Goal: Task Accomplishment & Management: Complete application form

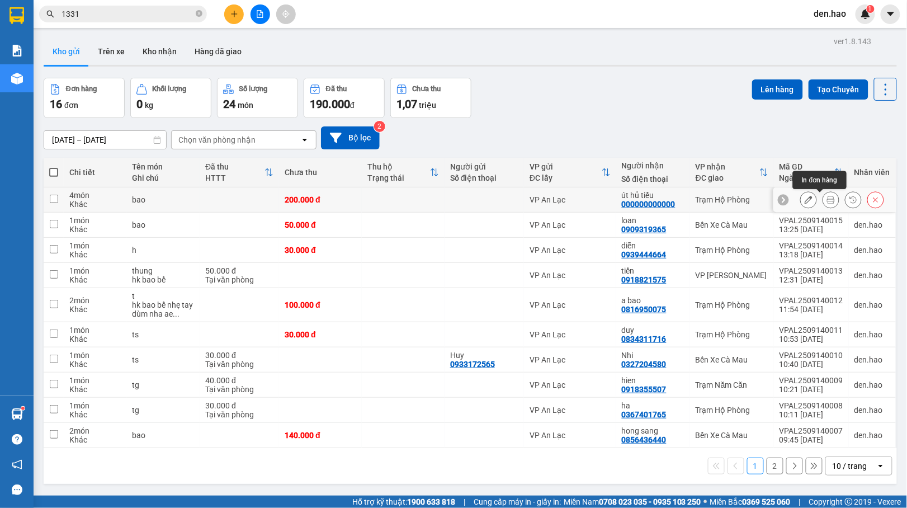
click at [827, 200] on icon at bounding box center [831, 200] width 8 height 8
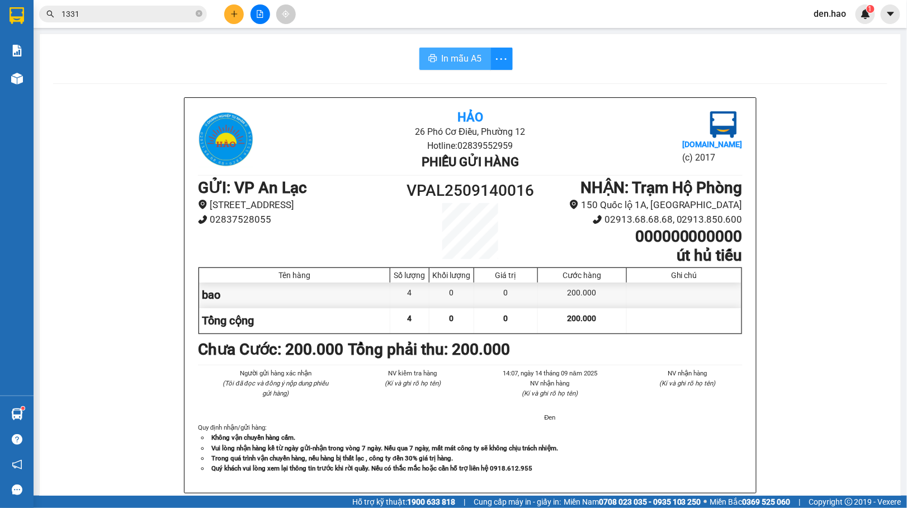
click at [446, 57] on span "In mẫu A5" at bounding box center [462, 58] width 40 height 14
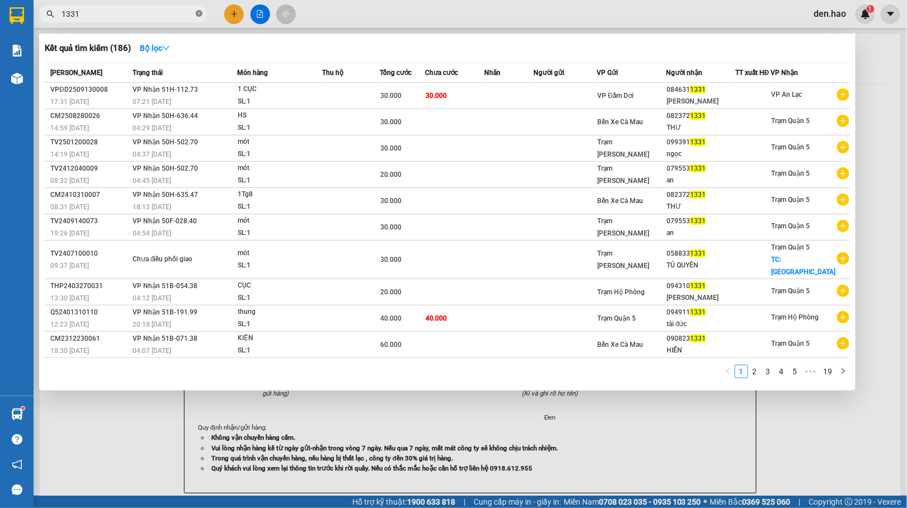
click at [196, 11] on icon "close-circle" at bounding box center [199, 13] width 7 height 7
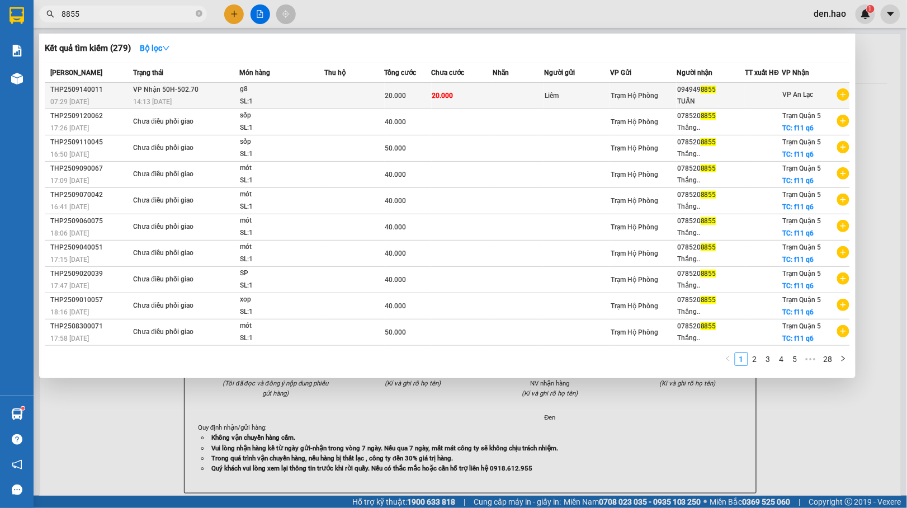
type input "8855"
click at [508, 98] on td at bounding box center [518, 96] width 51 height 26
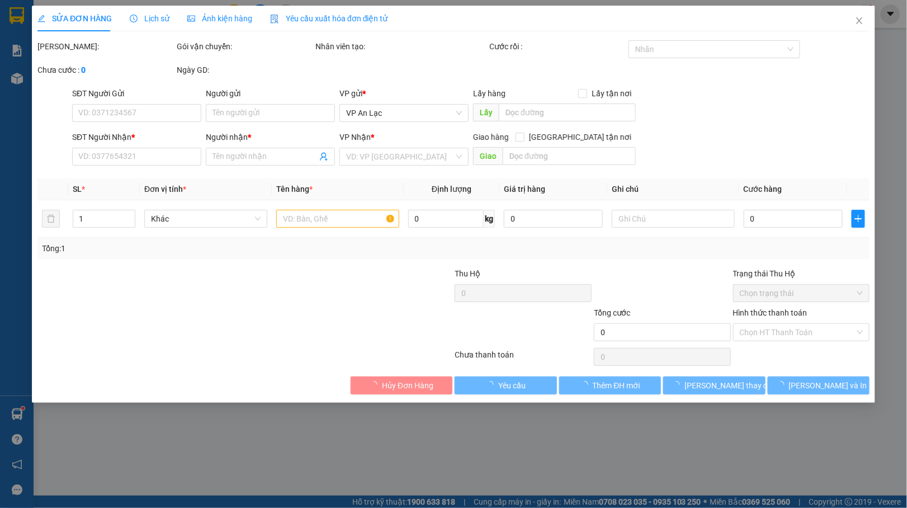
type input "Liêm"
type input "0949498855"
type input "TUẤN"
type input "20.000"
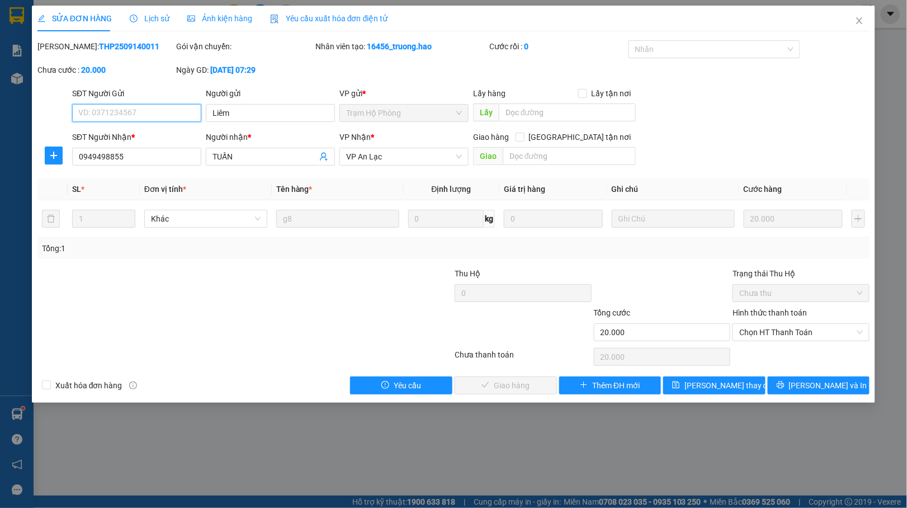
click at [757, 340] on span "Chọn HT Thanh Toán" at bounding box center [801, 332] width 124 height 17
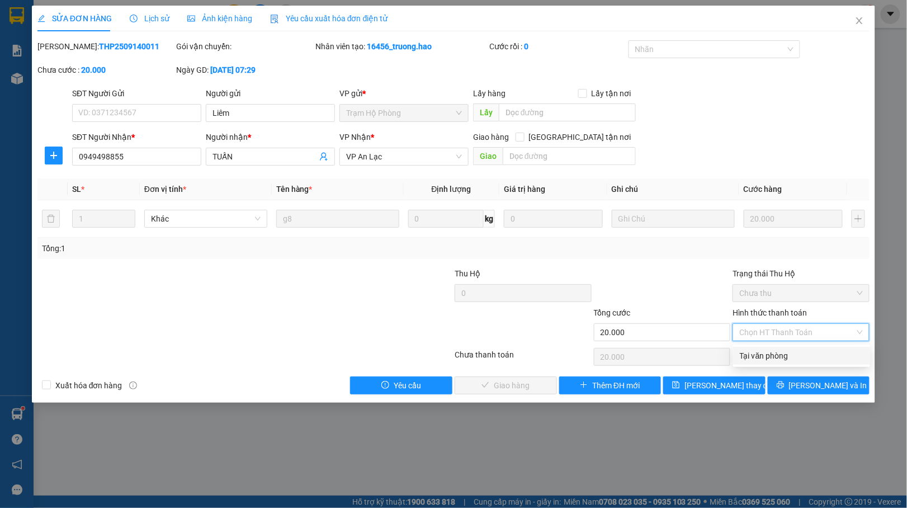
click at [759, 349] on div "Tại văn phòng" at bounding box center [802, 355] width 124 height 12
type input "0"
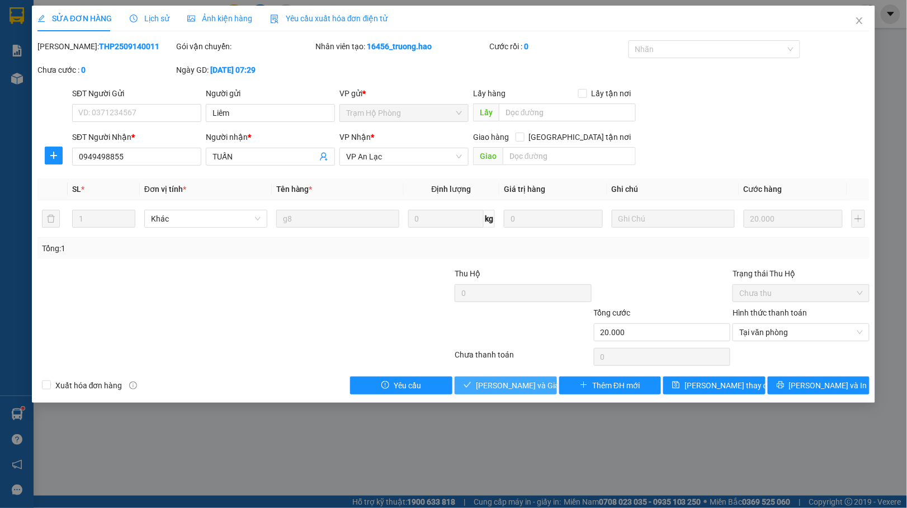
drag, startPoint x: 542, startPoint y: 388, endPoint x: 548, endPoint y: 383, distance: 8.4
click at [546, 385] on button "[PERSON_NAME] và Giao hàng" at bounding box center [505, 385] width 102 height 18
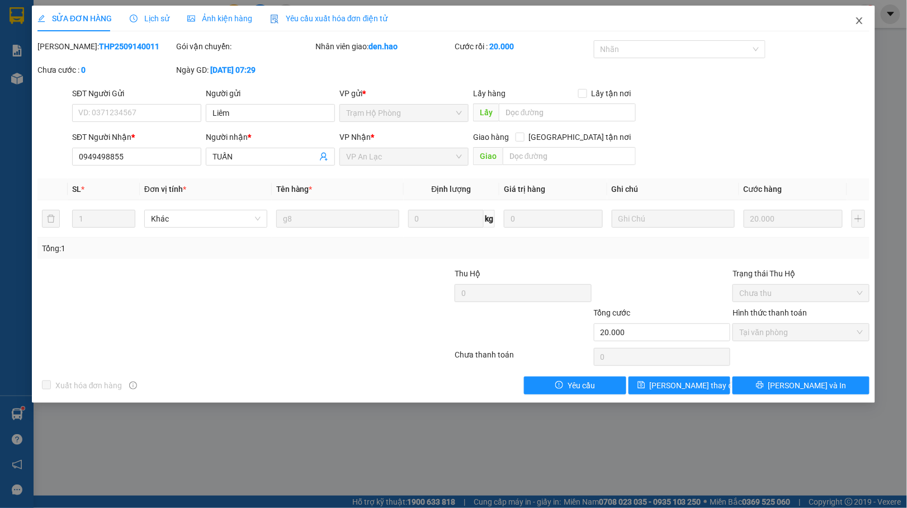
click at [860, 25] on icon "close" at bounding box center [859, 20] width 9 height 9
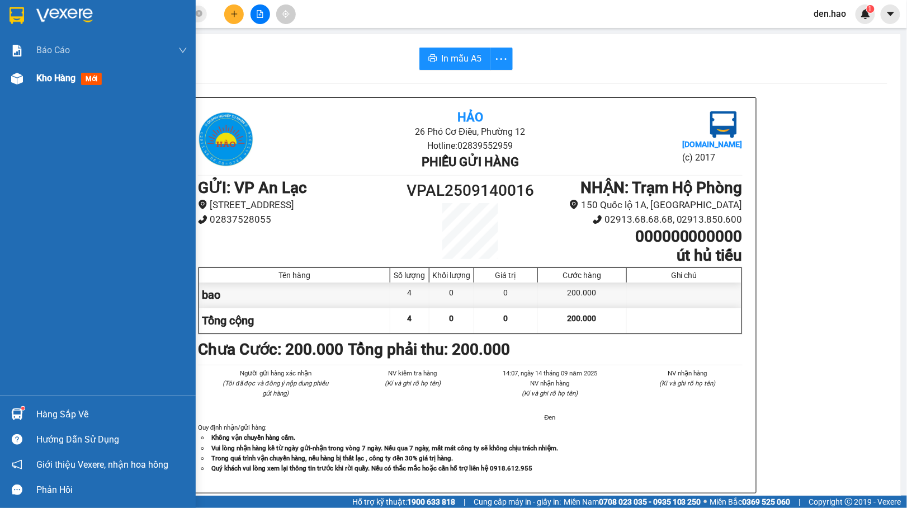
click at [18, 81] on img at bounding box center [17, 79] width 12 height 12
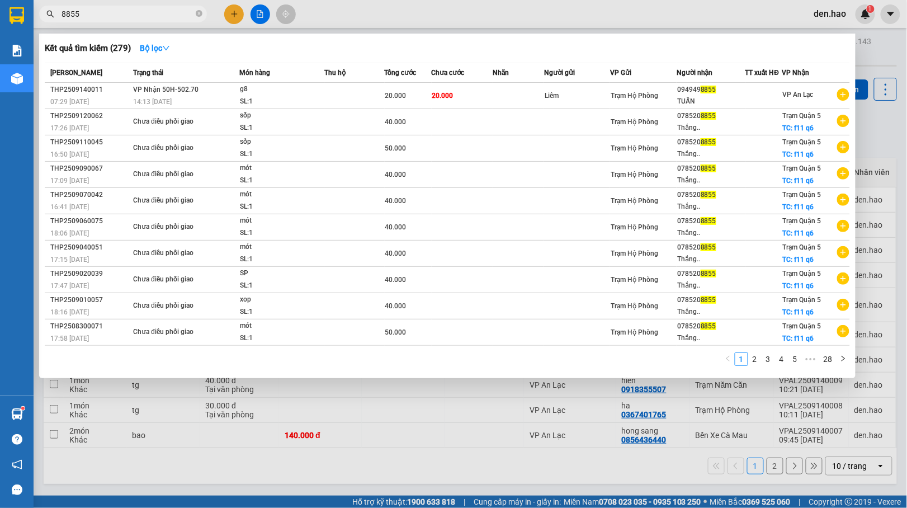
click at [130, 9] on input "8855" at bounding box center [127, 14] width 132 height 12
click at [199, 15] on icon "close-circle" at bounding box center [199, 13] width 7 height 7
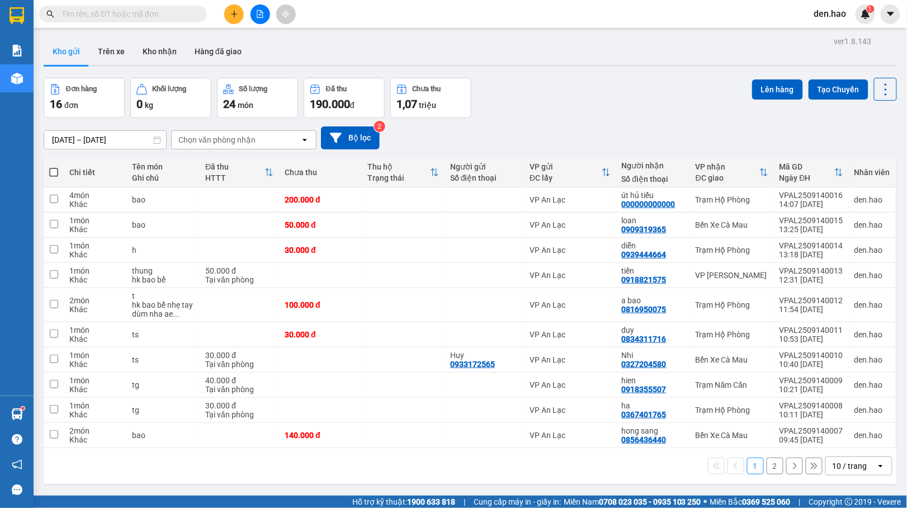
click at [766, 471] on button "2" at bounding box center [774, 465] width 17 height 17
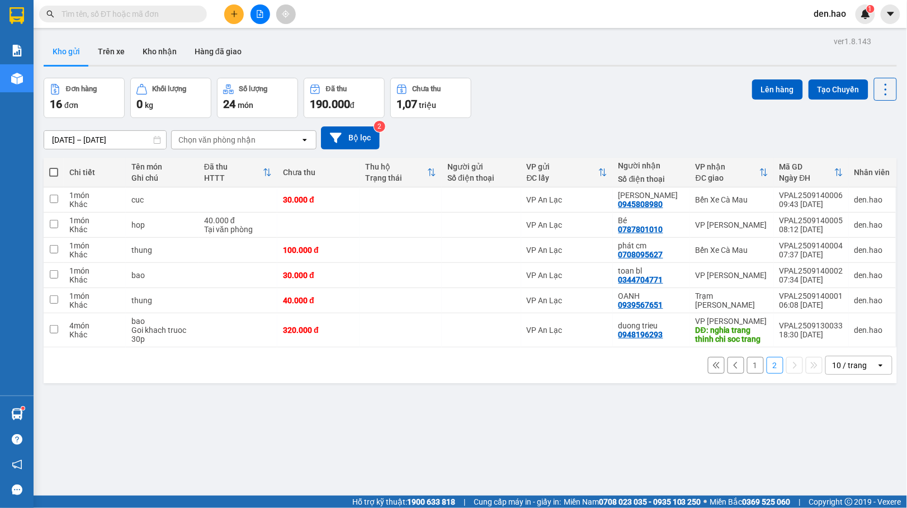
click at [50, 170] on span at bounding box center [53, 172] width 9 height 9
click at [54, 167] on input "checkbox" at bounding box center [54, 167] width 0 height 0
checkbox input "true"
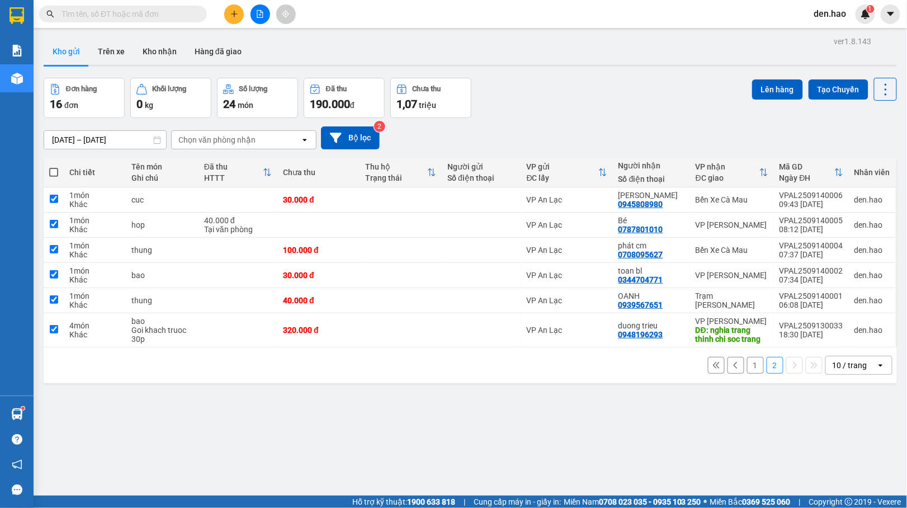
checkbox input "true"
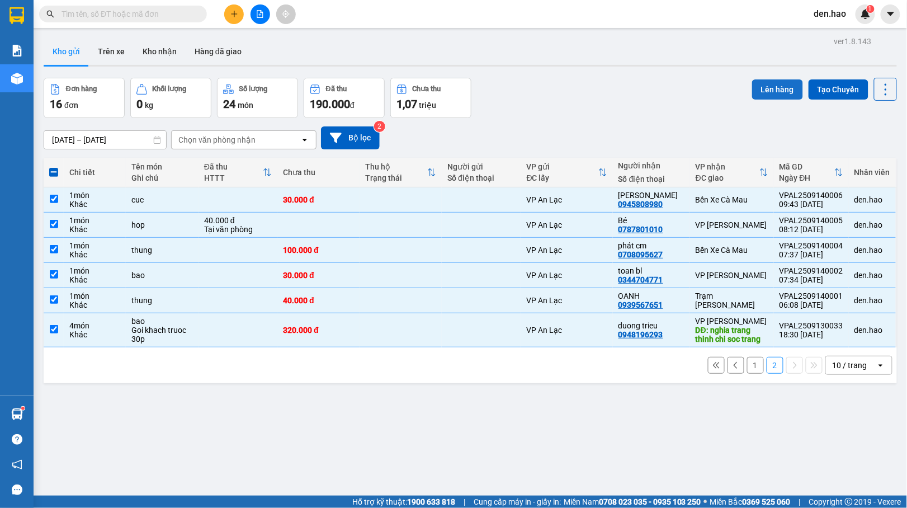
click at [761, 89] on button "Lên hàng" at bounding box center [777, 89] width 51 height 20
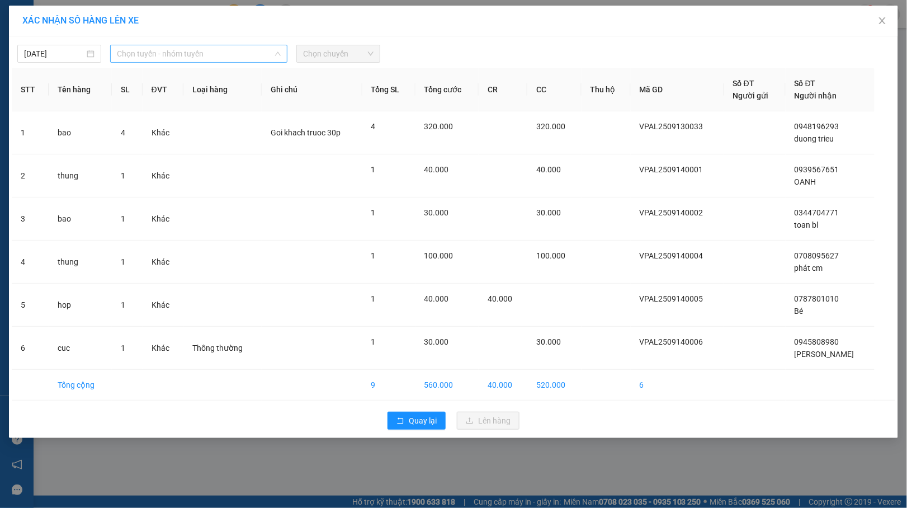
click at [224, 56] on span "Chọn tuyến - nhóm tuyến" at bounding box center [199, 53] width 164 height 17
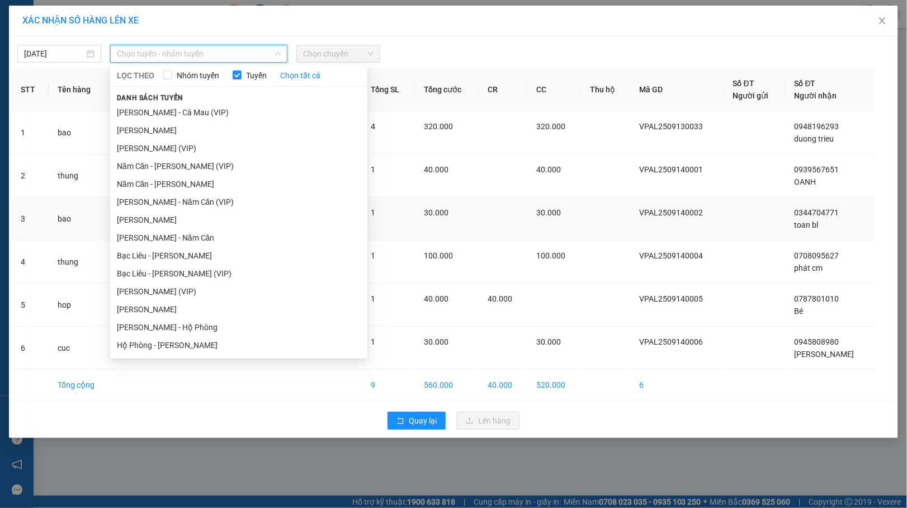
click at [188, 218] on li "[PERSON_NAME]" at bounding box center [238, 220] width 257 height 18
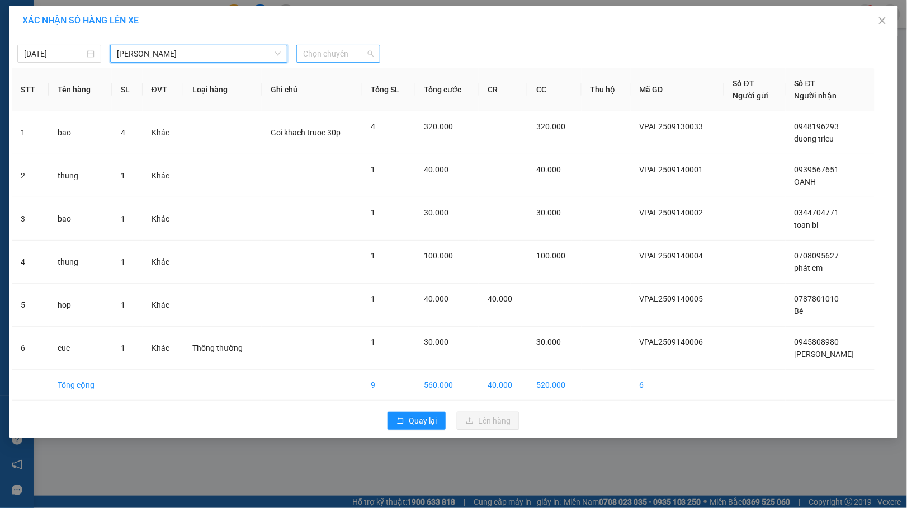
click at [358, 61] on span "Chọn chuyến" at bounding box center [338, 53] width 70 height 17
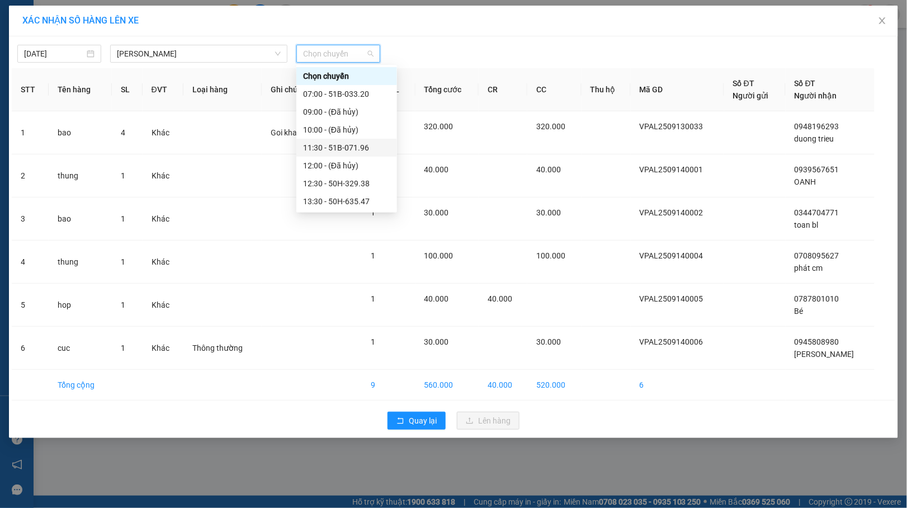
click at [357, 148] on div "11:30 - 51B-071.96" at bounding box center [346, 147] width 87 height 12
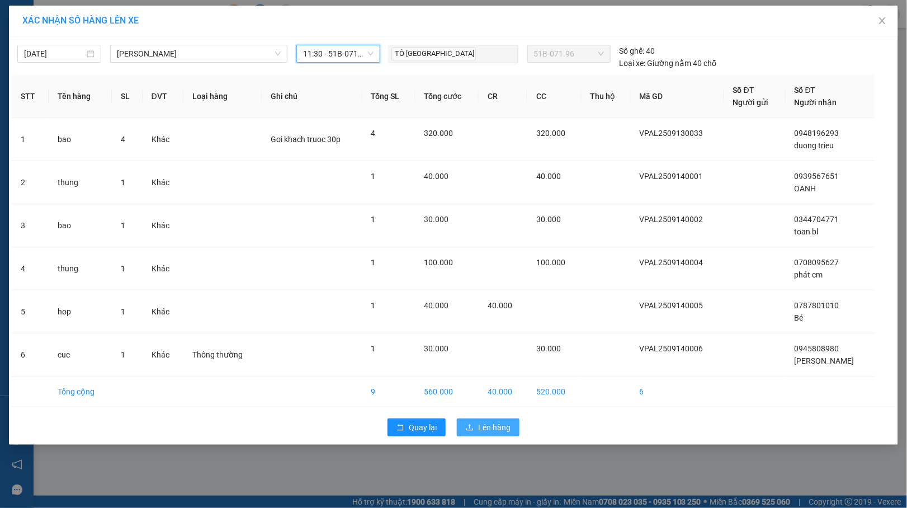
click at [500, 428] on span "Lên hàng" at bounding box center [494, 427] width 32 height 12
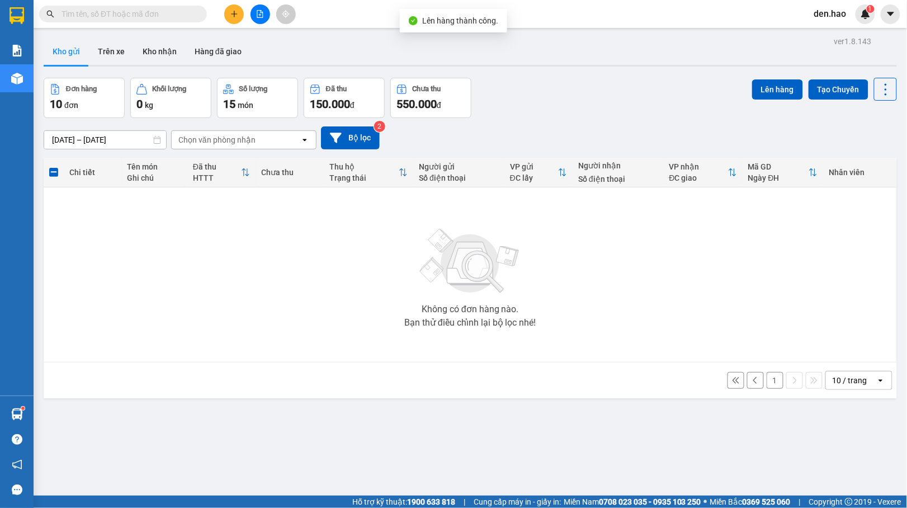
click at [766, 376] on button "1" at bounding box center [774, 380] width 17 height 17
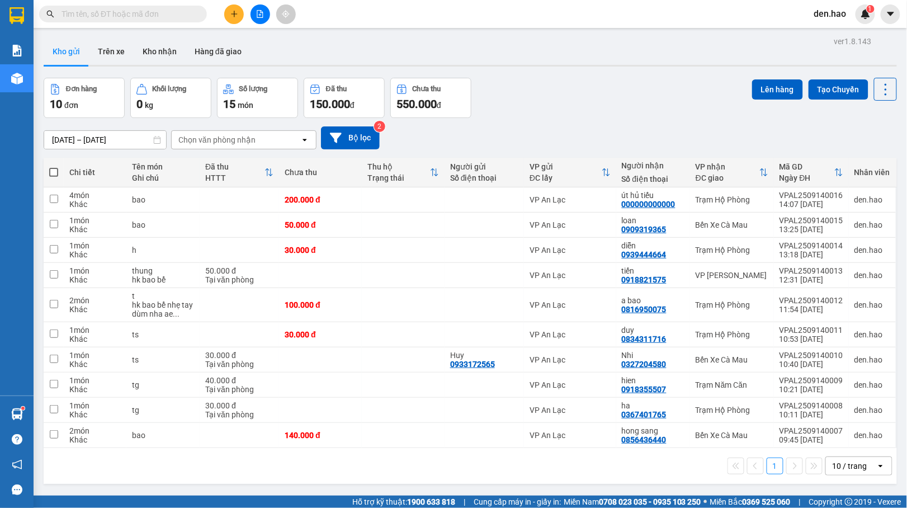
click at [59, 171] on th at bounding box center [54, 173] width 20 height 30
click at [56, 174] on span at bounding box center [53, 172] width 9 height 9
click at [54, 167] on input "checkbox" at bounding box center [54, 167] width 0 height 0
checkbox input "true"
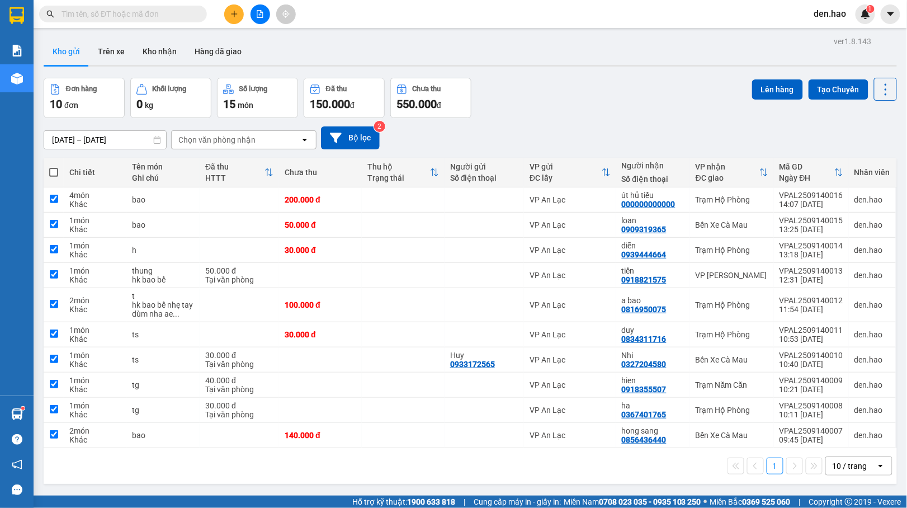
checkbox input "true"
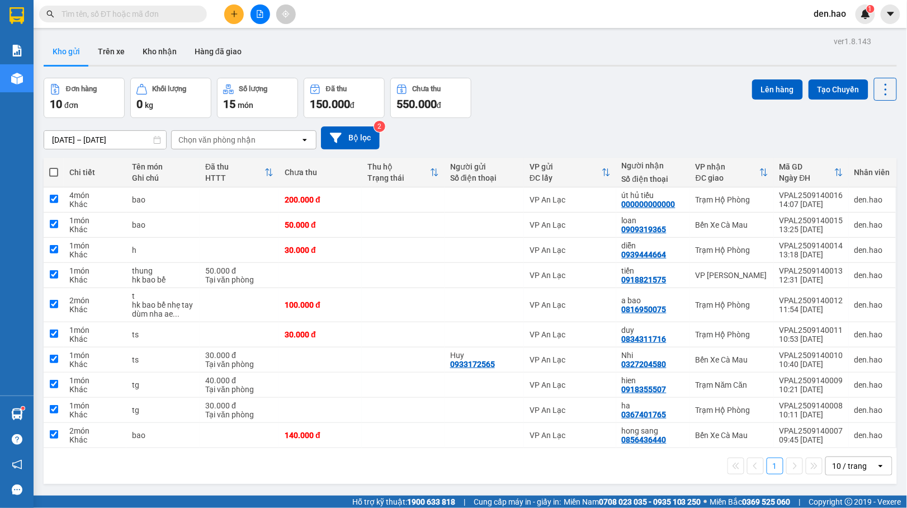
checkbox input "true"
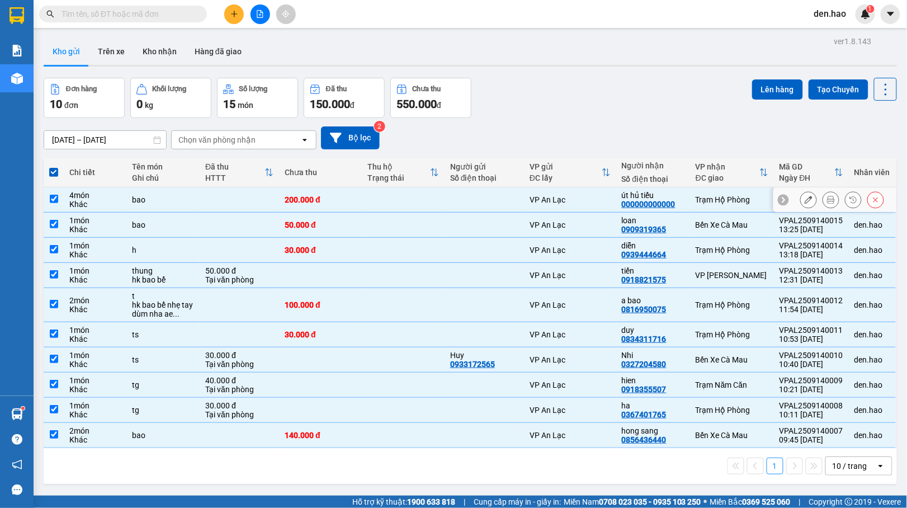
click at [56, 202] on input "checkbox" at bounding box center [54, 199] width 8 height 8
checkbox input "false"
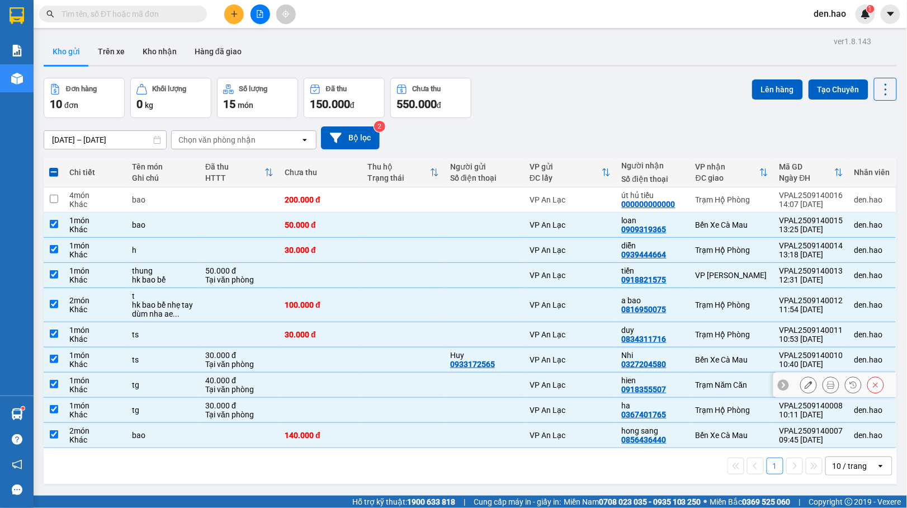
click at [695, 389] on div "Trạm Năm Căn" at bounding box center [731, 384] width 73 height 9
checkbox input "false"
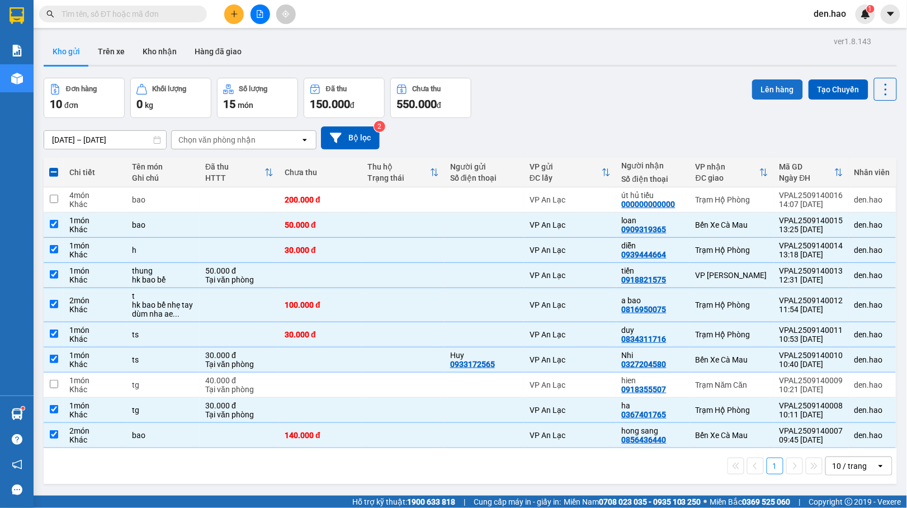
click at [762, 83] on button "Lên hàng" at bounding box center [777, 89] width 51 height 20
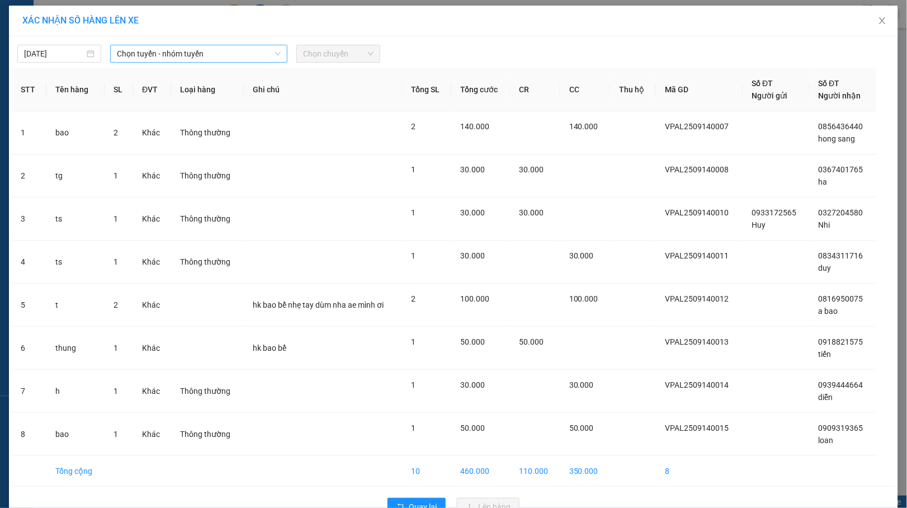
click at [235, 54] on span "Chọn tuyến - nhóm tuyến" at bounding box center [199, 53] width 164 height 17
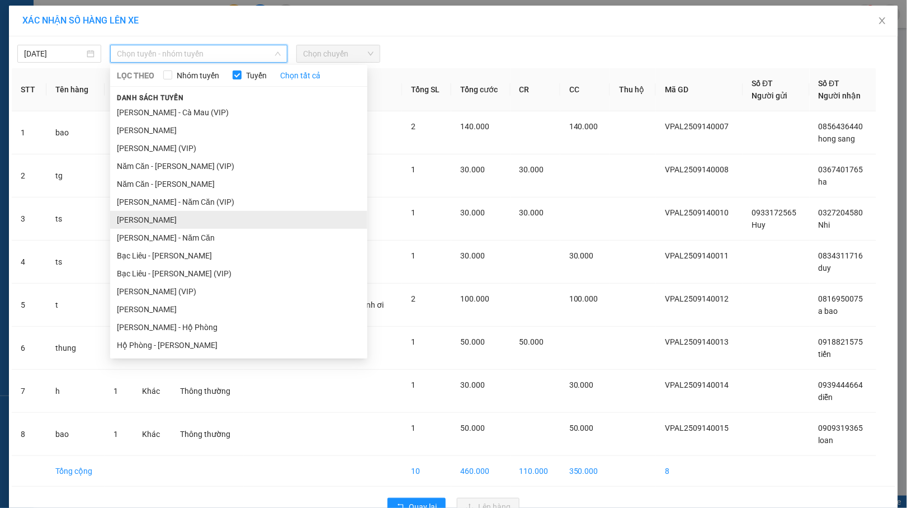
click at [201, 221] on li "[PERSON_NAME]" at bounding box center [238, 220] width 257 height 18
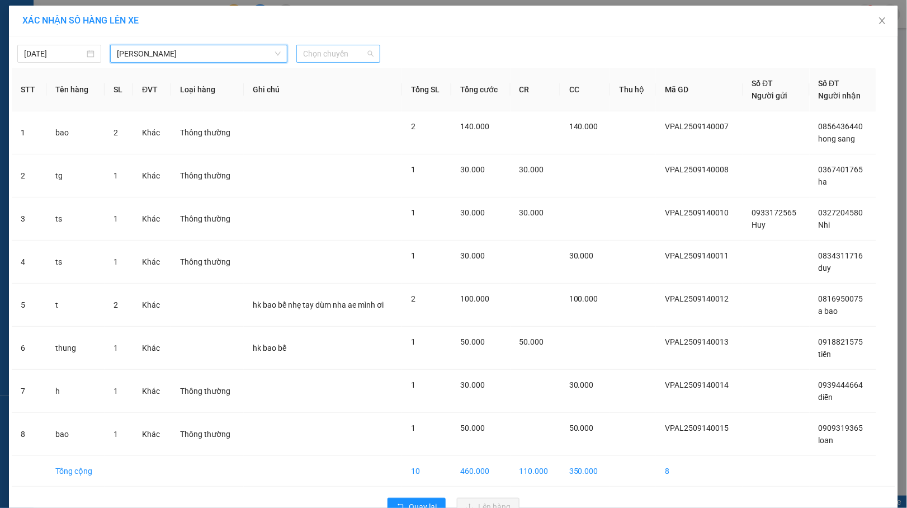
click at [349, 49] on span "Chọn chuyến" at bounding box center [338, 53] width 70 height 17
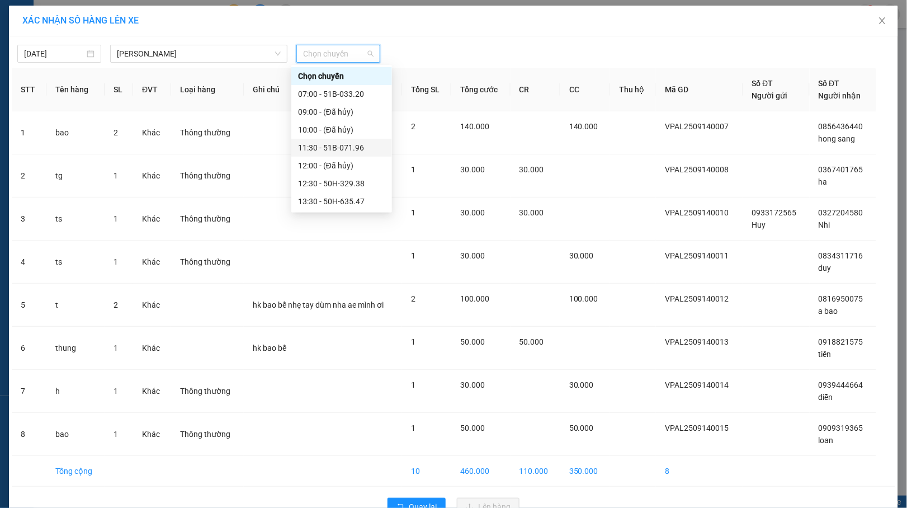
click at [348, 148] on div "11:30 - 51B-071.96" at bounding box center [341, 147] width 87 height 12
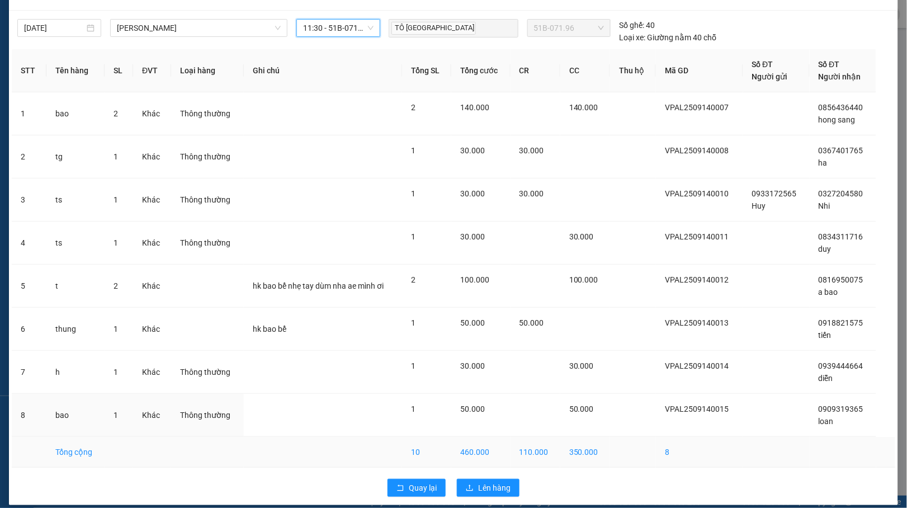
scroll to position [39, 0]
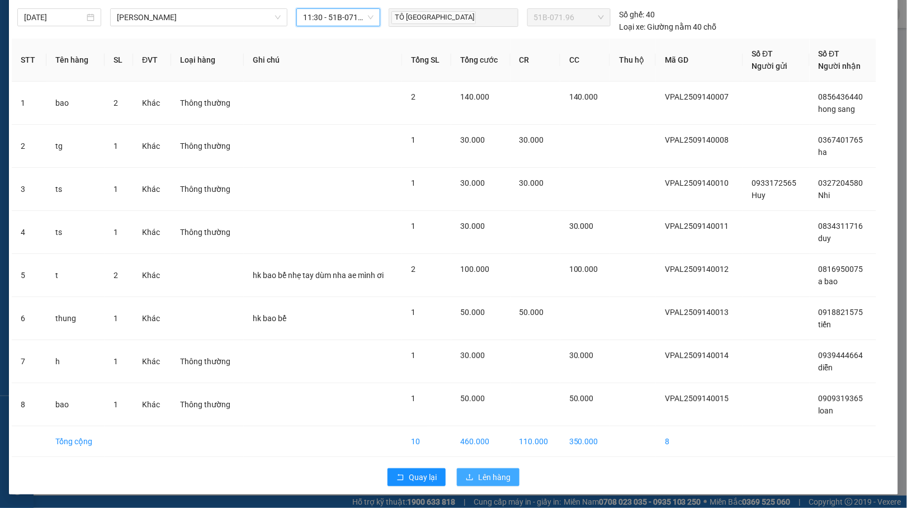
click at [493, 472] on span "Lên hàng" at bounding box center [494, 477] width 32 height 12
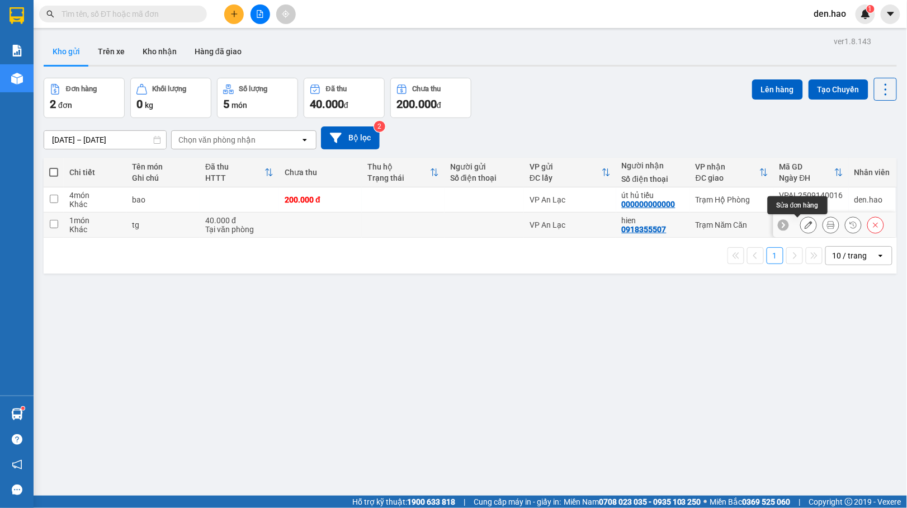
click at [804, 226] on icon at bounding box center [808, 225] width 8 height 8
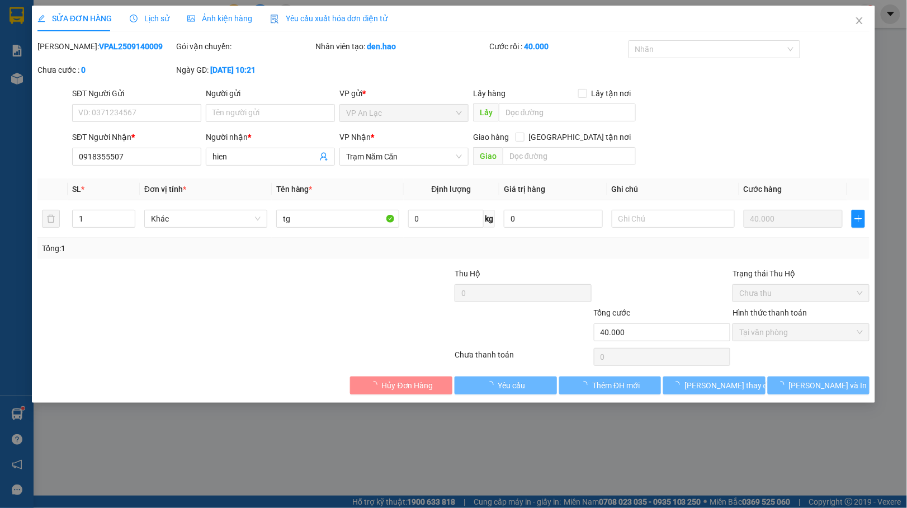
type input "0918355507"
type input "hien"
type input "40.000"
type input "0"
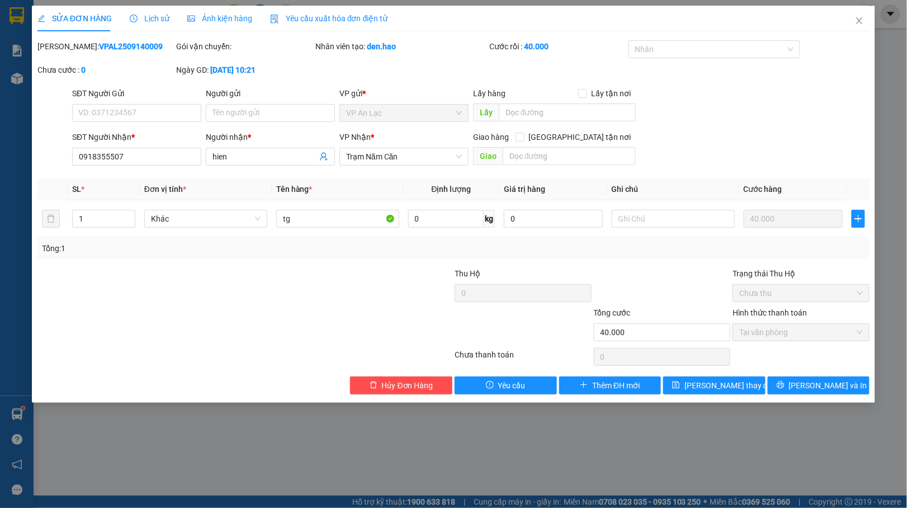
click at [220, 16] on span "Ảnh kiện hàng" at bounding box center [219, 18] width 65 height 9
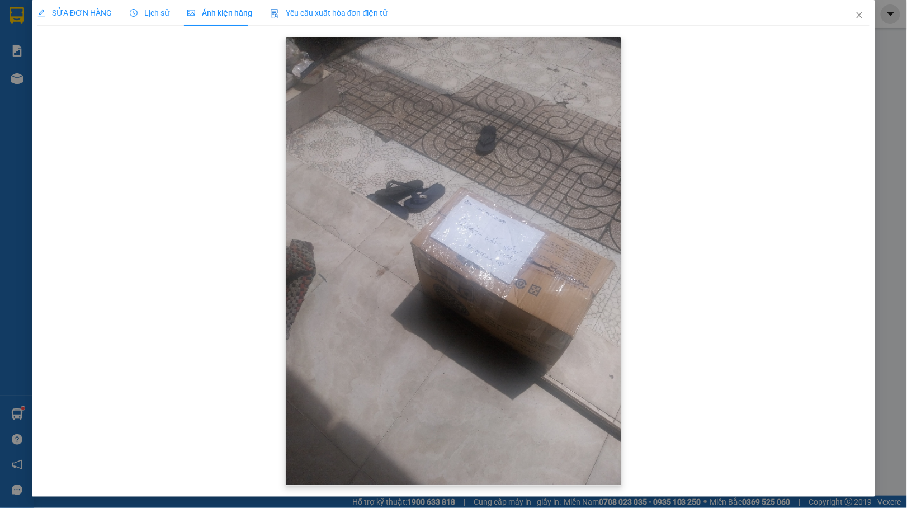
scroll to position [7, 0]
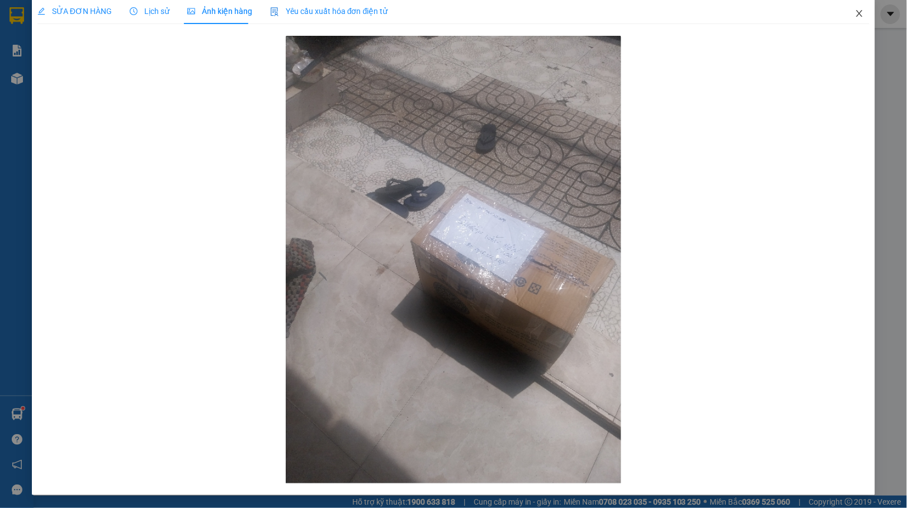
click at [855, 13] on icon "close" at bounding box center [859, 13] width 9 height 9
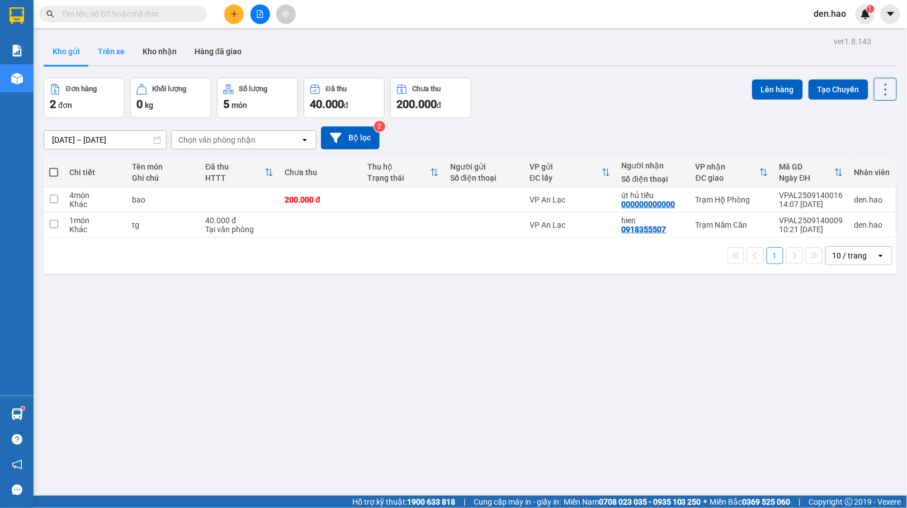
click at [112, 57] on button "Trên xe" at bounding box center [111, 51] width 45 height 27
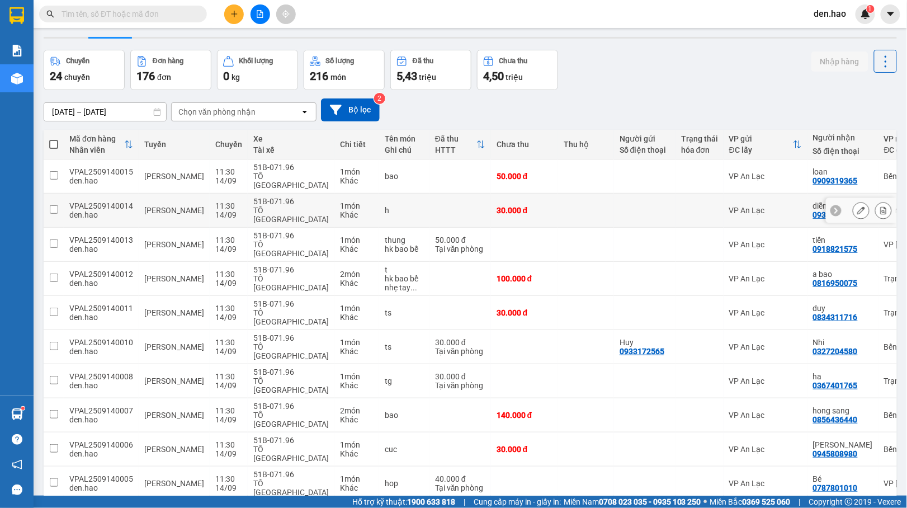
scroll to position [51, 0]
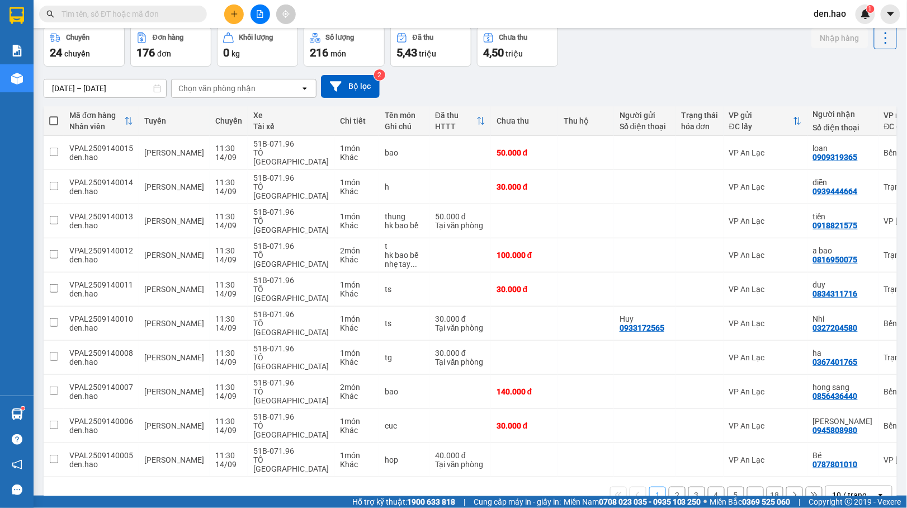
click at [669, 486] on button "2" at bounding box center [677, 494] width 17 height 17
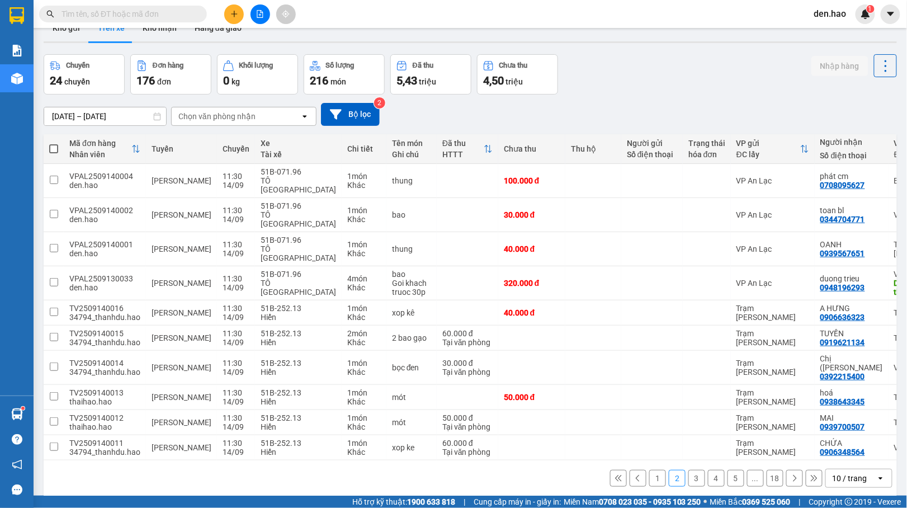
scroll to position [0, 0]
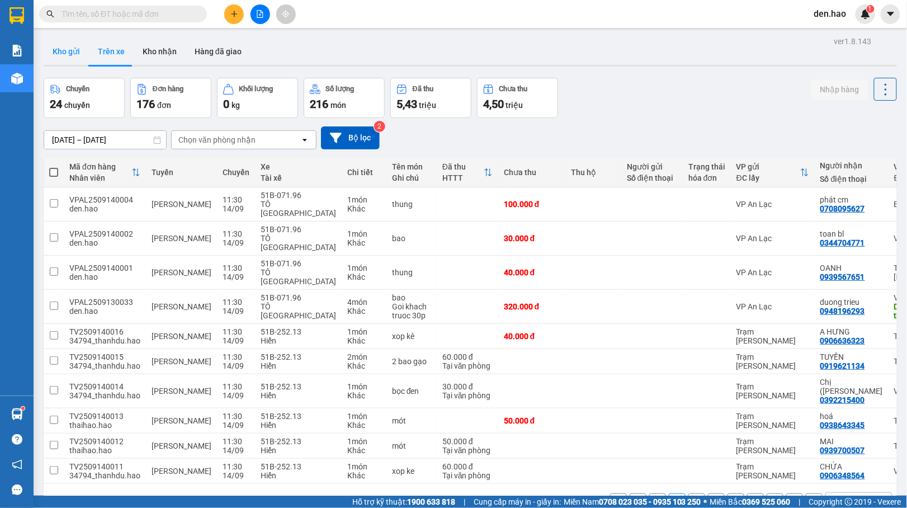
click at [67, 49] on button "Kho gửi" at bounding box center [66, 51] width 45 height 27
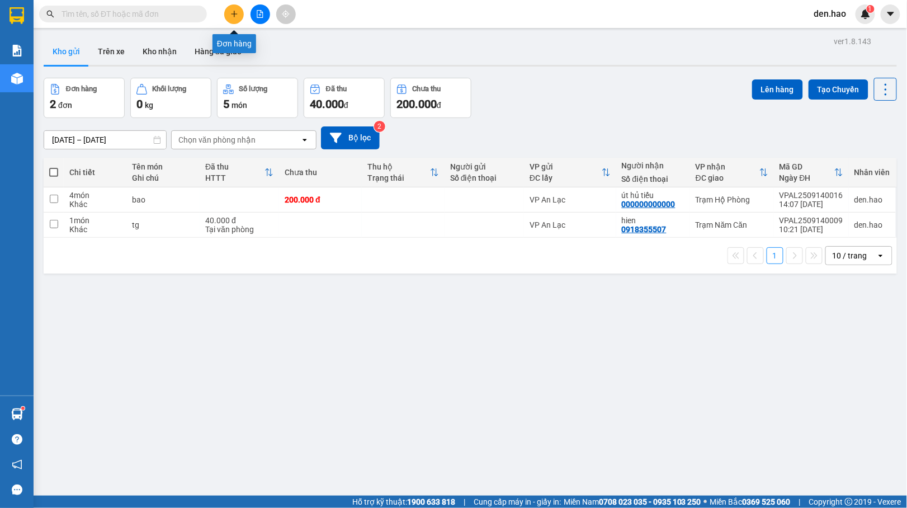
click at [231, 14] on icon "plus" at bounding box center [234, 14] width 8 height 8
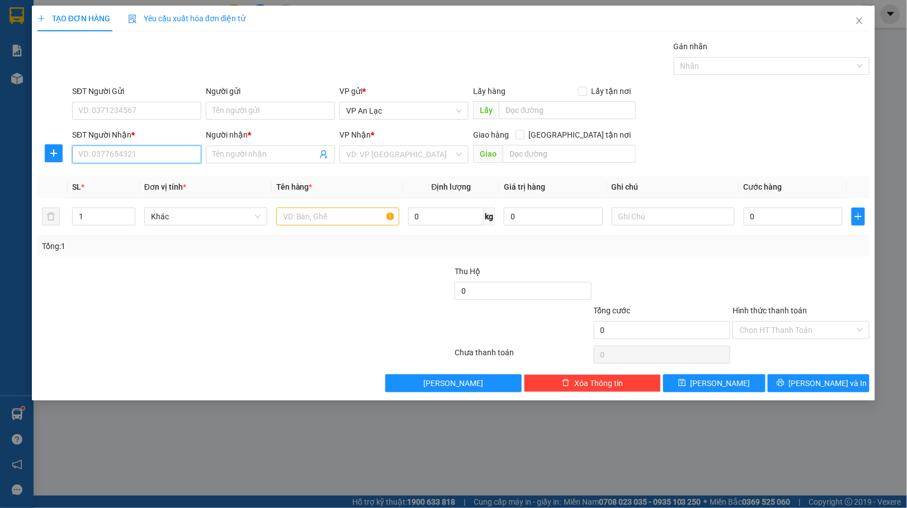
click at [114, 157] on input "SĐT Người Nhận *" at bounding box center [136, 154] width 129 height 18
click at [130, 178] on div "0942844492 - Long Sữa" at bounding box center [137, 178] width 116 height 12
type input "0942844492"
type input "Long Sữa"
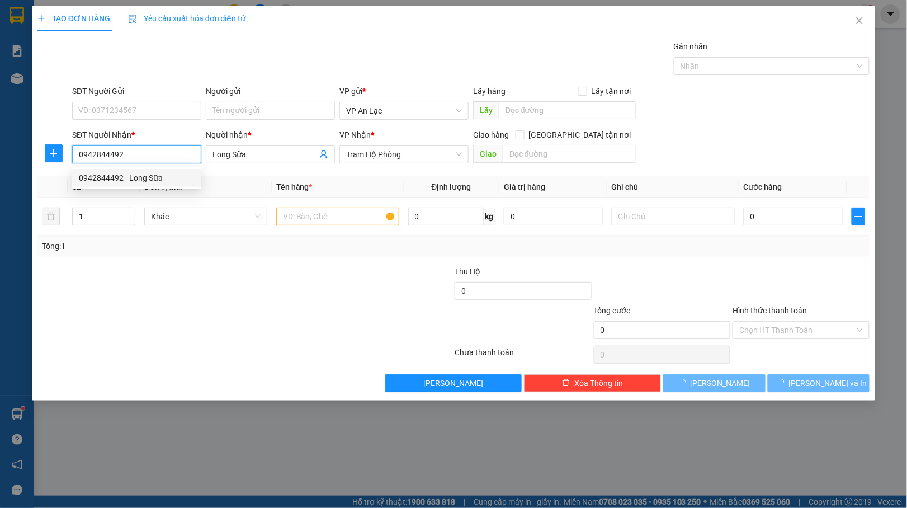
type input "40.000"
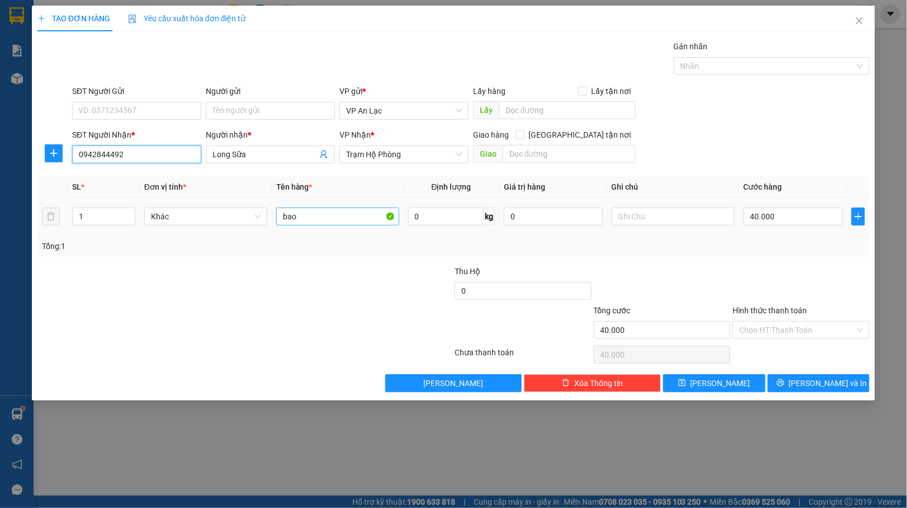
type input "0942844492"
click at [305, 219] on input "bao" at bounding box center [337, 216] width 123 height 18
type input "b"
type input "boc"
click at [785, 212] on input "40.000" at bounding box center [792, 216] width 99 height 18
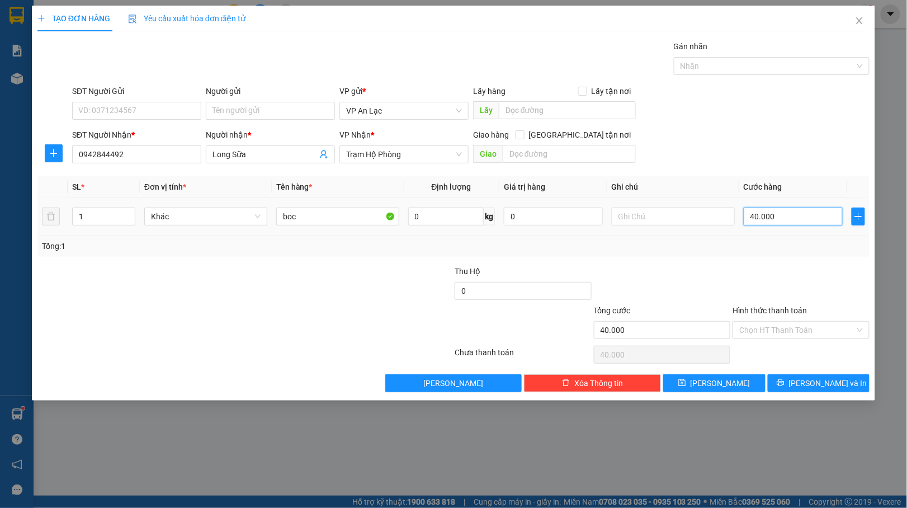
type input "0"
click at [742, 219] on td "0" at bounding box center [793, 216] width 108 height 37
click at [745, 212] on input "0" at bounding box center [792, 216] width 99 height 18
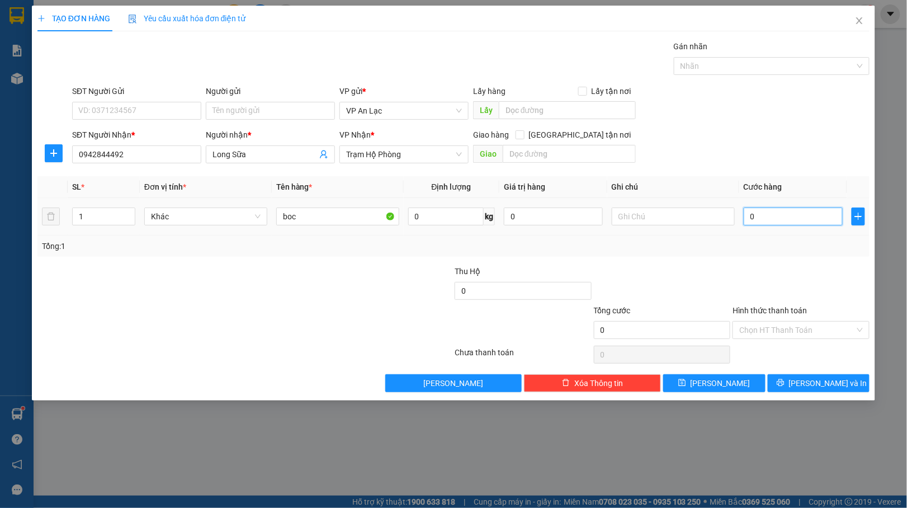
click at [745, 212] on input "0" at bounding box center [792, 216] width 99 height 18
type input "30"
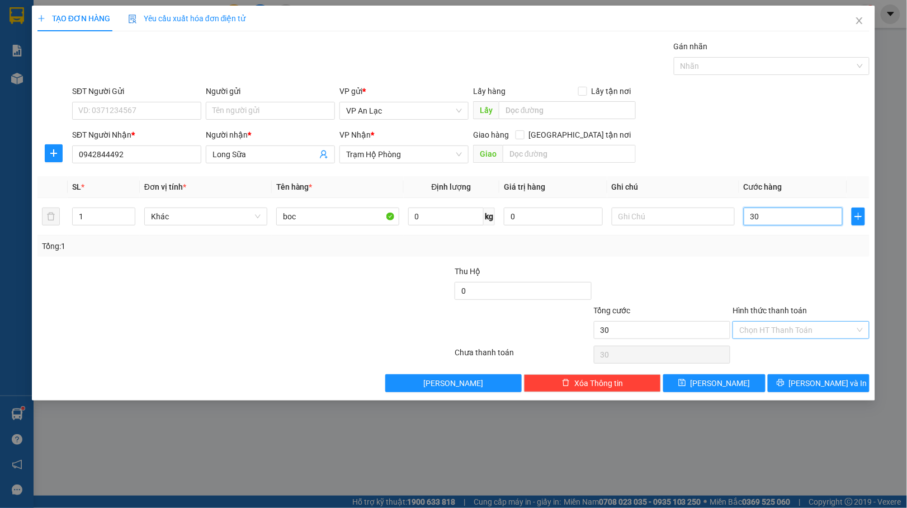
type input "30"
type input "30.000"
click at [775, 338] on input "Hình thức thanh toán" at bounding box center [797, 329] width 116 height 17
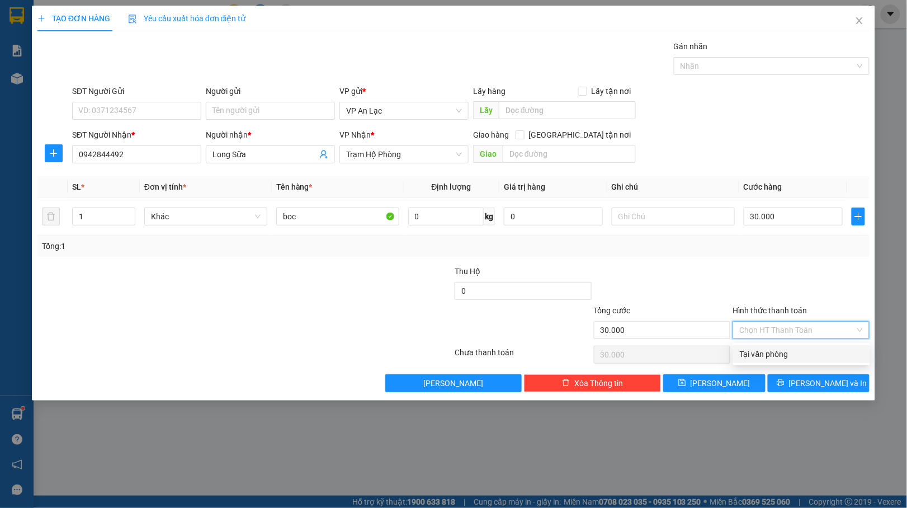
click at [773, 354] on div "Tại văn phòng" at bounding box center [802, 354] width 124 height 12
type input "0"
click at [790, 385] on button "[PERSON_NAME] và In" at bounding box center [819, 383] width 102 height 18
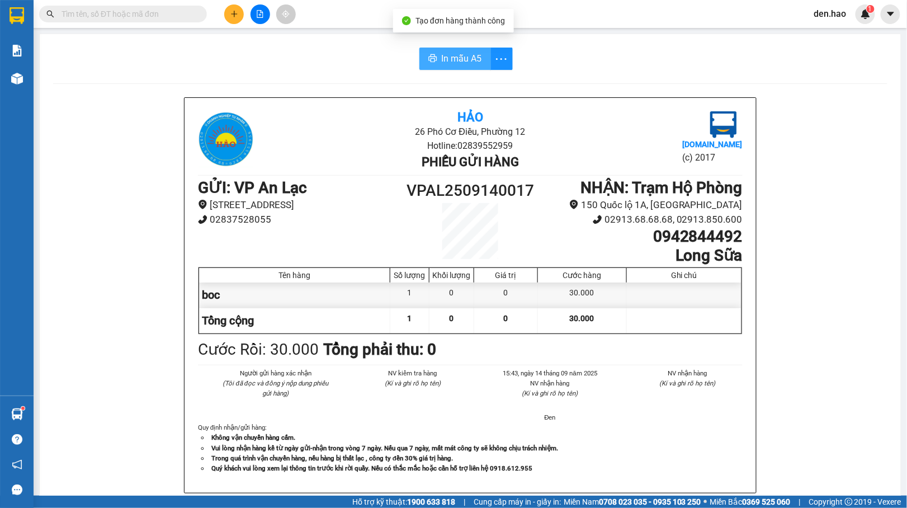
click at [450, 48] on button "In mẫu A5" at bounding box center [455, 59] width 72 height 22
click at [229, 18] on button at bounding box center [234, 14] width 20 height 20
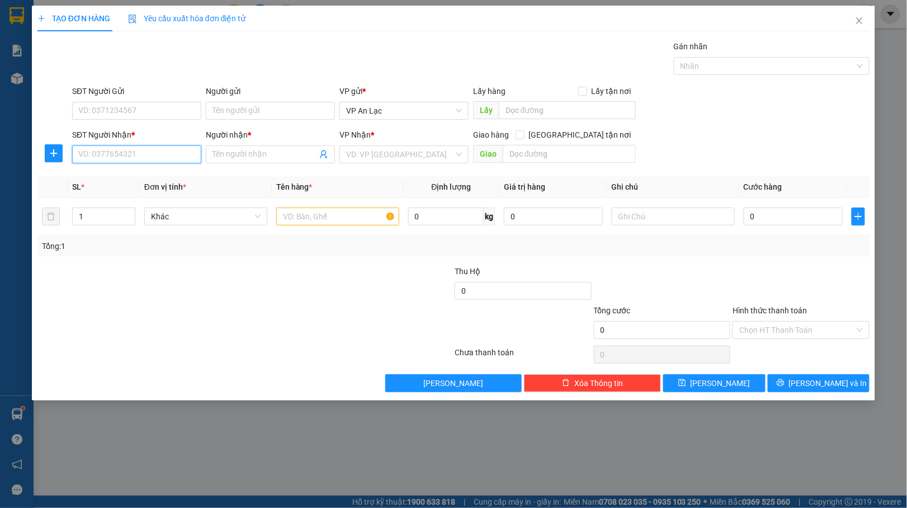
click at [115, 151] on input "SĐT Người Nhận *" at bounding box center [136, 154] width 129 height 18
type input "0919347766"
click at [278, 157] on input "Người nhận *" at bounding box center [264, 154] width 105 height 12
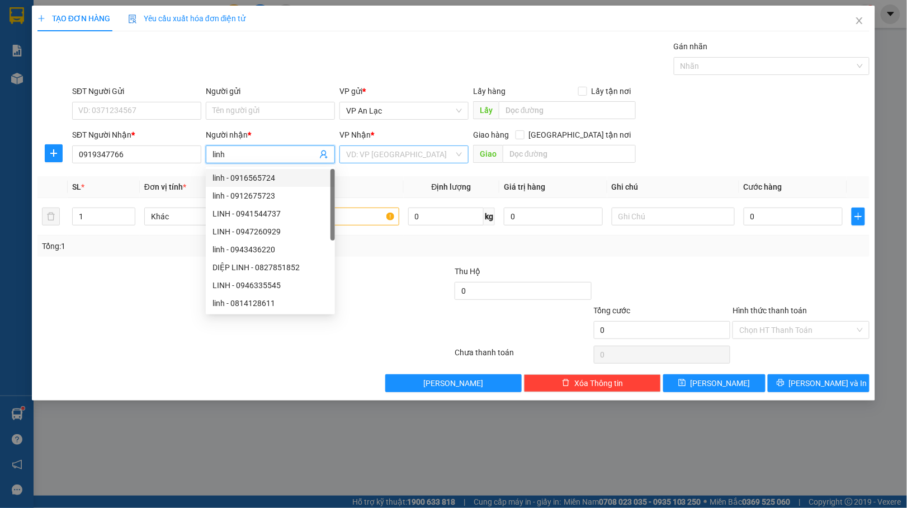
type input "linh"
click at [409, 157] on input "search" at bounding box center [400, 154] width 108 height 17
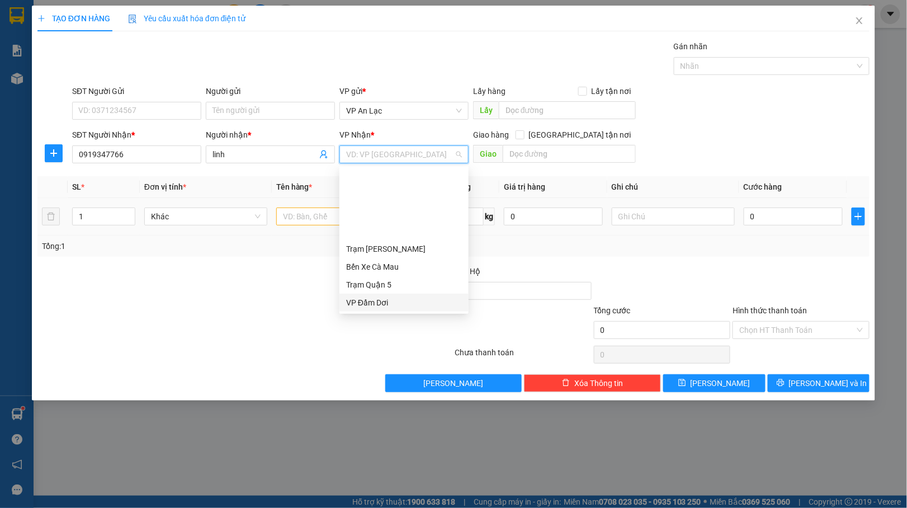
click at [395, 296] on div "VP Đầm Dơi" at bounding box center [404, 302] width 116 height 12
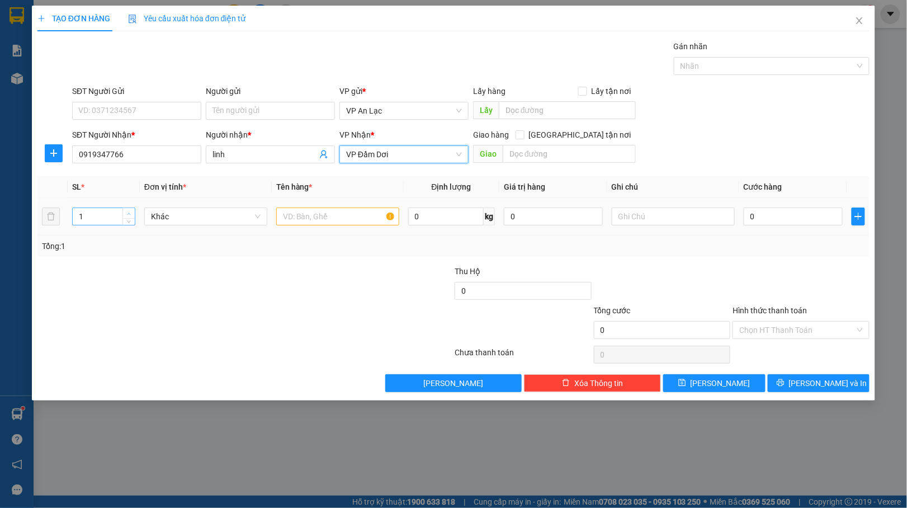
click at [127, 214] on icon "up" at bounding box center [129, 214] width 4 height 4
type input "2"
click at [293, 211] on input "text" at bounding box center [337, 216] width 123 height 18
type input "[PERSON_NAME]"
click at [653, 219] on input "text" at bounding box center [673, 216] width 123 height 18
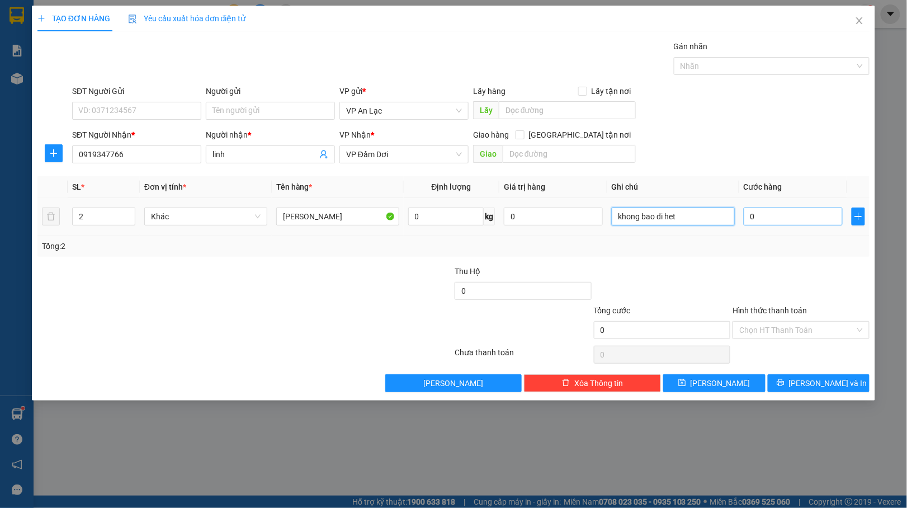
type input "khong bao di het"
click at [745, 221] on input "0" at bounding box center [792, 216] width 99 height 18
type input "30"
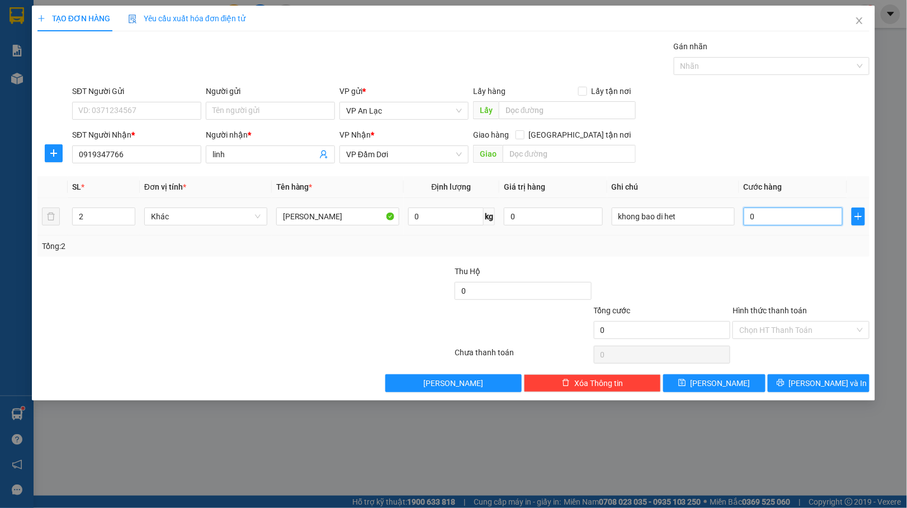
type input "30"
type input "300"
click at [784, 382] on icon "printer" at bounding box center [780, 382] width 8 height 8
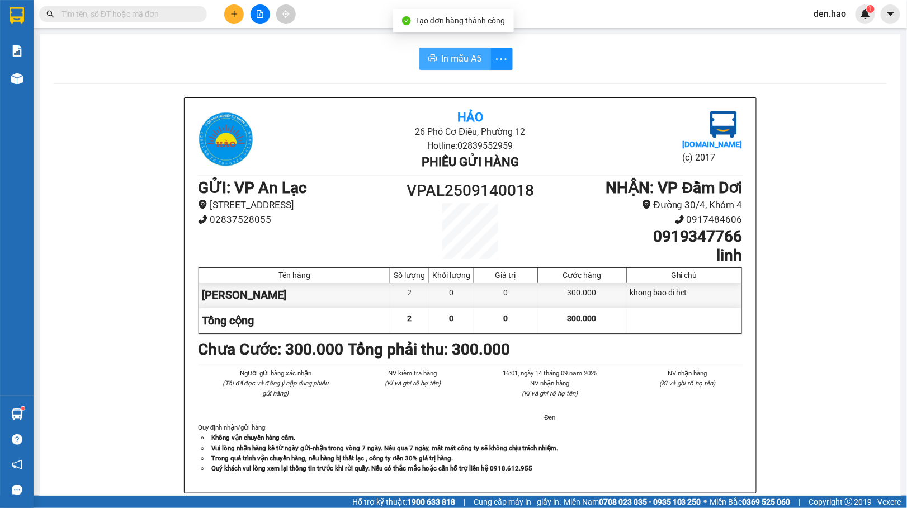
click at [452, 56] on span "In mẫu A5" at bounding box center [462, 58] width 40 height 14
click at [466, 63] on span "In mẫu A5" at bounding box center [462, 58] width 40 height 14
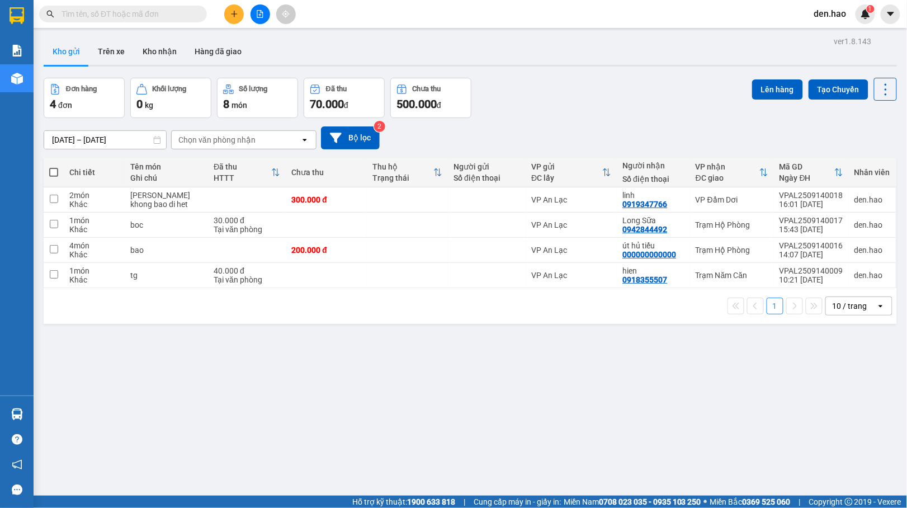
click at [173, 18] on input "text" at bounding box center [127, 14] width 132 height 12
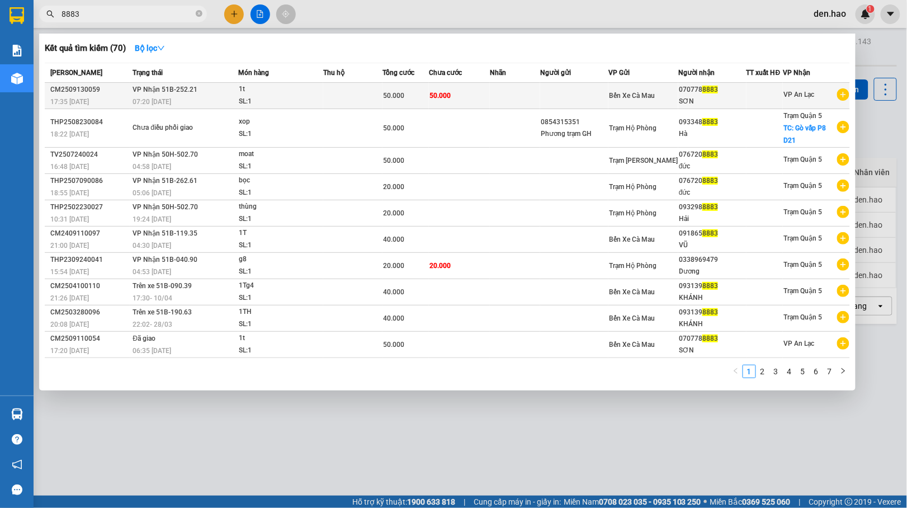
type input "8883"
click at [664, 84] on td "Bến Xe Cà Mau" at bounding box center [643, 96] width 70 height 26
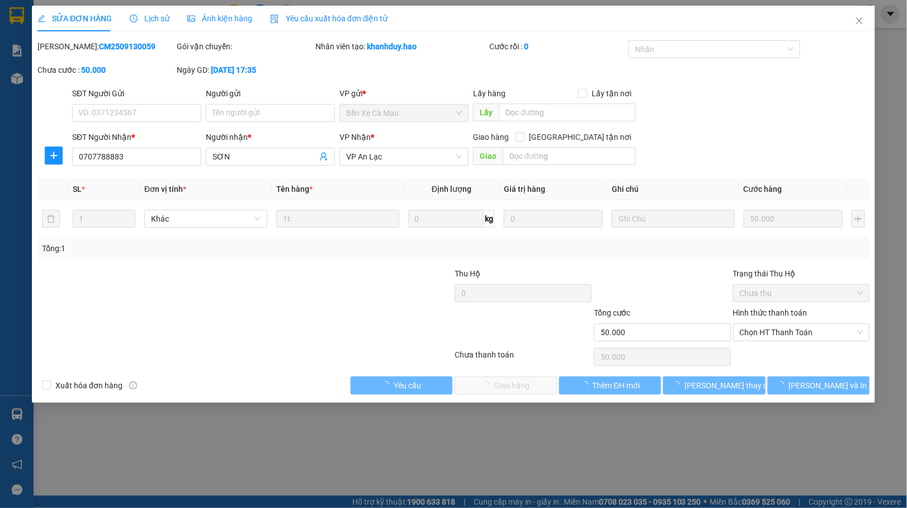
type input "0707788883"
type input "SƠN"
type input "50.000"
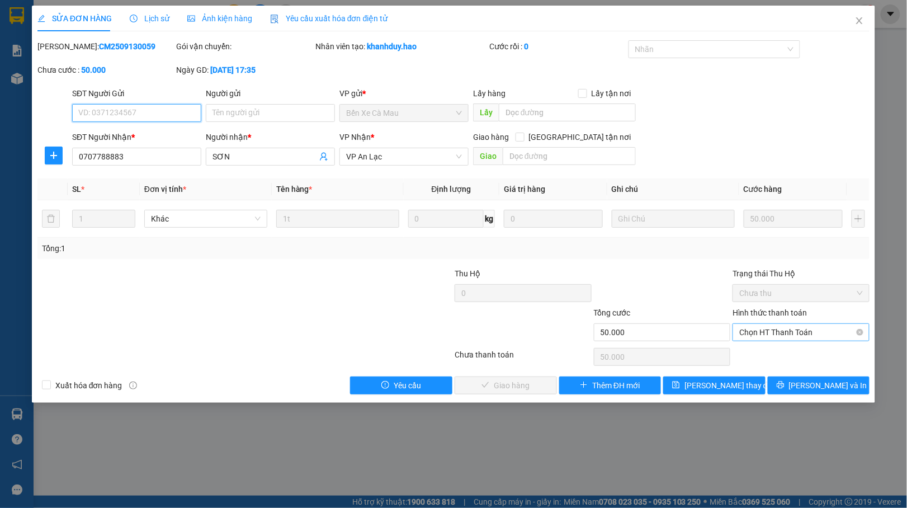
click at [762, 337] on span "Chọn HT Thanh Toán" at bounding box center [801, 332] width 124 height 17
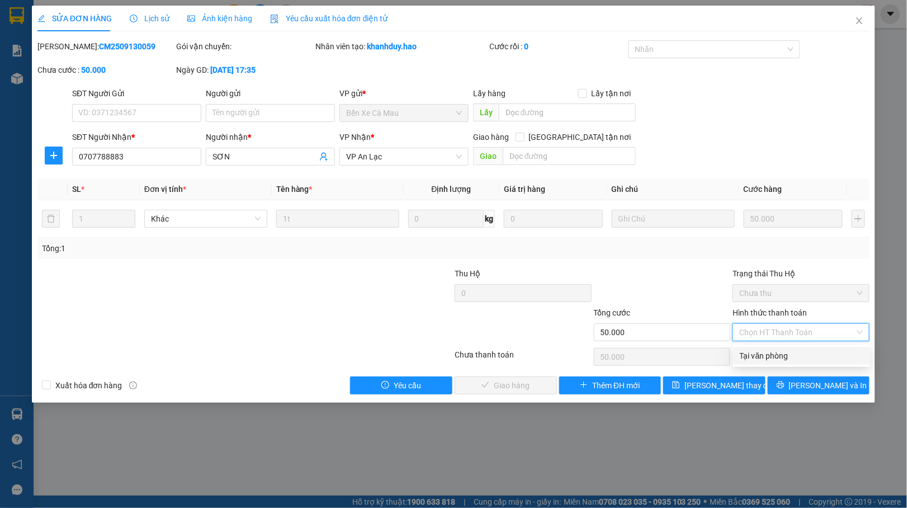
click at [757, 352] on div "Tại văn phòng" at bounding box center [801, 356] width 137 height 18
type input "0"
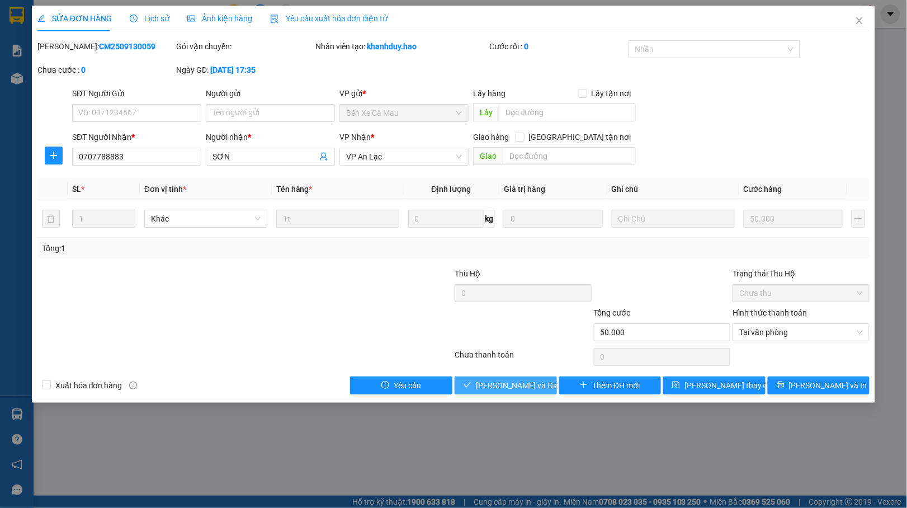
click at [492, 394] on button "[PERSON_NAME] và Giao hàng" at bounding box center [505, 385] width 102 height 18
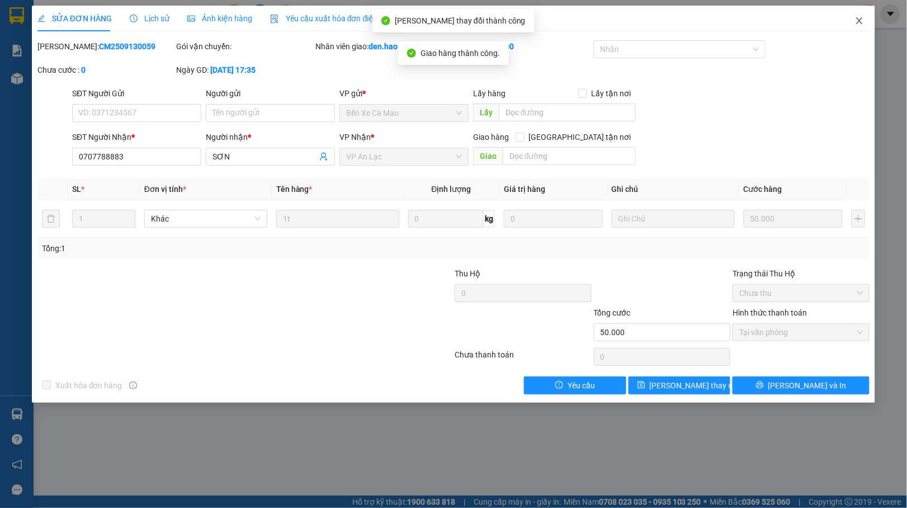
click at [855, 23] on icon "close" at bounding box center [859, 20] width 9 height 9
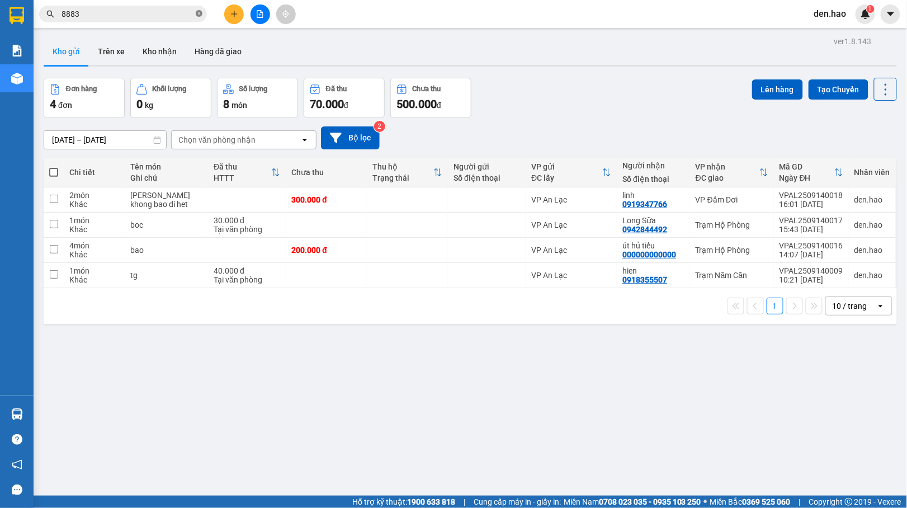
click at [199, 15] on icon "close-circle" at bounding box center [199, 13] width 7 height 7
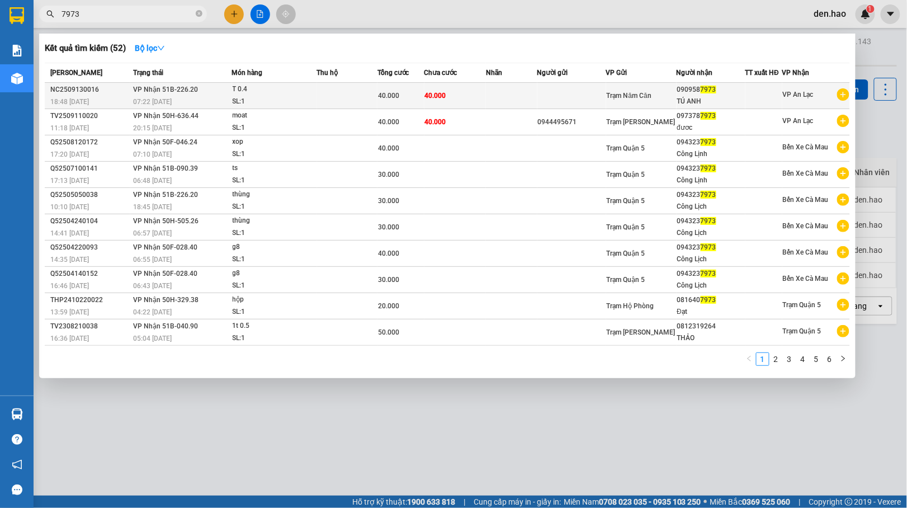
type input "7973"
click at [657, 90] on div "Trạm Năm Căn" at bounding box center [641, 95] width 69 height 12
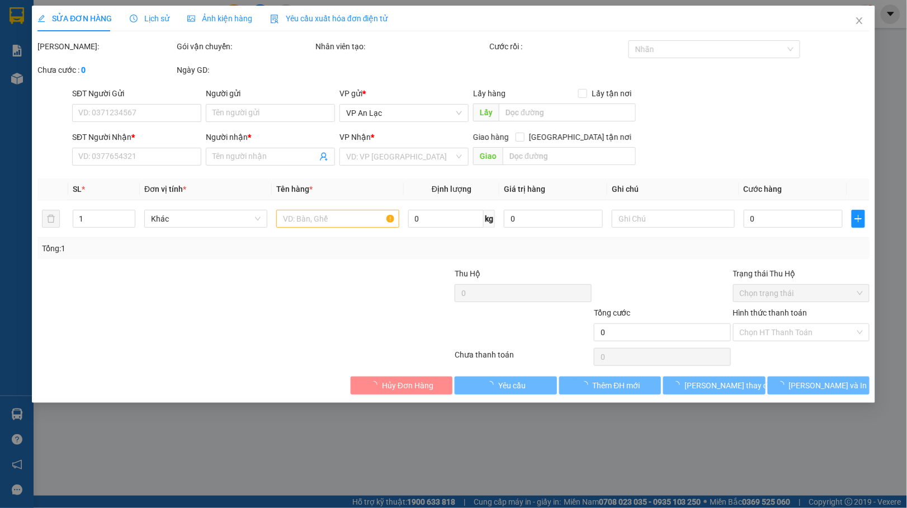
type input "0909587973"
type input "TÚ ANH"
type input "40.000"
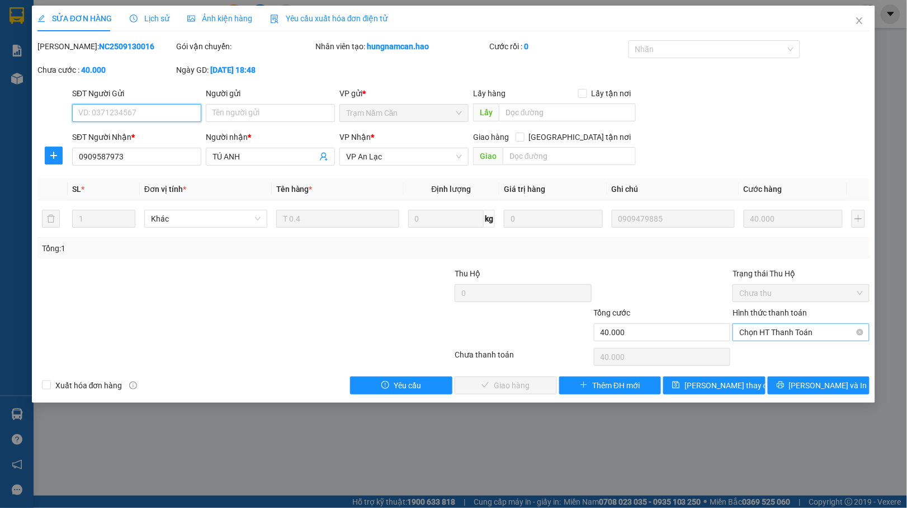
click at [763, 330] on span "Chọn HT Thanh Toán" at bounding box center [801, 332] width 124 height 17
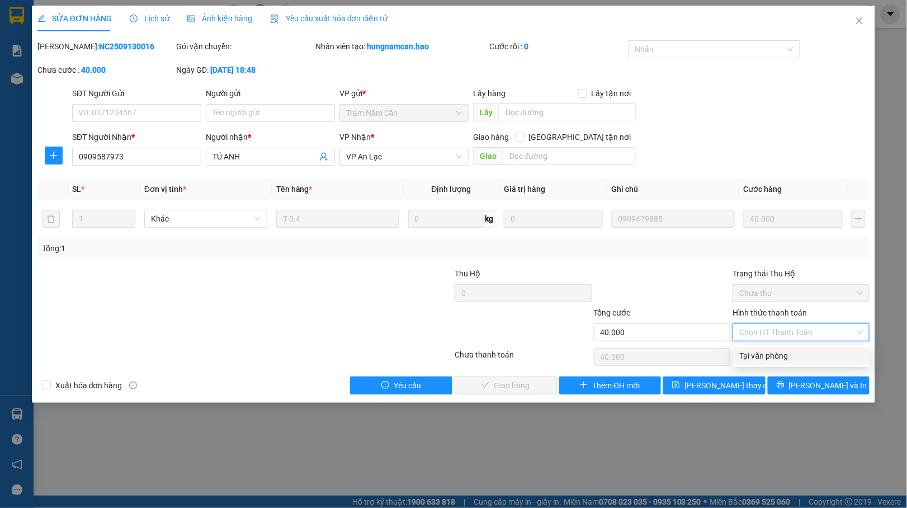
drag, startPoint x: 760, startPoint y: 347, endPoint x: 746, endPoint y: 351, distance: 15.1
click at [759, 348] on div "Tại văn phòng" at bounding box center [801, 356] width 137 height 18
type input "0"
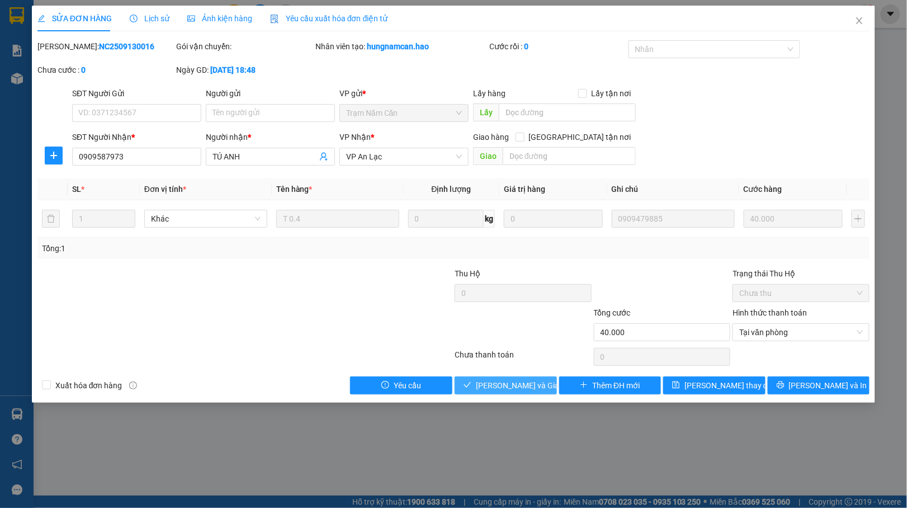
click at [513, 382] on span "[PERSON_NAME] và Giao hàng" at bounding box center [529, 385] width 107 height 12
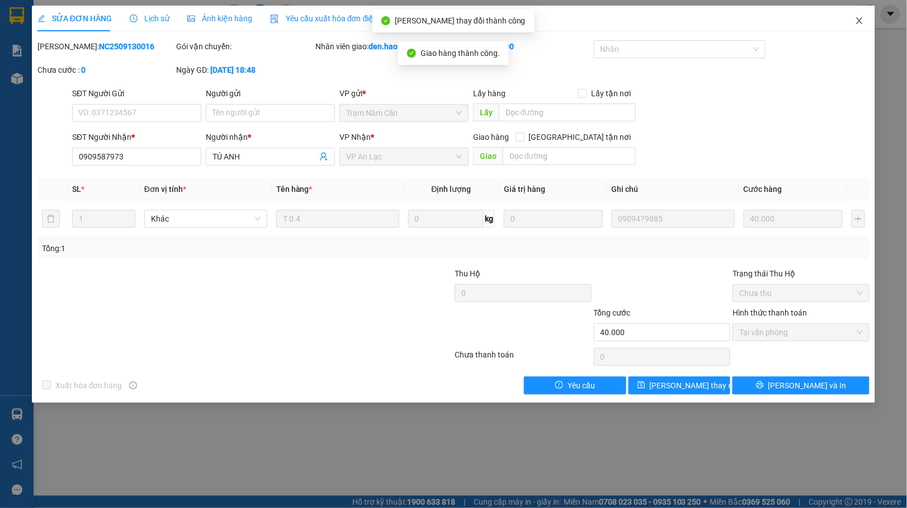
click at [859, 17] on icon "close" at bounding box center [859, 20] width 9 height 9
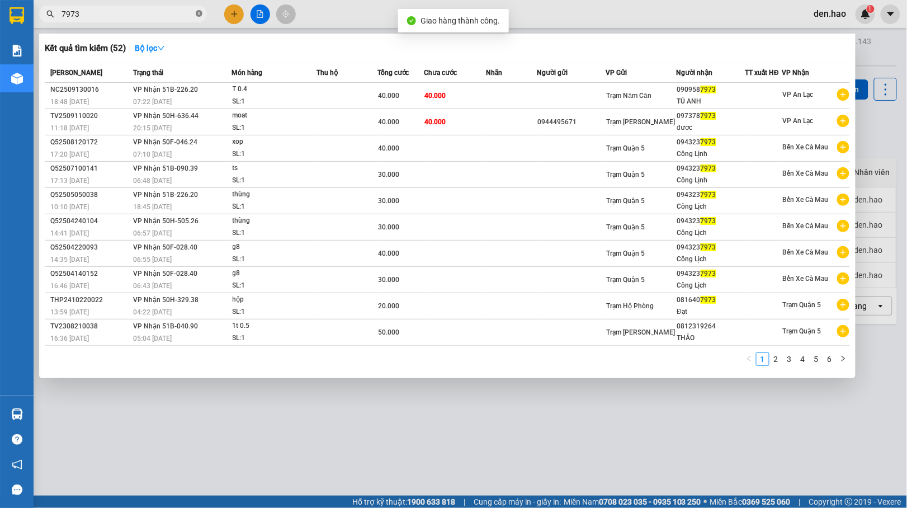
click at [197, 15] on icon "close-circle" at bounding box center [199, 13] width 7 height 7
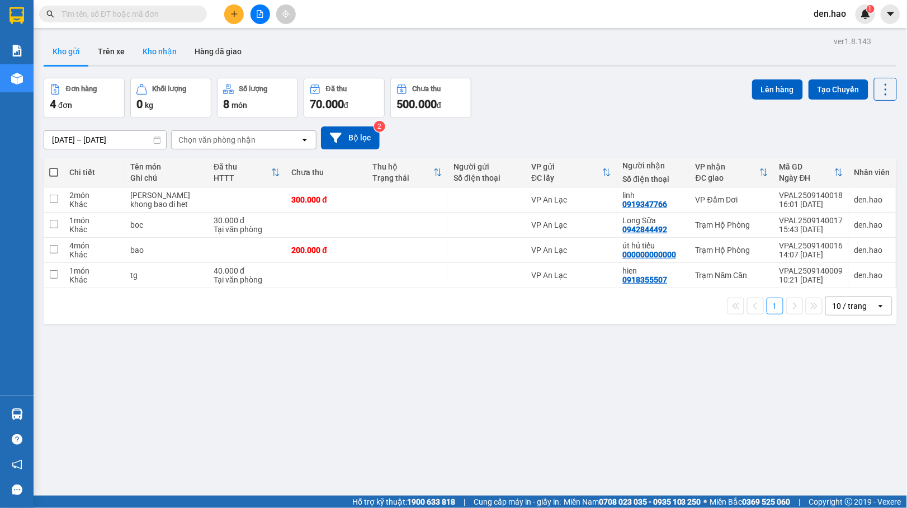
click at [144, 40] on button "Kho nhận" at bounding box center [160, 51] width 52 height 27
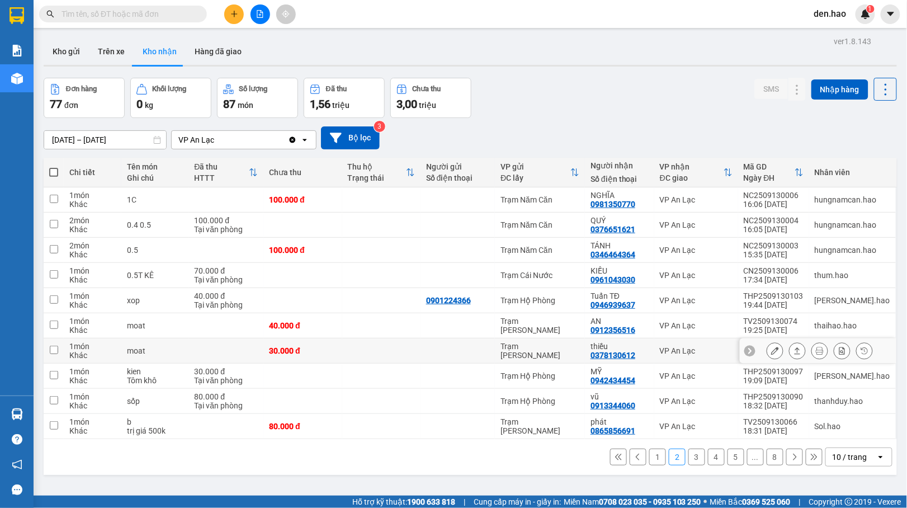
scroll to position [51, 0]
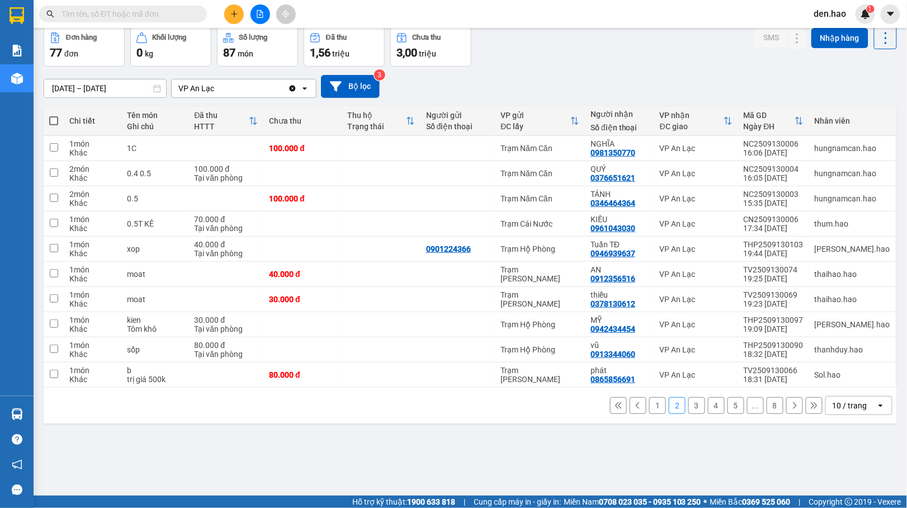
click at [649, 410] on button "1" at bounding box center [657, 405] width 17 height 17
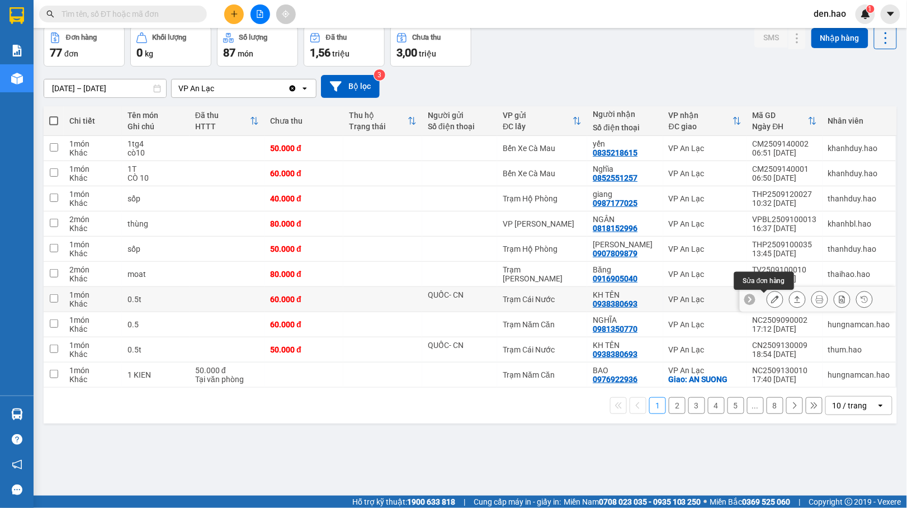
click at [771, 297] on icon at bounding box center [775, 299] width 8 height 8
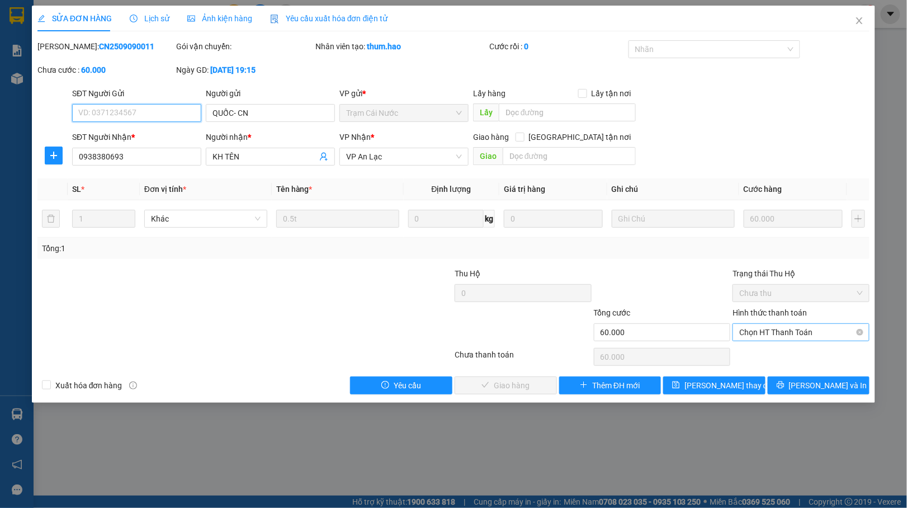
click at [780, 329] on span "Chọn HT Thanh Toán" at bounding box center [801, 332] width 124 height 17
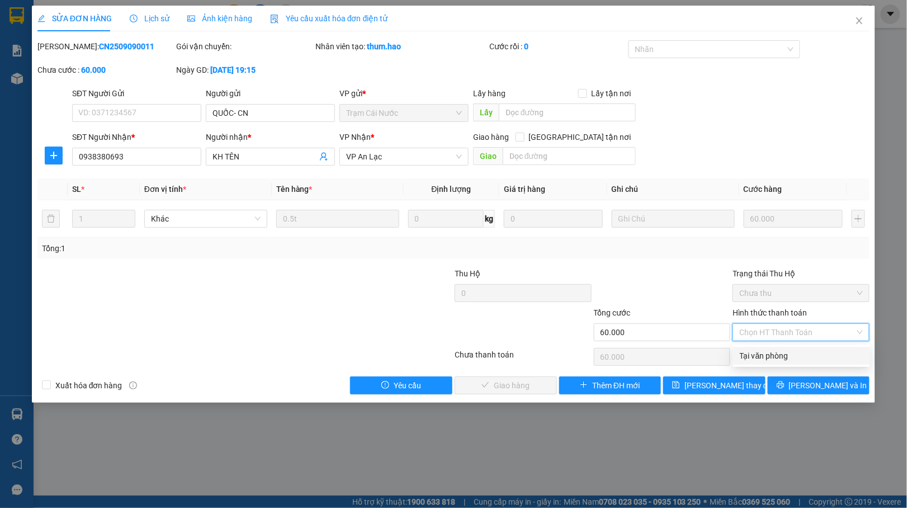
click at [741, 352] on div "Tại văn phòng" at bounding box center [802, 355] width 124 height 12
type input "0"
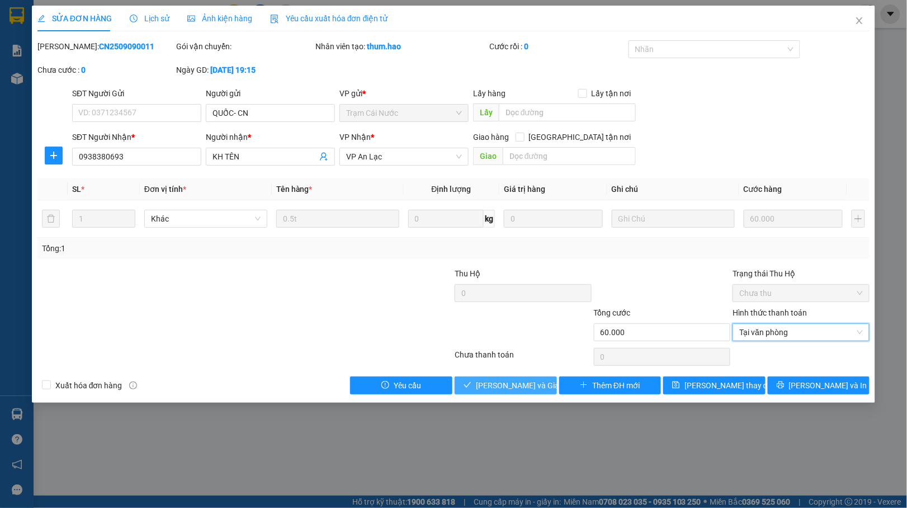
click at [463, 394] on button "[PERSON_NAME] và Giao hàng" at bounding box center [505, 385] width 102 height 18
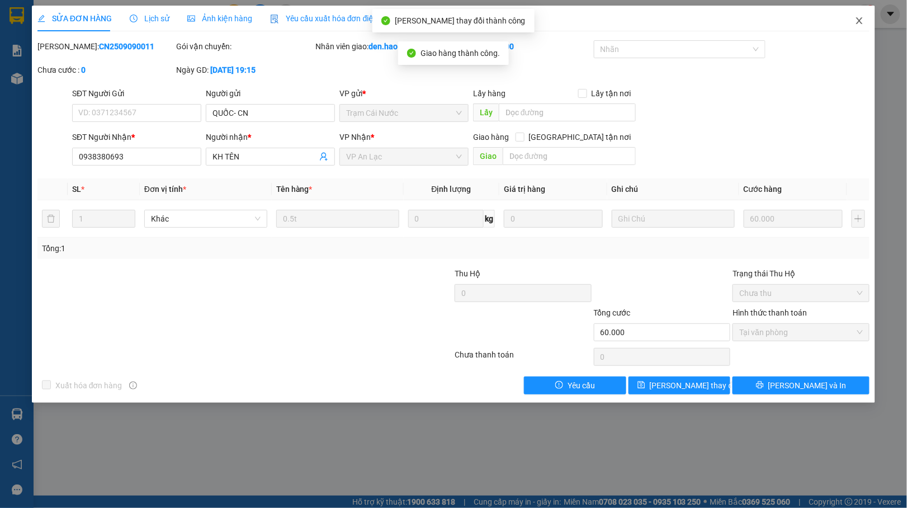
click at [858, 28] on span "Close" at bounding box center [859, 21] width 31 height 31
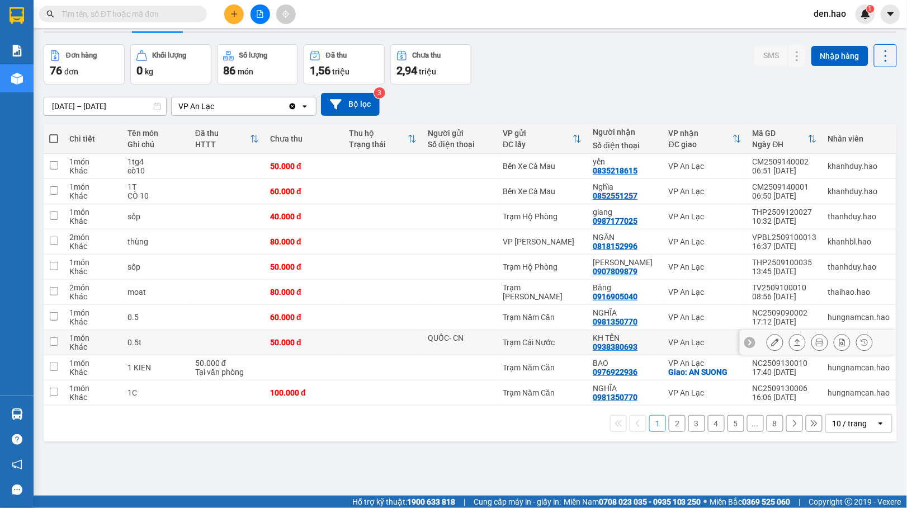
scroll to position [51, 0]
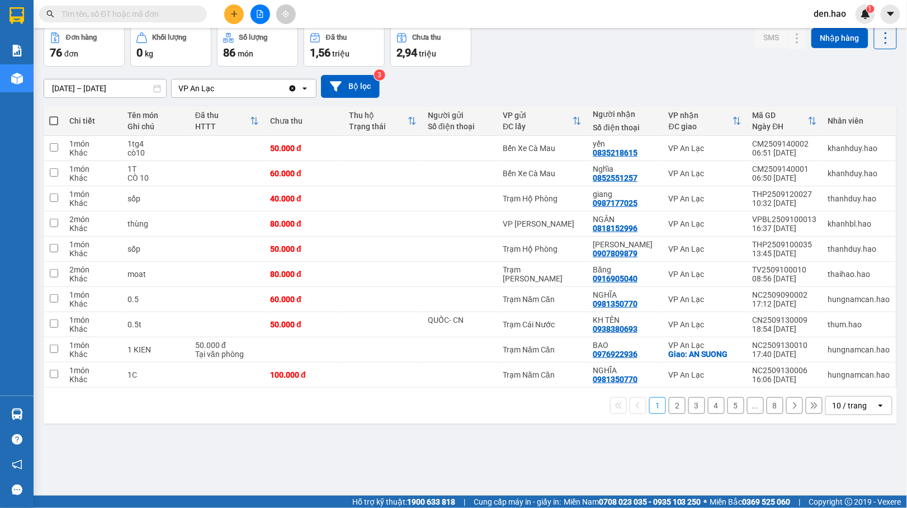
click at [766, 405] on button "8" at bounding box center [774, 405] width 17 height 17
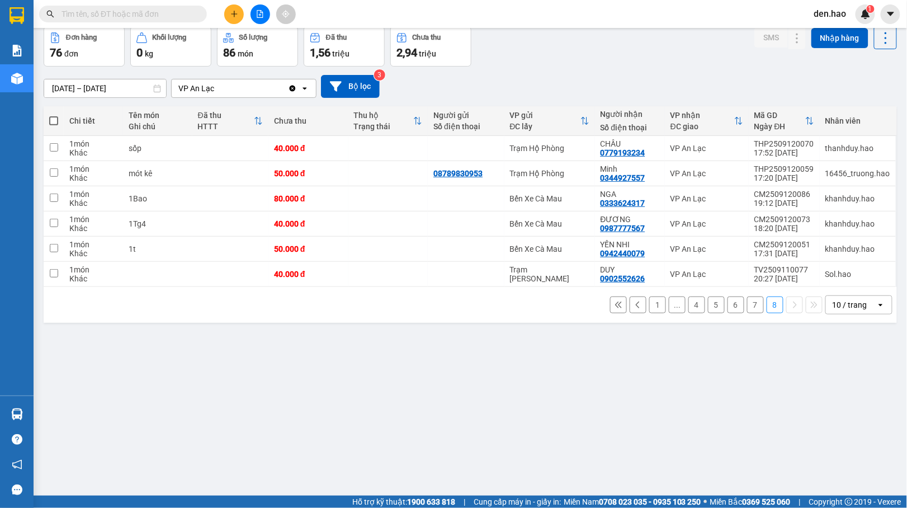
drag, startPoint x: 739, startPoint y: 306, endPoint x: 730, endPoint y: 293, distance: 16.1
click at [735, 303] on div "1 ... 4 5 6 7 8 10 / trang open" at bounding box center [470, 304] width 844 height 19
drag, startPoint x: 741, startPoint y: 304, endPoint x: 730, endPoint y: 295, distance: 14.8
click at [747, 299] on button "7" at bounding box center [755, 304] width 17 height 17
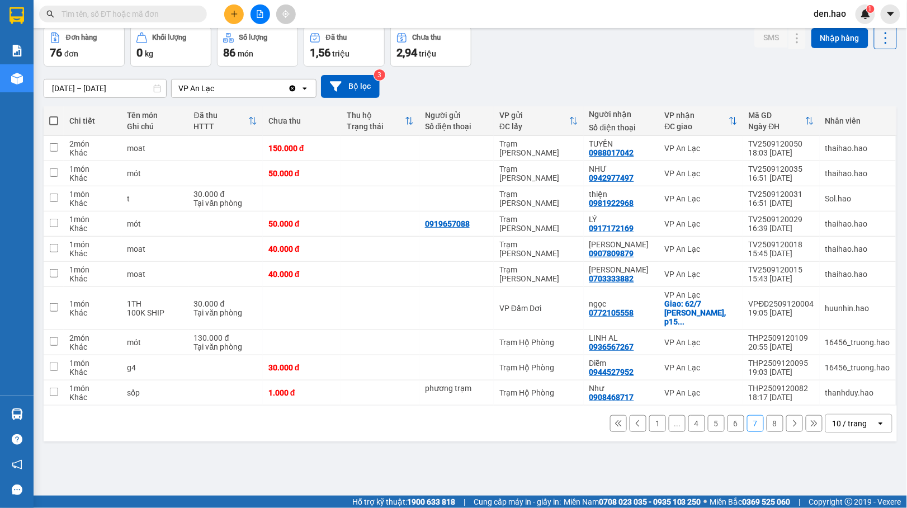
click at [727, 416] on button "6" at bounding box center [735, 423] width 17 height 17
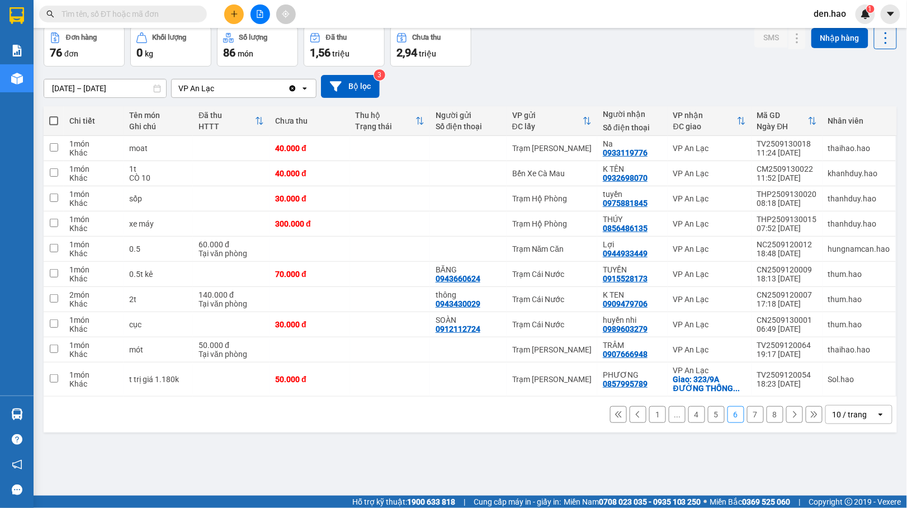
click at [708, 418] on button "5" at bounding box center [716, 414] width 17 height 17
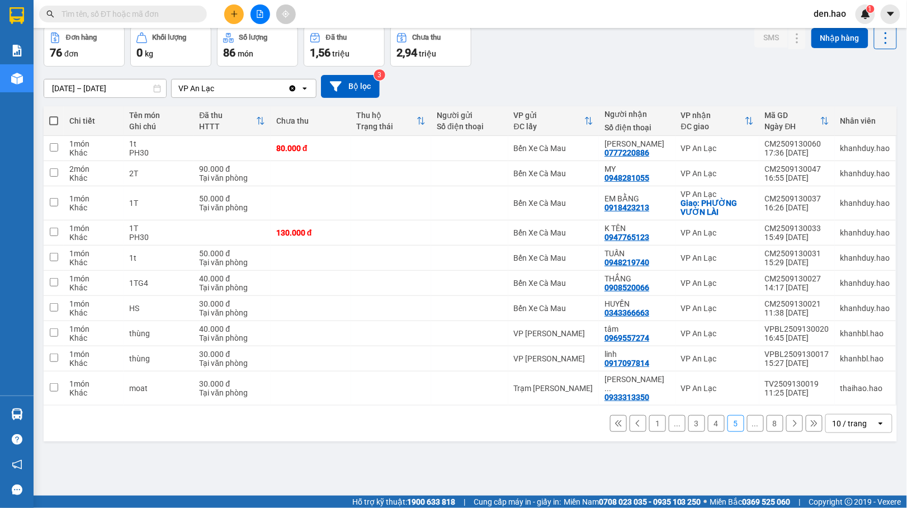
click at [708, 419] on button "4" at bounding box center [716, 423] width 17 height 17
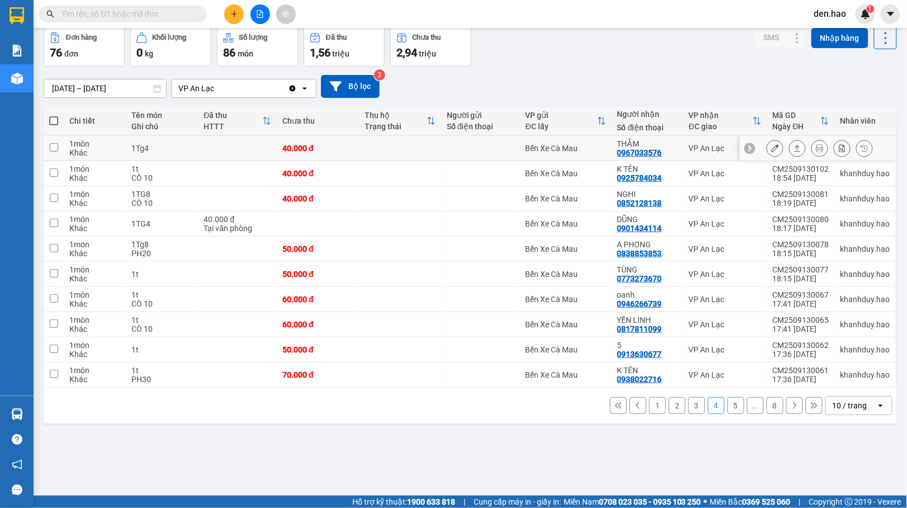
click at [771, 152] on icon at bounding box center [775, 148] width 8 height 8
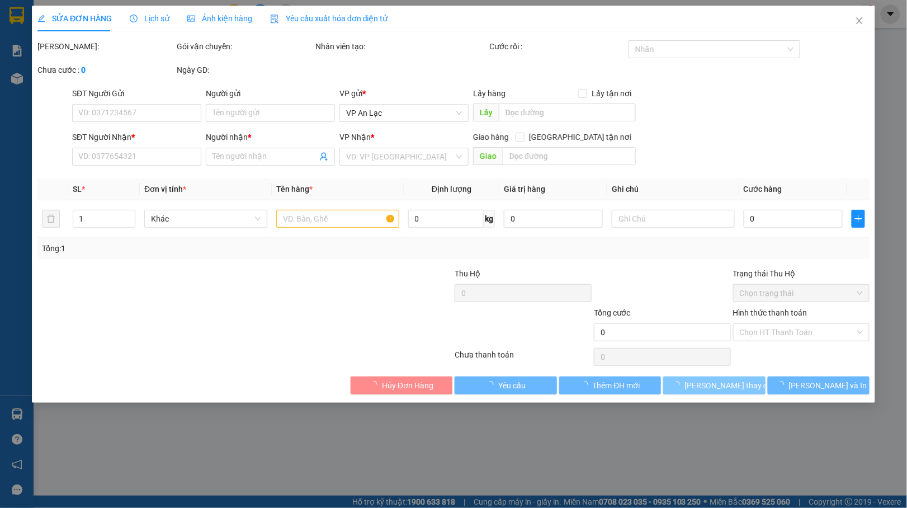
type input "0967033576"
type input "THẮM"
type input "40.000"
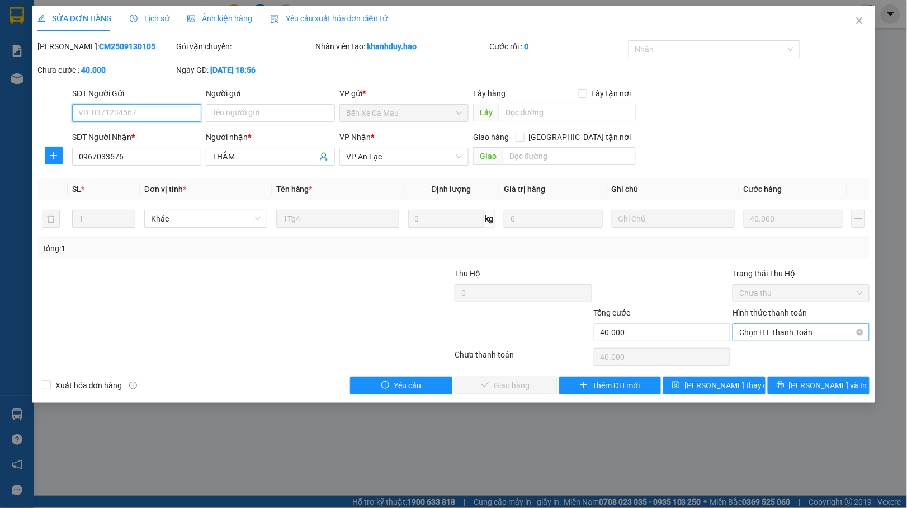
click at [774, 334] on span "Chọn HT Thanh Toán" at bounding box center [801, 332] width 124 height 17
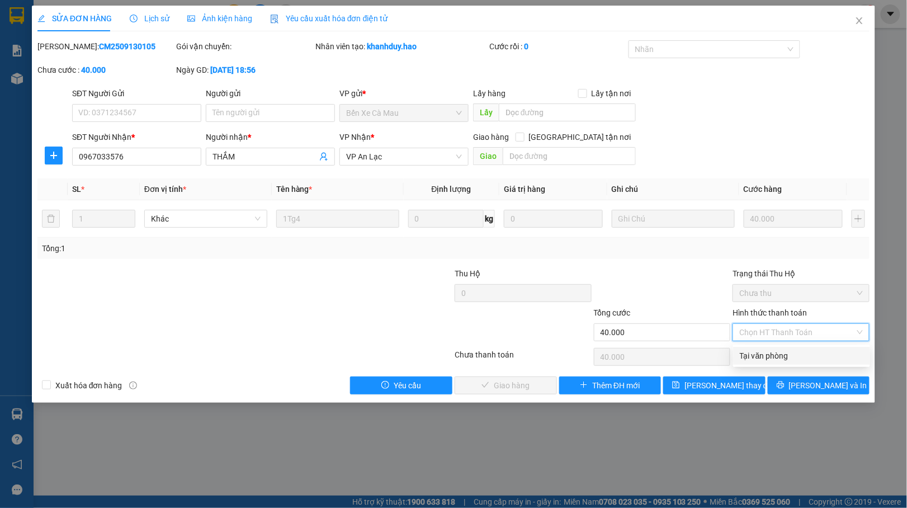
click at [773, 351] on div "Tại văn phòng" at bounding box center [802, 355] width 124 height 12
type input "0"
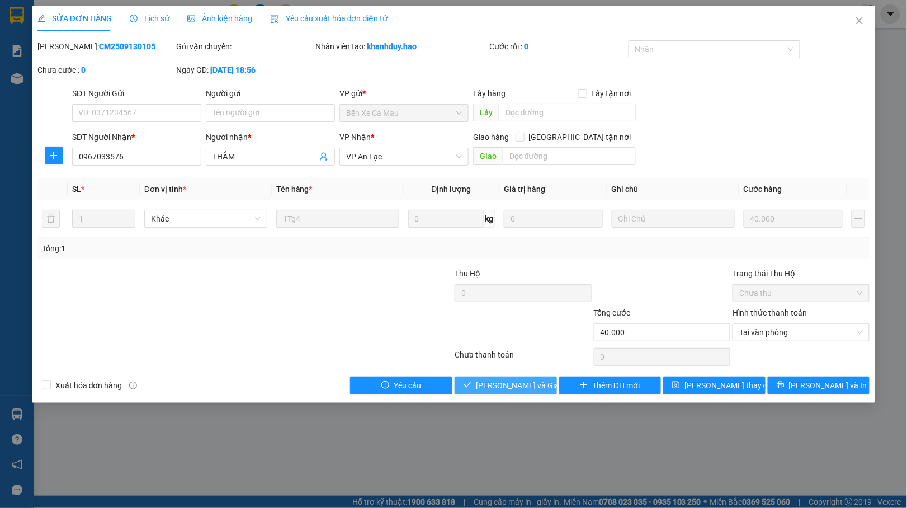
click at [501, 387] on span "[PERSON_NAME] và Giao hàng" at bounding box center [529, 385] width 107 height 12
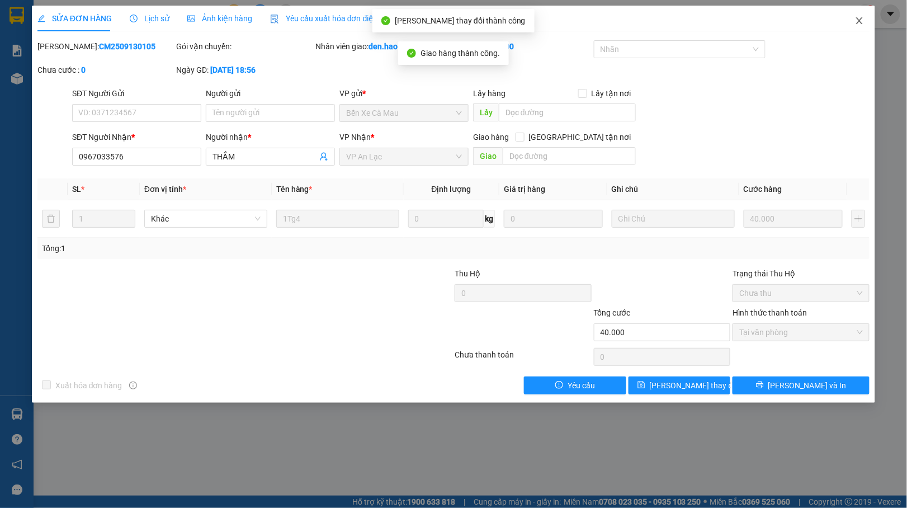
click at [859, 19] on icon "close" at bounding box center [859, 20] width 9 height 9
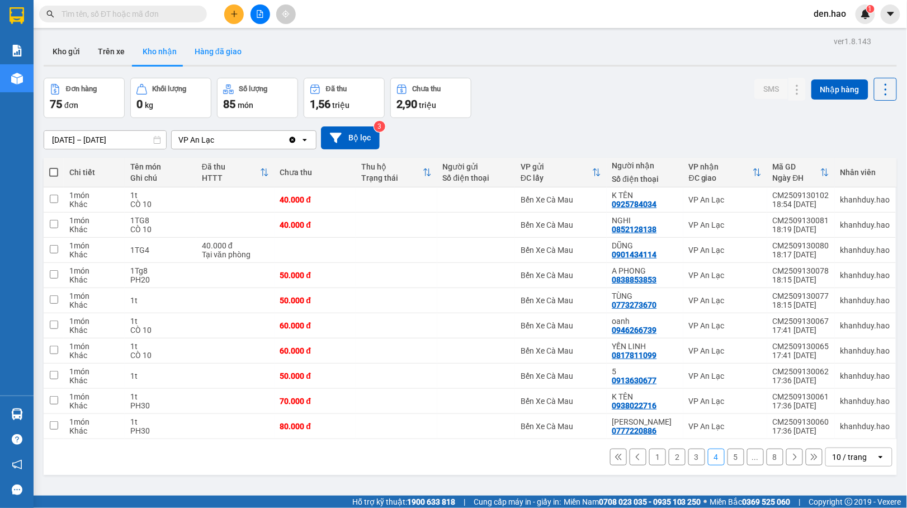
click at [216, 50] on button "Hàng đã giao" at bounding box center [218, 51] width 65 height 27
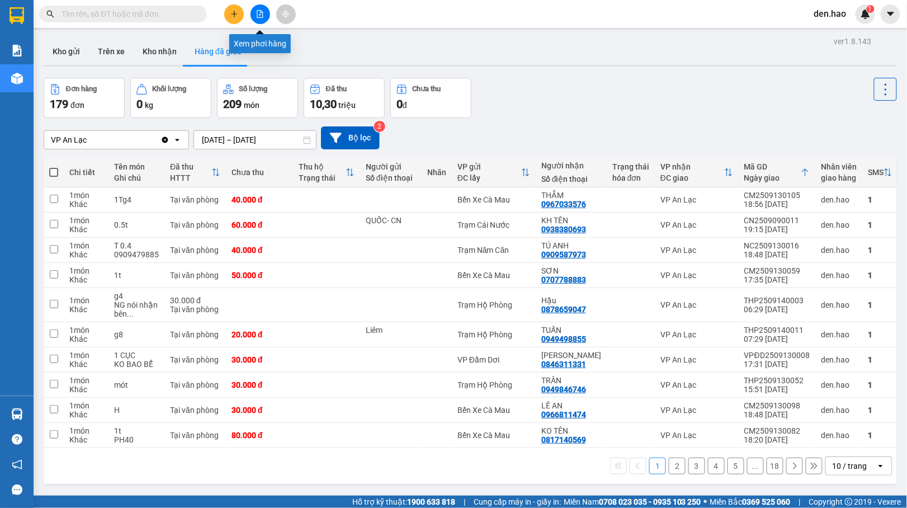
click at [260, 15] on icon "file-add" at bounding box center [260, 14] width 6 height 8
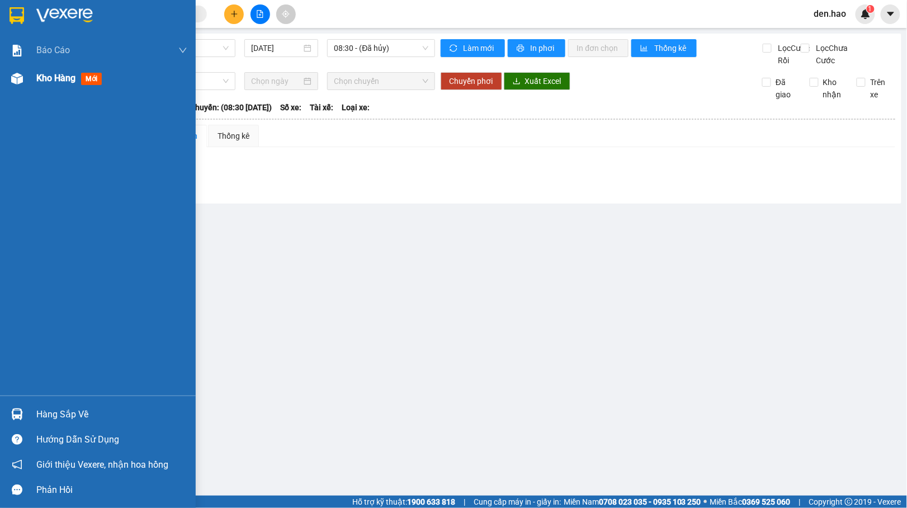
click at [20, 84] on div at bounding box center [17, 79] width 20 height 20
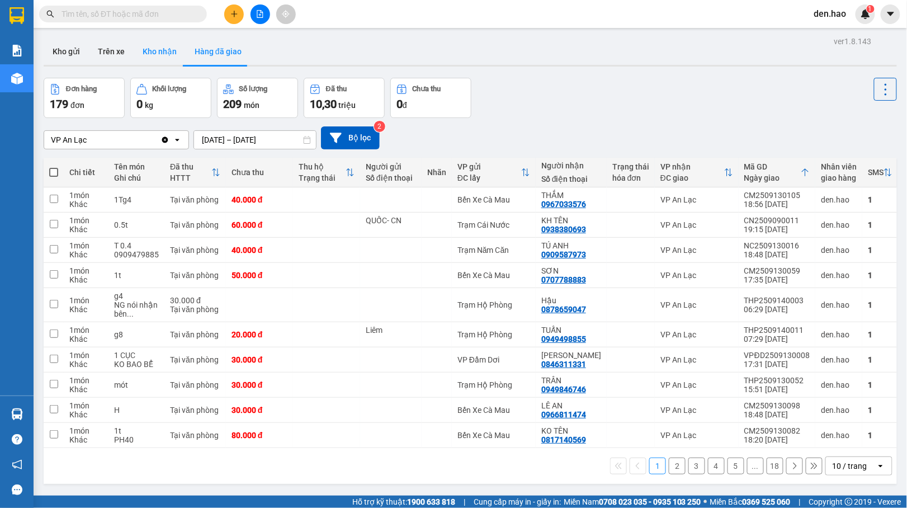
click at [162, 51] on button "Kho nhận" at bounding box center [160, 51] width 52 height 27
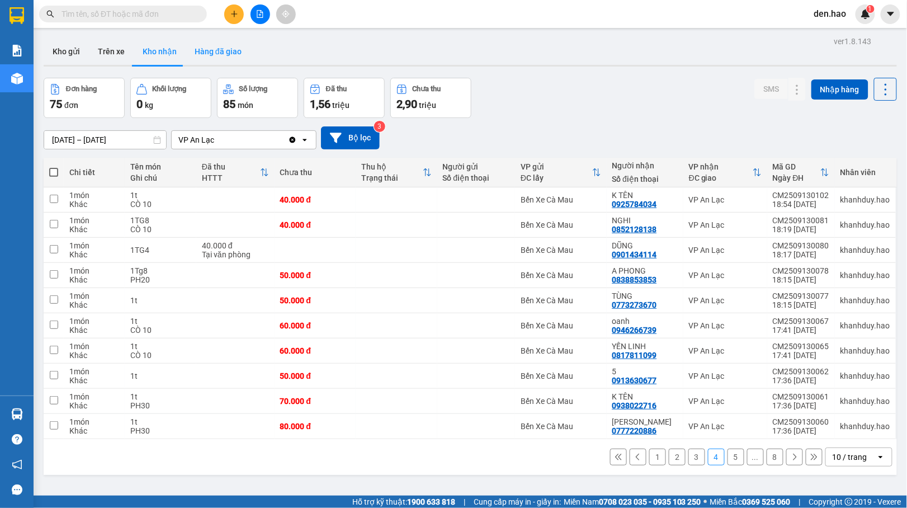
click at [218, 47] on button "Hàng đã giao" at bounding box center [218, 51] width 65 height 27
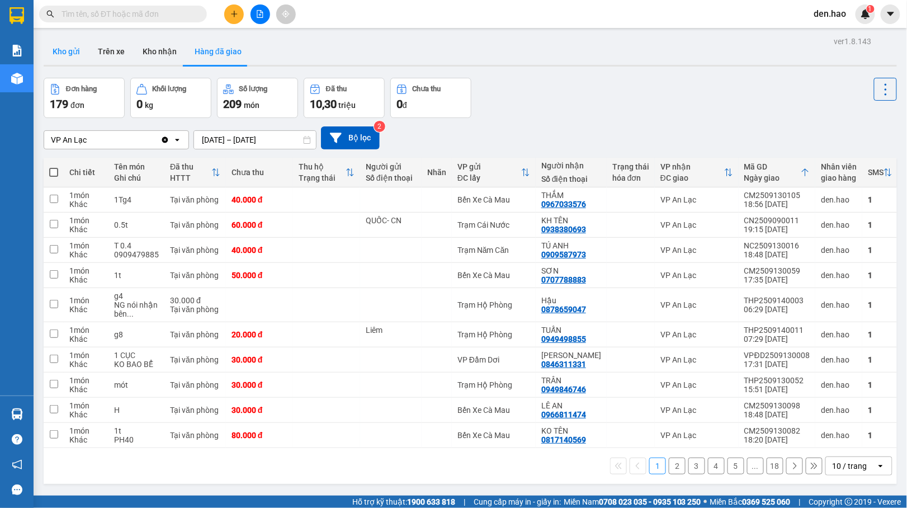
click at [70, 55] on button "Kho gửi" at bounding box center [66, 51] width 45 height 27
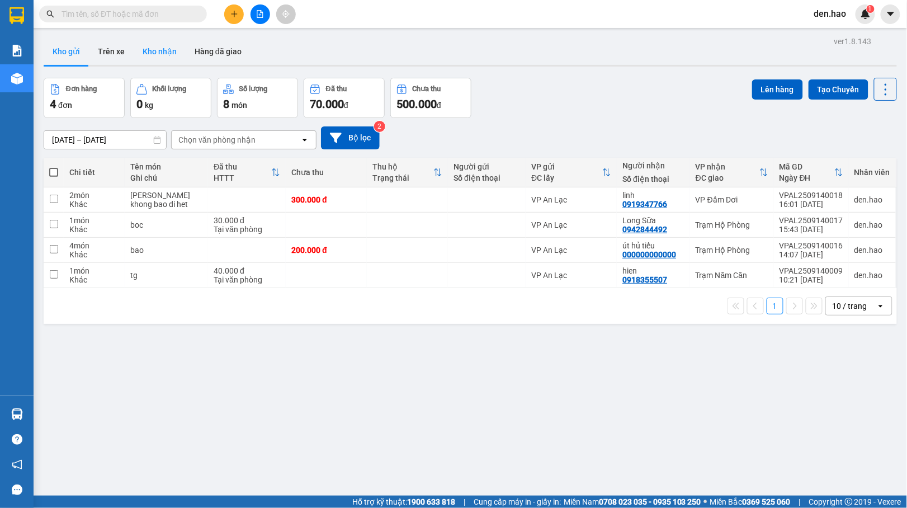
click at [144, 58] on button "Kho nhận" at bounding box center [160, 51] width 52 height 27
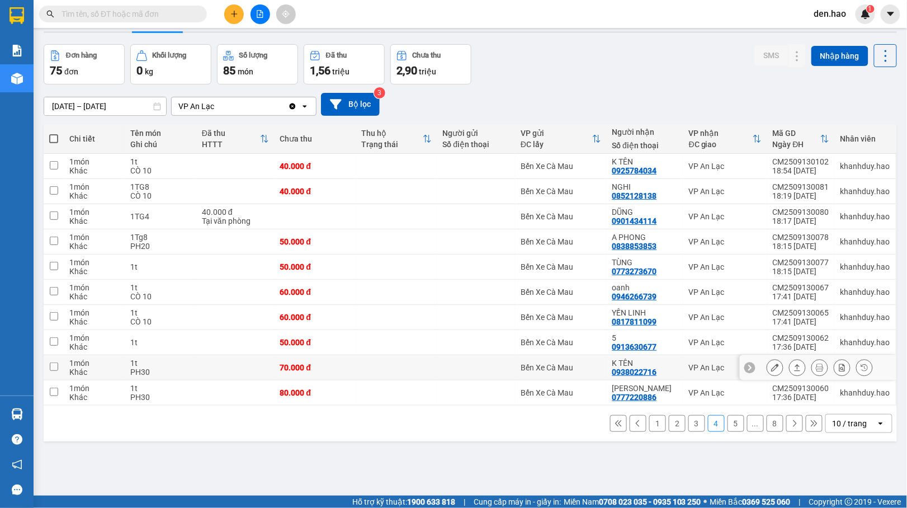
scroll to position [51, 0]
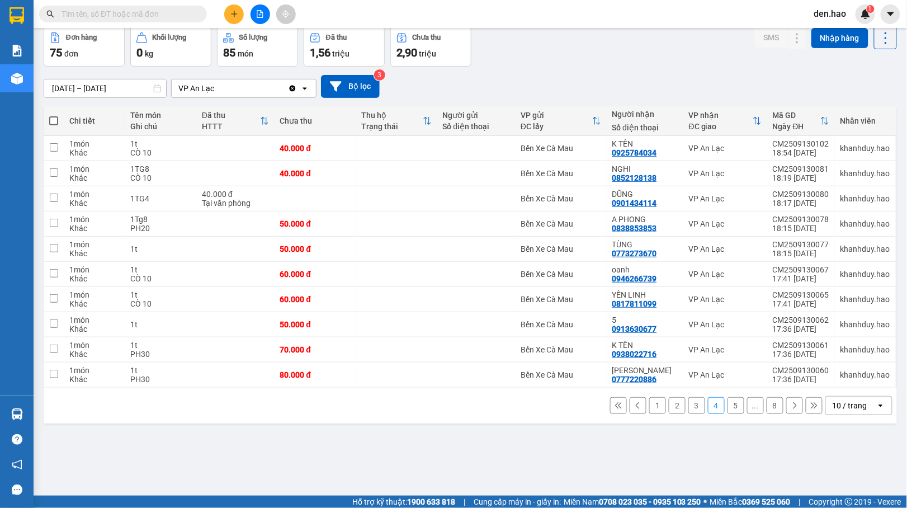
click at [768, 407] on button "8" at bounding box center [774, 405] width 17 height 17
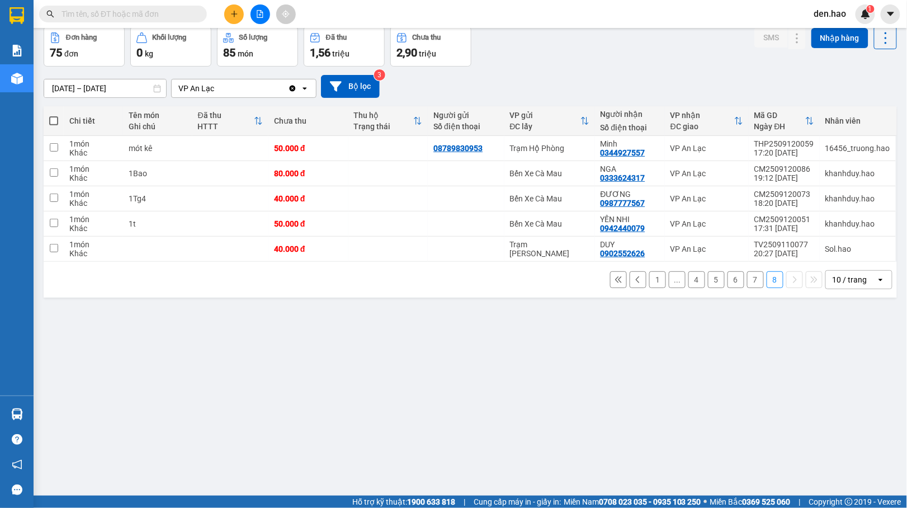
drag, startPoint x: 747, startPoint y: 280, endPoint x: 741, endPoint y: 276, distance: 7.5
click at [747, 280] on button "7" at bounding box center [755, 279] width 17 height 17
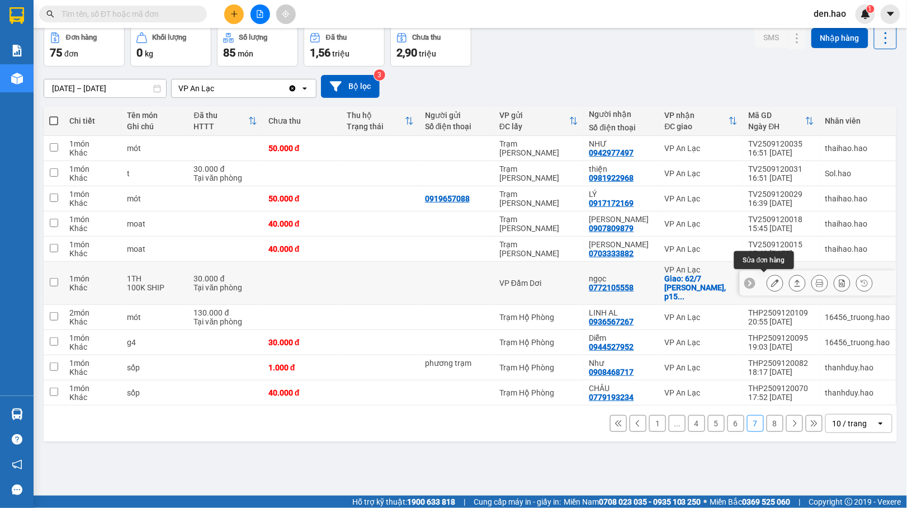
click at [771, 280] on icon at bounding box center [775, 283] width 8 height 8
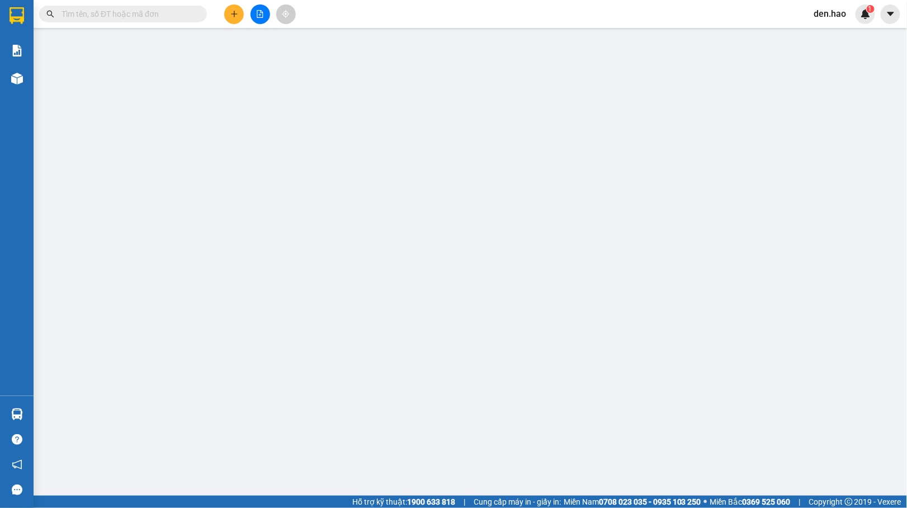
type input "0772105558"
type input "ngọc"
checkbox input "true"
type input "62/7 nguyễn đình chính, p15 quận phú nhuận"
type input "30.000"
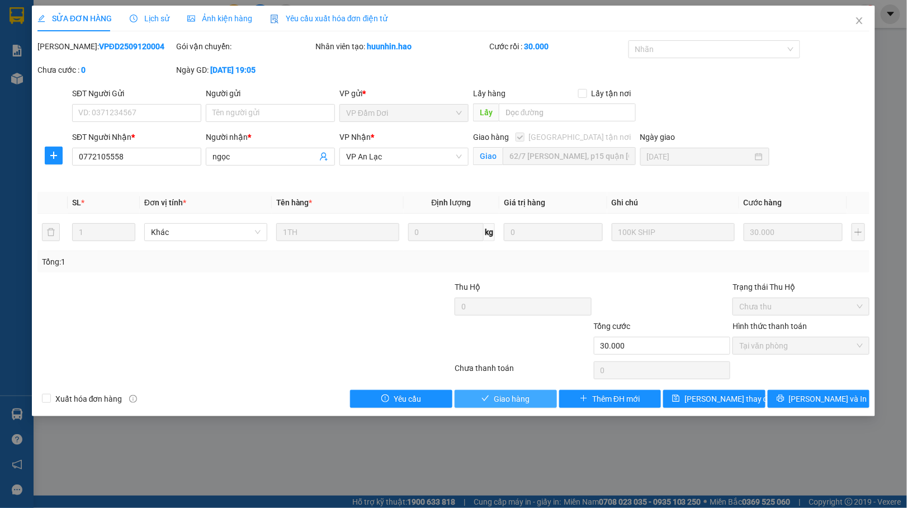
drag, startPoint x: 500, startPoint y: 403, endPoint x: 501, endPoint y: 394, distance: 9.6
click at [499, 403] on span "Giao hàng" at bounding box center [512, 398] width 36 height 12
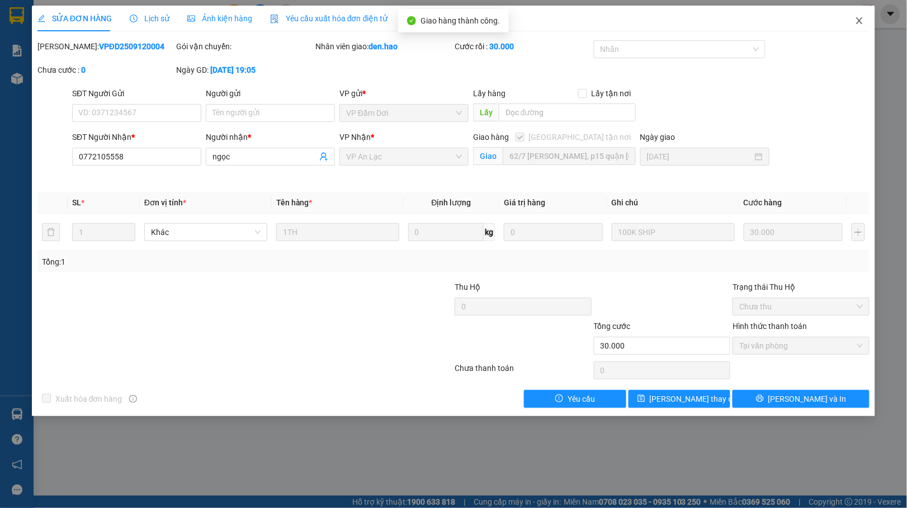
click at [855, 21] on icon "close" at bounding box center [859, 20] width 9 height 9
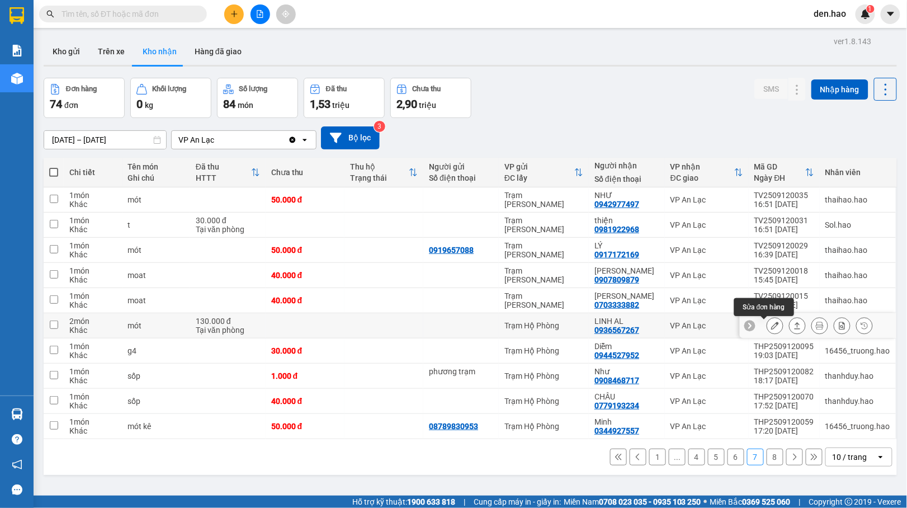
click at [771, 329] on icon at bounding box center [775, 325] width 8 height 8
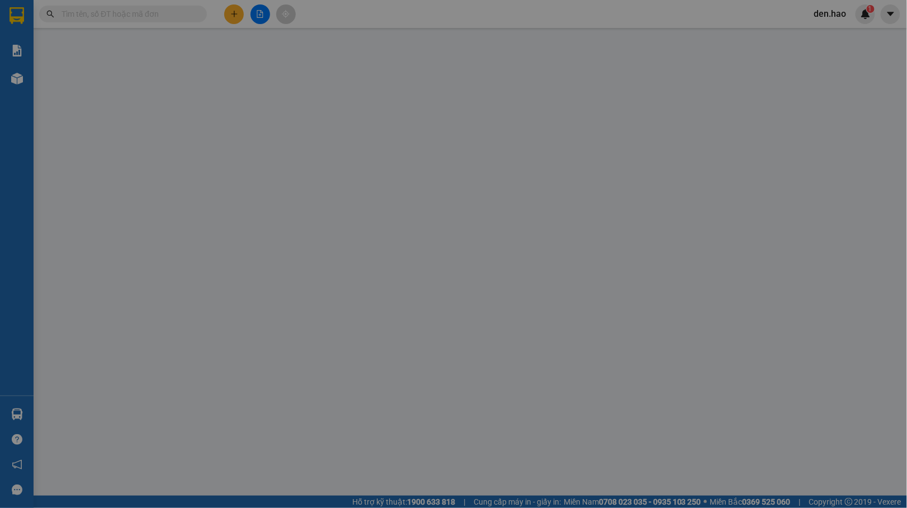
type input "0936567267"
type input "LINH AL"
type input "130.000"
type input "0"
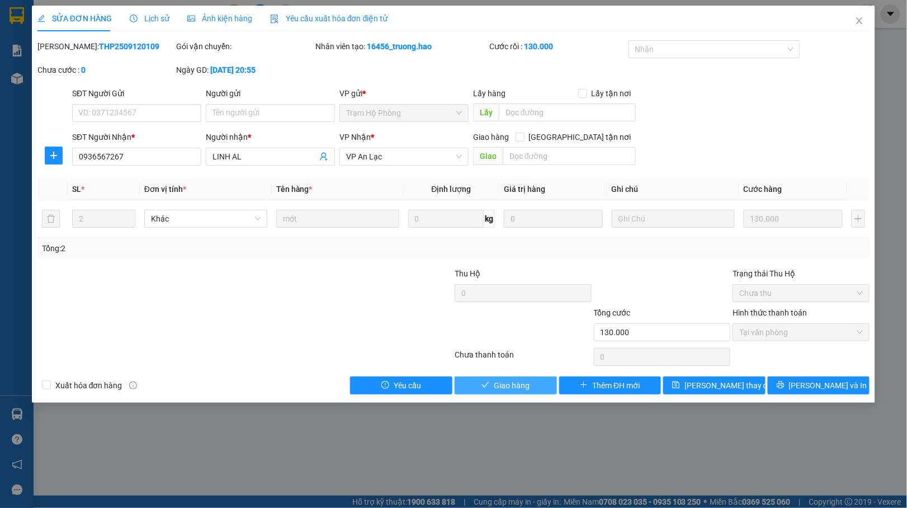
click at [515, 391] on span "Giao hàng" at bounding box center [512, 385] width 36 height 12
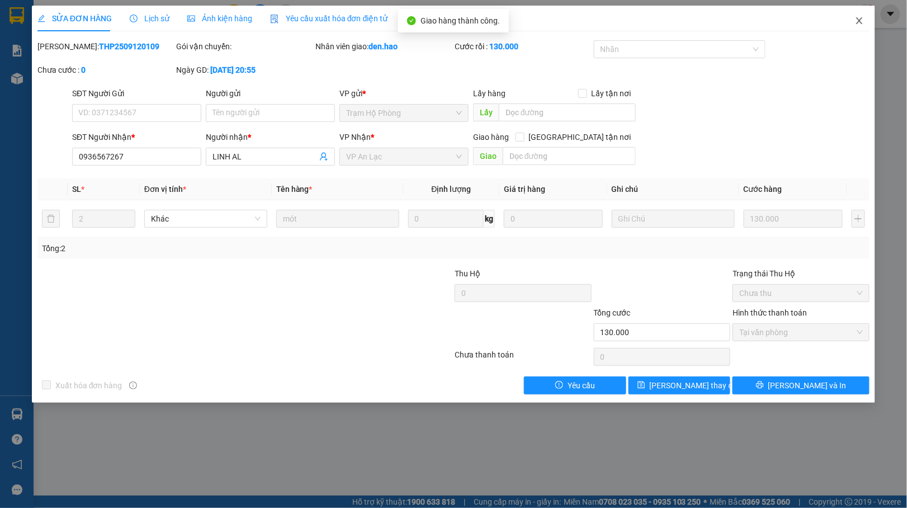
click at [859, 16] on span "Close" at bounding box center [859, 21] width 31 height 31
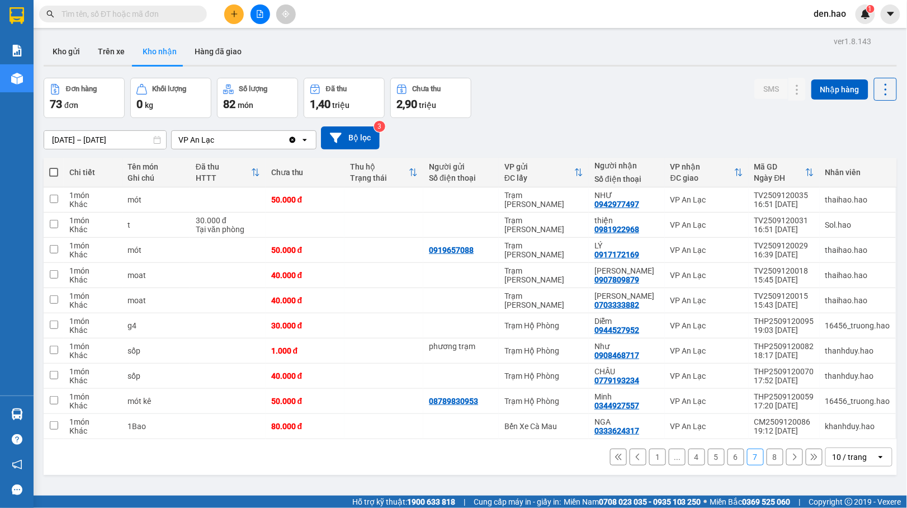
click at [727, 460] on button "6" at bounding box center [735, 456] width 17 height 17
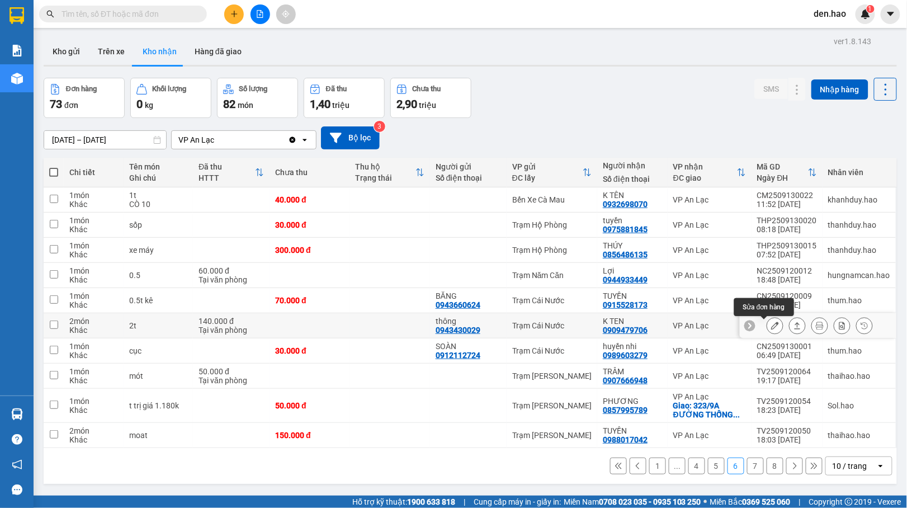
click at [767, 329] on button at bounding box center [775, 326] width 16 height 20
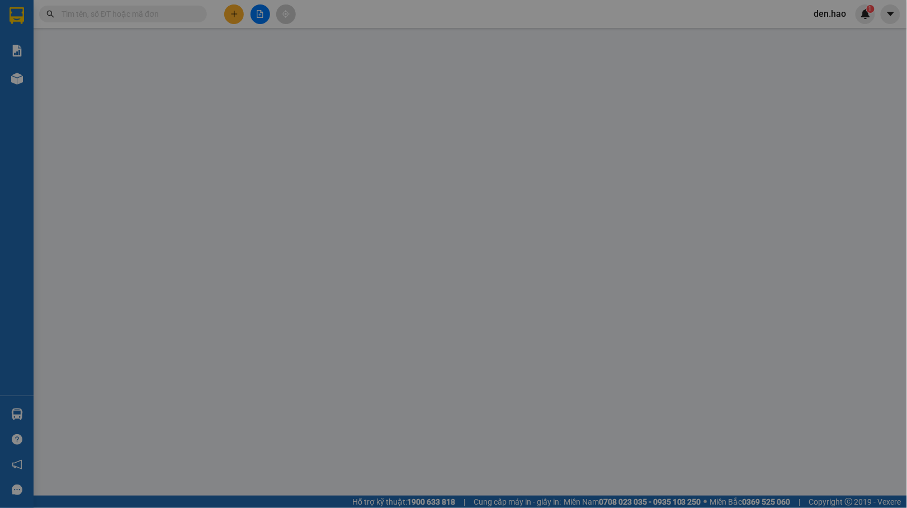
type input "0943430029"
type input "thông"
type input "0909479706"
type input "K TEN"
type input "140.000"
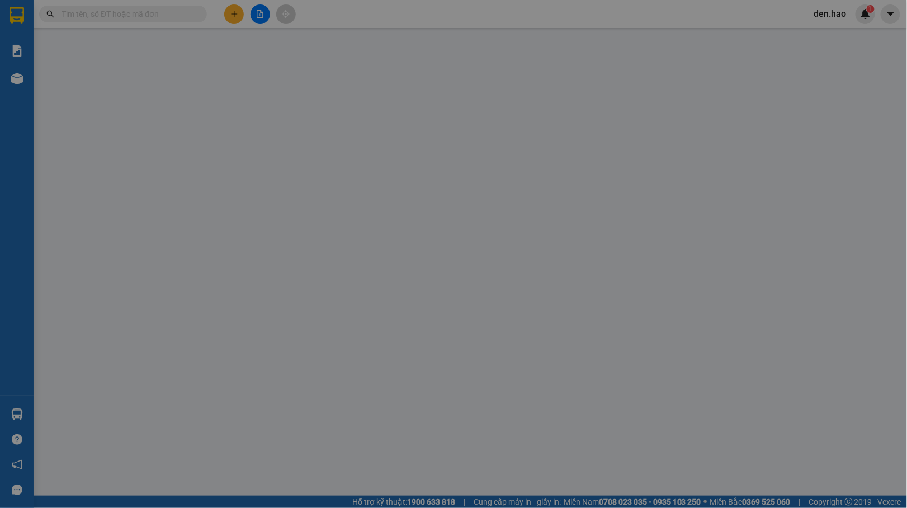
type input "0"
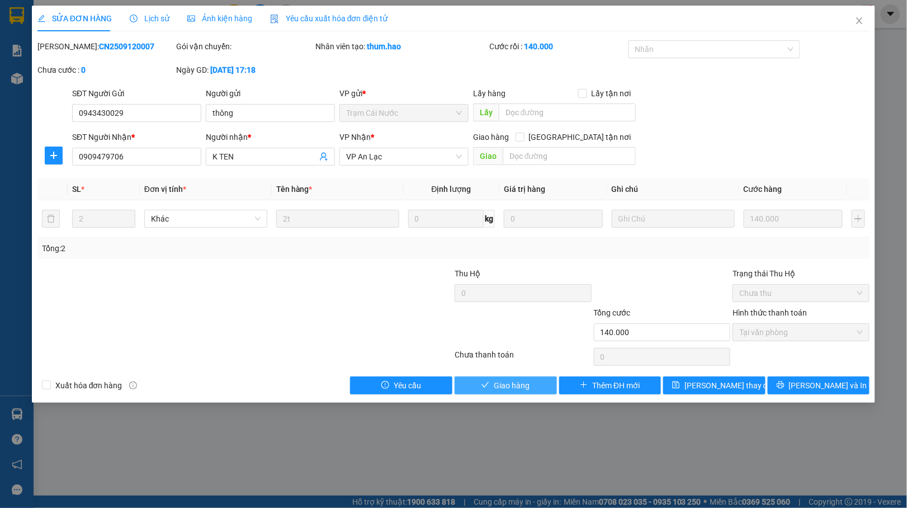
drag, startPoint x: 484, startPoint y: 381, endPoint x: 491, endPoint y: 376, distance: 8.4
click at [487, 380] on button "Giao hàng" at bounding box center [505, 385] width 102 height 18
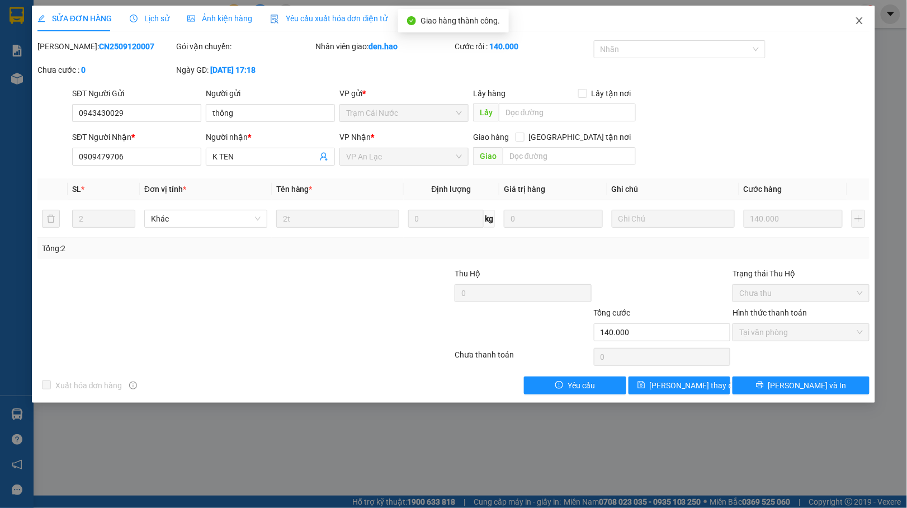
click at [860, 23] on icon "close" at bounding box center [859, 20] width 9 height 9
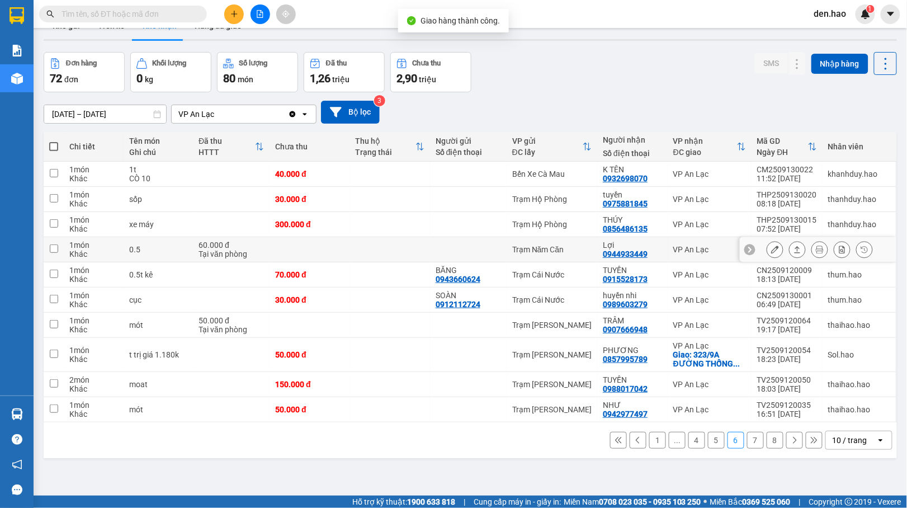
scroll to position [51, 0]
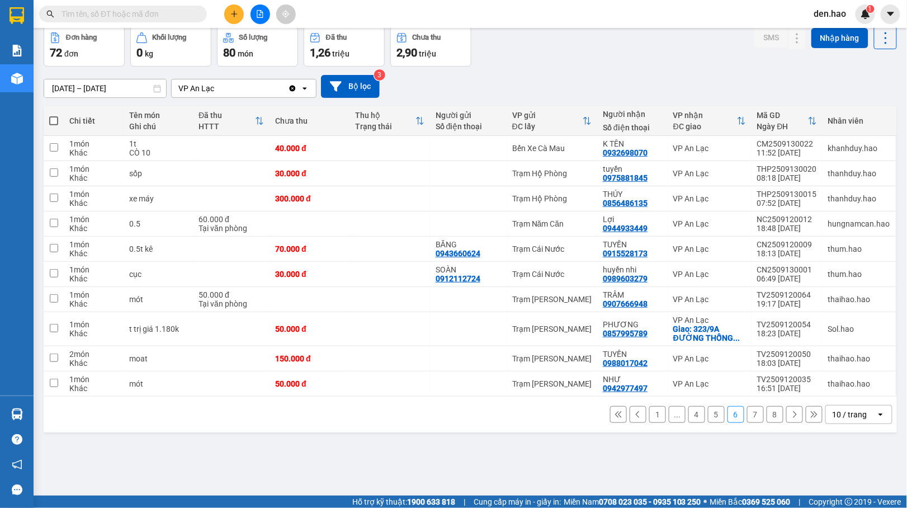
click at [708, 416] on button "5" at bounding box center [716, 414] width 17 height 17
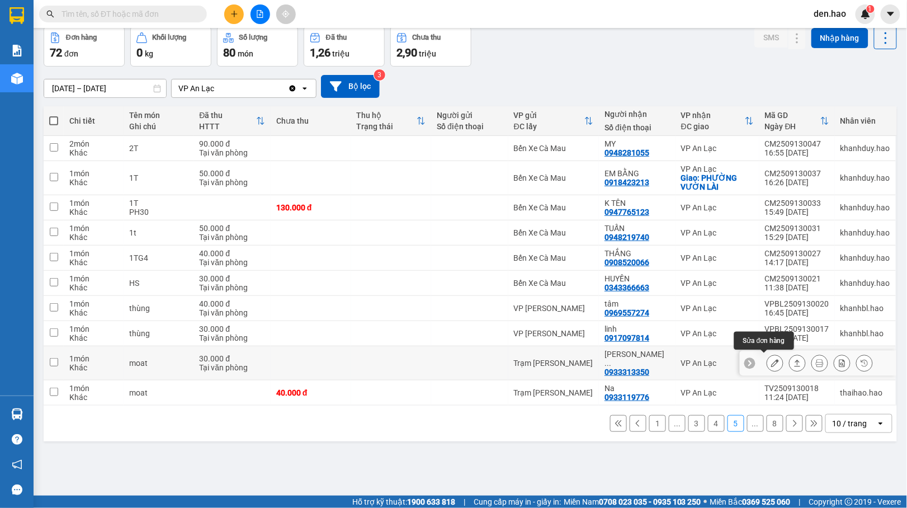
click at [771, 361] on icon at bounding box center [775, 363] width 8 height 8
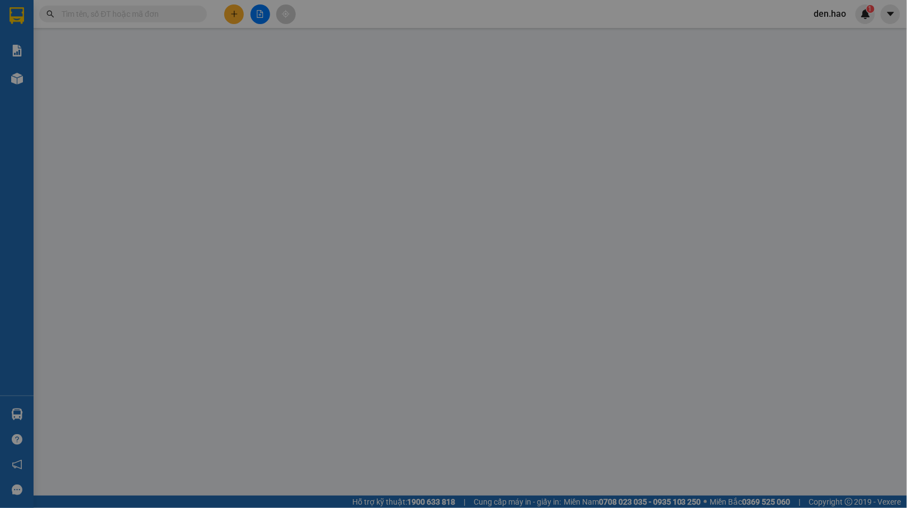
type input "0933313350"
type input "[PERSON_NAME] ￼"
type input "30.000"
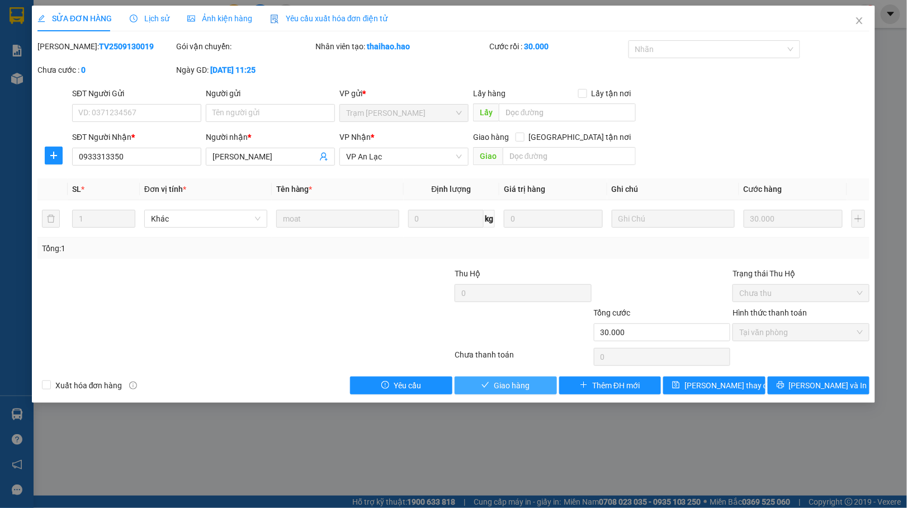
drag, startPoint x: 508, startPoint y: 382, endPoint x: 513, endPoint y: 377, distance: 7.5
click at [508, 382] on span "Giao hàng" at bounding box center [512, 385] width 36 height 12
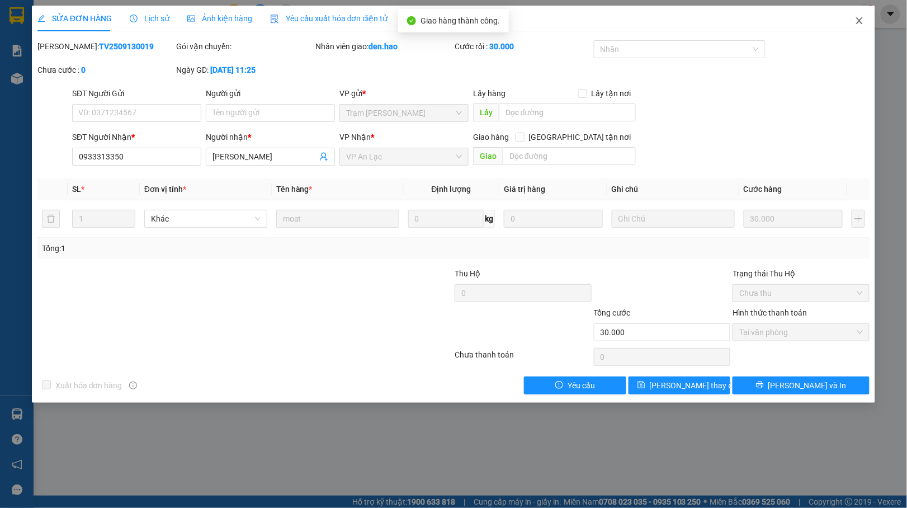
click at [861, 21] on icon "close" at bounding box center [859, 20] width 9 height 9
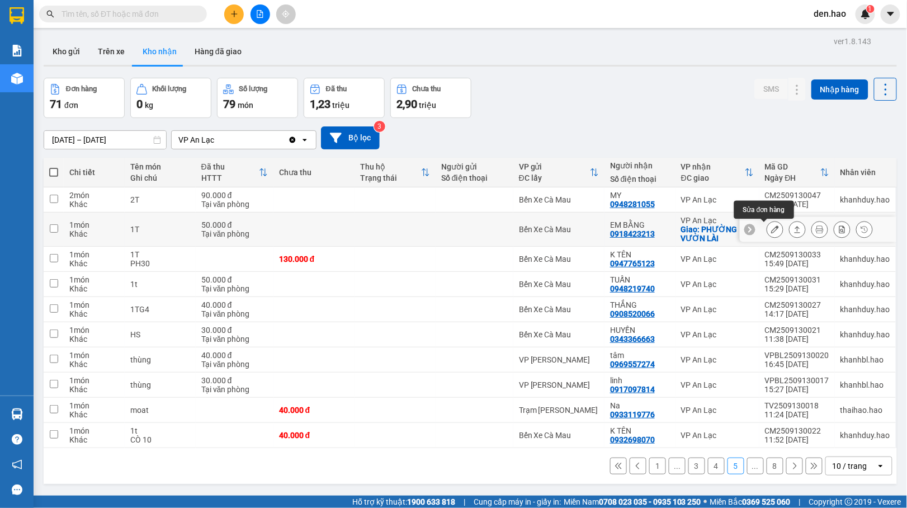
click at [767, 226] on button at bounding box center [775, 230] width 16 height 20
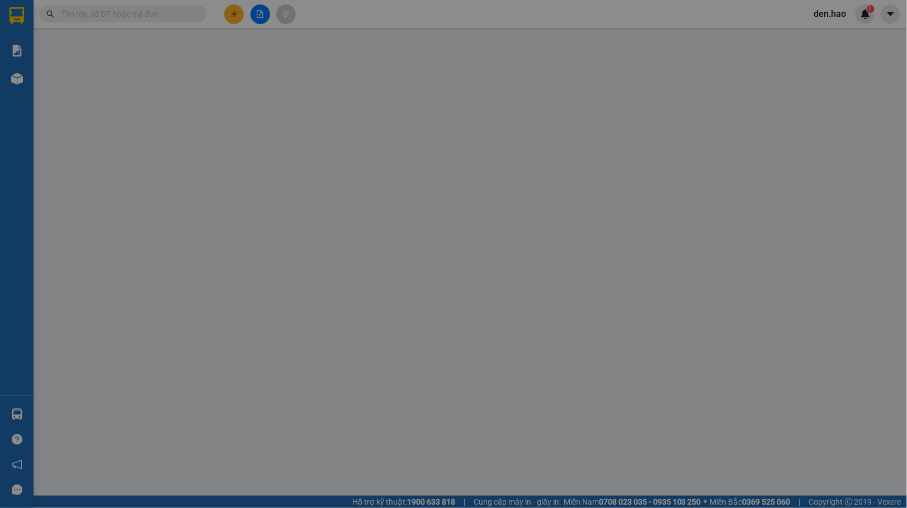
type input "0918423213"
type input "EM BẰNG"
checkbox input "true"
type input "PHƯỜNG VƯỜN LÀI"
type input "50.000"
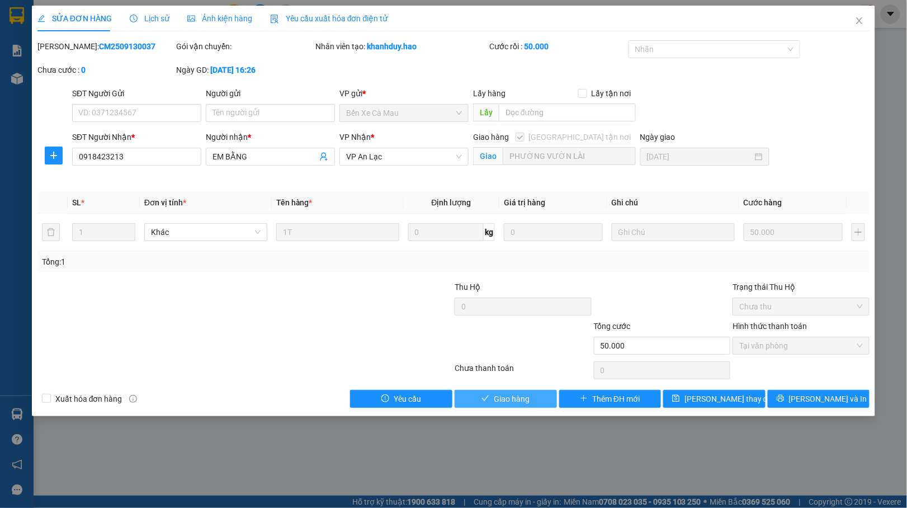
click at [514, 394] on span "Giao hàng" at bounding box center [512, 398] width 36 height 12
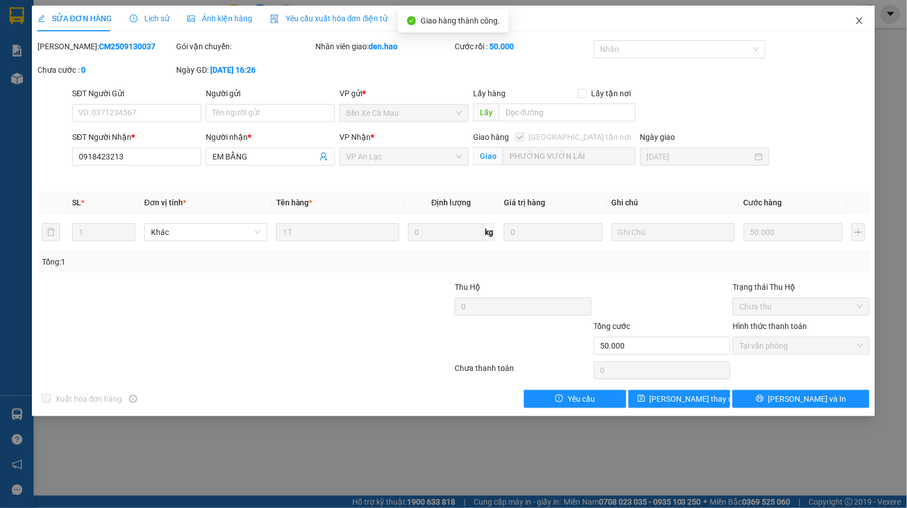
click at [852, 17] on span "Close" at bounding box center [859, 21] width 31 height 31
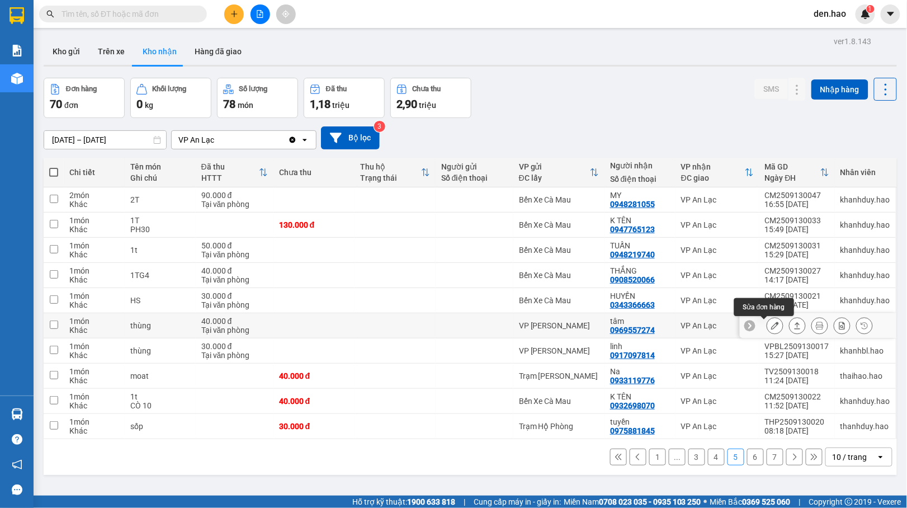
click at [771, 325] on icon at bounding box center [775, 325] width 8 height 8
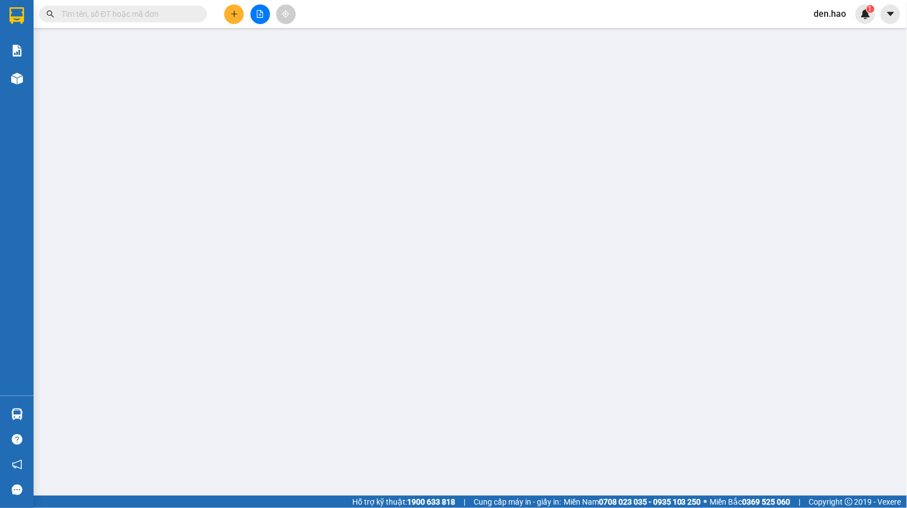
type input "0969557274"
type input "tâm"
type input "40.000"
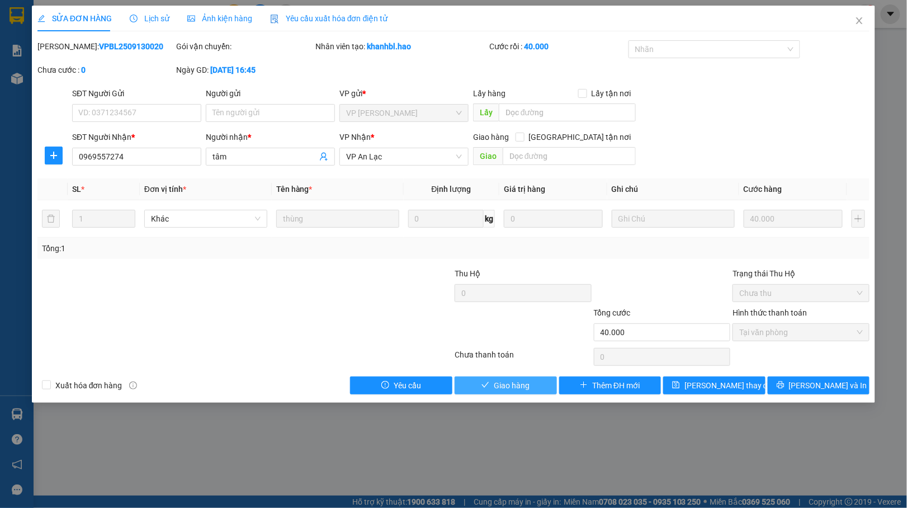
drag, startPoint x: 510, startPoint y: 383, endPoint x: 517, endPoint y: 378, distance: 8.1
click at [511, 383] on span "Giao hàng" at bounding box center [512, 385] width 36 height 12
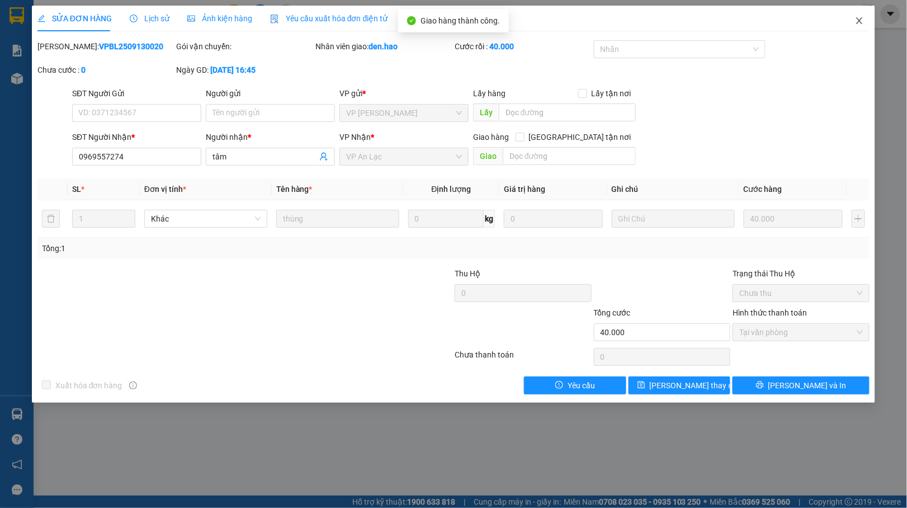
click at [858, 18] on icon "close" at bounding box center [859, 20] width 9 height 9
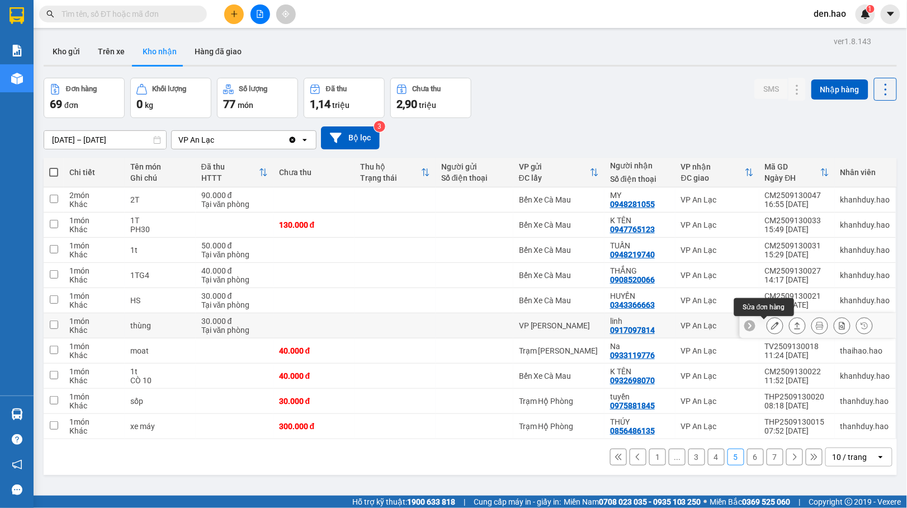
click at [771, 327] on icon at bounding box center [775, 325] width 8 height 8
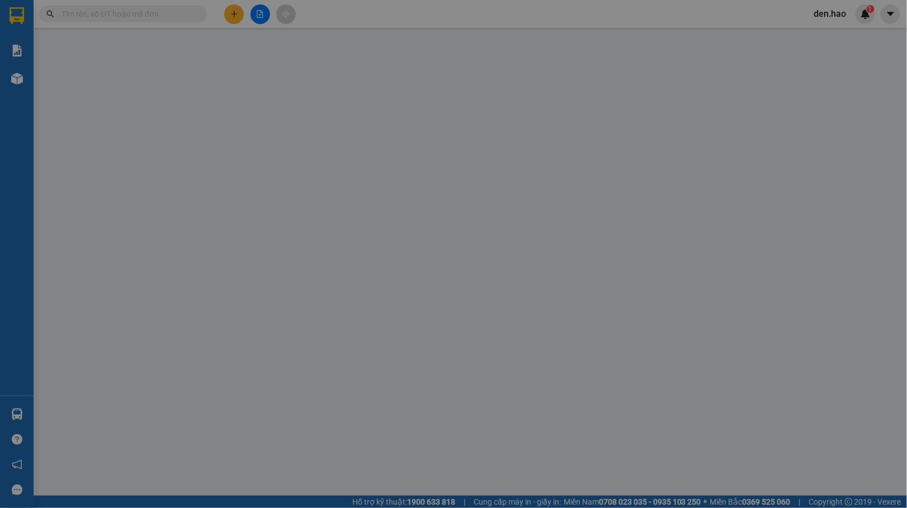
type input "0917097814"
type input "linh"
type input "30.000"
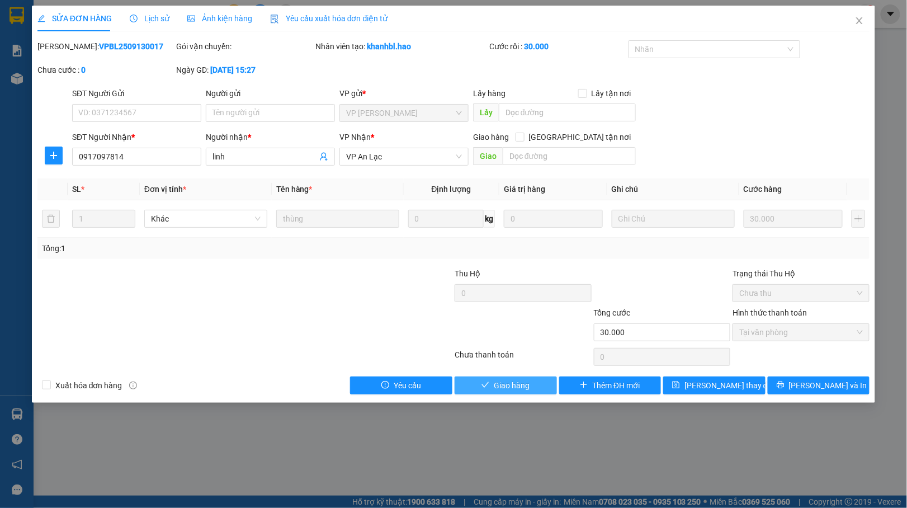
drag, startPoint x: 504, startPoint y: 387, endPoint x: 513, endPoint y: 376, distance: 13.9
click at [505, 386] on span "Giao hàng" at bounding box center [512, 385] width 36 height 12
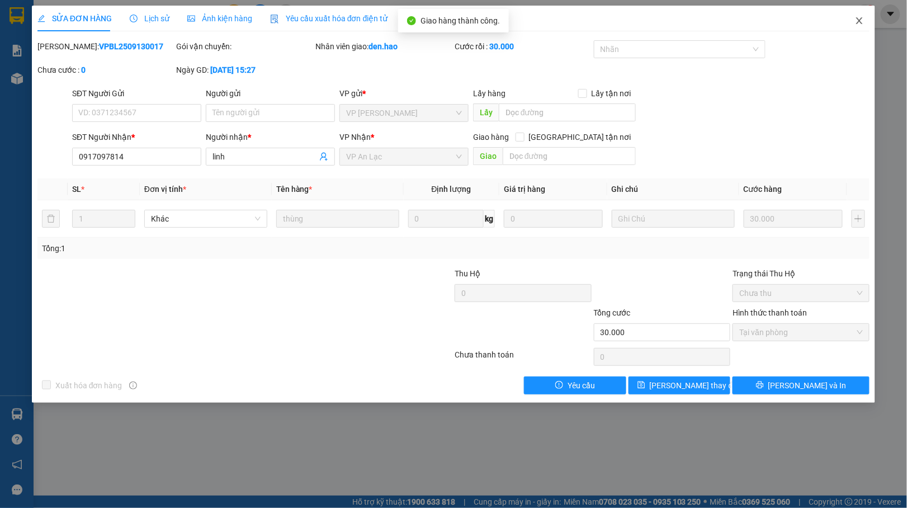
click at [859, 17] on icon "close" at bounding box center [859, 20] width 9 height 9
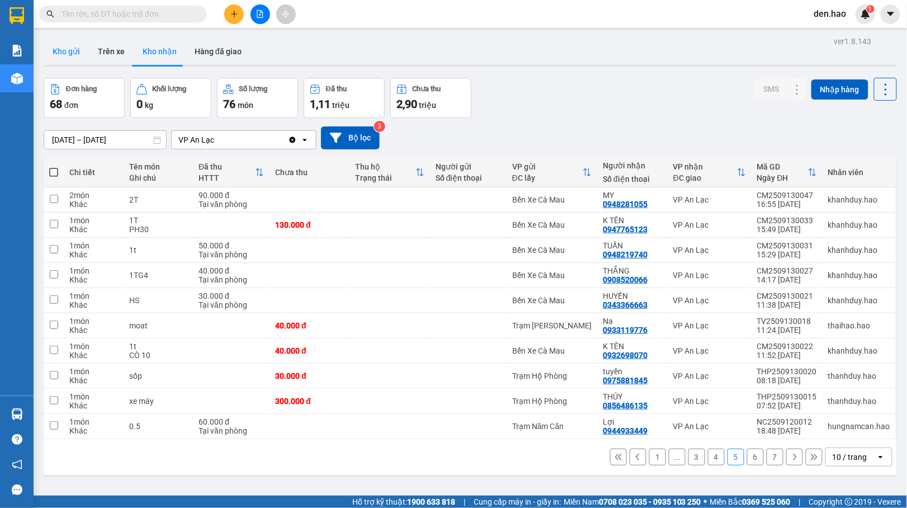
click at [67, 41] on button "Kho gửi" at bounding box center [66, 51] width 45 height 27
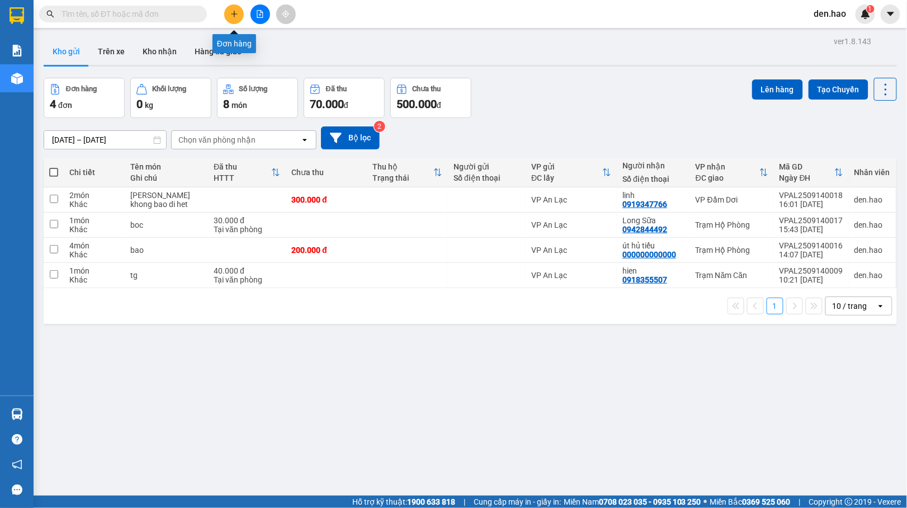
click at [233, 20] on button at bounding box center [234, 14] width 20 height 20
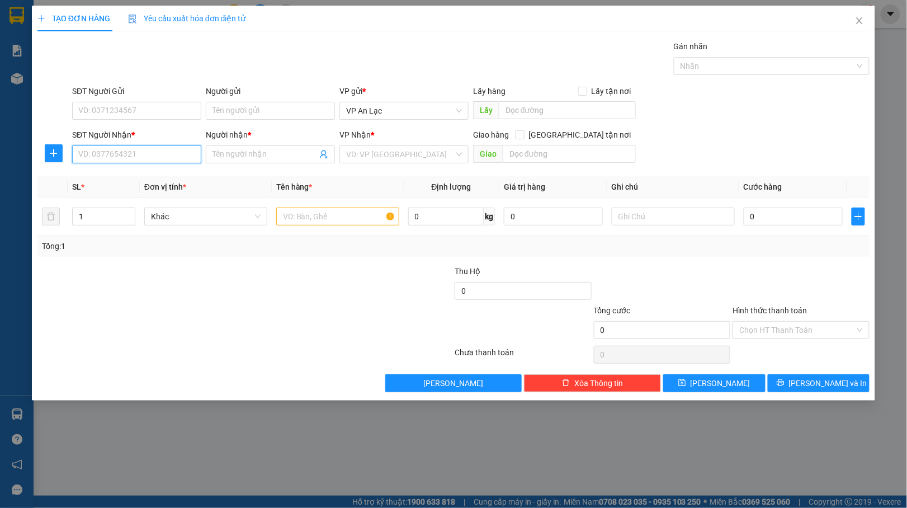
click at [155, 153] on input "SĐT Người Nhận *" at bounding box center [136, 154] width 129 height 18
type input "0964676166"
click at [128, 172] on div "0964676166 - nhanh" at bounding box center [137, 178] width 116 height 12
type input "nhanh"
type input "40.000"
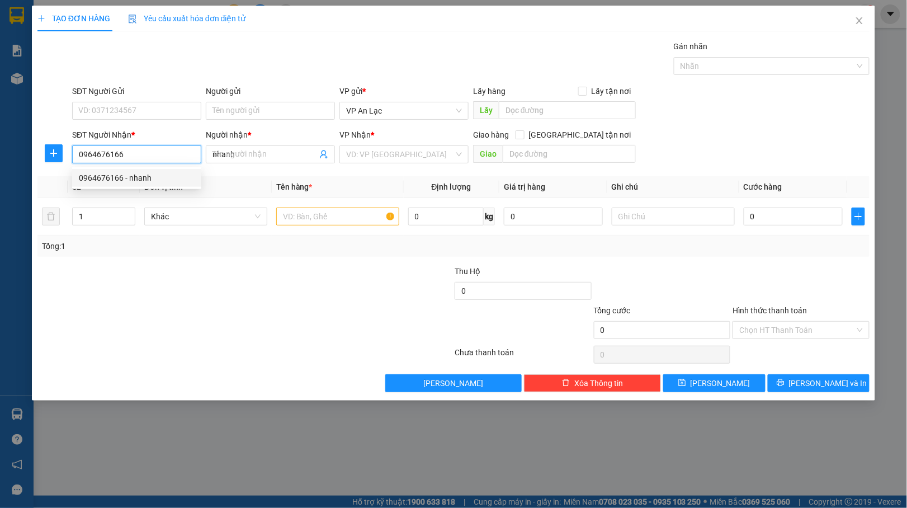
type input "40.000"
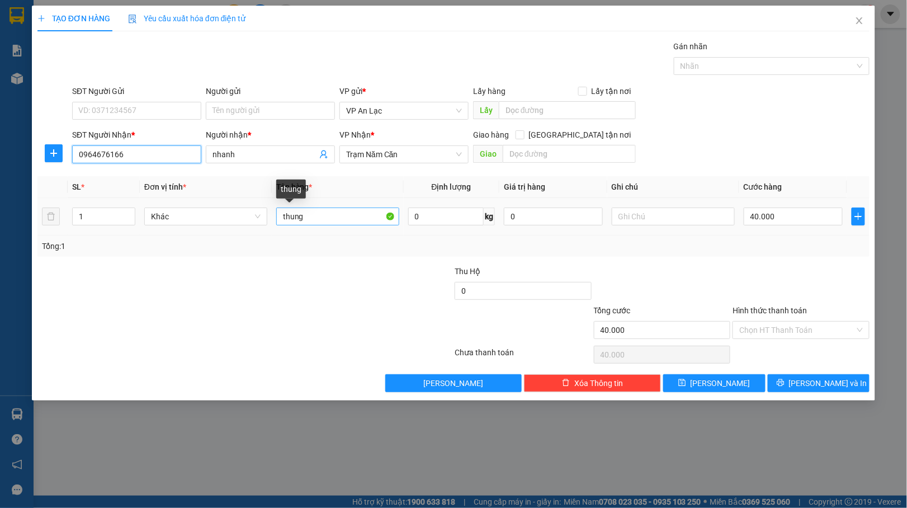
type input "0964676166"
click at [342, 225] on input "thung" at bounding box center [337, 216] width 123 height 18
type input "t"
type input "boc"
click at [801, 203] on td "40.000" at bounding box center [793, 216] width 108 height 37
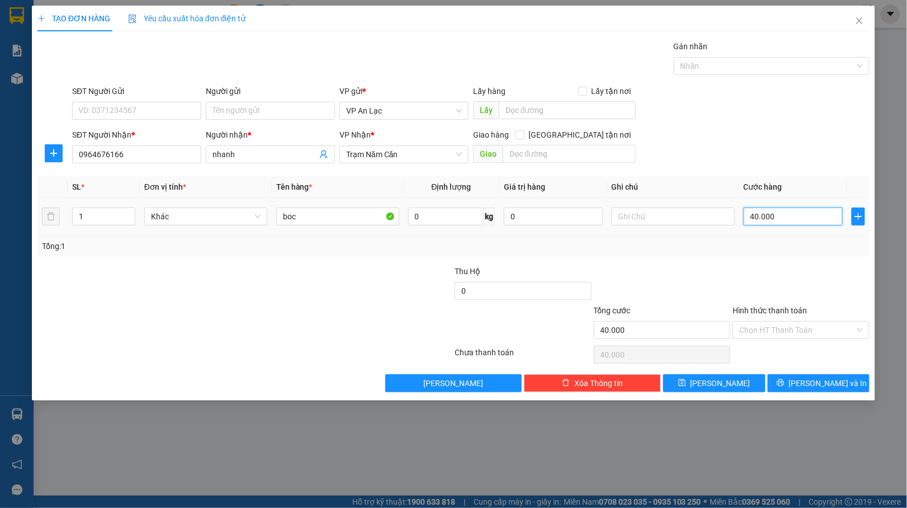
click at [797, 216] on input "40.000" at bounding box center [792, 216] width 99 height 18
type input "0"
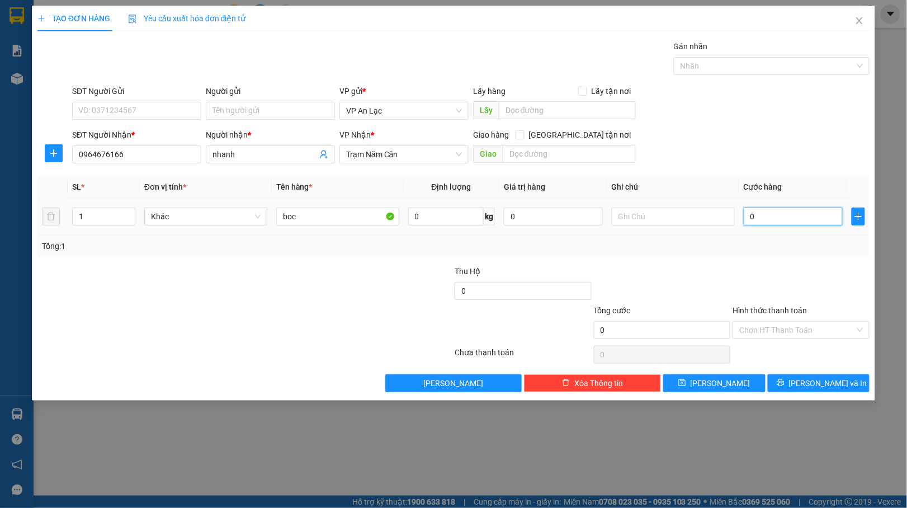
click at [746, 214] on input "0" at bounding box center [792, 216] width 99 height 18
type input "30"
type input "30.000"
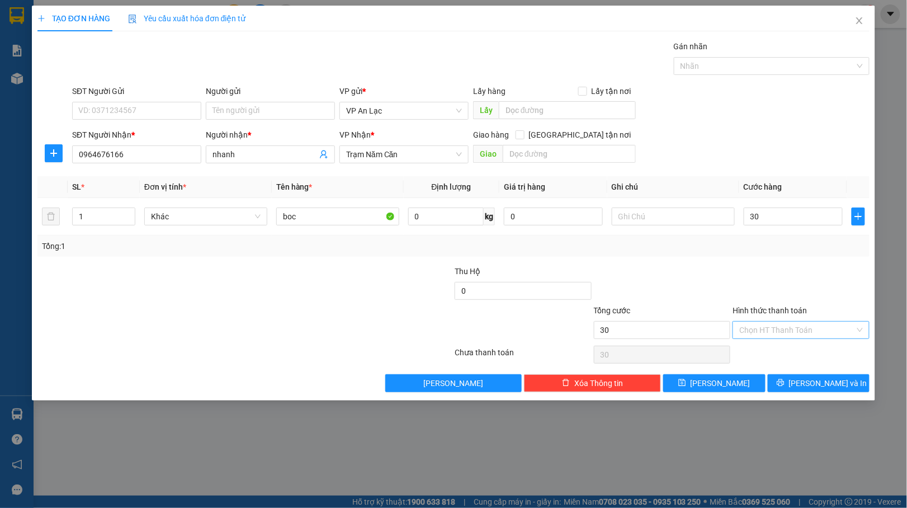
type input "30.000"
click at [772, 325] on input "Hình thức thanh toán" at bounding box center [797, 329] width 116 height 17
click at [776, 348] on div "Tại văn phòng" at bounding box center [802, 354] width 124 height 12
type input "0"
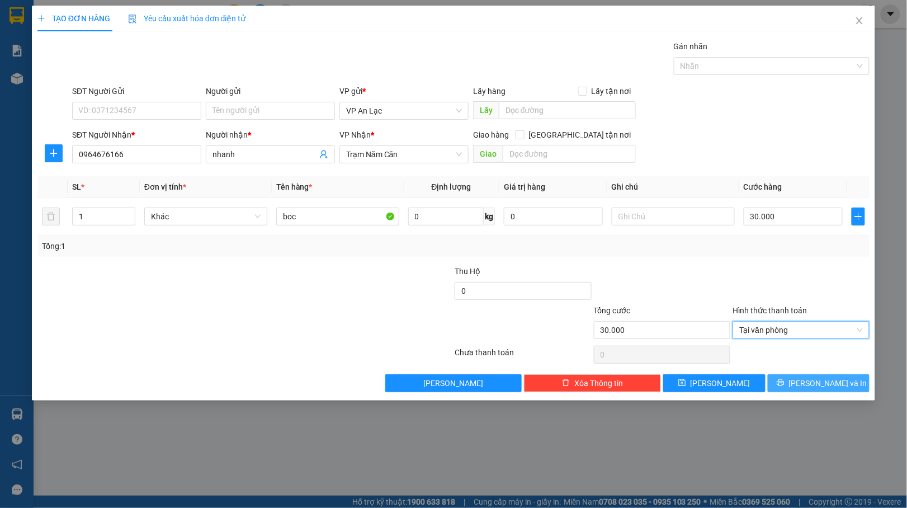
click at [783, 378] on button "[PERSON_NAME] và In" at bounding box center [819, 383] width 102 height 18
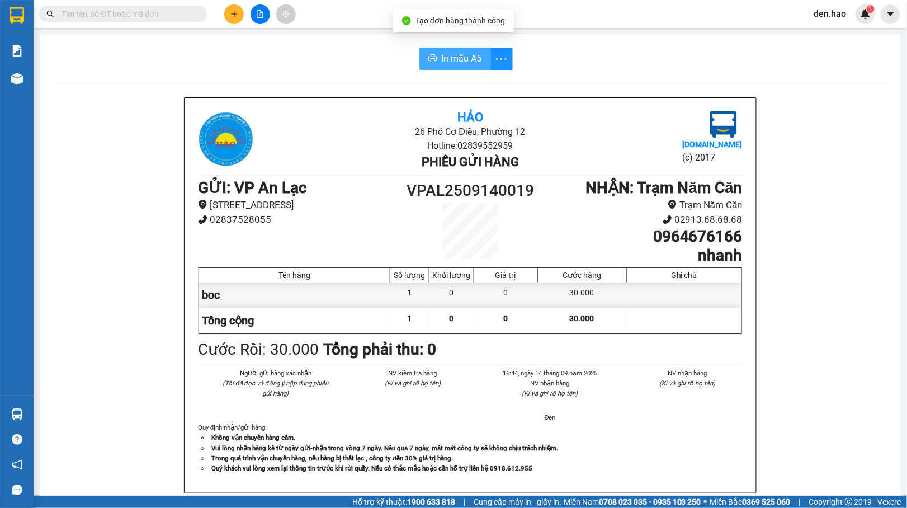
click at [454, 56] on span "In mẫu A5" at bounding box center [462, 58] width 40 height 14
click at [262, 12] on icon "file-add" at bounding box center [260, 14] width 6 height 8
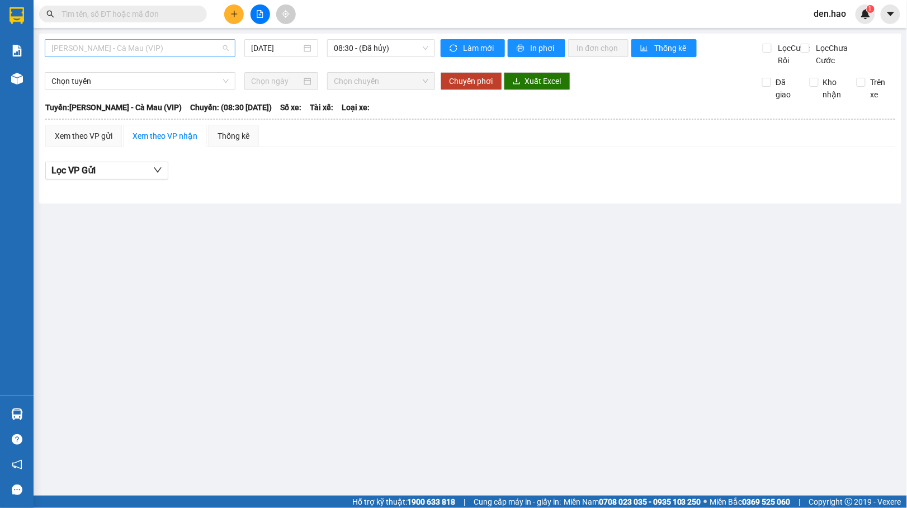
click at [170, 52] on span "[PERSON_NAME] - Cà Mau (VIP)" at bounding box center [139, 48] width 177 height 17
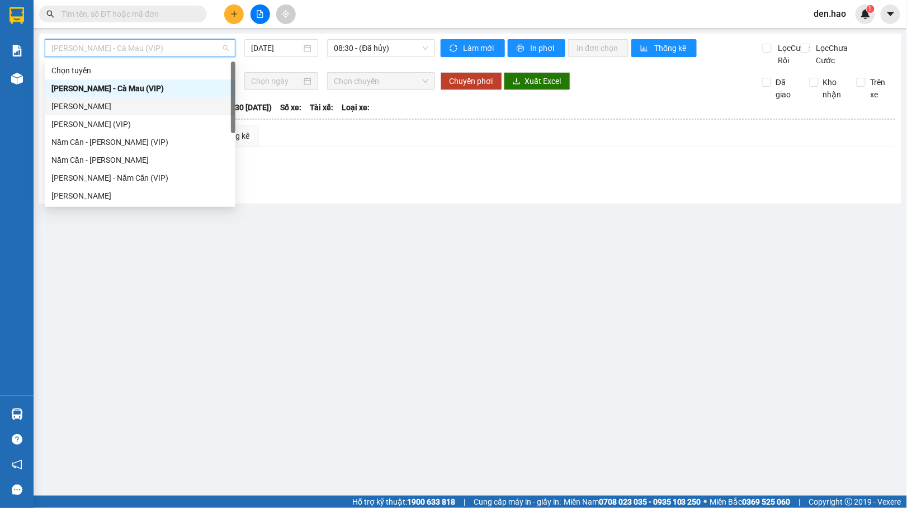
drag, startPoint x: 111, startPoint y: 104, endPoint x: 126, endPoint y: 98, distance: 16.1
click at [112, 104] on div "[PERSON_NAME]" at bounding box center [139, 106] width 177 height 12
type input "[DATE]"
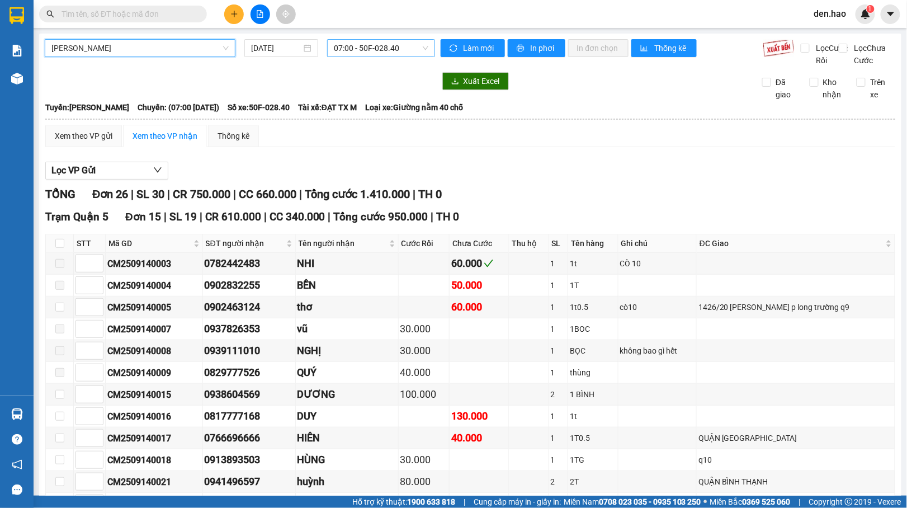
click at [392, 47] on span "07:00 - 50F-028.40" at bounding box center [381, 48] width 94 height 17
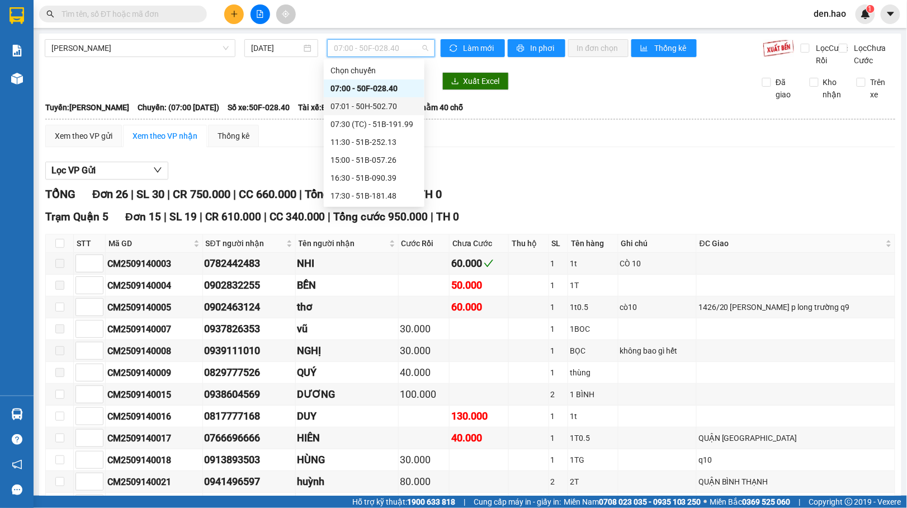
click at [378, 108] on div "07:01 - 50H-502.70" at bounding box center [373, 106] width 87 height 12
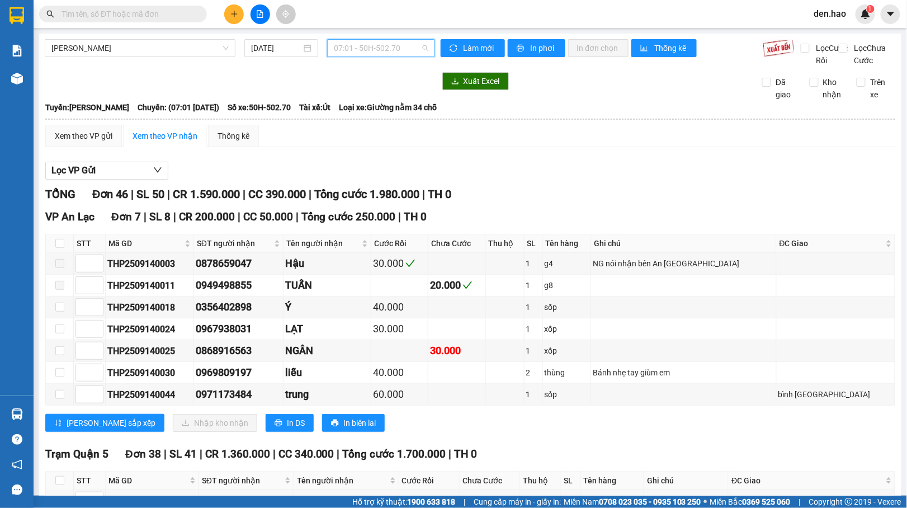
click at [395, 55] on span "07:01 - 50H-502.70" at bounding box center [381, 48] width 94 height 17
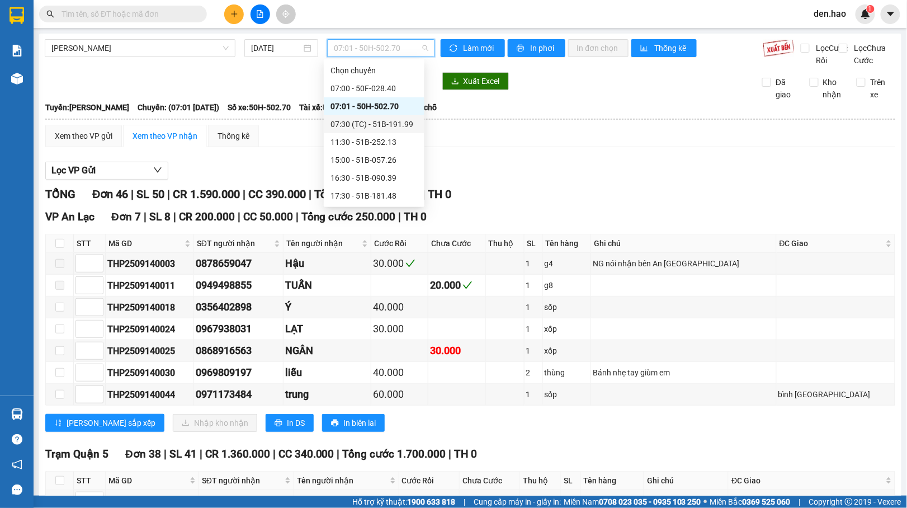
click at [374, 124] on div "07:30 (TC) - 51B-191.99" at bounding box center [373, 124] width 87 height 12
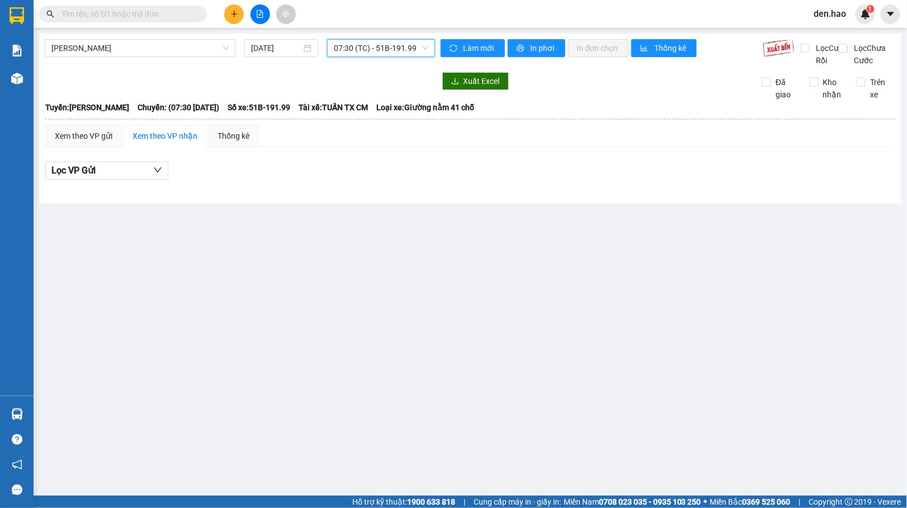
click at [371, 54] on span "07:30 (TC) - 51B-191.99" at bounding box center [381, 48] width 94 height 17
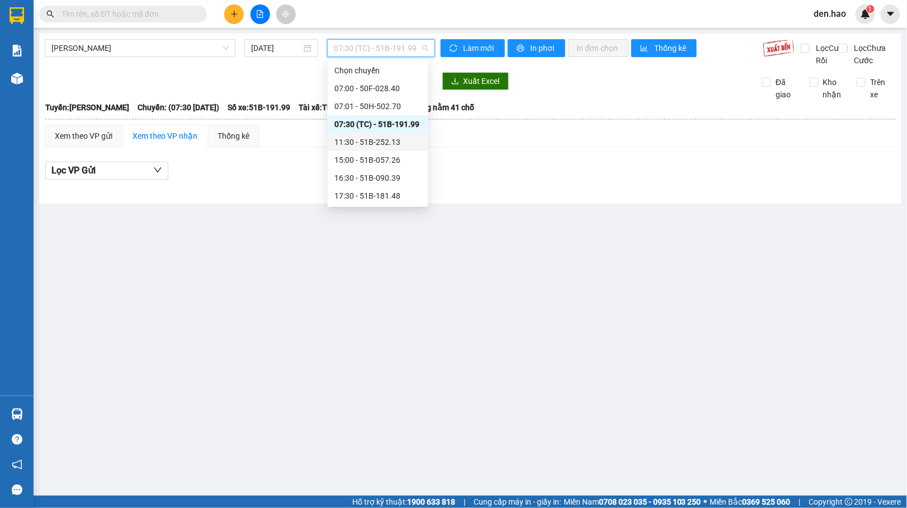
click at [376, 138] on div "11:30 - 51B-252.13" at bounding box center [377, 142] width 87 height 12
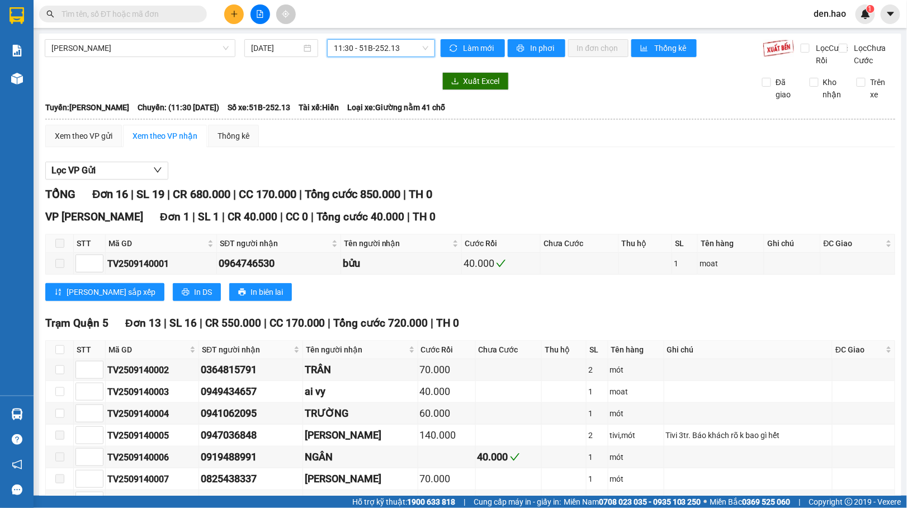
click at [371, 48] on span "11:30 - 51B-252.13" at bounding box center [381, 48] width 94 height 17
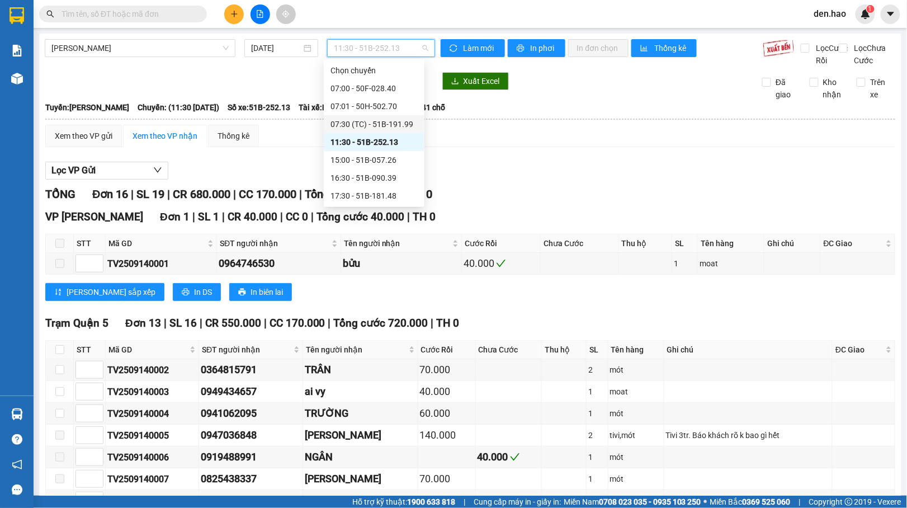
click at [376, 119] on div "07:30 (TC) - 51B-191.99" at bounding box center [373, 124] width 87 height 12
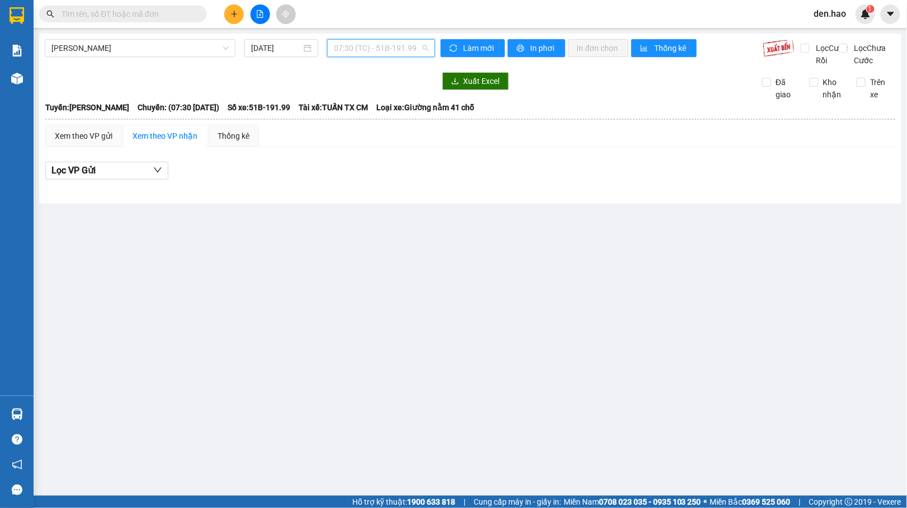
drag, startPoint x: 405, startPoint y: 51, endPoint x: 405, endPoint y: 64, distance: 12.3
click at [405, 51] on span "07:30 (TC) - 51B-191.99" at bounding box center [381, 48] width 94 height 17
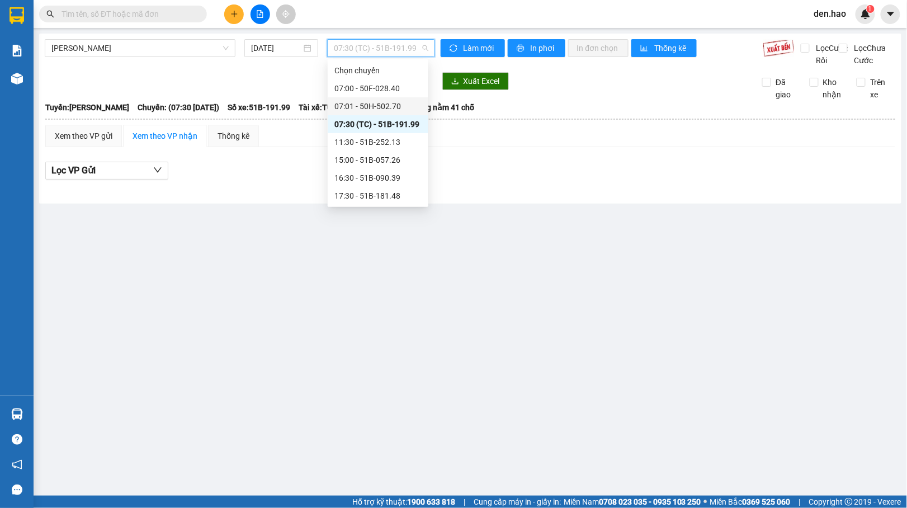
click at [383, 102] on div "07:01 - 50H-502.70" at bounding box center [377, 106] width 87 height 12
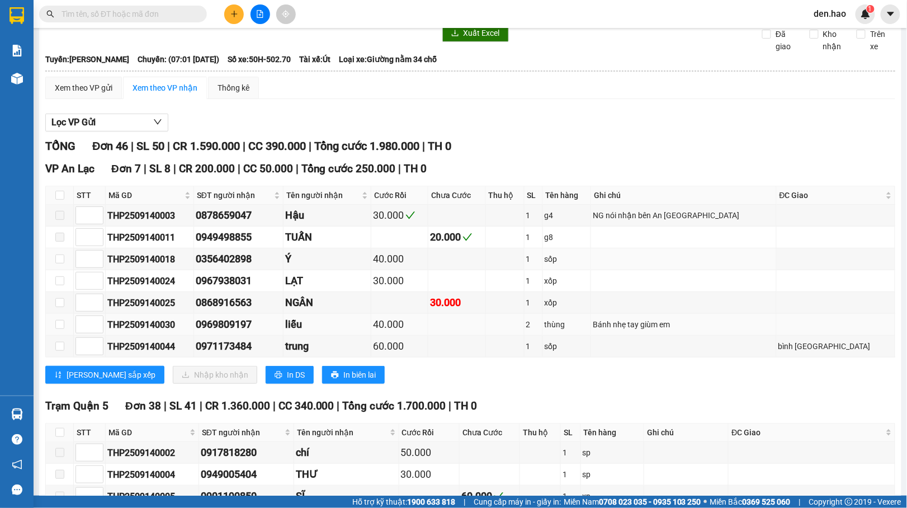
scroll to position [74, 0]
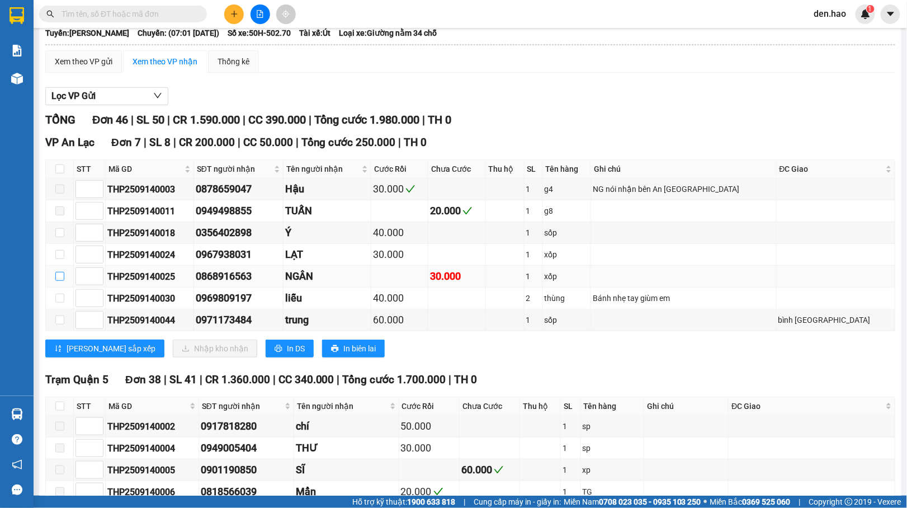
click at [57, 282] on label at bounding box center [59, 276] width 9 height 12
click at [57, 281] on input "checkbox" at bounding box center [59, 276] width 9 height 9
checkbox input "true"
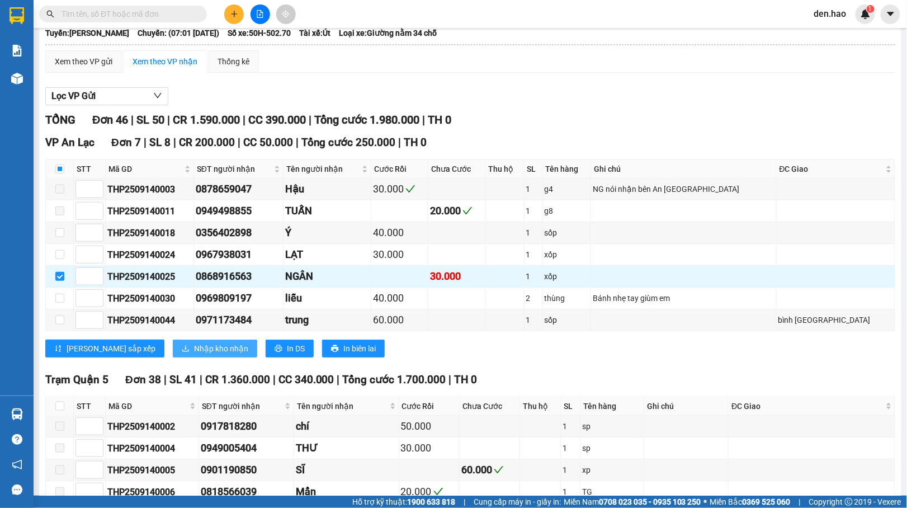
click at [194, 354] on span "Nhập kho nhận" at bounding box center [221, 348] width 54 height 12
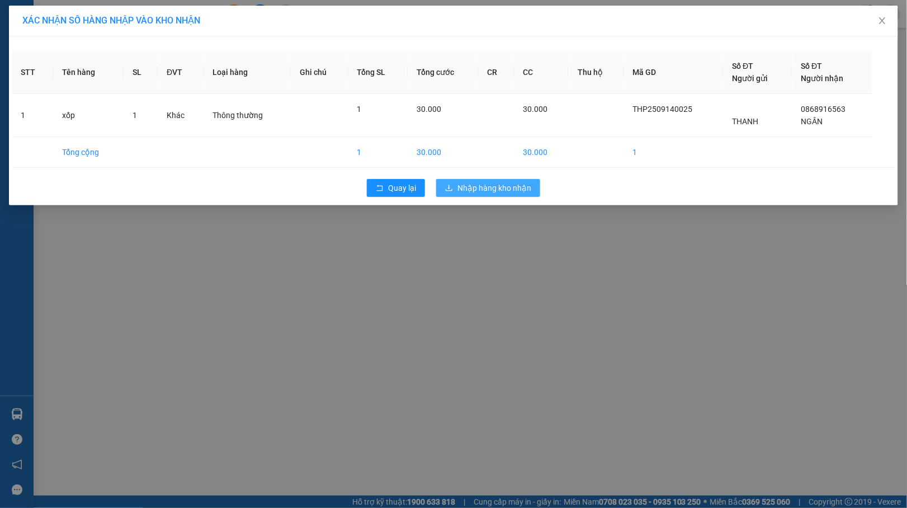
click at [466, 191] on span "Nhập hàng kho nhận" at bounding box center [494, 188] width 74 height 12
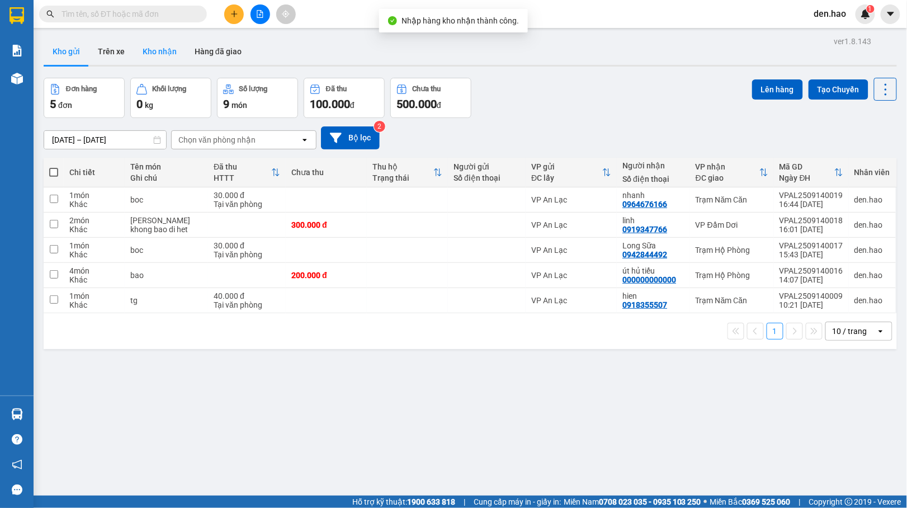
click at [162, 54] on button "Kho nhận" at bounding box center [160, 51] width 52 height 27
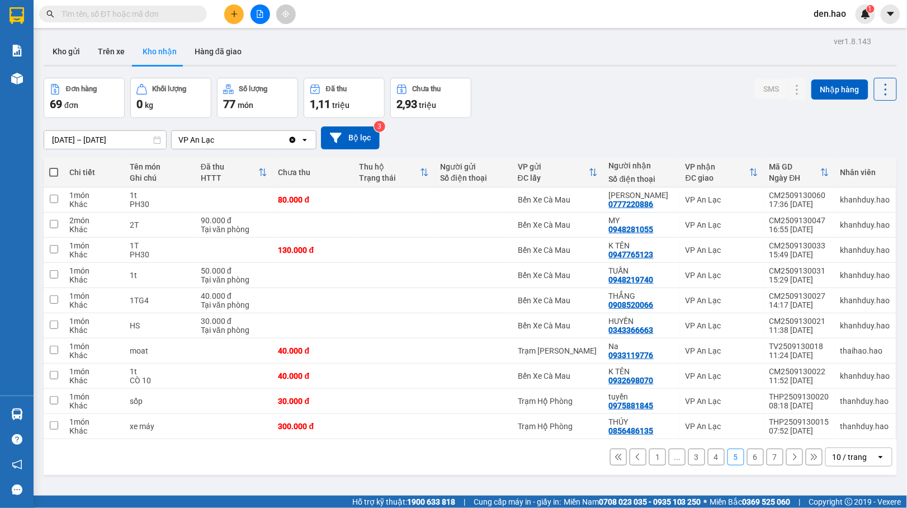
click at [649, 457] on button "1" at bounding box center [657, 456] width 17 height 17
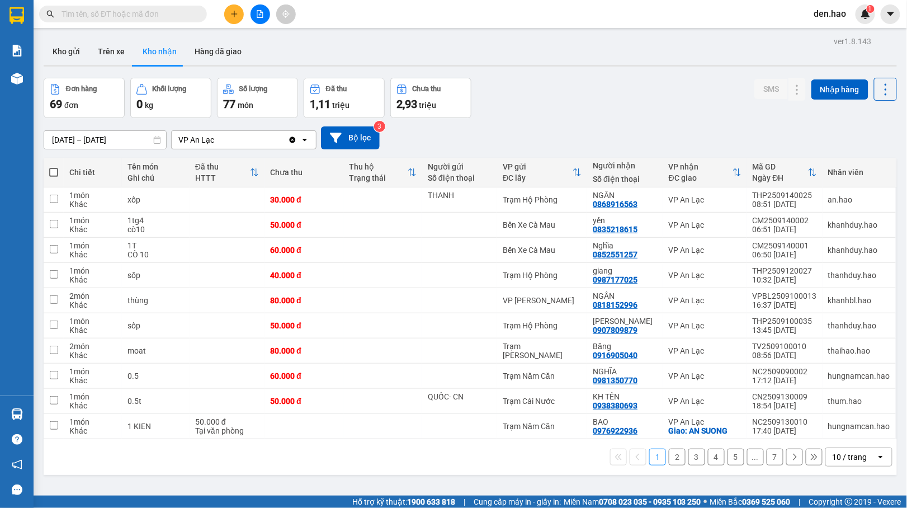
click at [163, 14] on input "text" at bounding box center [127, 14] width 132 height 12
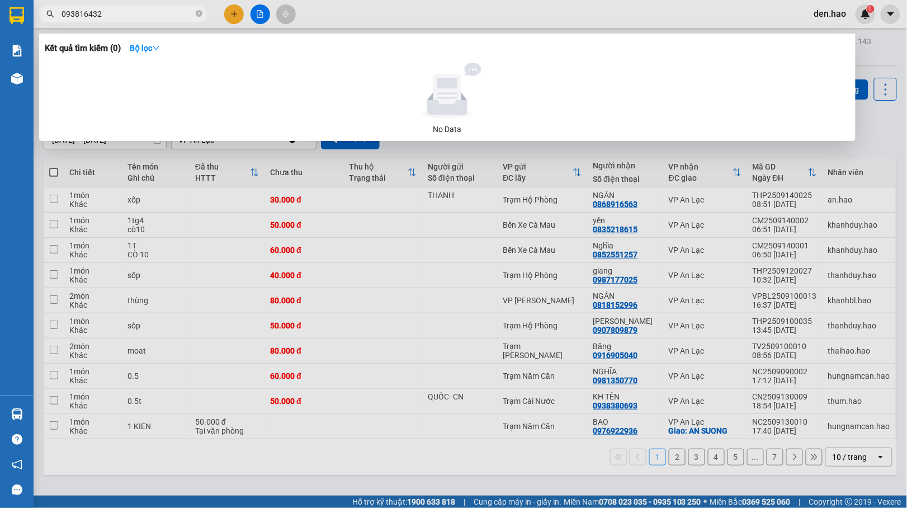
type input "0938164324"
click at [197, 16] on icon "close-circle" at bounding box center [199, 13] width 7 height 7
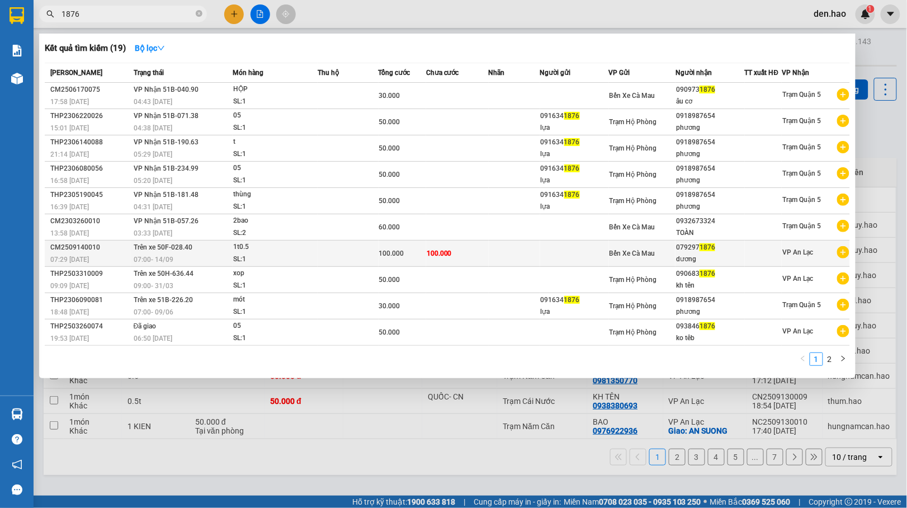
type input "1876"
click at [500, 259] on td at bounding box center [514, 253] width 51 height 26
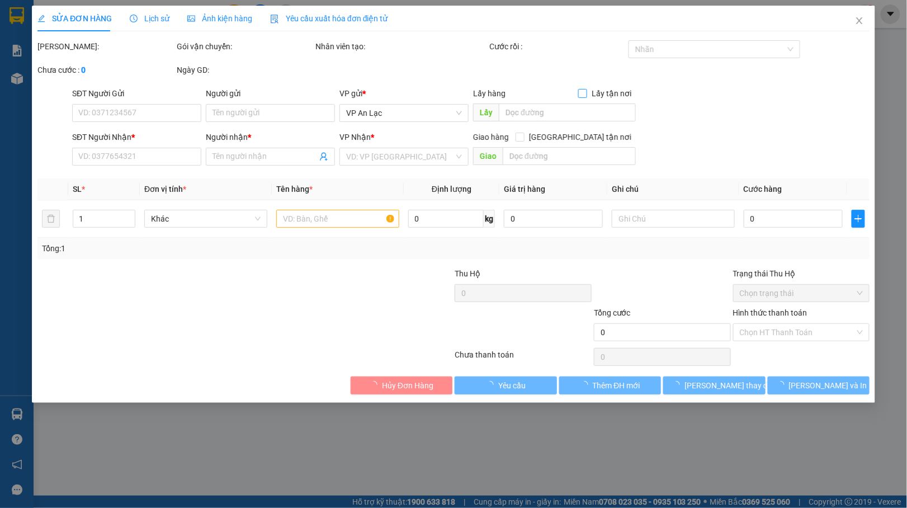
type input "0792971876"
type input "dương"
type input "100.000"
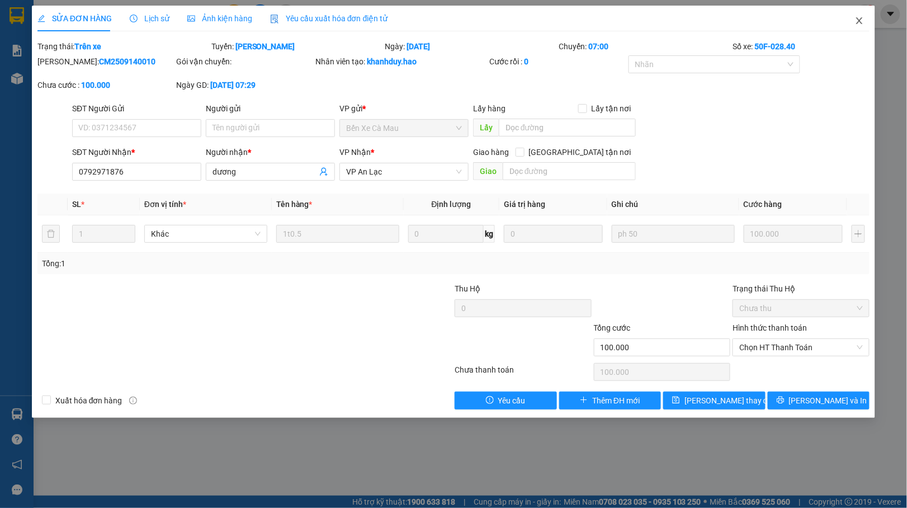
click at [864, 22] on icon "close" at bounding box center [859, 20] width 9 height 9
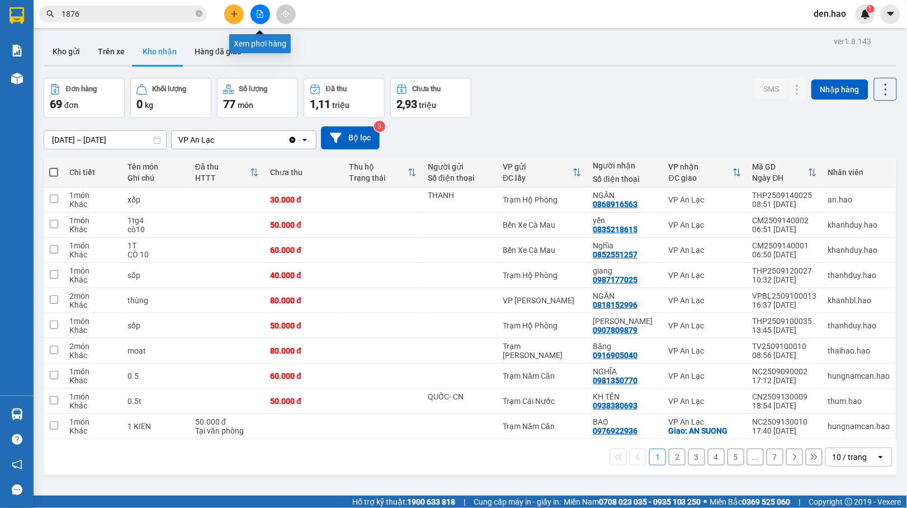
click at [264, 13] on button at bounding box center [260, 14] width 20 height 20
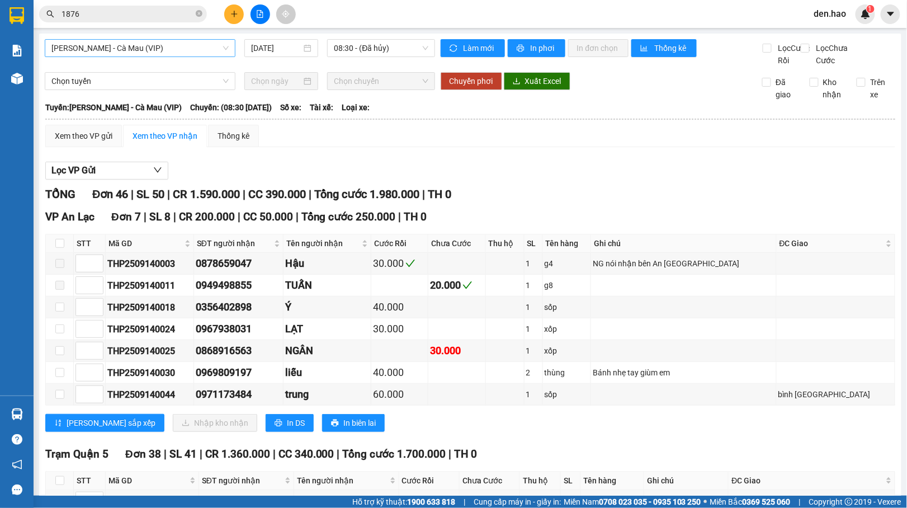
click at [181, 41] on span "[PERSON_NAME] - Cà Mau (VIP)" at bounding box center [139, 48] width 177 height 17
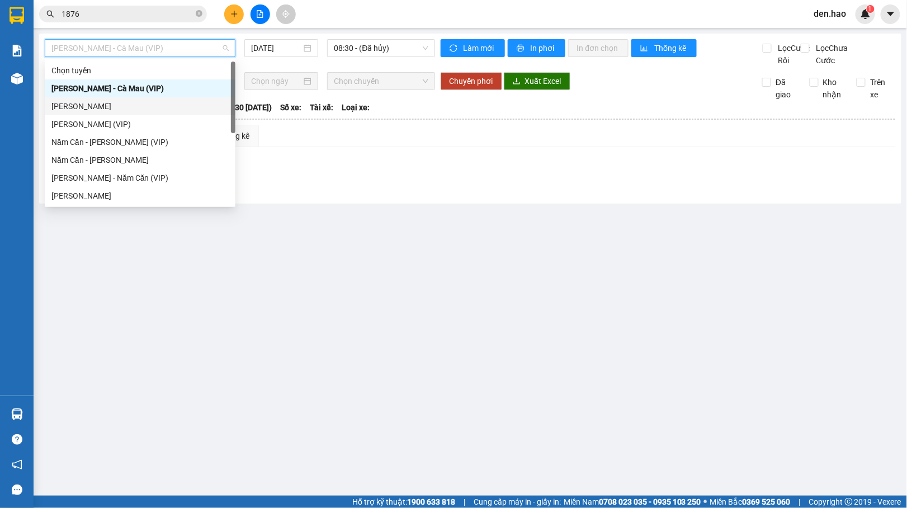
click at [110, 103] on div "[PERSON_NAME]" at bounding box center [139, 106] width 177 height 12
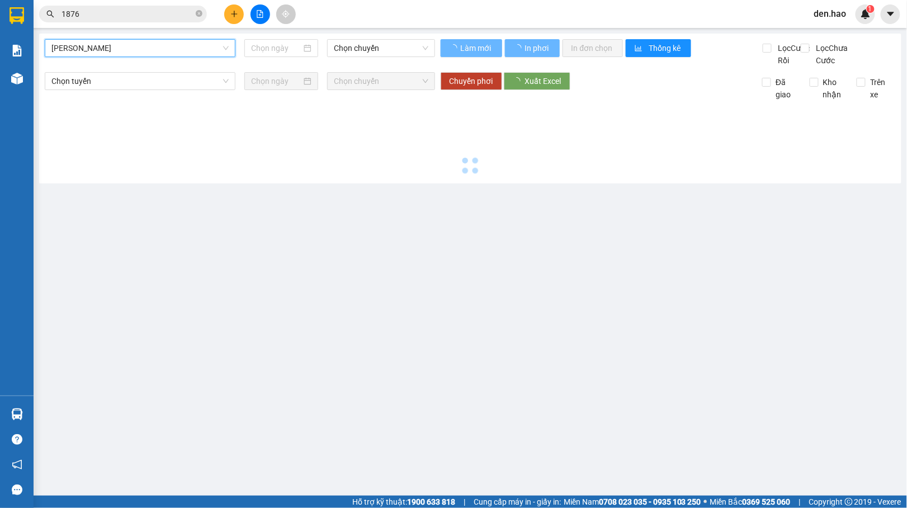
type input "[DATE]"
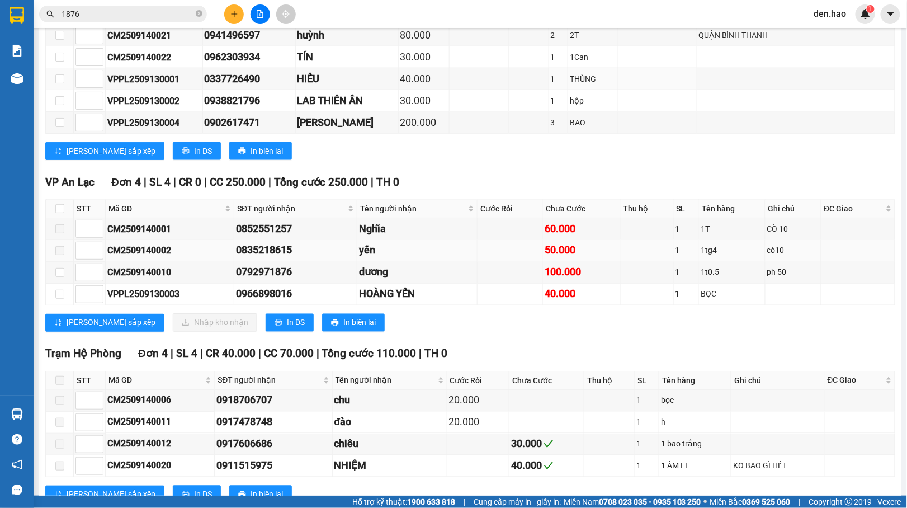
scroll to position [447, 0]
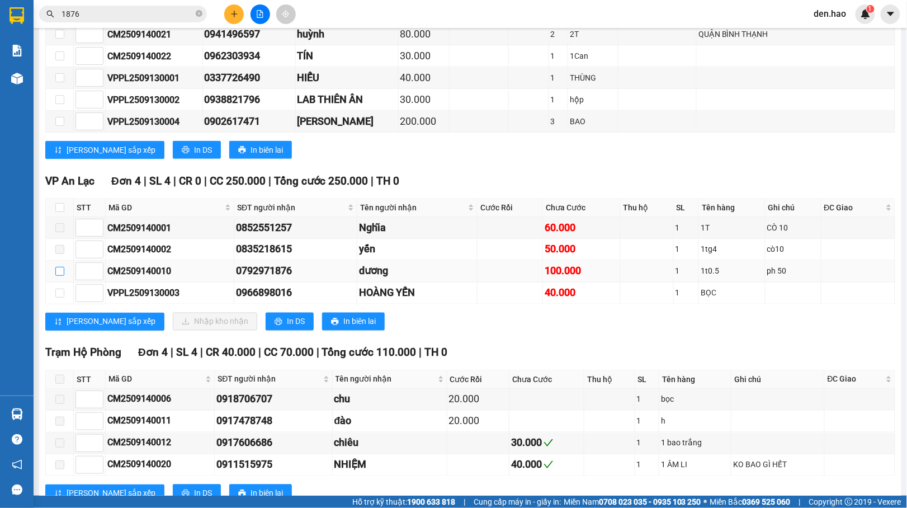
click at [63, 276] on input "checkbox" at bounding box center [59, 271] width 9 height 9
checkbox input "true"
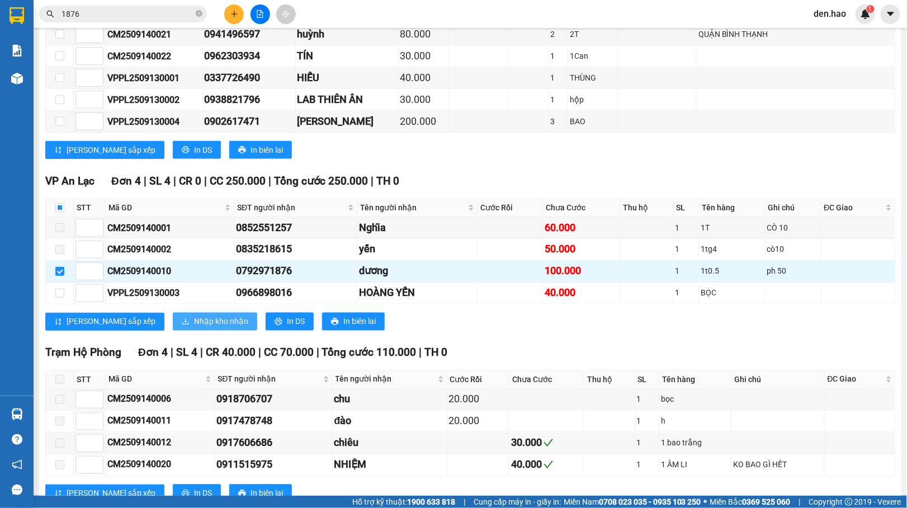
click at [194, 328] on span "Nhập kho nhận" at bounding box center [221, 321] width 54 height 12
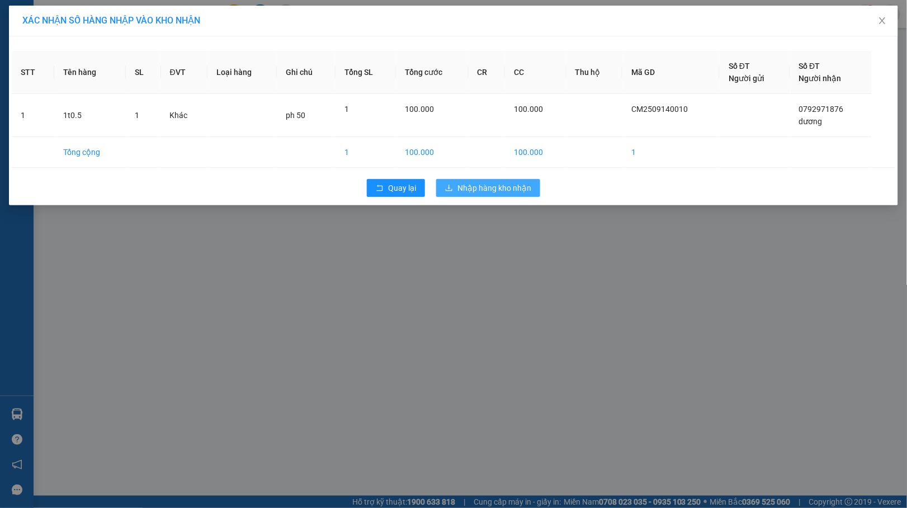
click at [524, 193] on span "Nhập hàng kho nhận" at bounding box center [494, 188] width 74 height 12
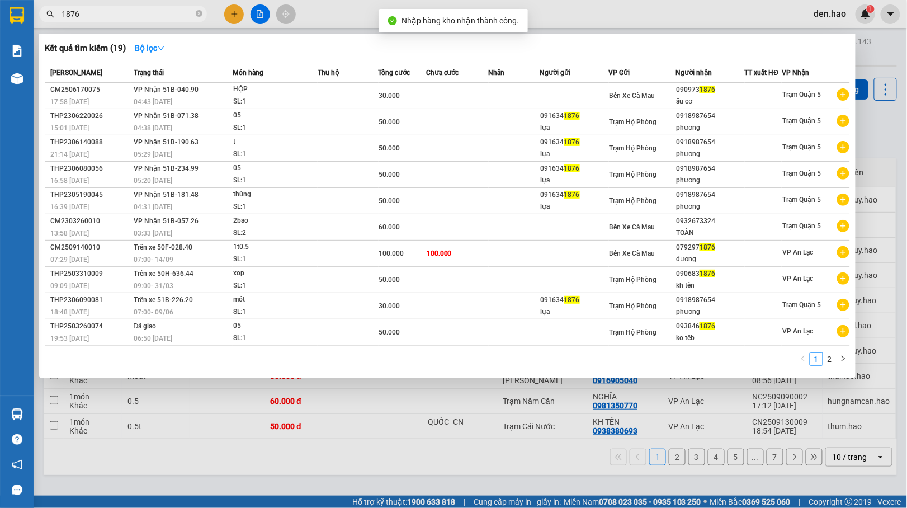
click at [119, 12] on input "1876" at bounding box center [127, 14] width 132 height 12
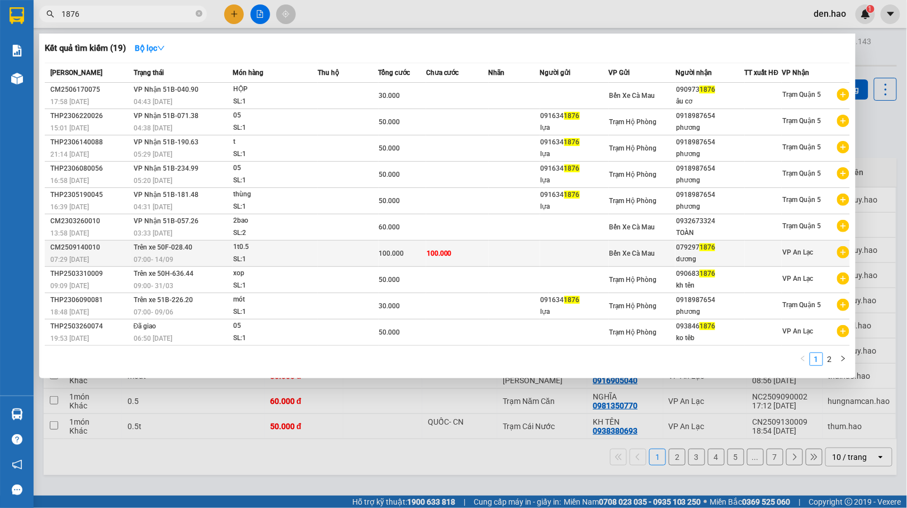
click at [477, 247] on td "100.000" at bounding box center [457, 253] width 63 height 26
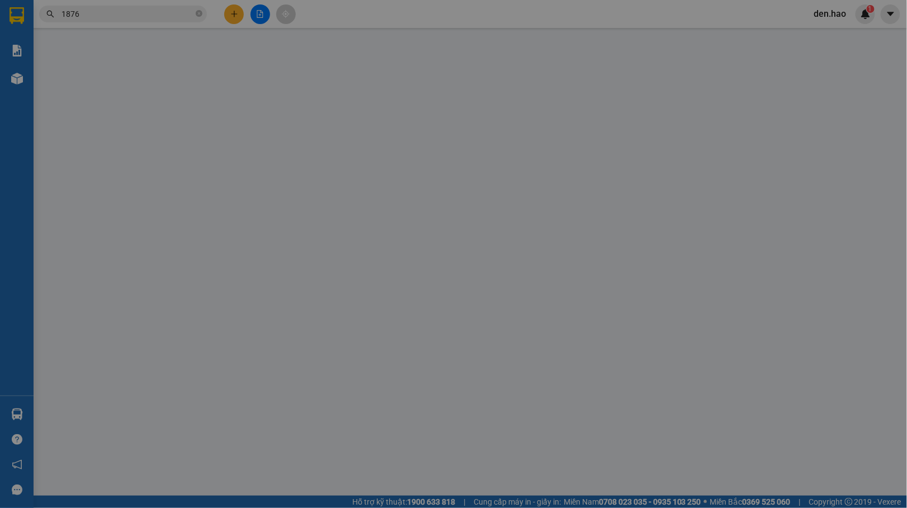
type input "0792971876"
type input "dương"
type input "100.000"
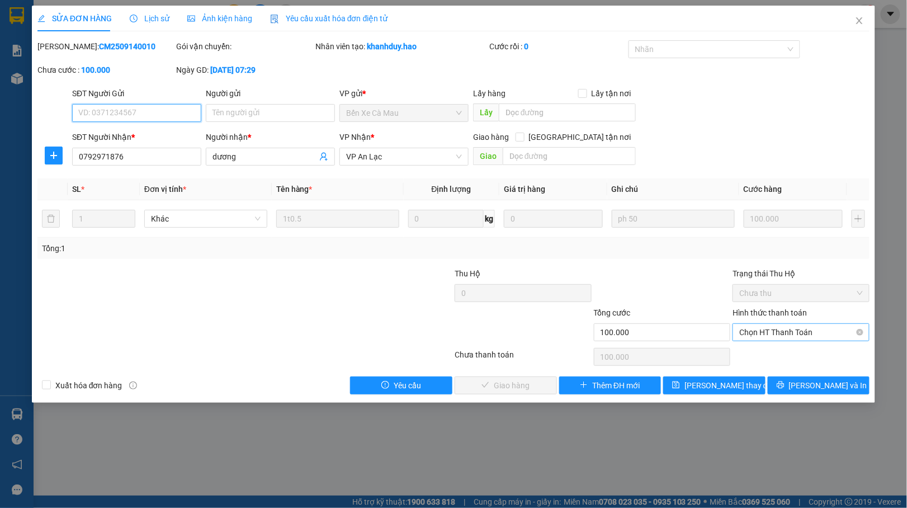
click at [761, 334] on span "Chọn HT Thanh Toán" at bounding box center [801, 332] width 124 height 17
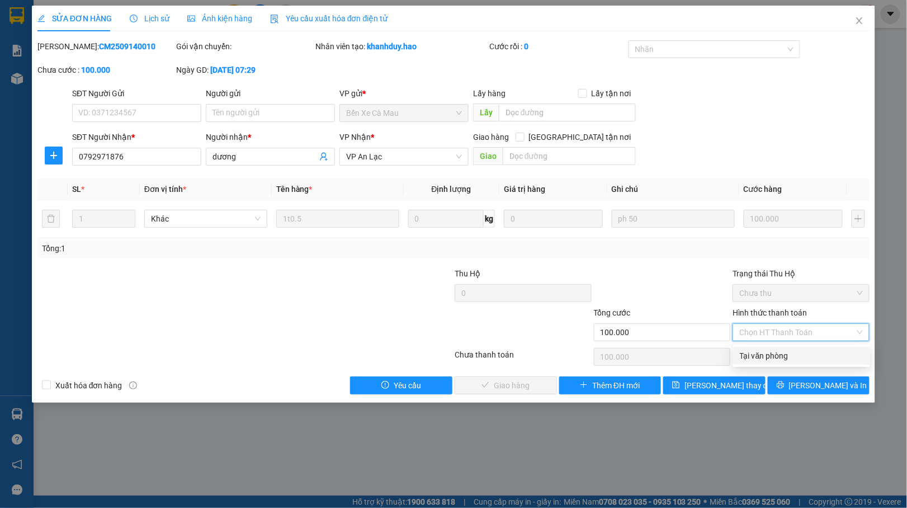
click at [750, 356] on div "Tại văn phòng" at bounding box center [802, 355] width 124 height 12
type input "0"
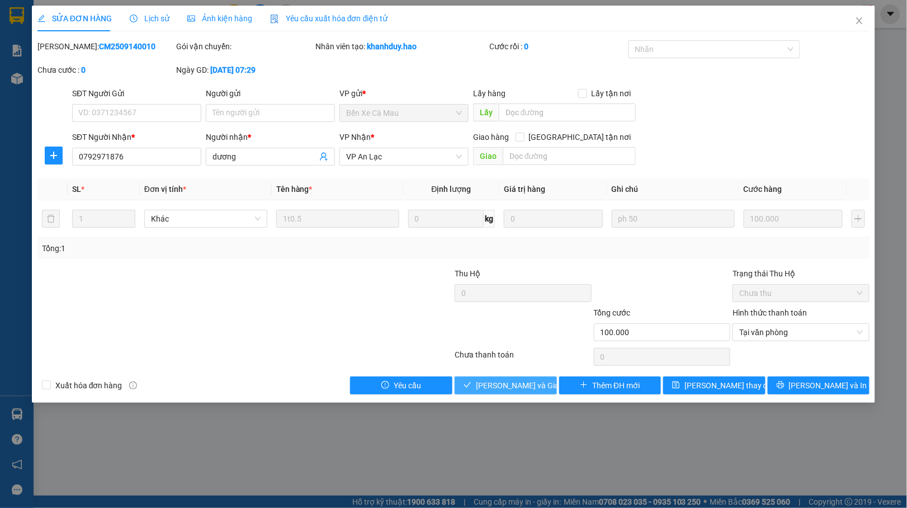
click at [509, 391] on span "[PERSON_NAME] và Giao hàng" at bounding box center [529, 385] width 107 height 12
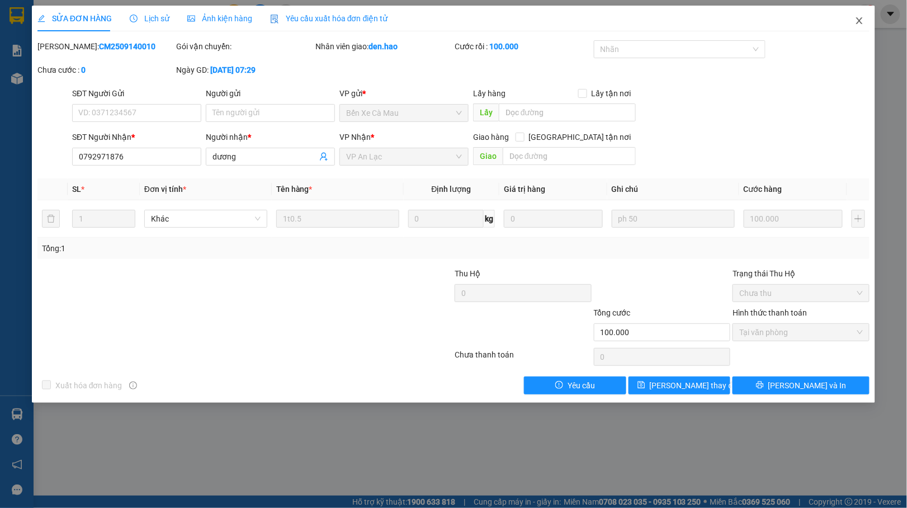
click at [850, 22] on span "Close" at bounding box center [859, 21] width 31 height 31
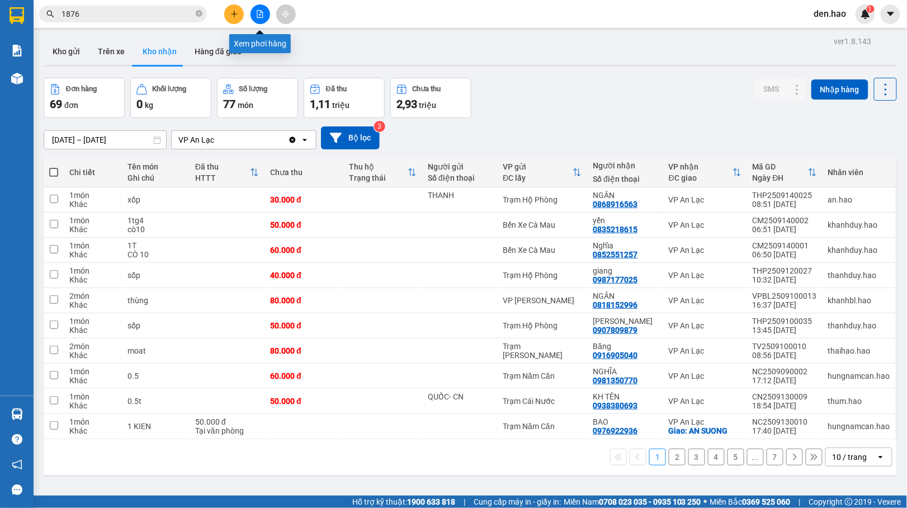
click at [258, 11] on icon "file-add" at bounding box center [260, 14] width 8 height 8
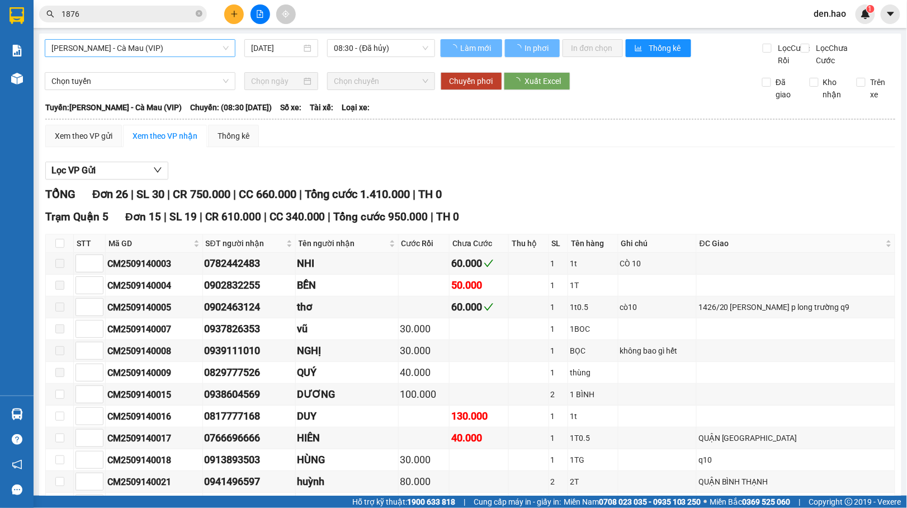
click at [184, 50] on span "[PERSON_NAME] - Cà Mau (VIP)" at bounding box center [139, 48] width 177 height 17
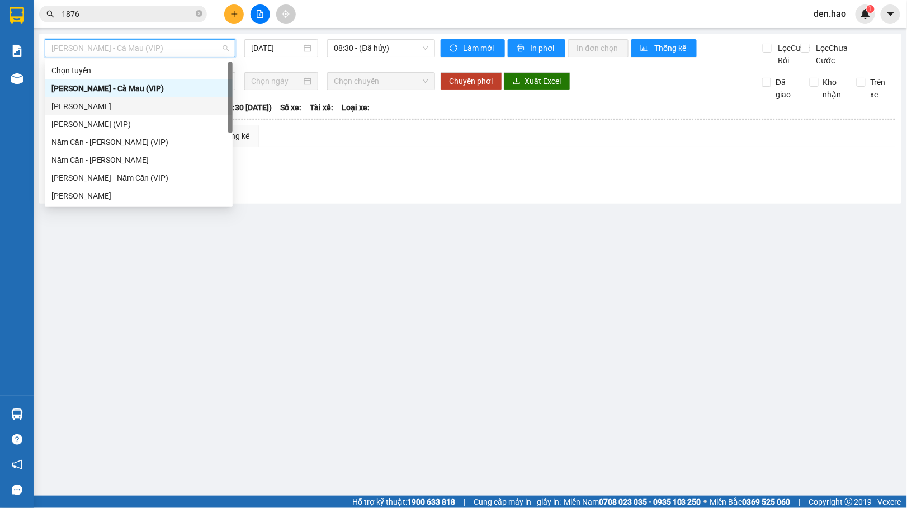
click at [122, 103] on div "[PERSON_NAME]" at bounding box center [138, 106] width 174 height 12
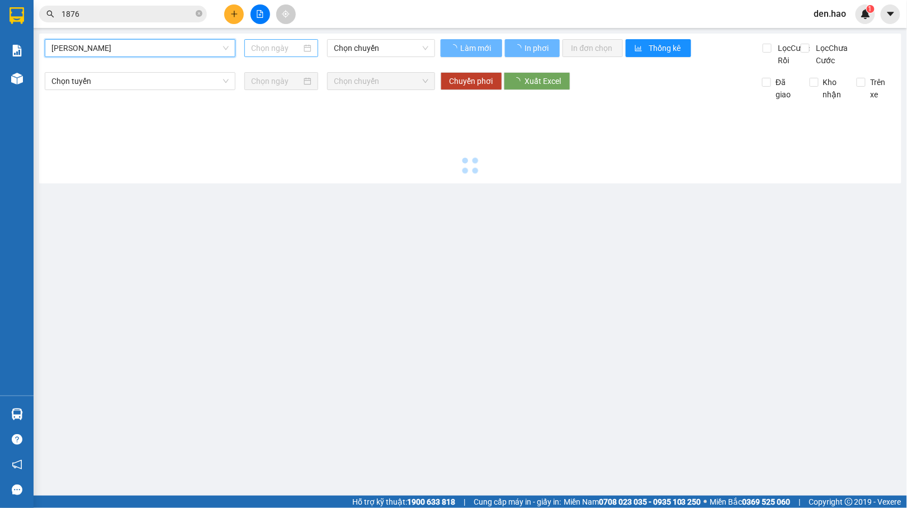
type input "[DATE]"
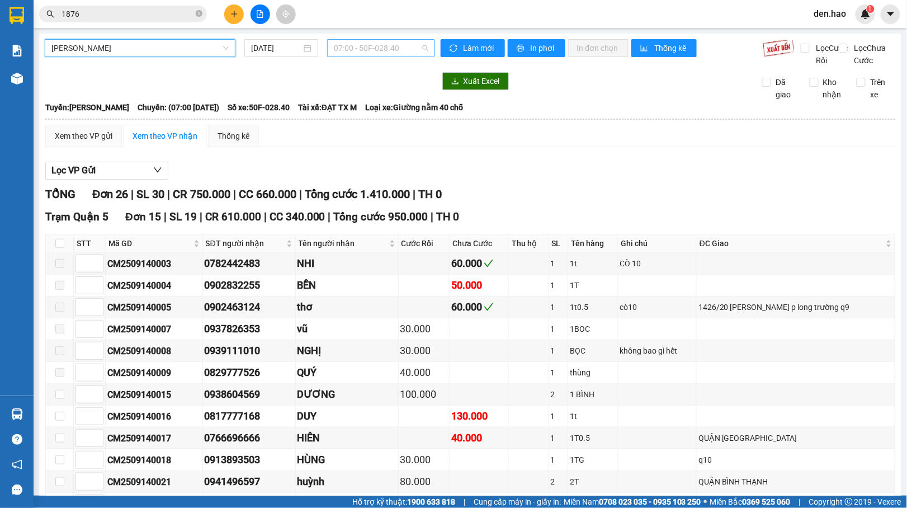
click at [383, 53] on span "07:00 - 50F-028.40" at bounding box center [381, 48] width 94 height 17
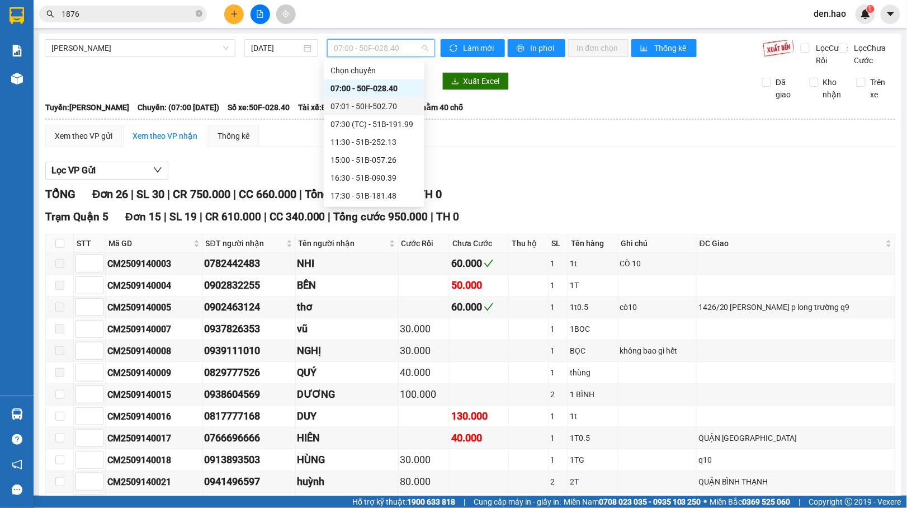
click at [359, 108] on div "07:01 - 50H-502.70" at bounding box center [373, 106] width 87 height 12
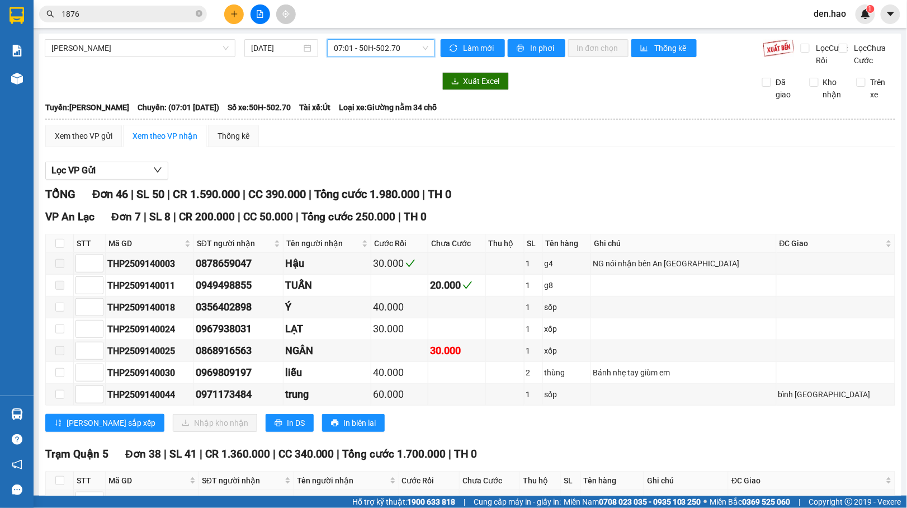
click at [364, 54] on span "07:01 - 50H-502.70" at bounding box center [381, 48] width 94 height 17
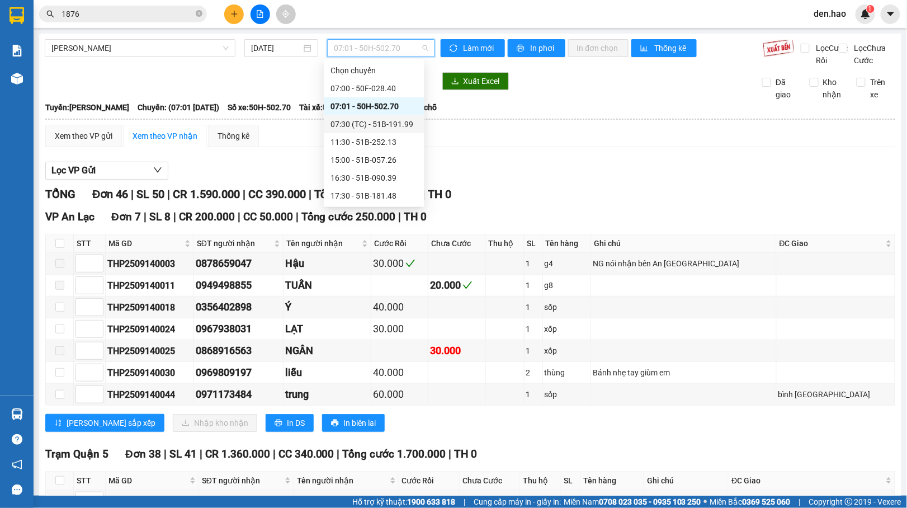
click at [362, 122] on div "07:30 (TC) - 51B-191.99" at bounding box center [373, 124] width 87 height 12
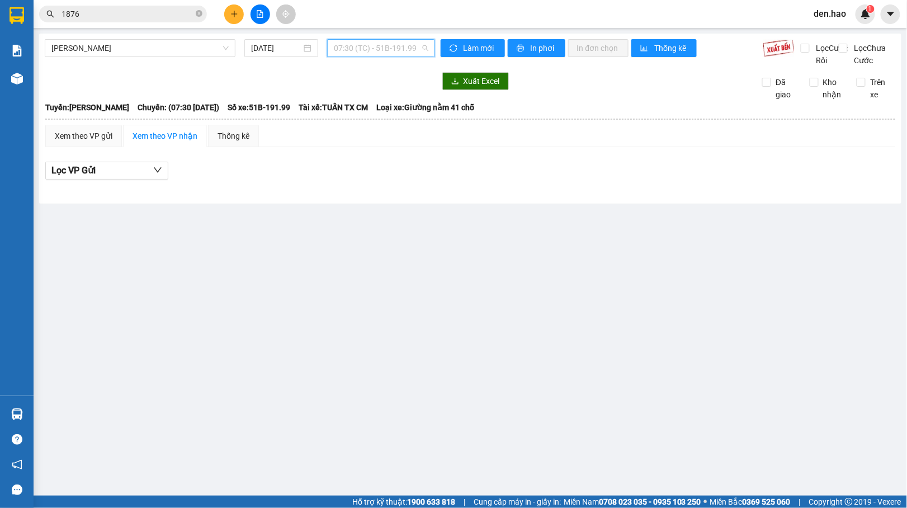
click at [405, 50] on span "07:30 (TC) - 51B-191.99" at bounding box center [381, 48] width 94 height 17
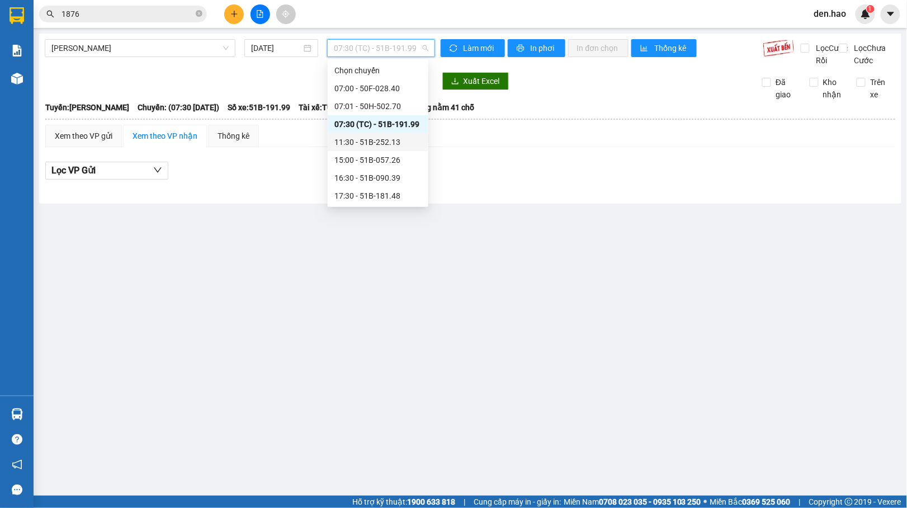
click at [370, 143] on div "11:30 - 51B-252.13" at bounding box center [377, 142] width 87 height 12
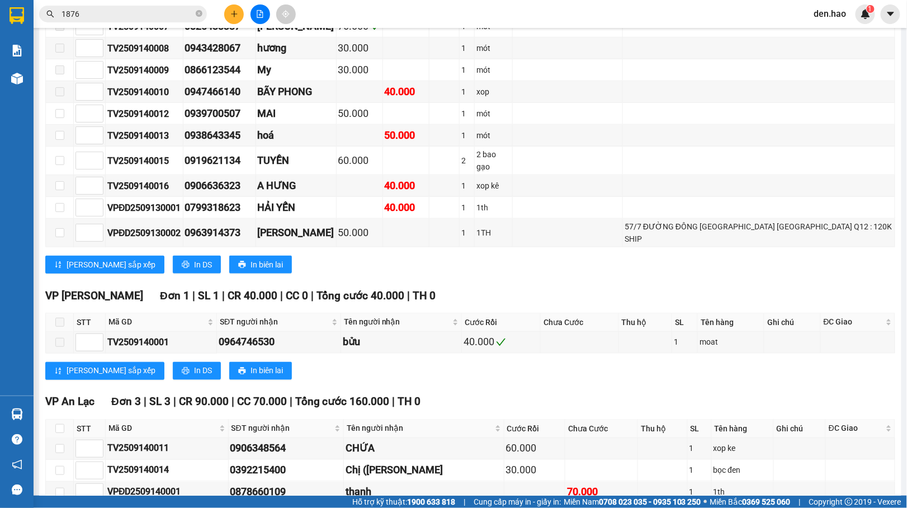
scroll to position [454, 0]
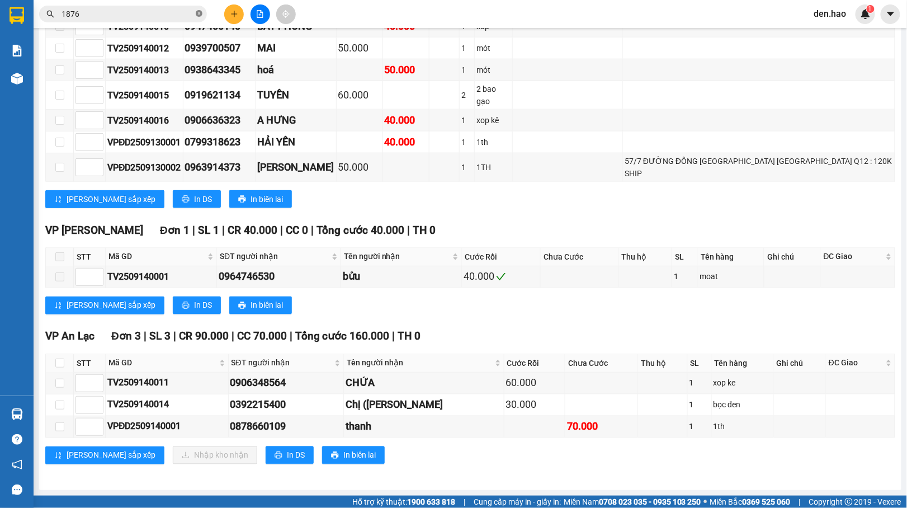
click at [199, 11] on icon "close-circle" at bounding box center [199, 13] width 7 height 7
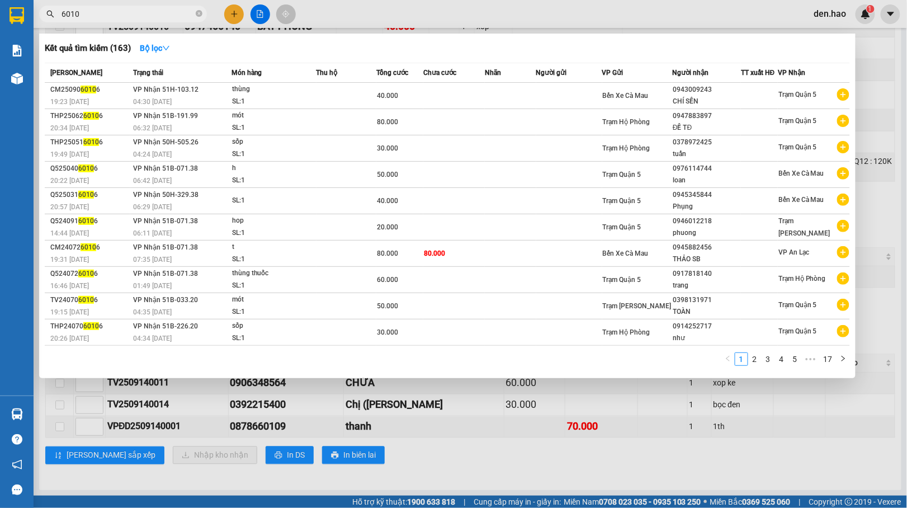
type input "60109"
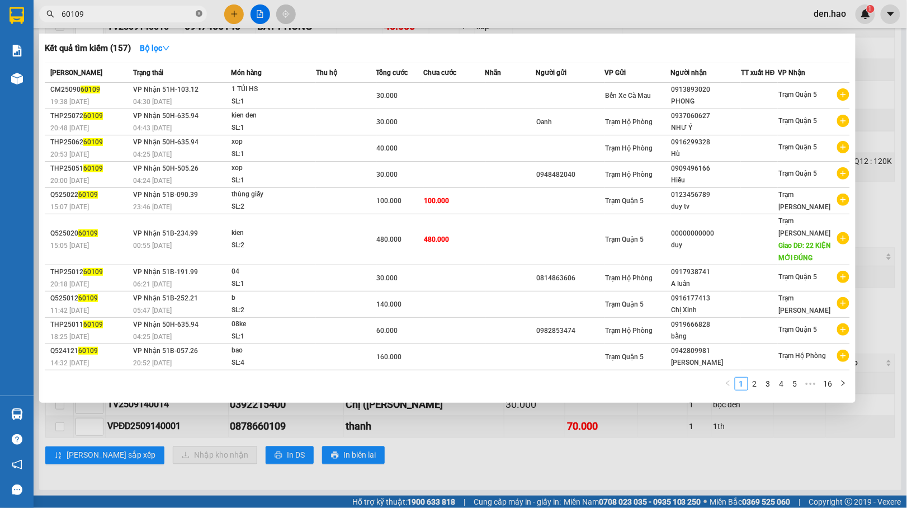
click at [199, 12] on icon "close-circle" at bounding box center [199, 13] width 7 height 7
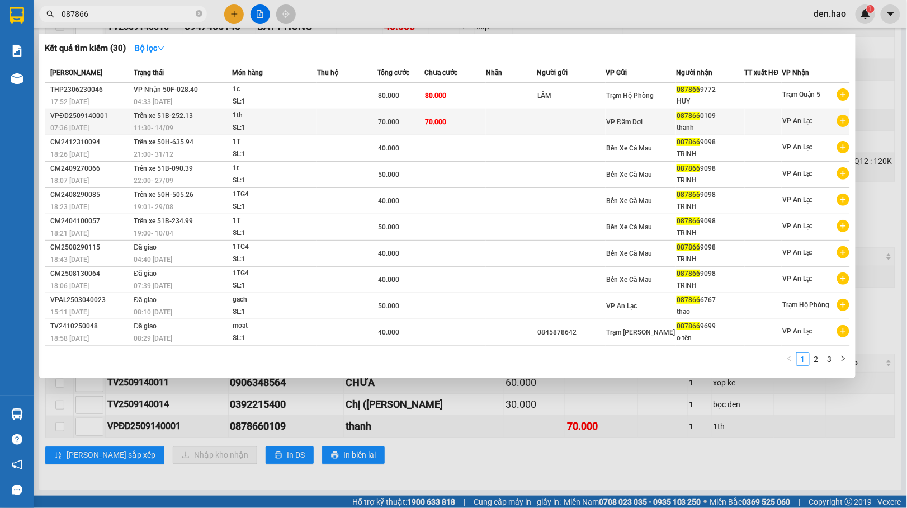
type input "087866"
click at [547, 115] on td at bounding box center [571, 122] width 69 height 26
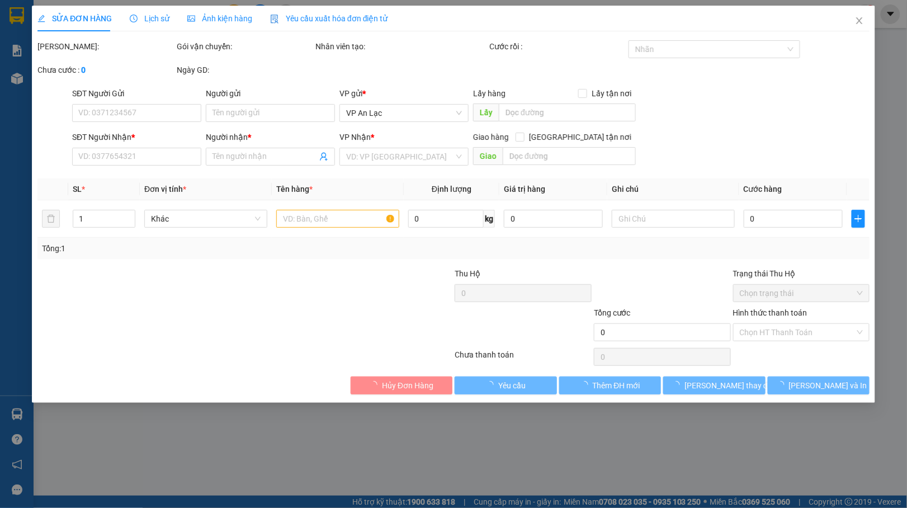
type input "0878660109"
type input "thanh"
type input "70.000"
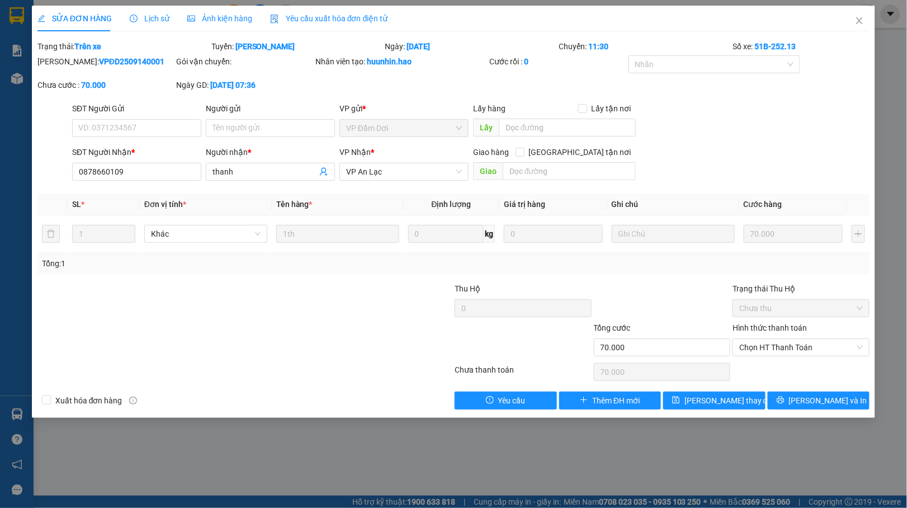
click at [209, 21] on span "Ảnh kiện hàng" at bounding box center [219, 18] width 65 height 9
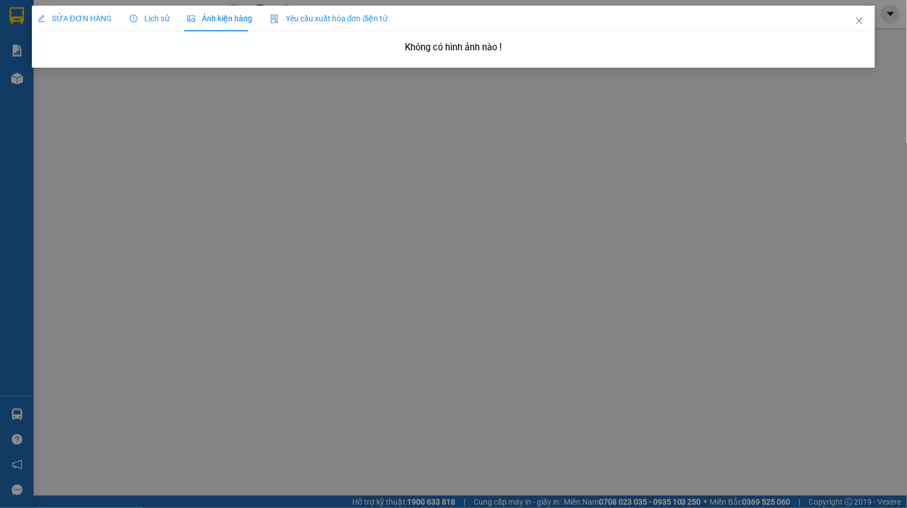
click at [63, 20] on span "SỬA ĐƠN HÀNG" at bounding box center [74, 18] width 74 height 9
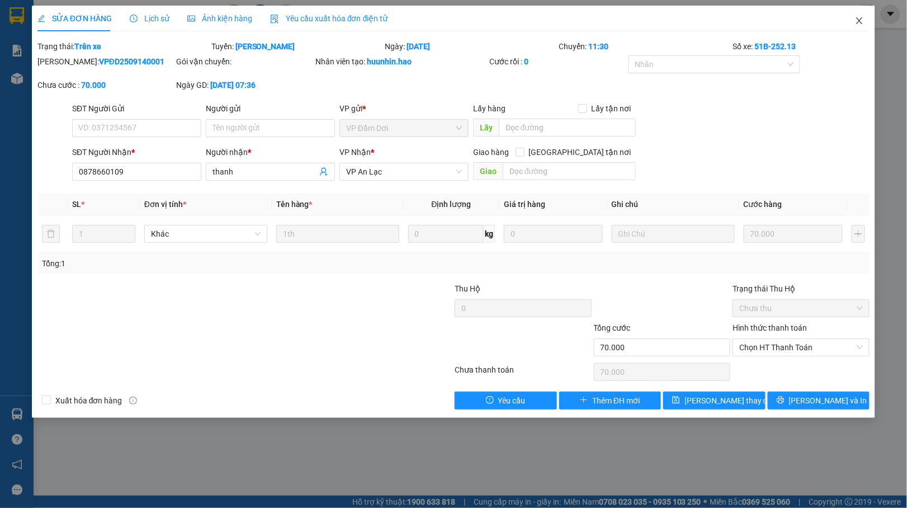
click at [864, 23] on icon "close" at bounding box center [859, 20] width 9 height 9
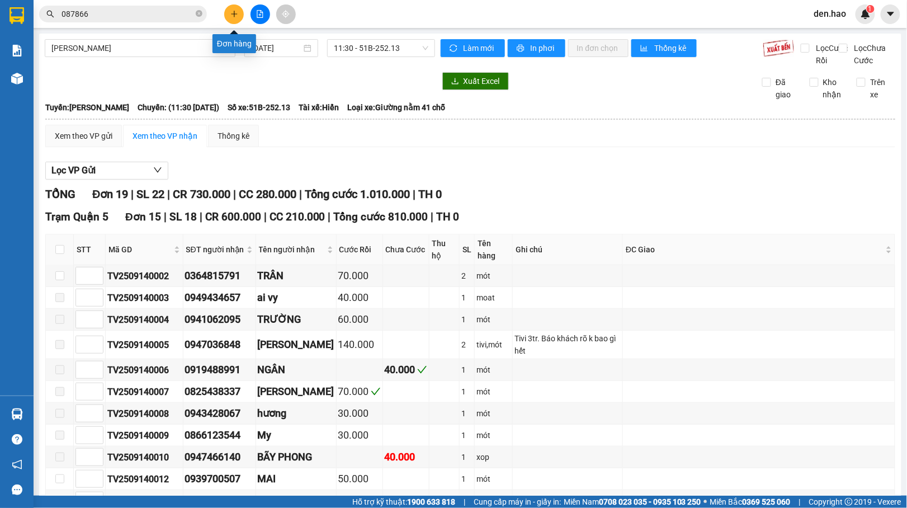
click at [231, 18] on button at bounding box center [234, 14] width 20 height 20
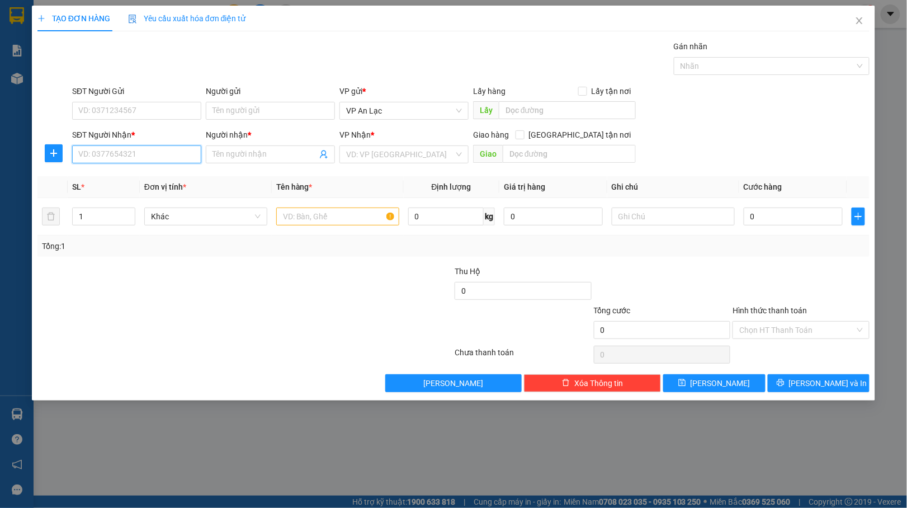
click at [112, 155] on input "SĐT Người Nhận *" at bounding box center [136, 154] width 129 height 18
type input "09851648464"
click at [251, 155] on input "Người nhận *" at bounding box center [264, 154] width 105 height 12
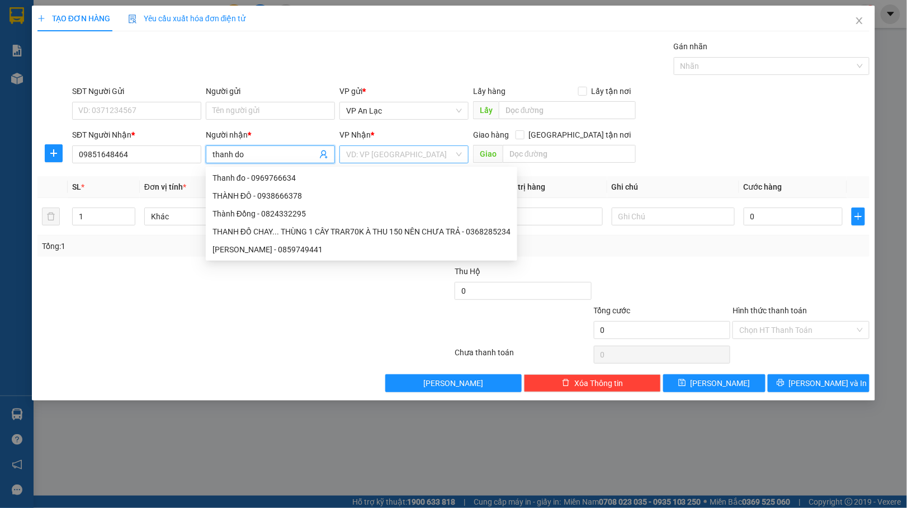
click at [462, 158] on div "VD: VP [GEOGRAPHIC_DATA]" at bounding box center [403, 154] width 129 height 18
type input "thanh do"
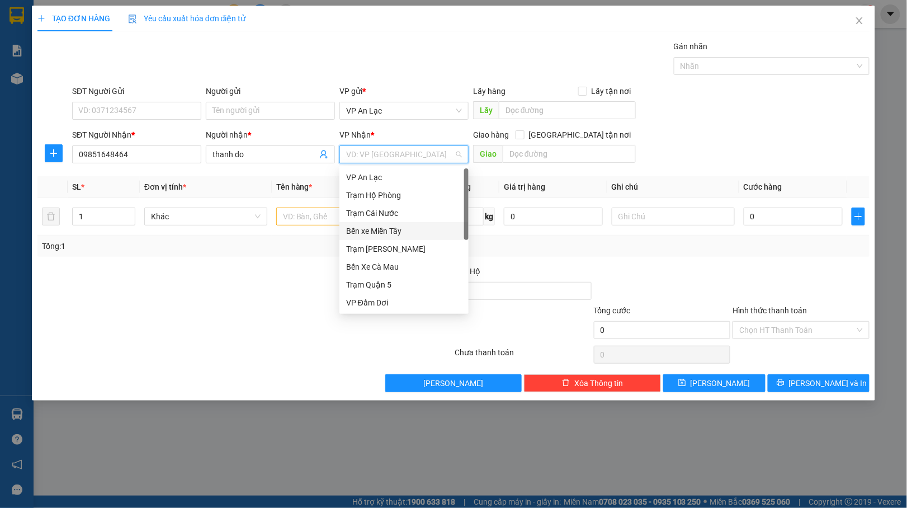
scroll to position [89, 0]
click at [389, 249] on div "VP Phước Long" at bounding box center [404, 249] width 116 height 12
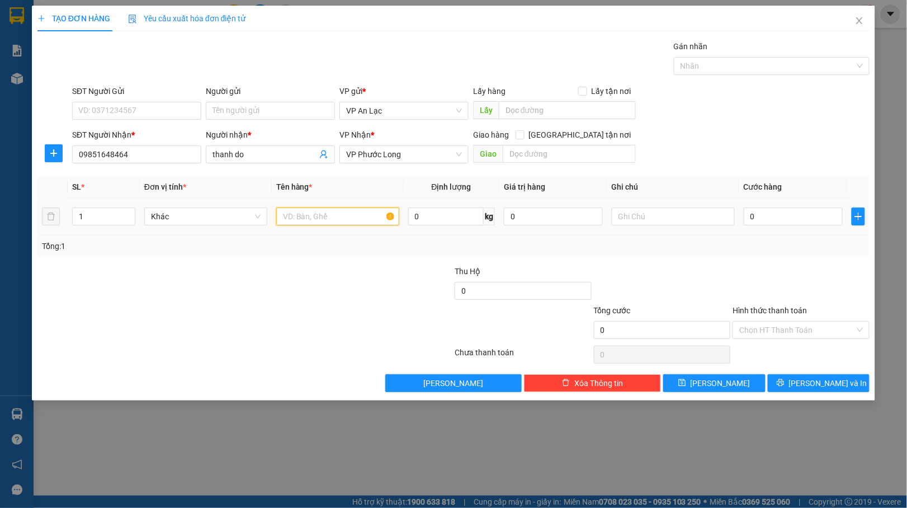
click at [300, 214] on input "text" at bounding box center [337, 216] width 123 height 18
type input "thung"
click at [743, 212] on input "0" at bounding box center [792, 216] width 99 height 18
type input "40"
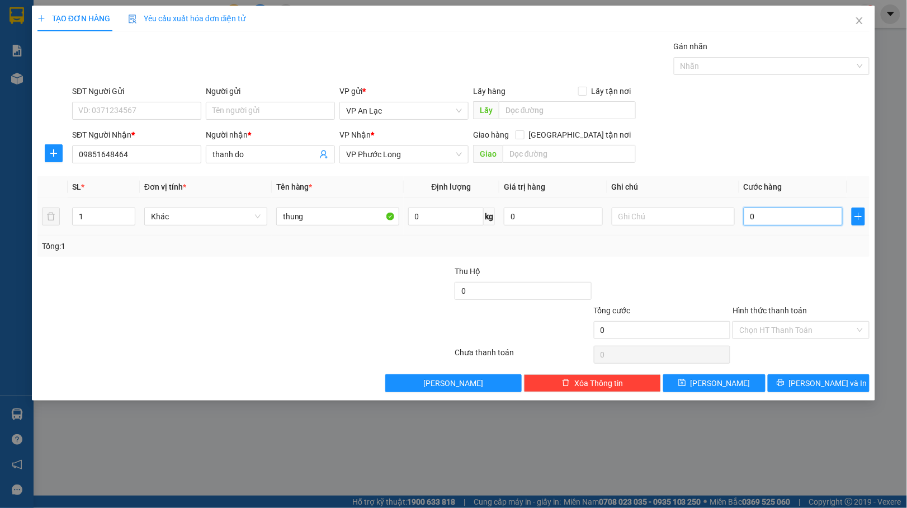
type input "40"
type input "40.000"
click at [785, 331] on input "Hình thức thanh toán" at bounding box center [797, 329] width 116 height 17
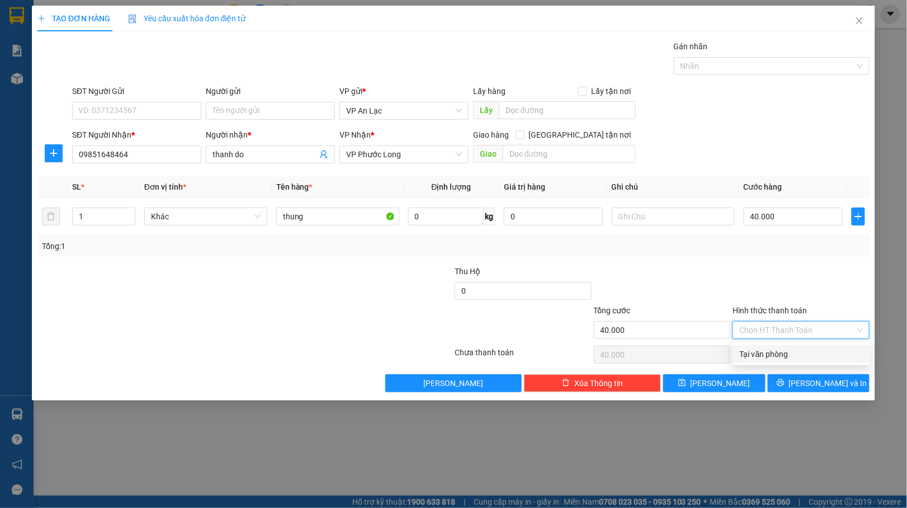
click at [765, 345] on div "Tại văn phòng" at bounding box center [801, 354] width 137 height 18
type input "0"
click at [788, 383] on button "[PERSON_NAME] và In" at bounding box center [819, 383] width 102 height 18
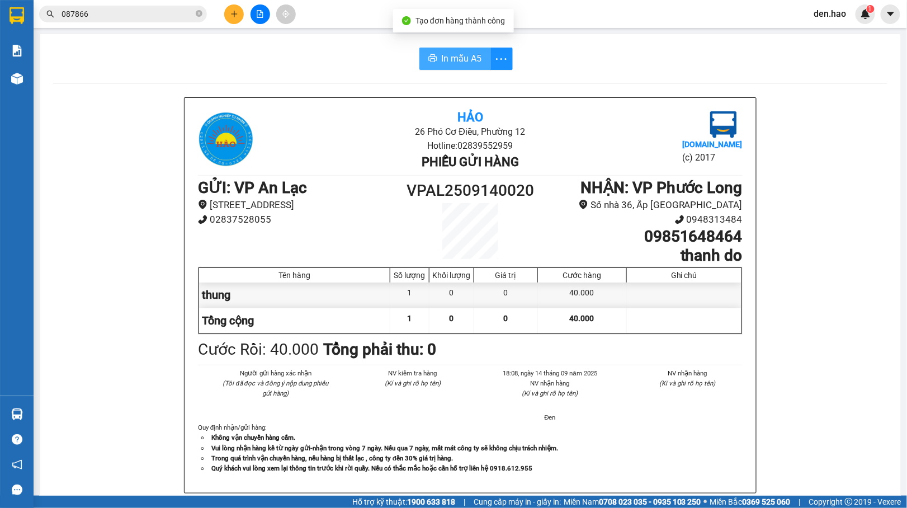
click at [434, 57] on button "In mẫu A5" at bounding box center [455, 59] width 72 height 22
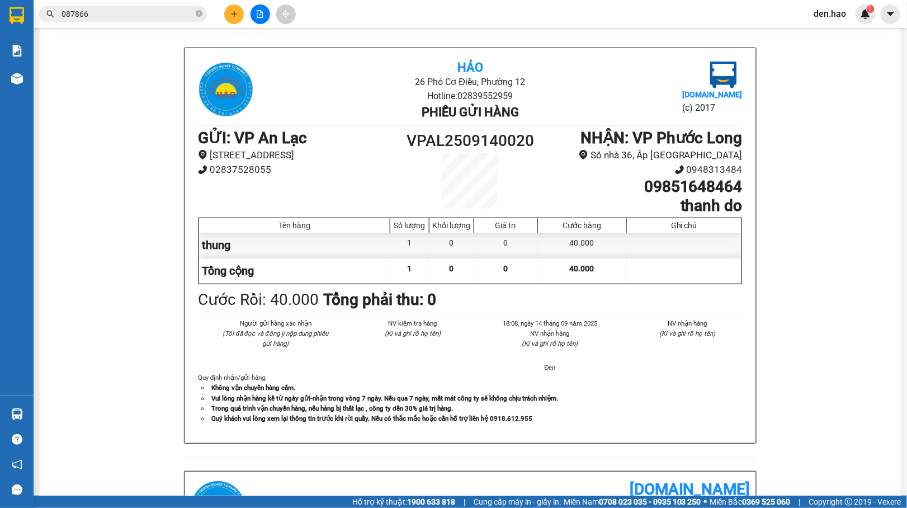
scroll to position [74, 0]
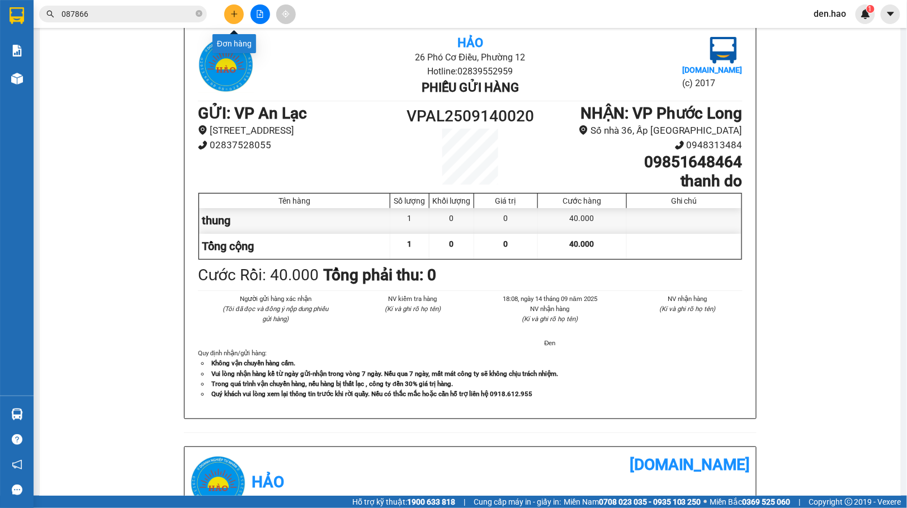
click at [228, 10] on button at bounding box center [234, 14] width 20 height 20
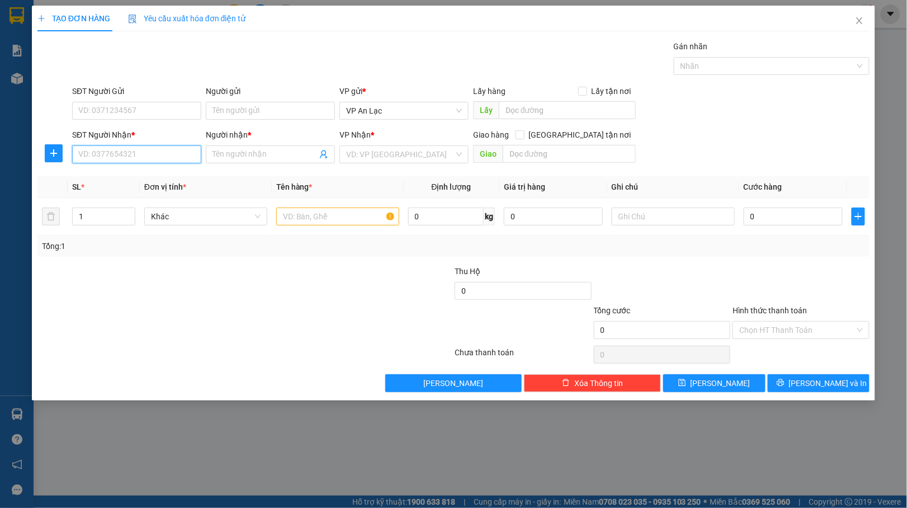
click at [125, 157] on input "SĐT Người Nhận *" at bounding box center [136, 154] width 129 height 18
type input "0916994385"
click at [262, 160] on input "Người nhận *" at bounding box center [264, 154] width 105 height 12
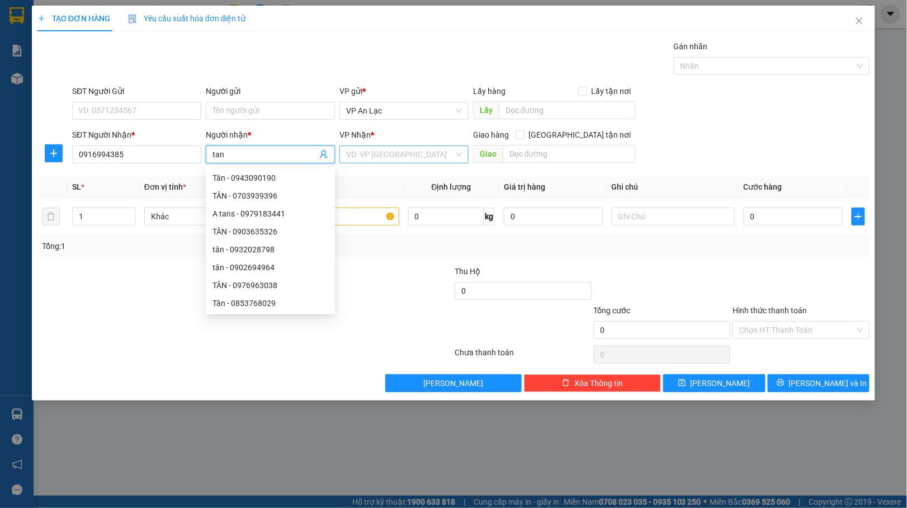
type input "tan"
click at [381, 159] on input "search" at bounding box center [400, 154] width 108 height 17
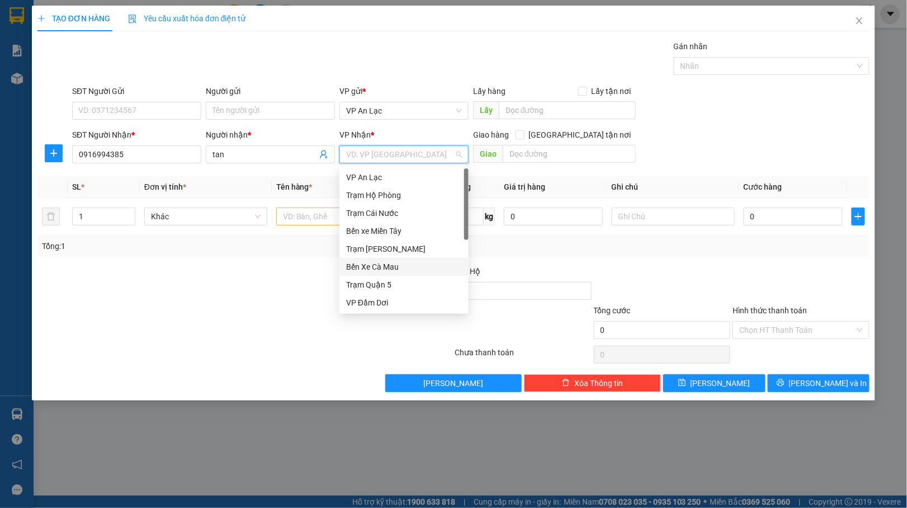
click at [376, 268] on div "Bến Xe Cà Mau" at bounding box center [404, 267] width 116 height 12
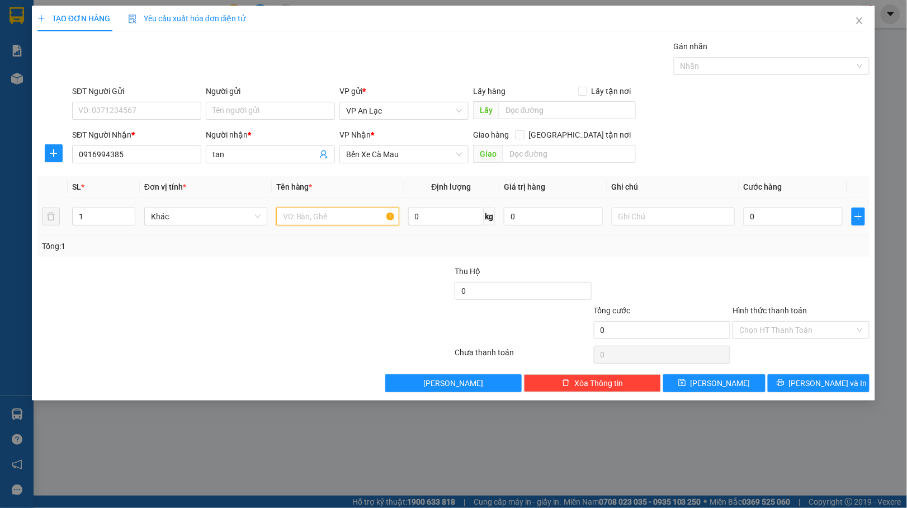
click at [351, 222] on input "text" at bounding box center [337, 216] width 123 height 18
type input "kien"
click at [748, 219] on input "0" at bounding box center [792, 216] width 99 height 18
type input "40"
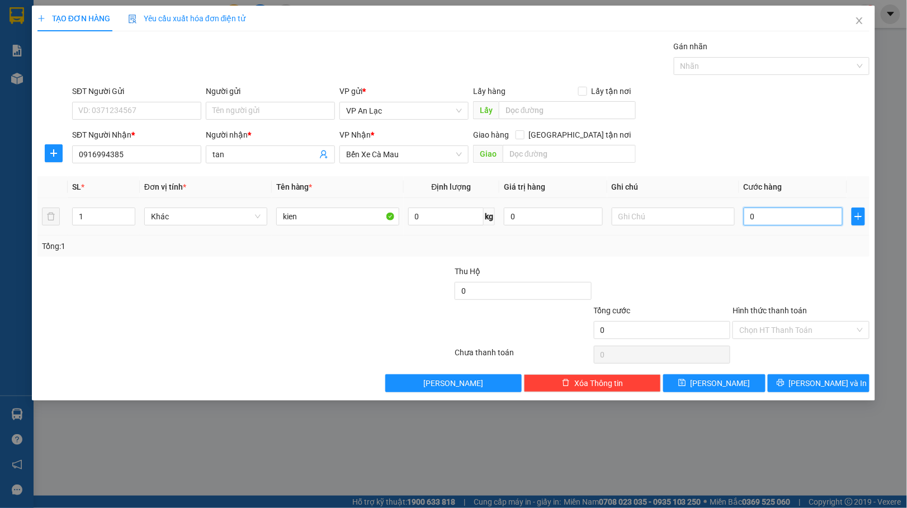
type input "40"
type input "40.000"
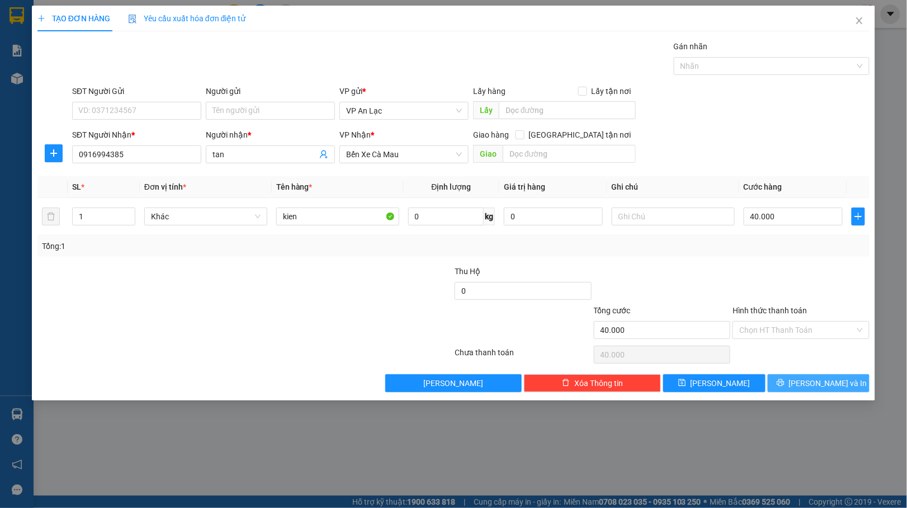
click at [795, 380] on button "[PERSON_NAME] và In" at bounding box center [819, 383] width 102 height 18
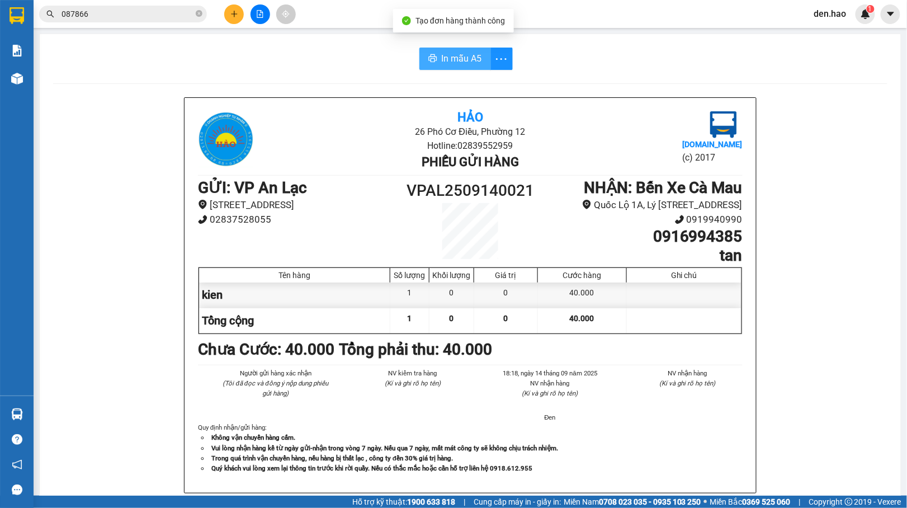
click at [442, 52] on span "In mẫu A5" at bounding box center [462, 58] width 40 height 14
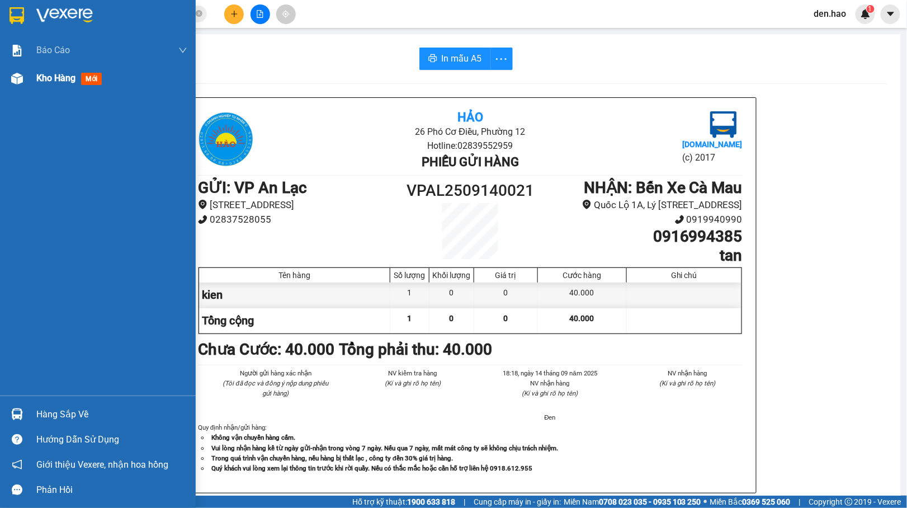
click at [13, 82] on img at bounding box center [17, 79] width 12 height 12
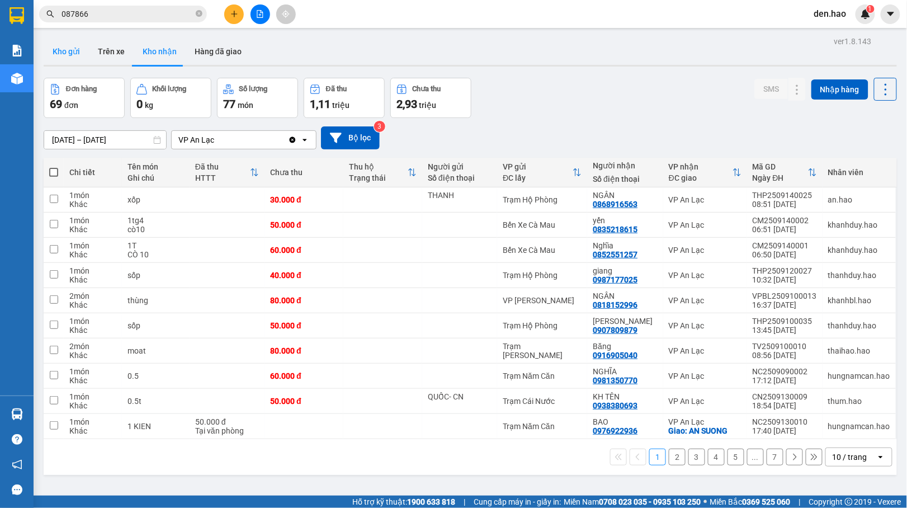
click at [58, 45] on button "Kho gửi" at bounding box center [66, 51] width 45 height 27
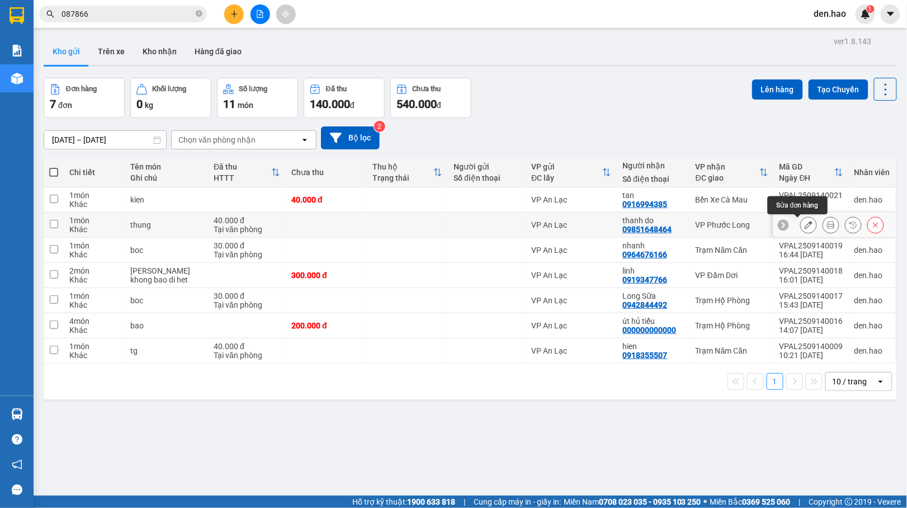
click at [804, 222] on icon at bounding box center [808, 225] width 8 height 8
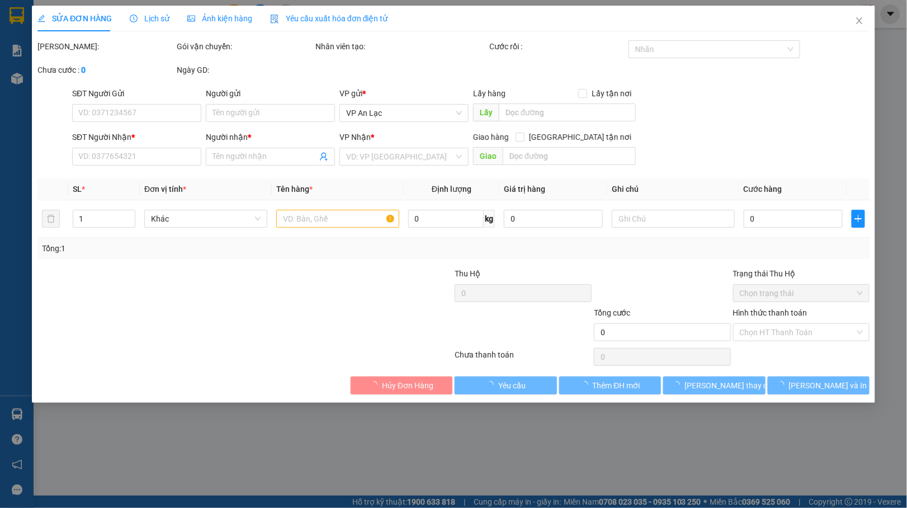
type input "09851648464"
type input "thanh do"
type input "40.000"
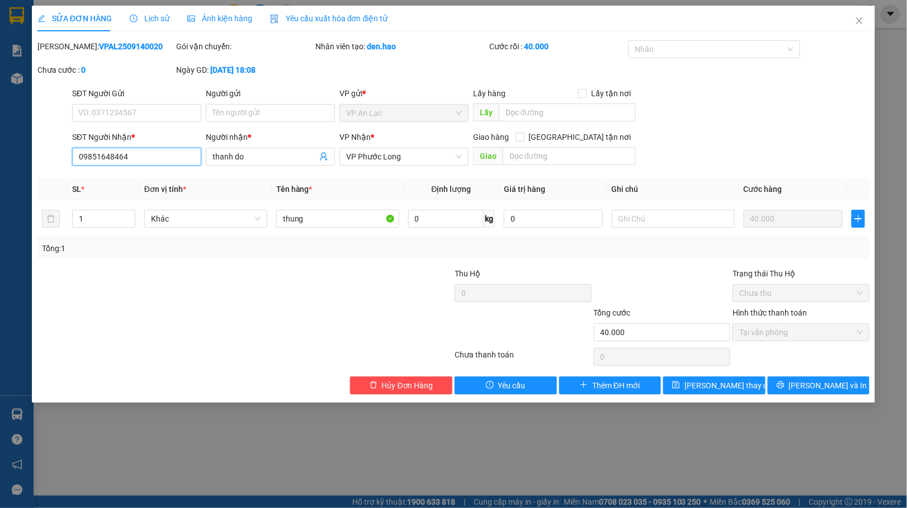
click at [110, 152] on input "09851648464" at bounding box center [136, 157] width 129 height 18
click at [112, 158] on input "09851648464" at bounding box center [136, 157] width 129 height 18
type input "0985164464"
click at [735, 390] on span "[PERSON_NAME] thay đổi" at bounding box center [728, 385] width 89 height 12
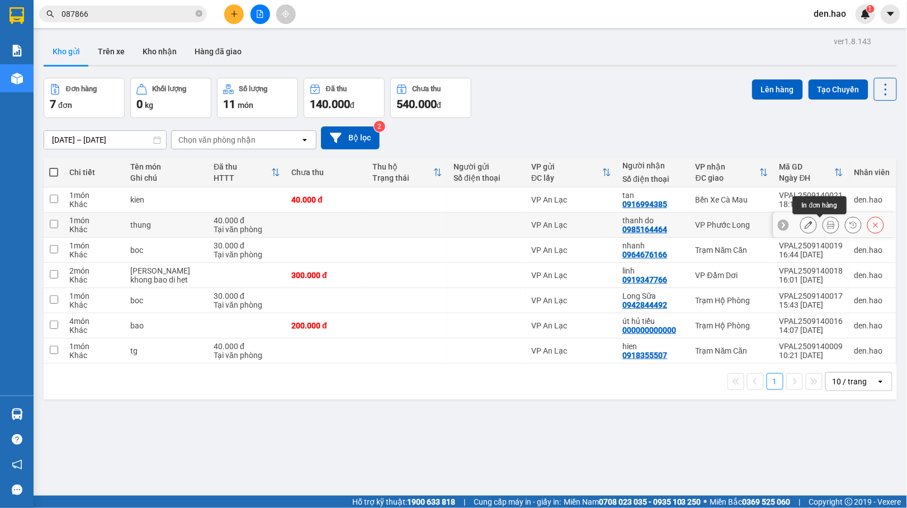
click at [827, 224] on icon at bounding box center [831, 225] width 8 height 8
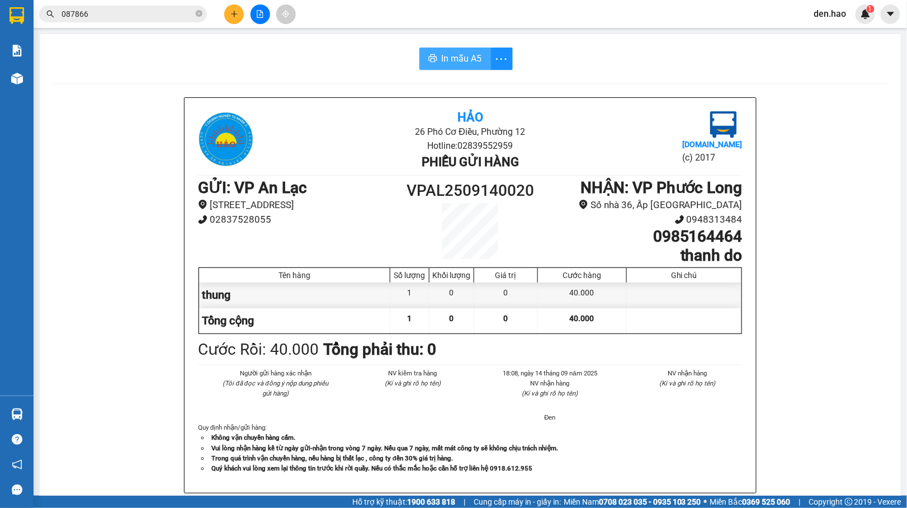
click at [446, 59] on span "In mẫu A5" at bounding box center [462, 58] width 40 height 14
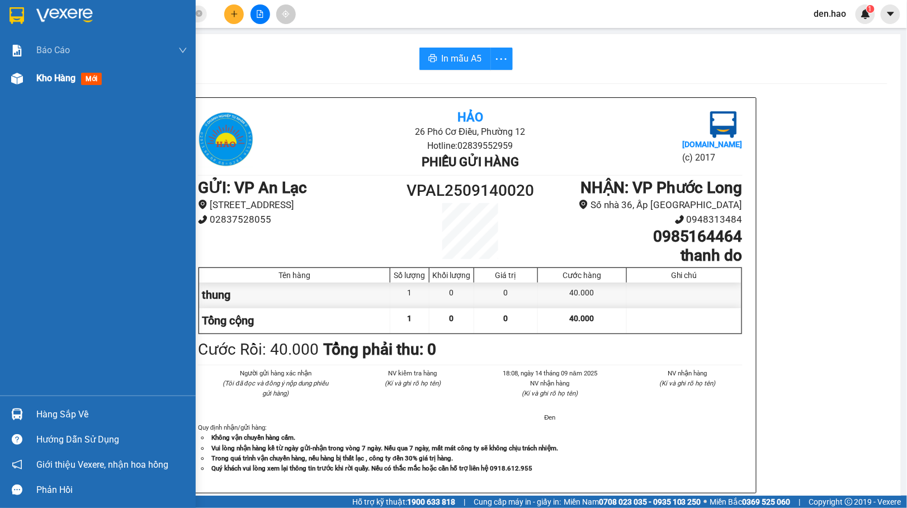
click at [21, 74] on img at bounding box center [17, 79] width 12 height 12
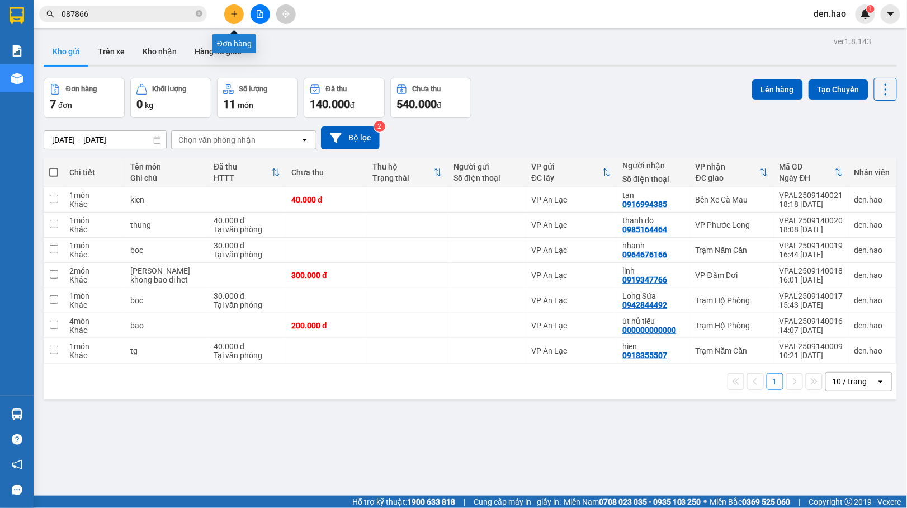
click at [237, 12] on icon "plus" at bounding box center [234, 14] width 8 height 8
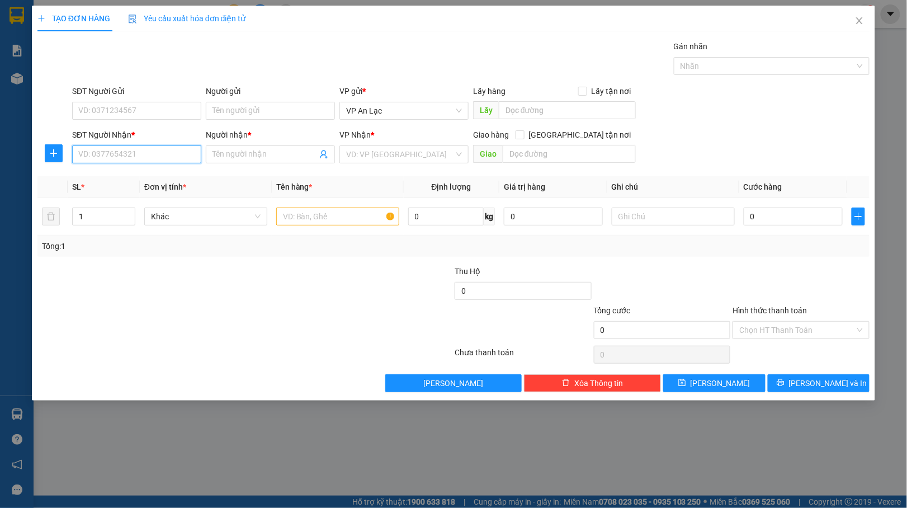
click at [115, 150] on input "SĐT Người Nhận *" at bounding box center [136, 154] width 129 height 18
type input "0949286785"
click at [110, 177] on div "0949286785 - LINH" at bounding box center [137, 178] width 116 height 12
type input "LINH"
type input "40.000"
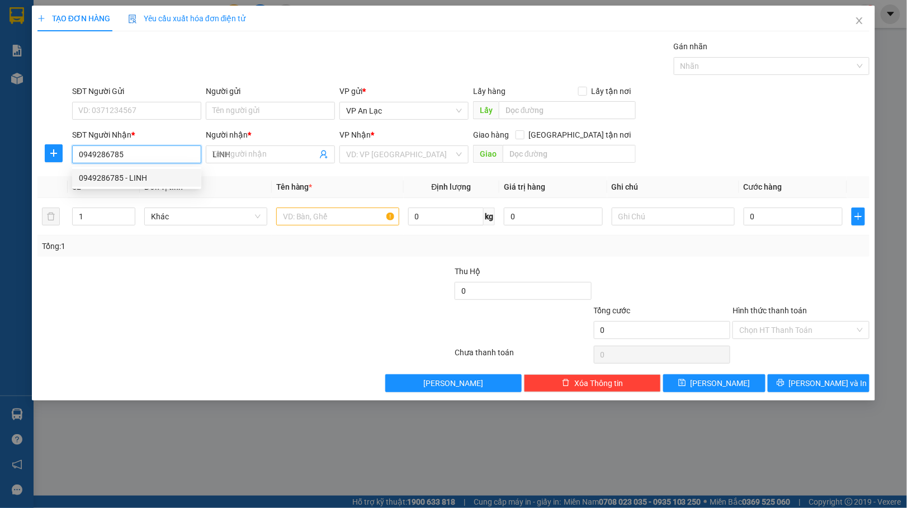
type input "40.000"
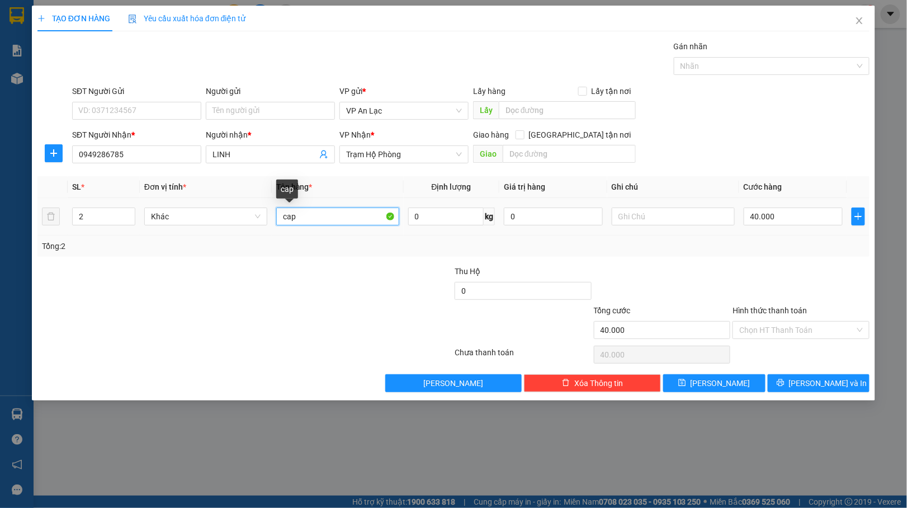
click at [329, 217] on input "cap" at bounding box center [337, 216] width 123 height 18
type input "c"
type input "mon"
click at [804, 211] on input "40.000" at bounding box center [792, 216] width 99 height 18
type input "0"
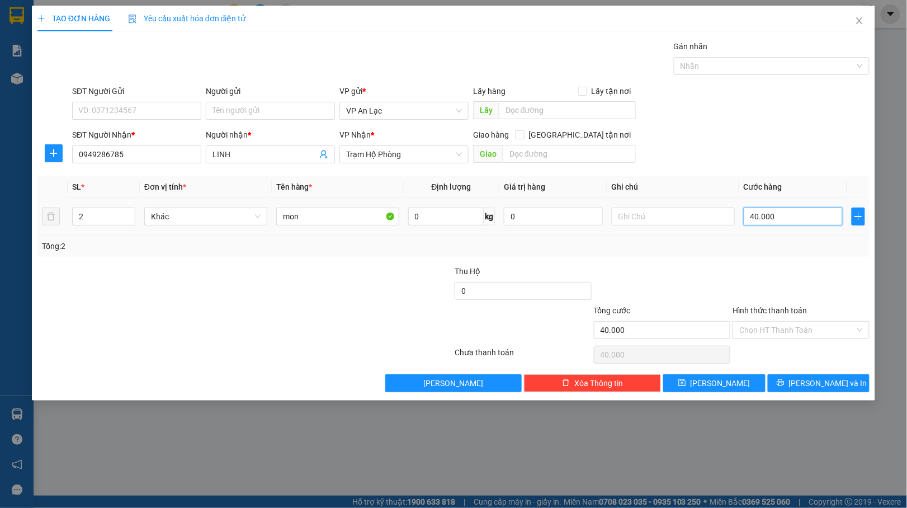
type input "0"
click at [743, 215] on input "0" at bounding box center [792, 216] width 99 height 18
type input "70"
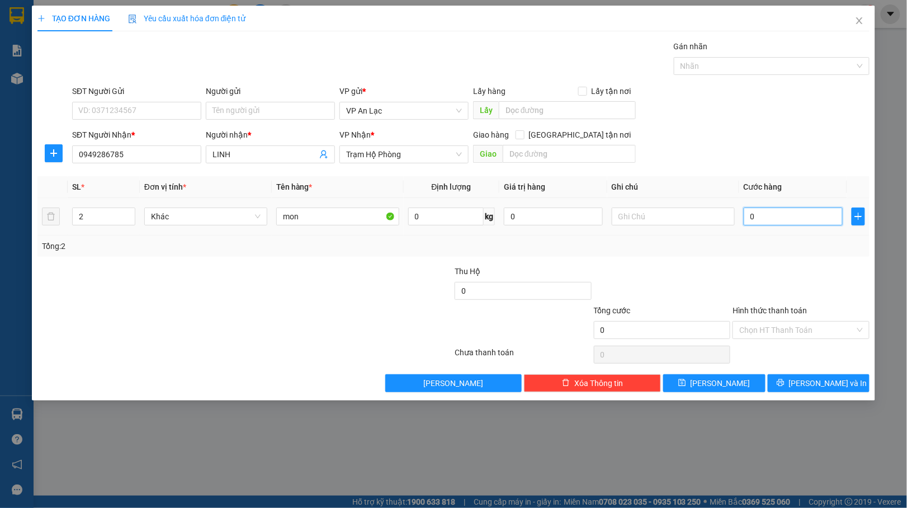
type input "70"
type input "70.000"
drag, startPoint x: 817, startPoint y: 391, endPoint x: 813, endPoint y: 387, distance: 5.9
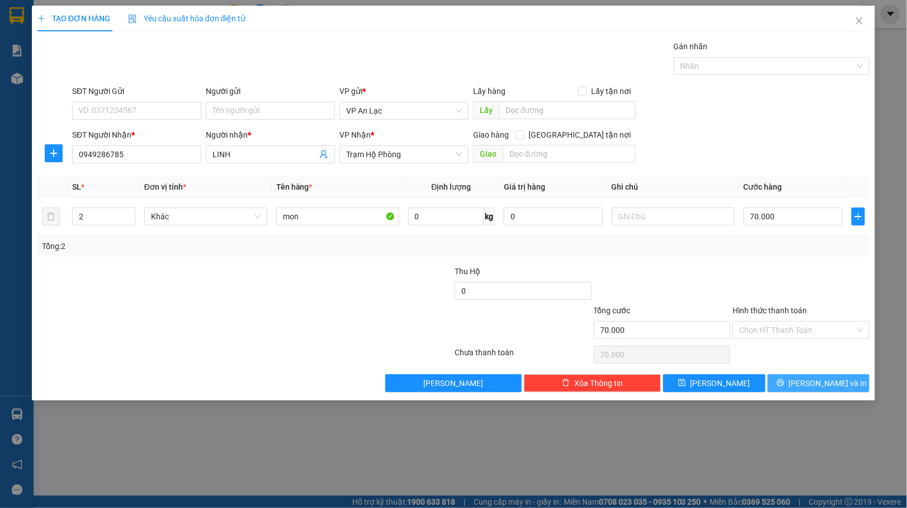
click at [815, 389] on button "[PERSON_NAME] và In" at bounding box center [819, 383] width 102 height 18
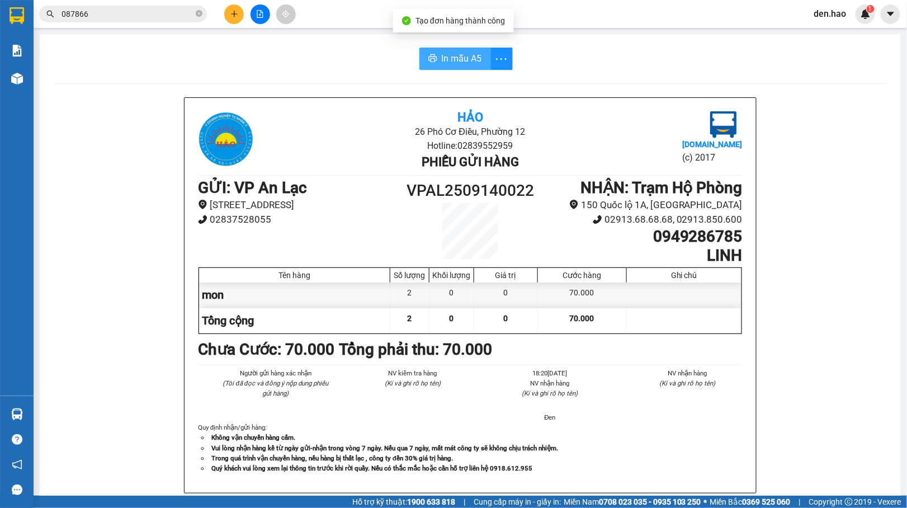
click at [442, 64] on span "In mẫu A5" at bounding box center [462, 58] width 40 height 14
click at [236, 14] on icon "plus" at bounding box center [234, 13] width 6 height 1
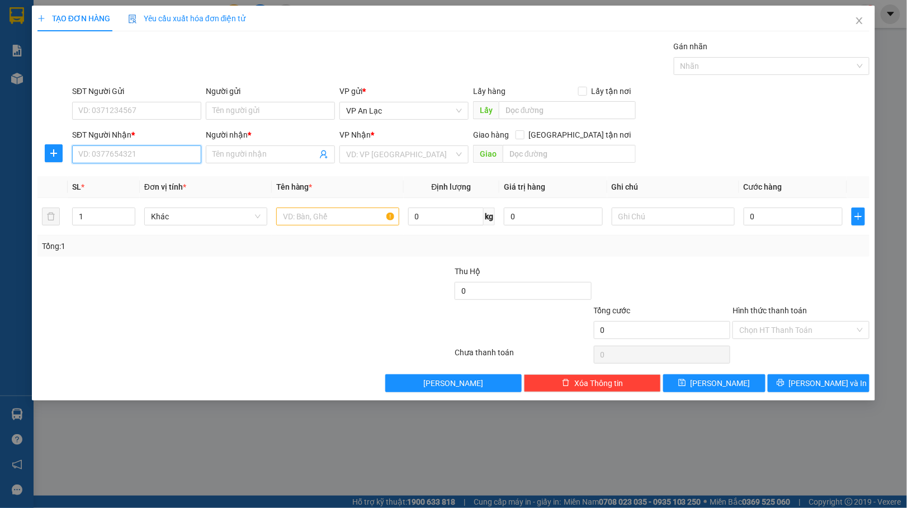
click at [159, 163] on input "SĐT Người Nhận *" at bounding box center [136, 154] width 129 height 18
click at [133, 182] on div "0986467106 - Hoàng" at bounding box center [137, 178] width 116 height 12
type input "0986467106"
type input "Hoàng"
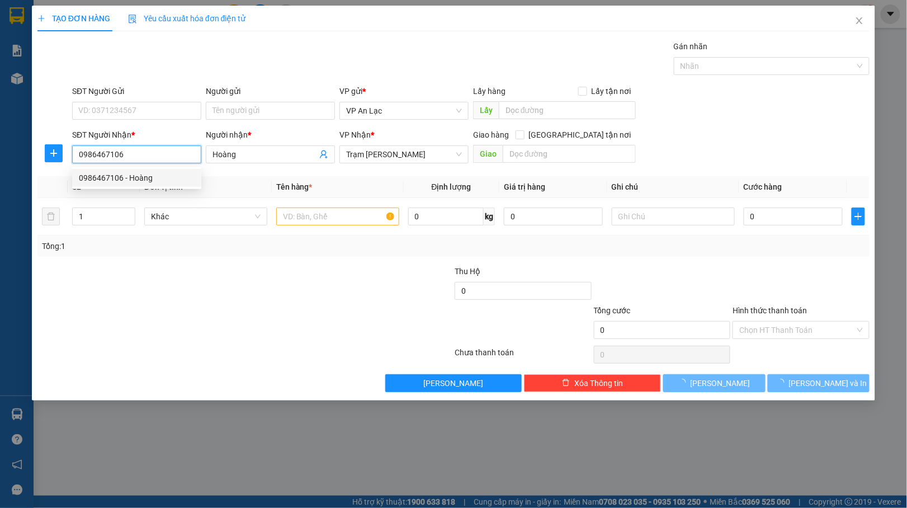
type input "70.000"
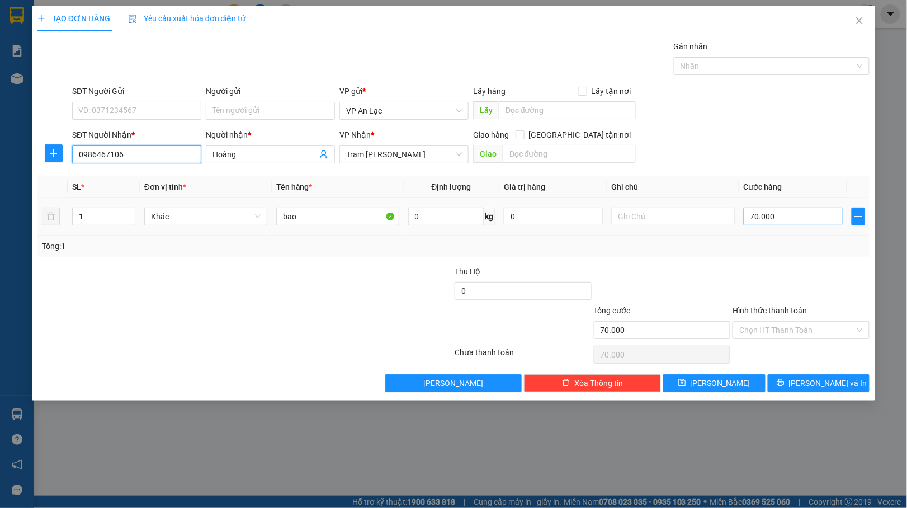
type input "0986467106"
click at [806, 215] on input "70.000" at bounding box center [792, 216] width 99 height 18
type input "0"
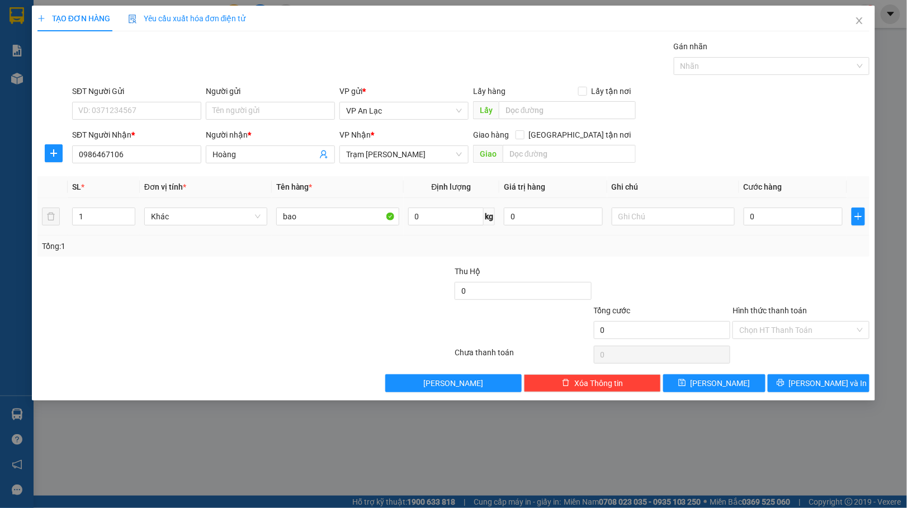
click at [745, 208] on div "0" at bounding box center [792, 216] width 99 height 22
click at [745, 217] on input "0" at bounding box center [792, 216] width 99 height 18
type input "40"
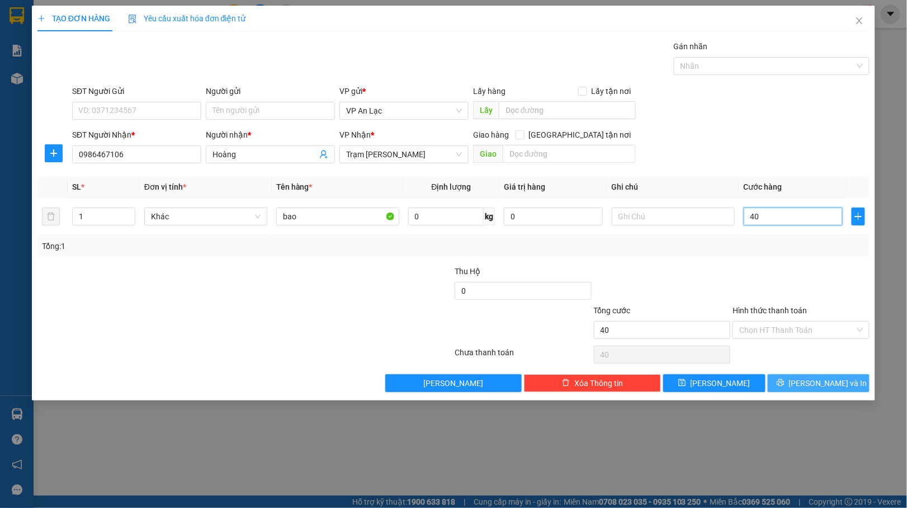
type input "40"
type input "40.000"
click at [806, 381] on button "[PERSON_NAME] và In" at bounding box center [819, 383] width 102 height 18
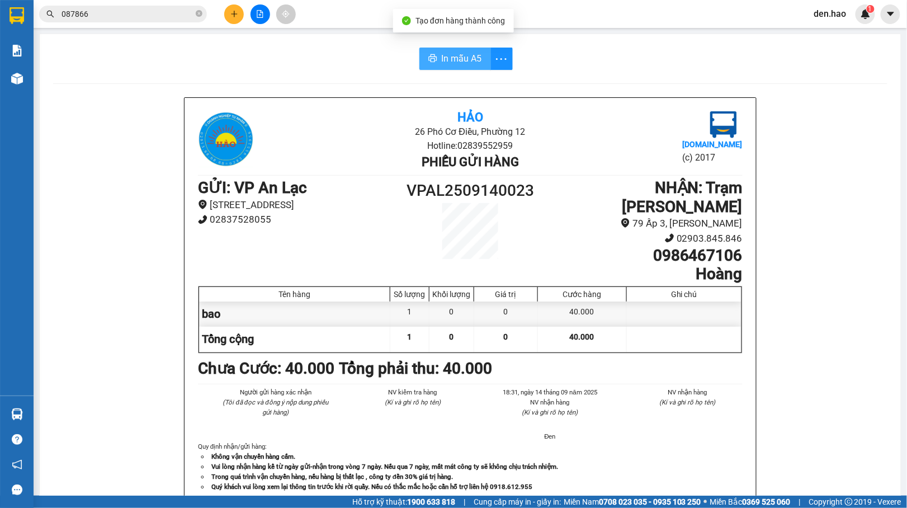
click at [438, 48] on button "In mẫu A5" at bounding box center [455, 59] width 72 height 22
click at [231, 13] on icon "plus" at bounding box center [234, 14] width 8 height 8
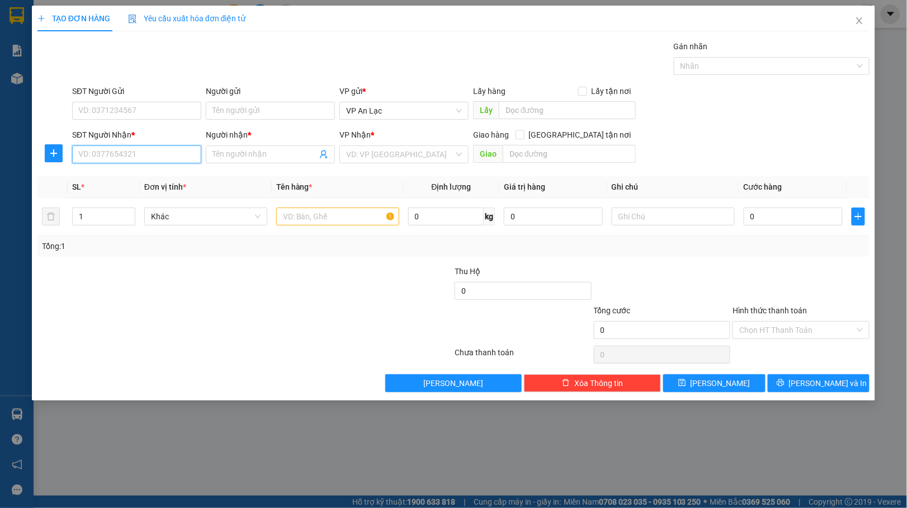
click at [135, 151] on input "SĐT Người Nhận *" at bounding box center [136, 154] width 129 height 18
click at [152, 174] on div "0913367793 - GHI TV" at bounding box center [137, 178] width 116 height 12
type input "0913367793"
type input "GHI TV"
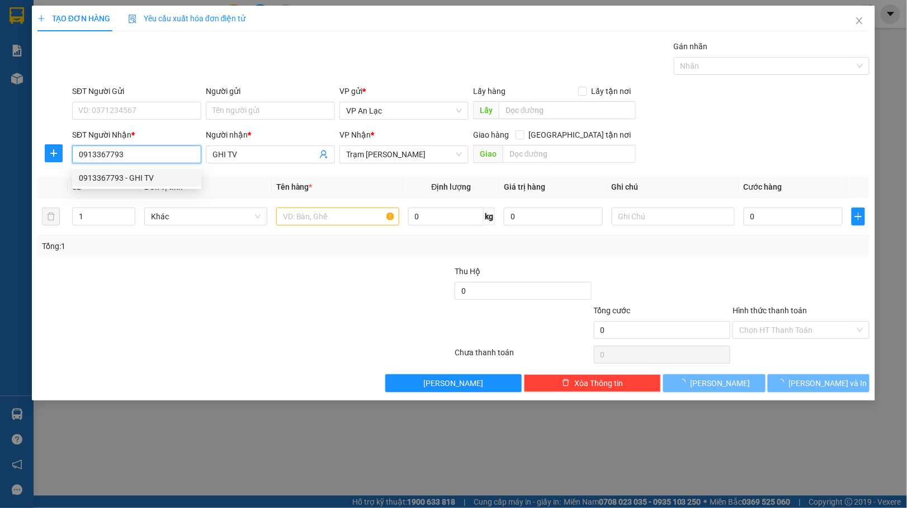
type input "120.000"
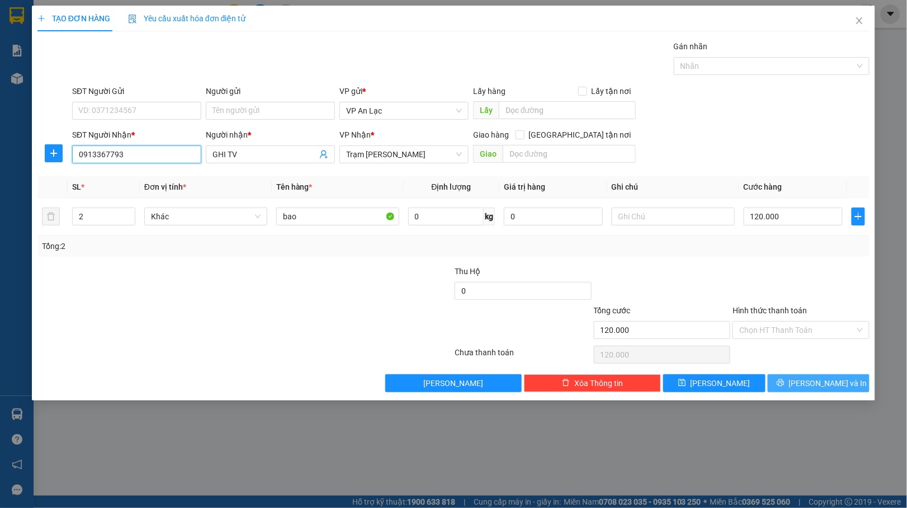
type input "0913367793"
click at [811, 379] on span "[PERSON_NAME] và In" at bounding box center [828, 383] width 78 height 12
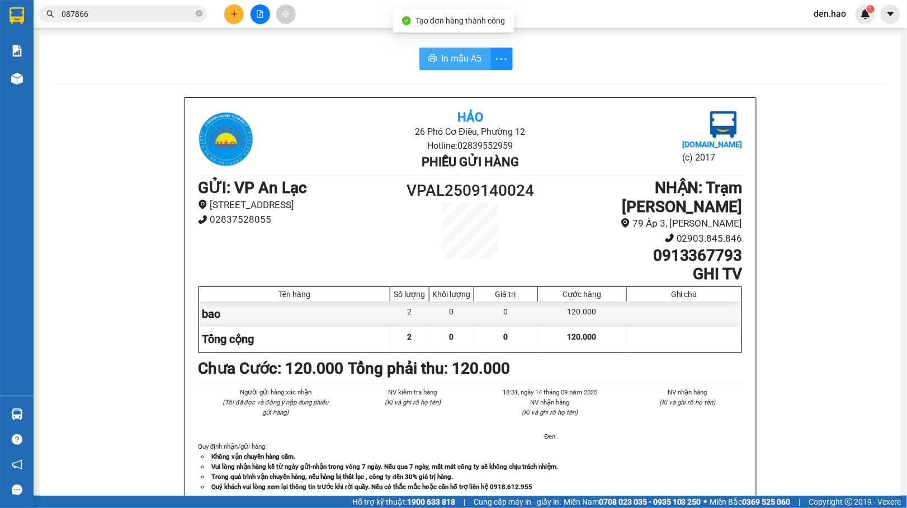
click at [450, 63] on span "In mẫu A5" at bounding box center [462, 58] width 40 height 14
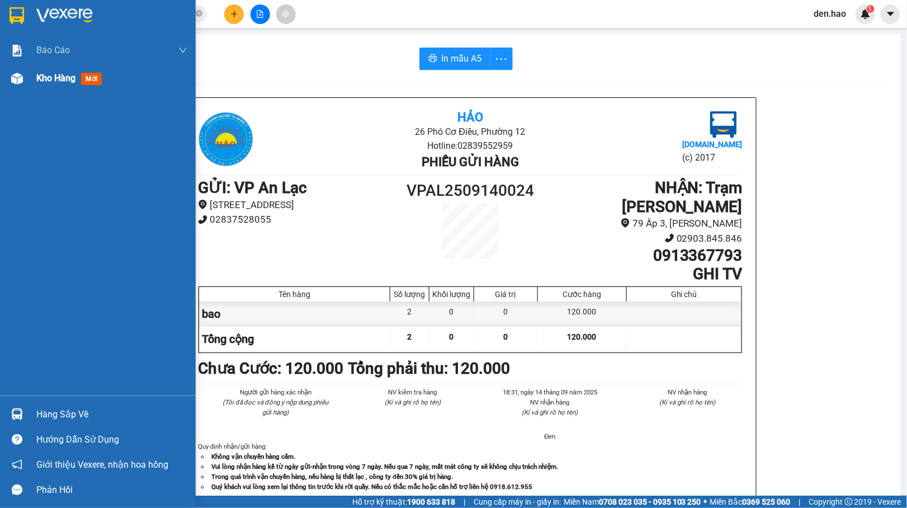
click at [35, 74] on div "Kho hàng mới" at bounding box center [98, 78] width 196 height 28
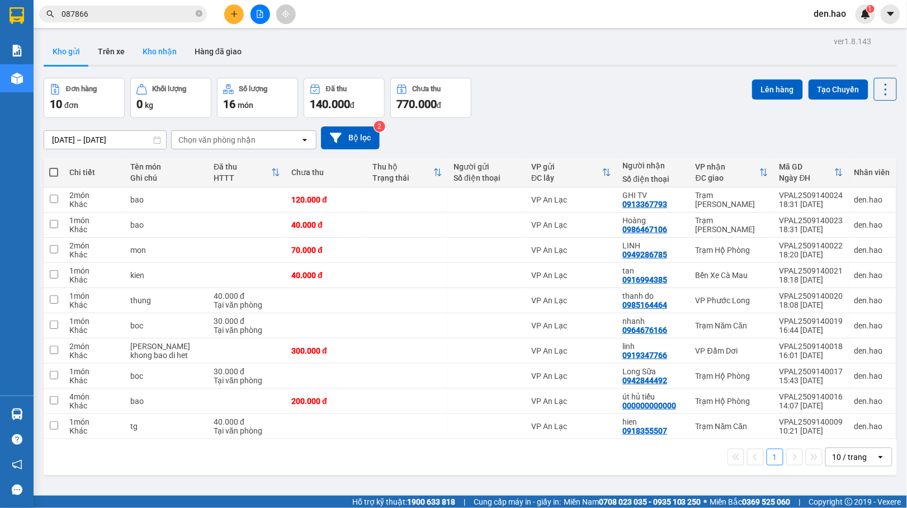
click at [151, 50] on button "Kho nhận" at bounding box center [160, 51] width 52 height 27
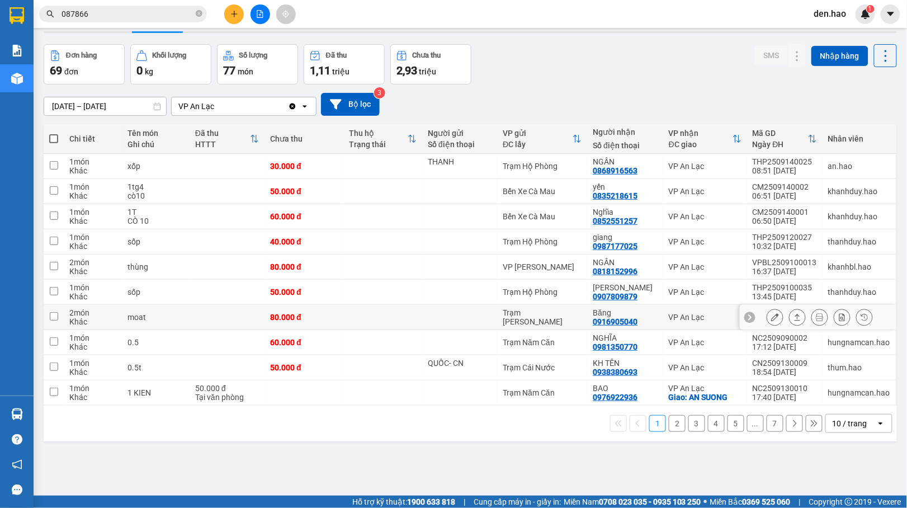
scroll to position [51, 0]
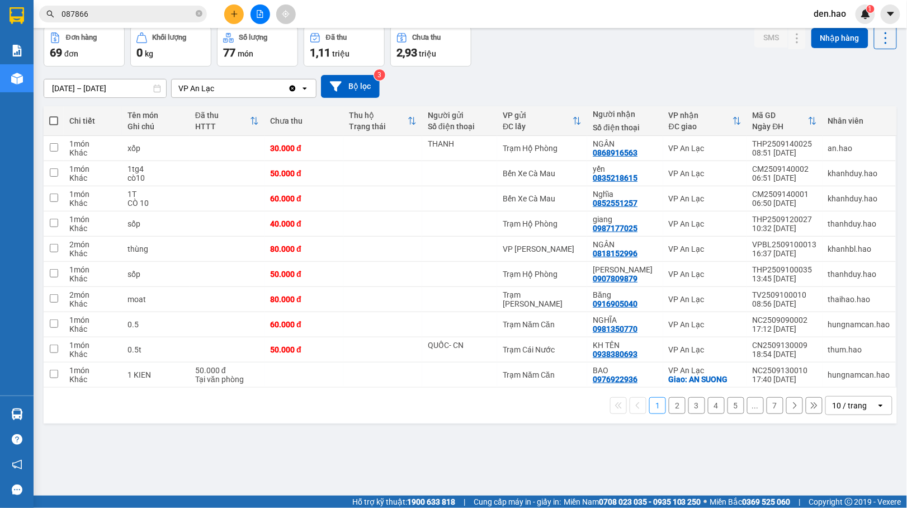
click at [766, 409] on button "7" at bounding box center [774, 405] width 17 height 17
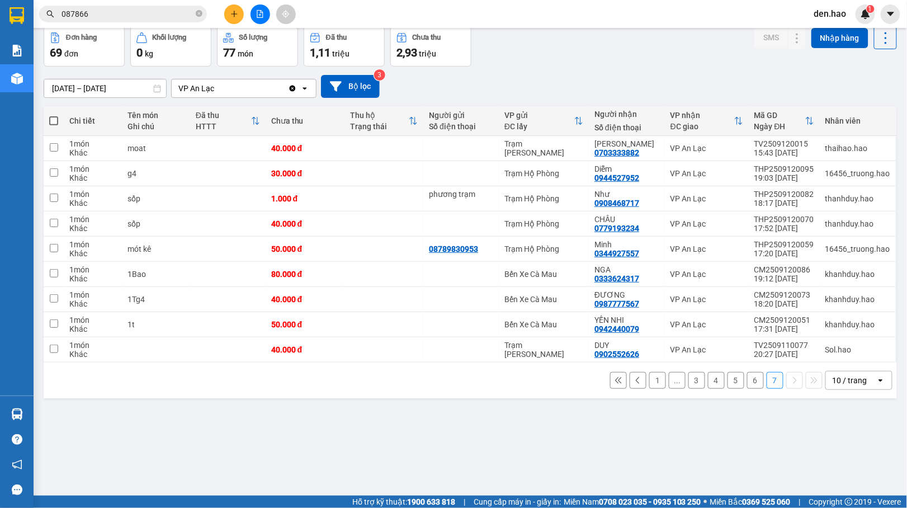
click at [747, 378] on button "6" at bounding box center [755, 380] width 17 height 17
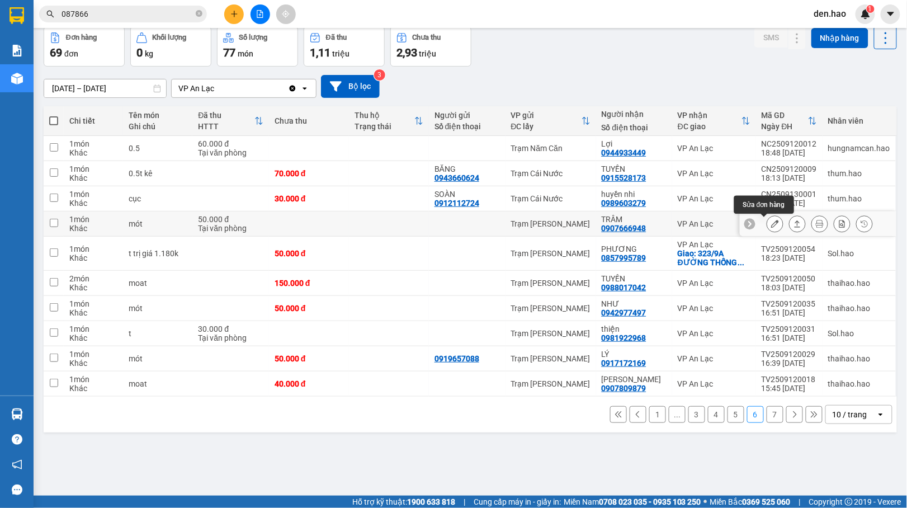
click at [771, 225] on icon at bounding box center [775, 224] width 8 height 8
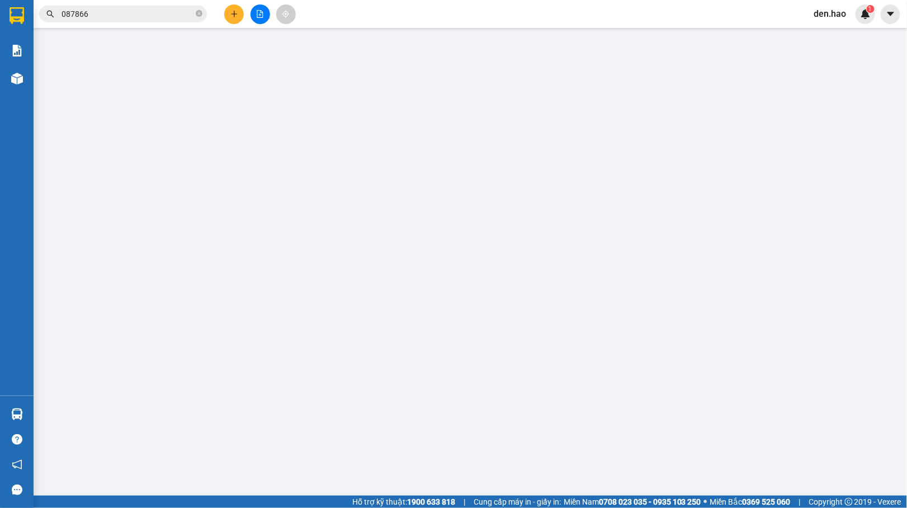
type input "0907666948"
type input "TRÂM"
type input "50.000"
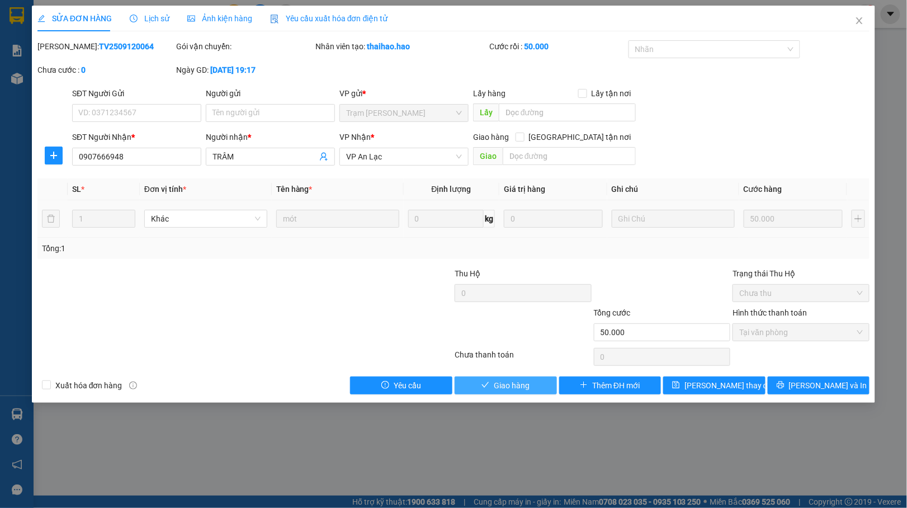
click at [534, 381] on button "Giao hàng" at bounding box center [505, 385] width 102 height 18
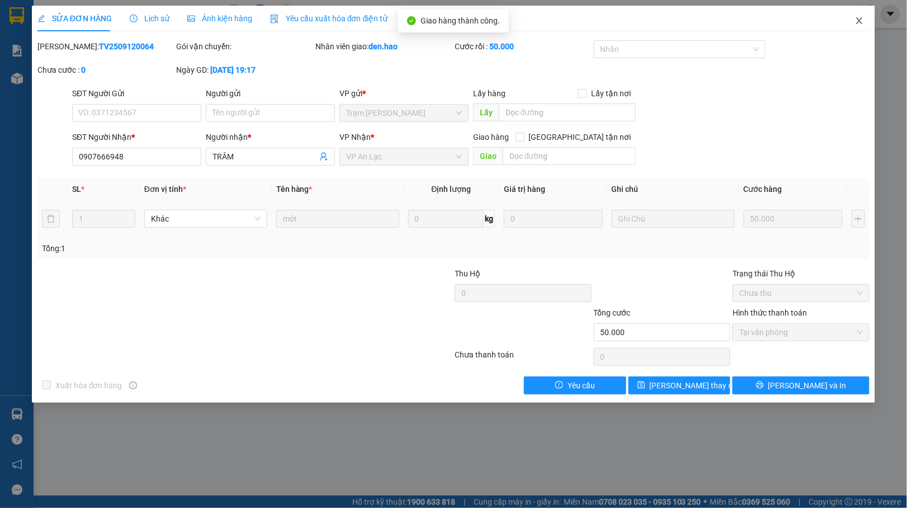
click at [855, 21] on icon "close" at bounding box center [859, 20] width 9 height 9
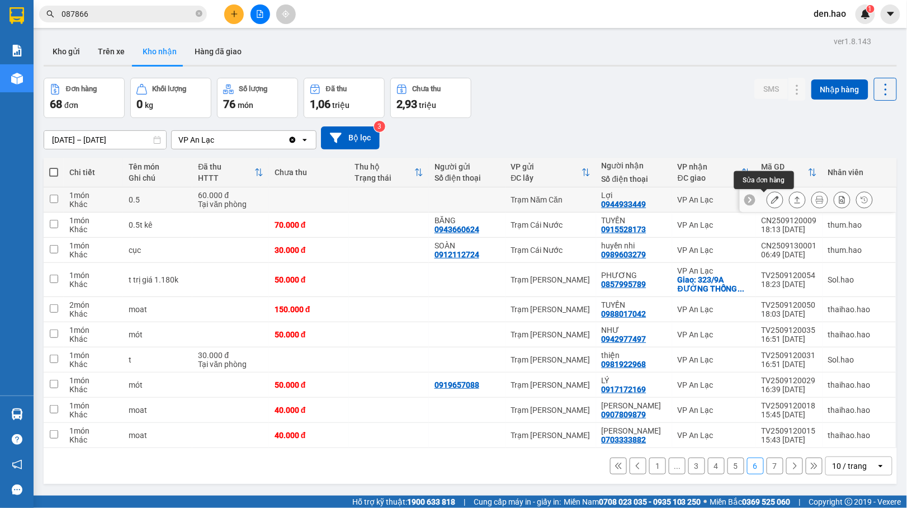
click at [771, 200] on icon at bounding box center [775, 200] width 8 height 8
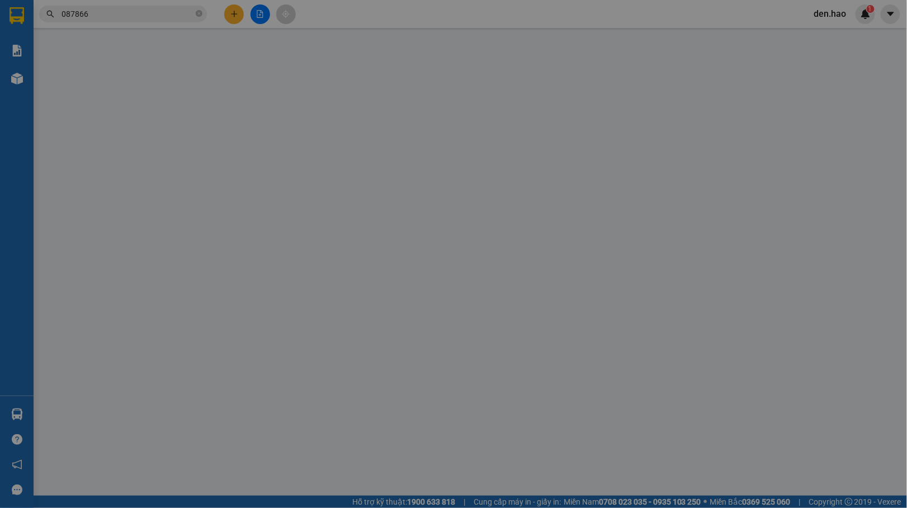
type input "0944933449"
type input "Lợi"
type input "60.000"
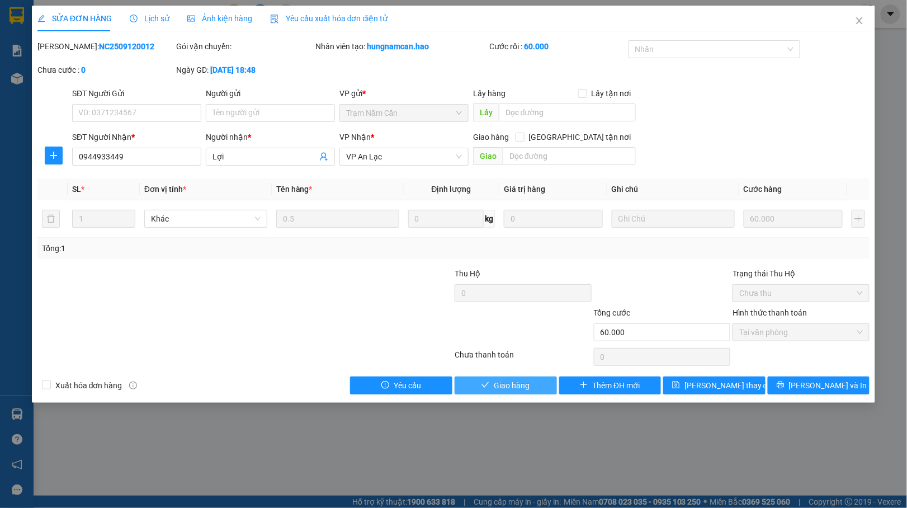
click at [522, 390] on span "Giao hàng" at bounding box center [512, 385] width 36 height 12
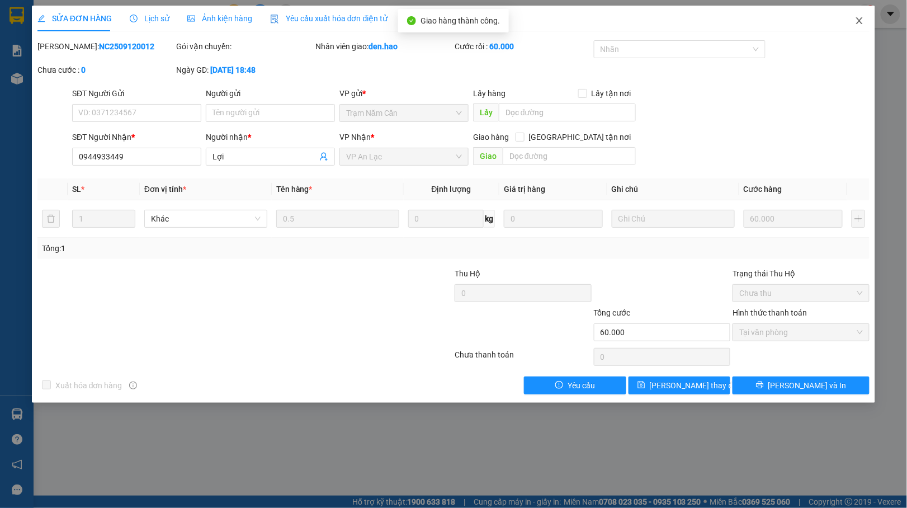
click at [853, 23] on span "Close" at bounding box center [859, 21] width 31 height 31
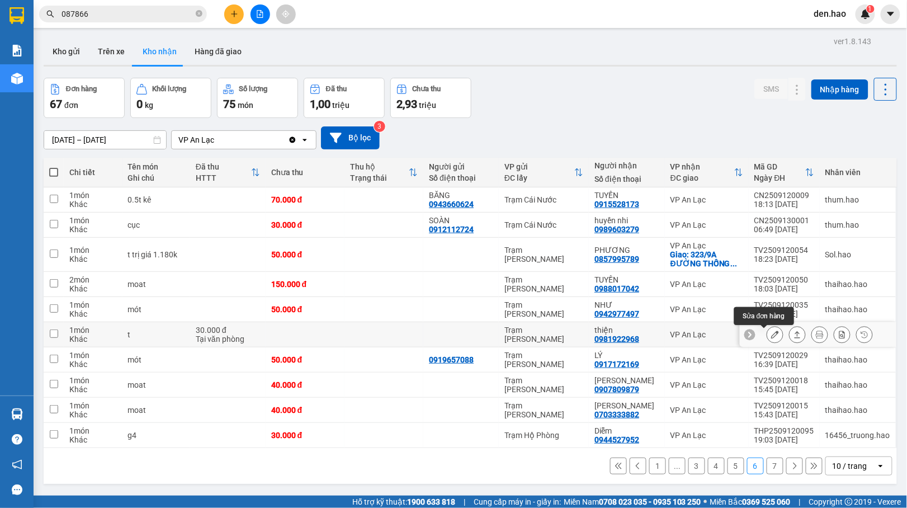
click at [771, 336] on icon at bounding box center [775, 334] width 8 height 8
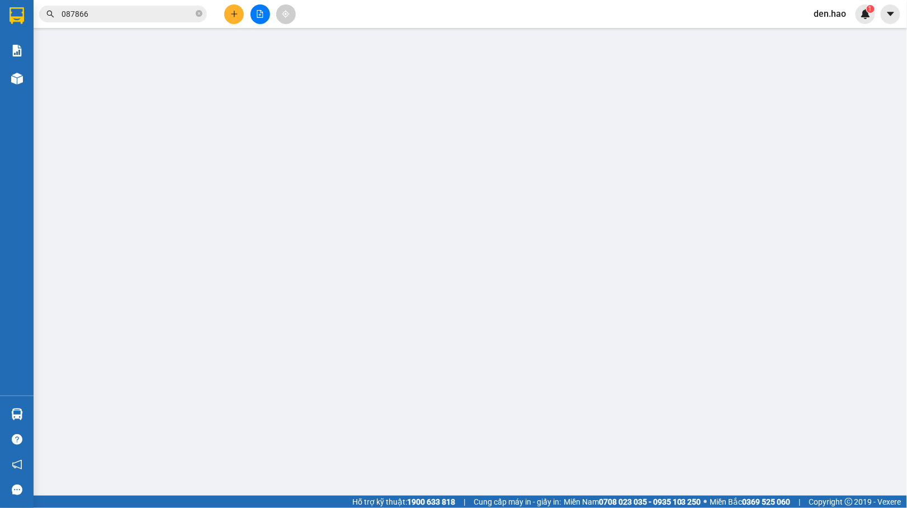
type input "0981922968"
type input "thiện"
type input "30.000"
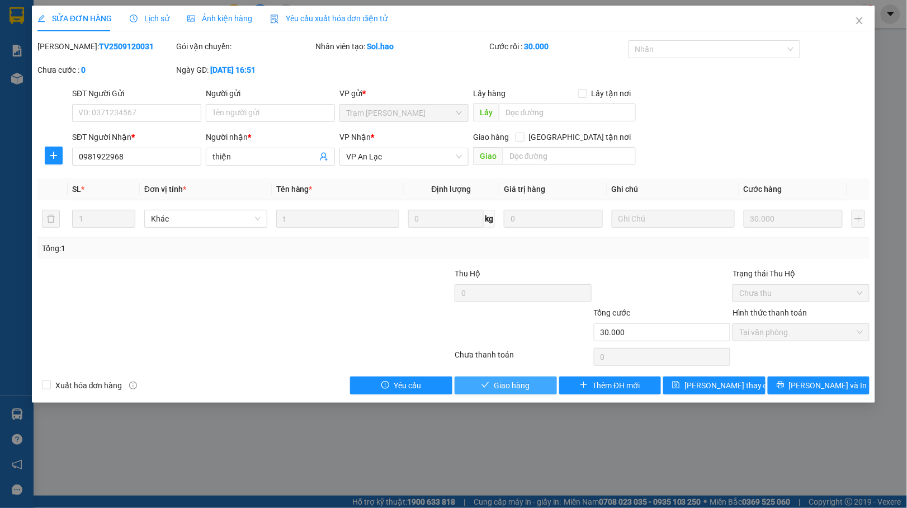
click at [520, 382] on span "Giao hàng" at bounding box center [512, 385] width 36 height 12
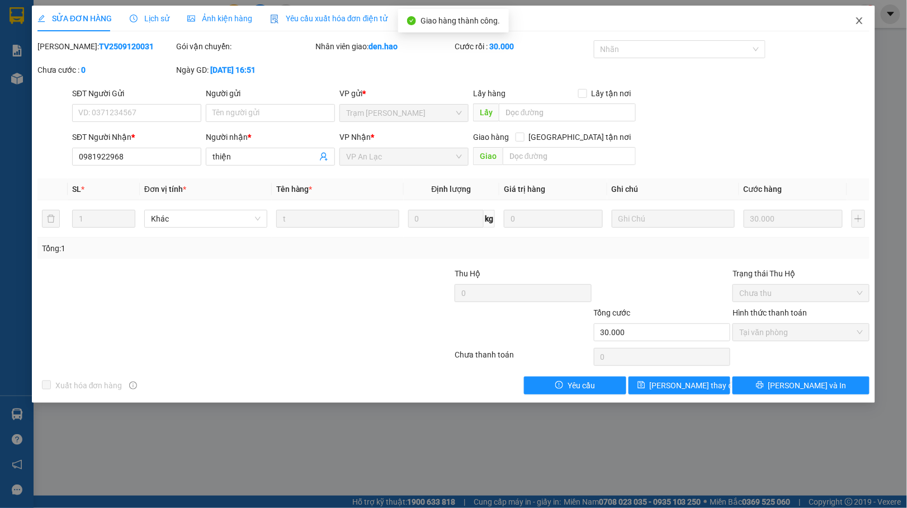
click at [855, 14] on span "Close" at bounding box center [859, 21] width 31 height 31
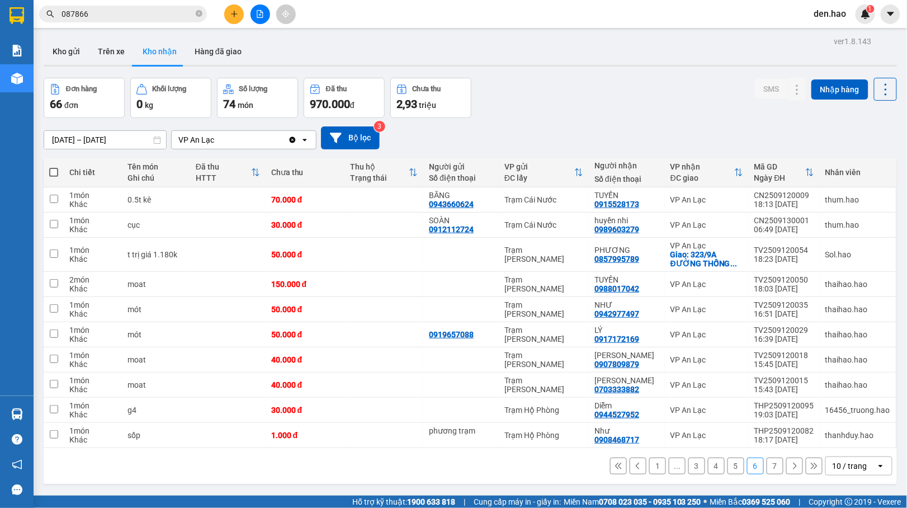
click at [727, 467] on button "5" at bounding box center [735, 465] width 17 height 17
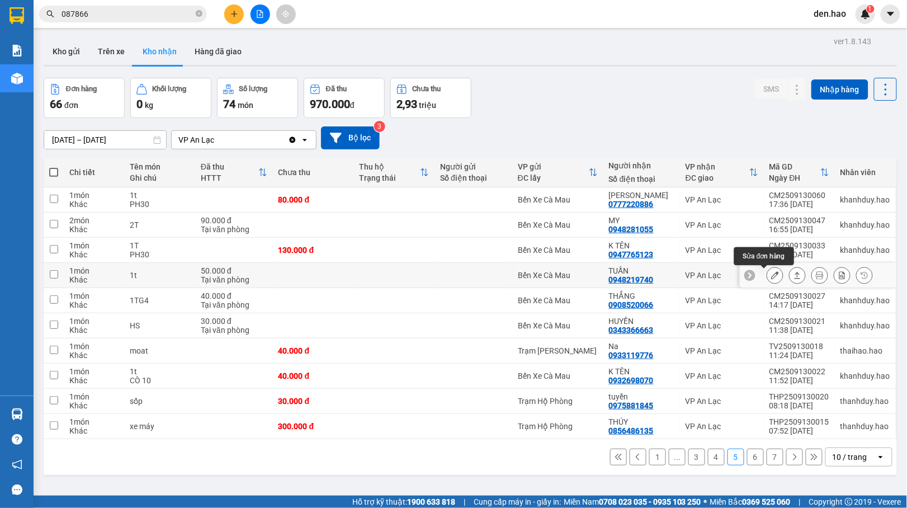
click at [771, 276] on icon at bounding box center [775, 275] width 8 height 8
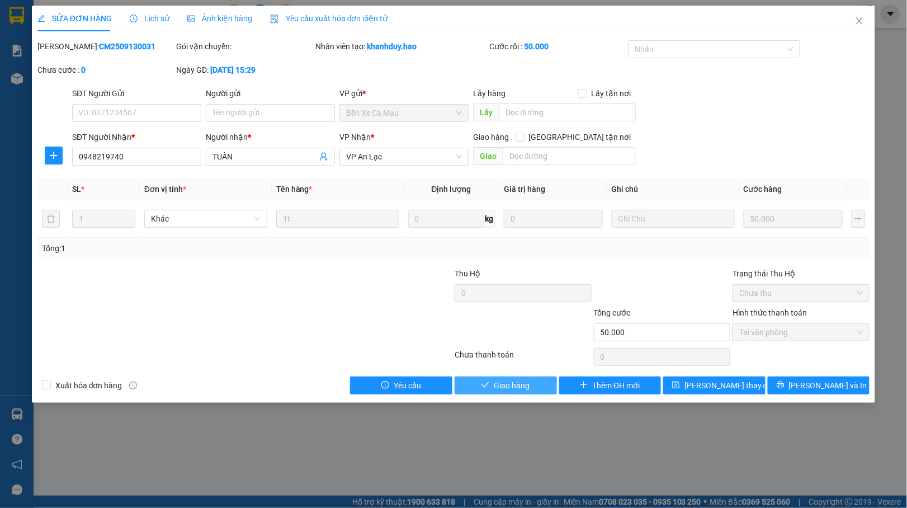
drag, startPoint x: 486, startPoint y: 382, endPoint x: 491, endPoint y: 369, distance: 14.3
click at [486, 381] on button "Giao hàng" at bounding box center [505, 385] width 102 height 18
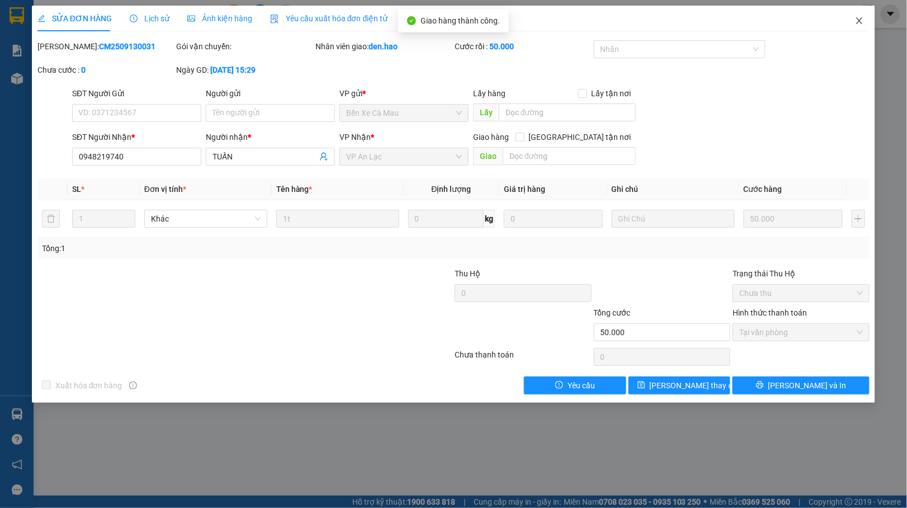
click at [859, 21] on icon "close" at bounding box center [859, 20] width 9 height 9
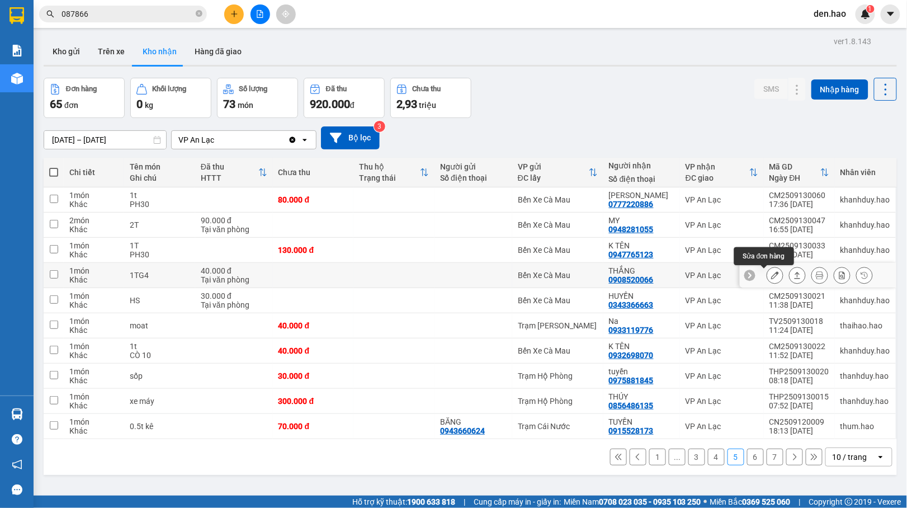
click at [767, 273] on button at bounding box center [775, 276] width 16 height 20
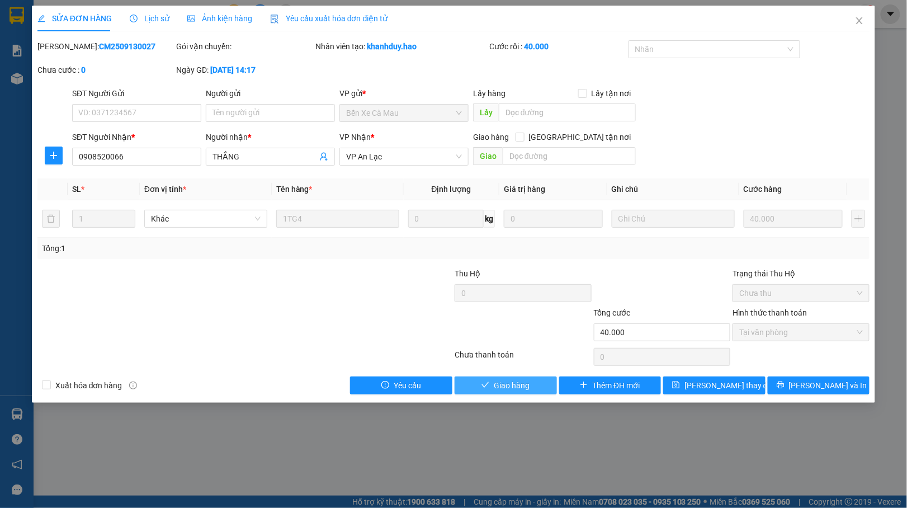
click at [496, 383] on span "Giao hàng" at bounding box center [512, 385] width 36 height 12
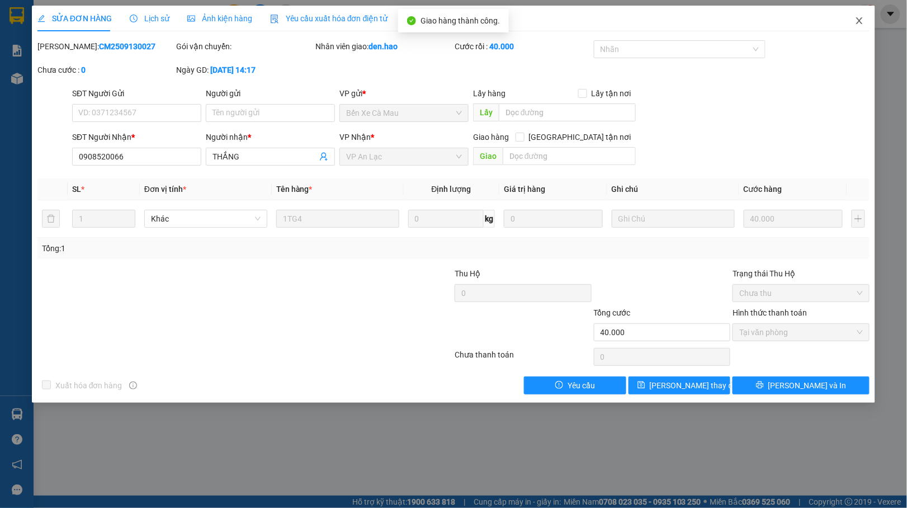
click at [859, 19] on icon "close" at bounding box center [859, 20] width 9 height 9
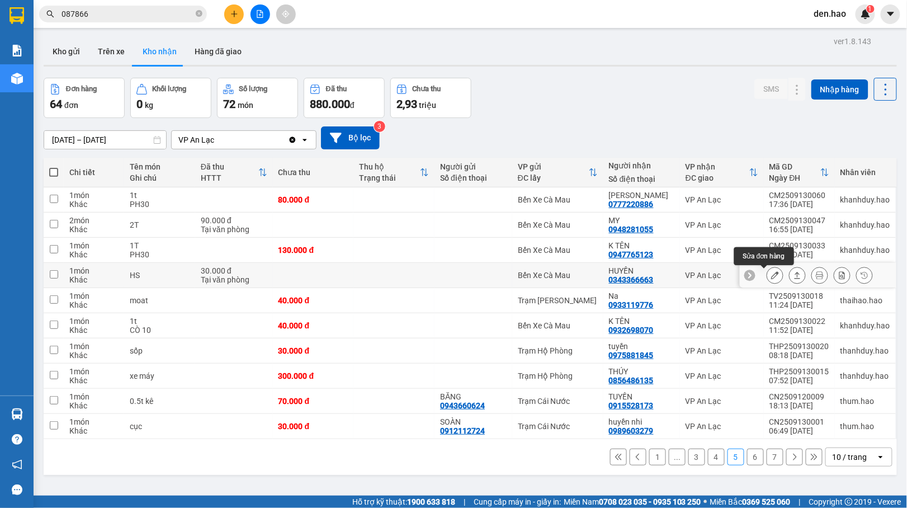
click at [771, 276] on icon at bounding box center [775, 275] width 8 height 8
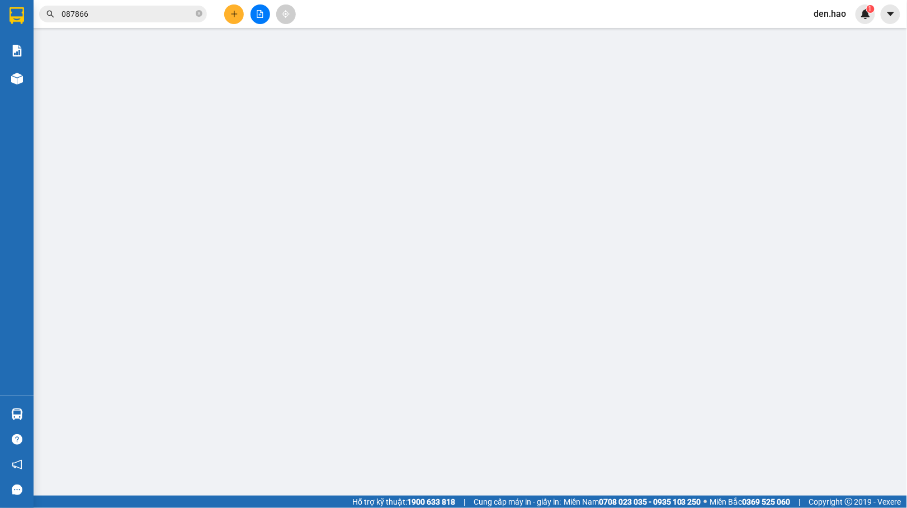
type input "0343366663"
type input "HUYỀN"
type input "30.000"
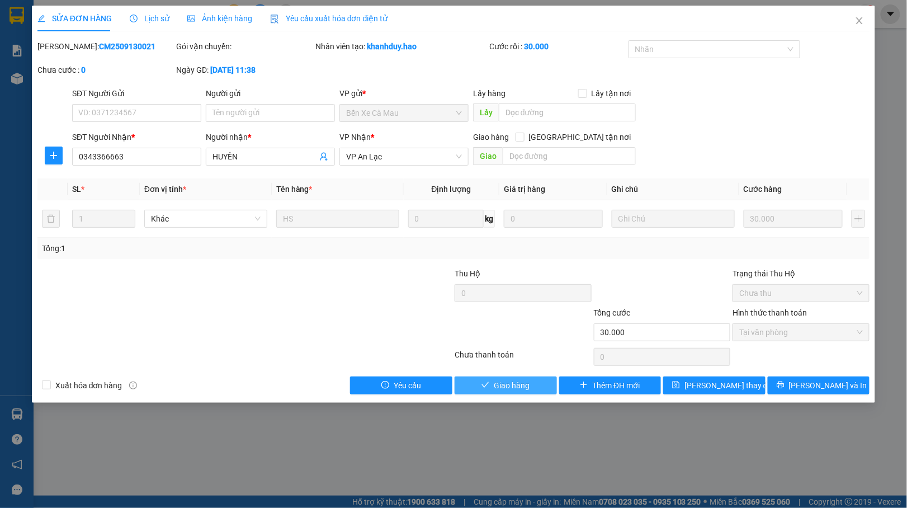
click at [505, 390] on span "Giao hàng" at bounding box center [512, 385] width 36 height 12
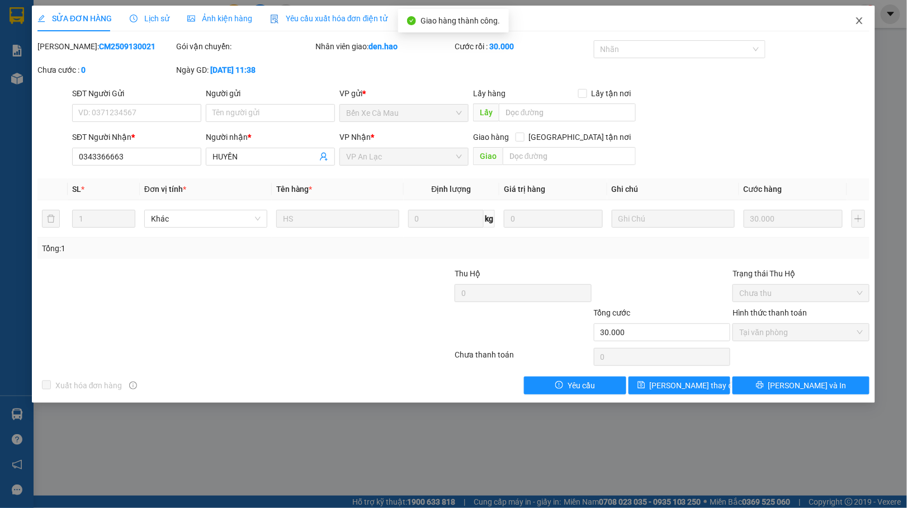
click at [859, 21] on icon "close" at bounding box center [859, 20] width 6 height 7
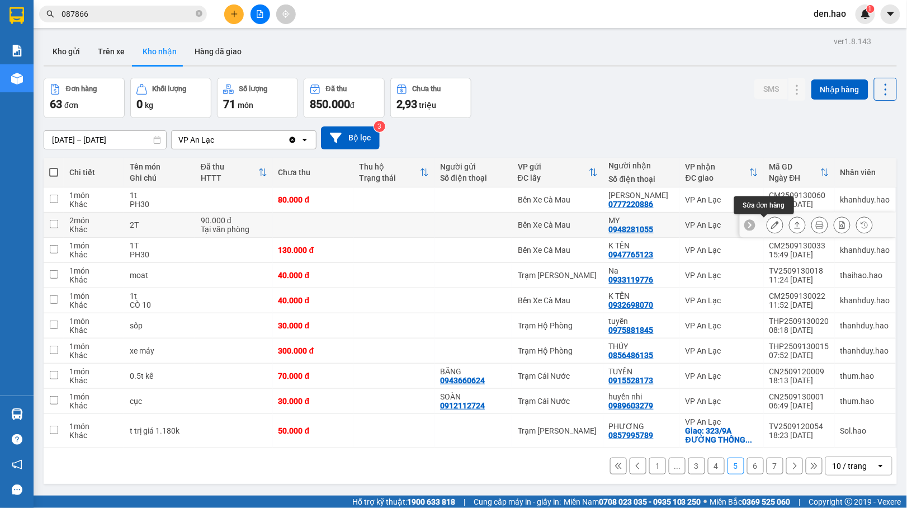
click at [771, 226] on icon at bounding box center [775, 225] width 8 height 8
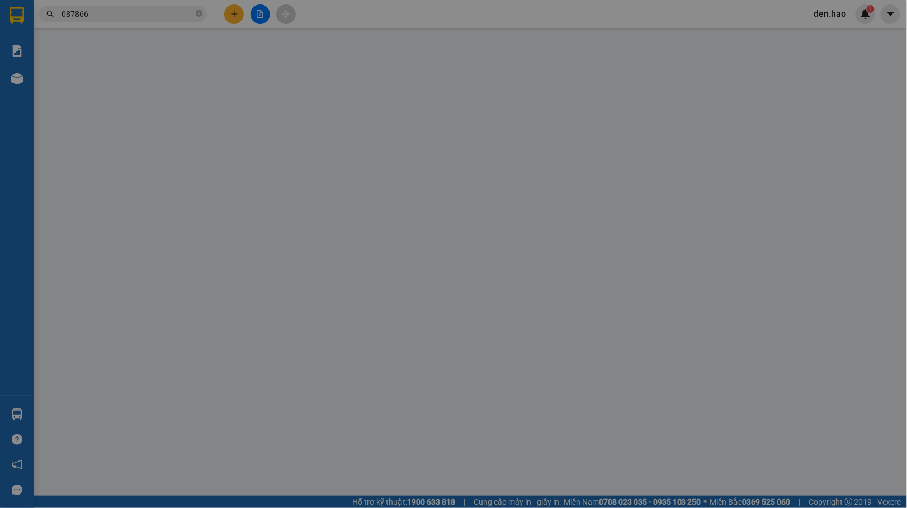
type input "0948281055"
type input "MY"
type input "90.000"
type input "0"
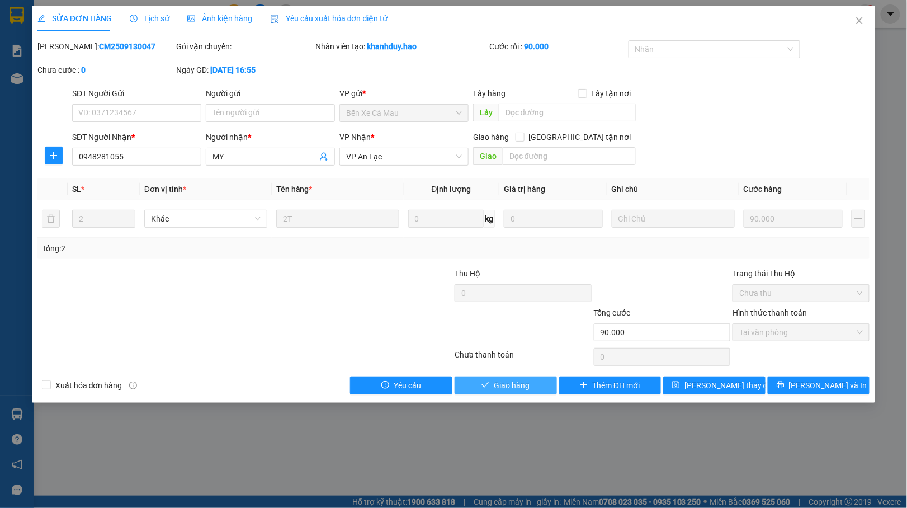
click at [520, 378] on button "Giao hàng" at bounding box center [505, 385] width 102 height 18
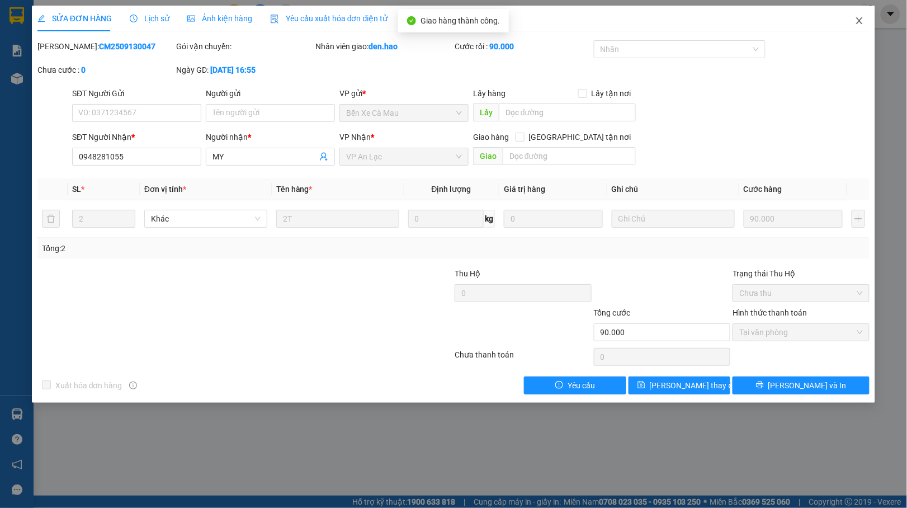
click at [861, 22] on icon "close" at bounding box center [859, 20] width 9 height 9
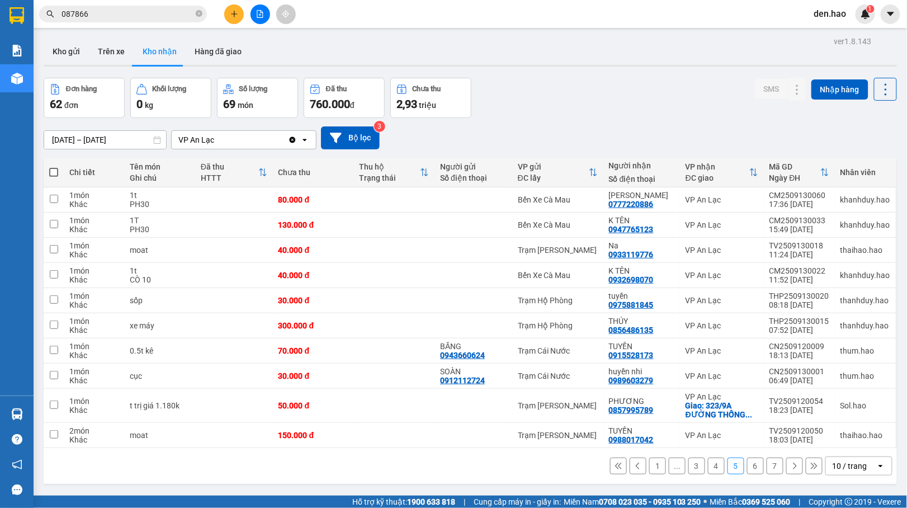
drag, startPoint x: 703, startPoint y: 467, endPoint x: 698, endPoint y: 456, distance: 12.5
click at [708, 466] on button "4" at bounding box center [716, 465] width 17 height 17
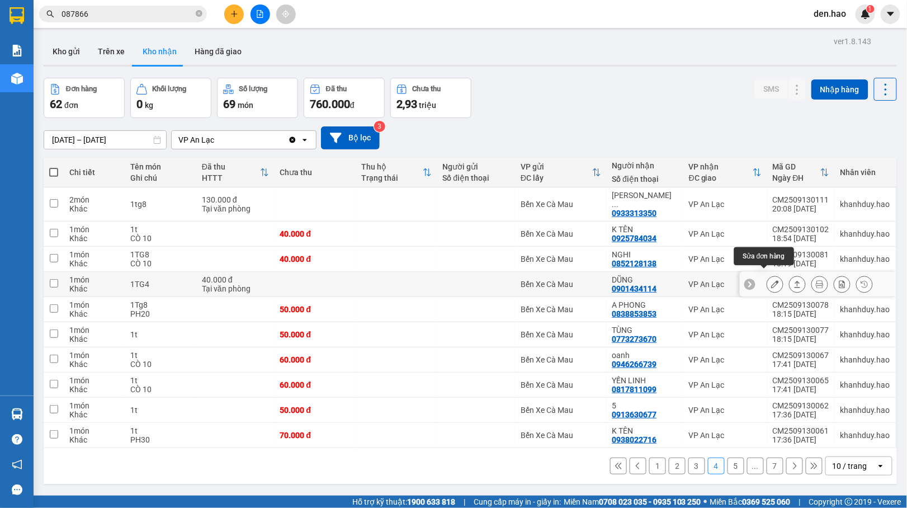
click at [767, 274] on button at bounding box center [775, 284] width 16 height 20
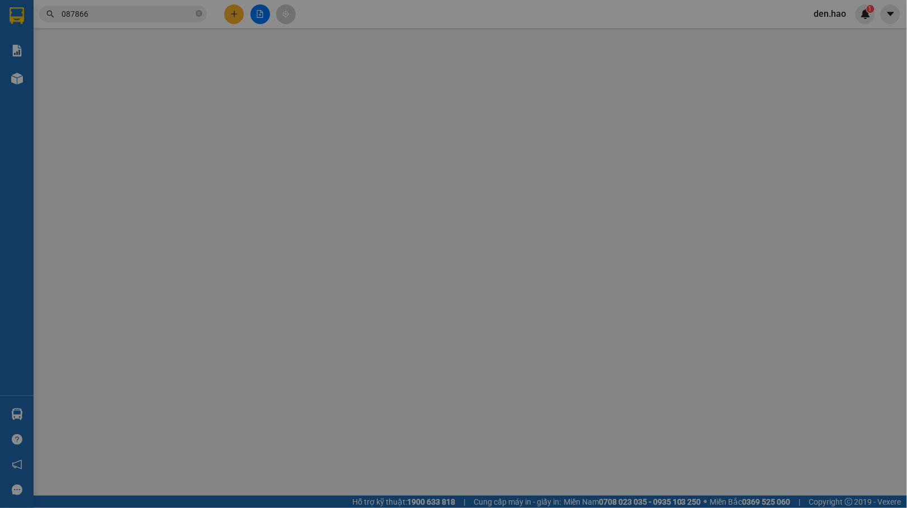
type input "0901434114"
type input "DŨNG"
type input "40.000"
type input "0"
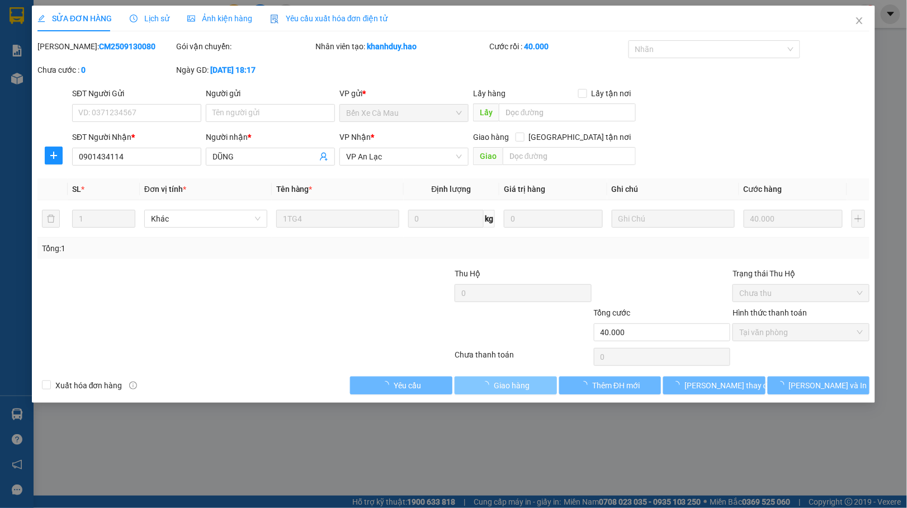
click at [520, 387] on span "Giao hàng" at bounding box center [512, 385] width 36 height 12
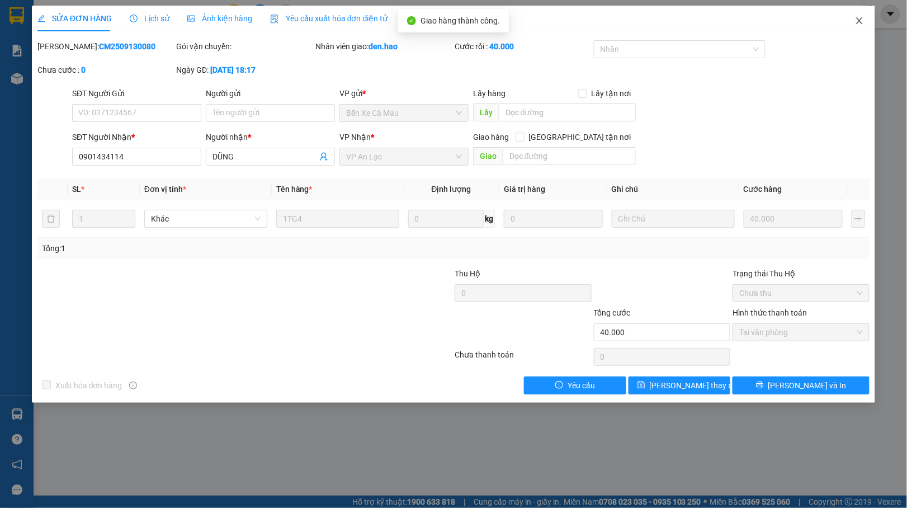
click at [863, 25] on icon "close" at bounding box center [859, 20] width 9 height 9
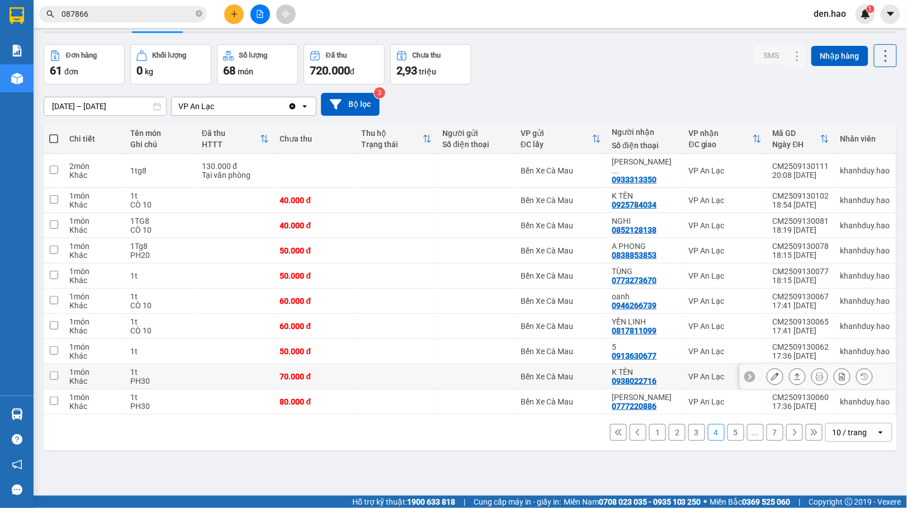
scroll to position [51, 0]
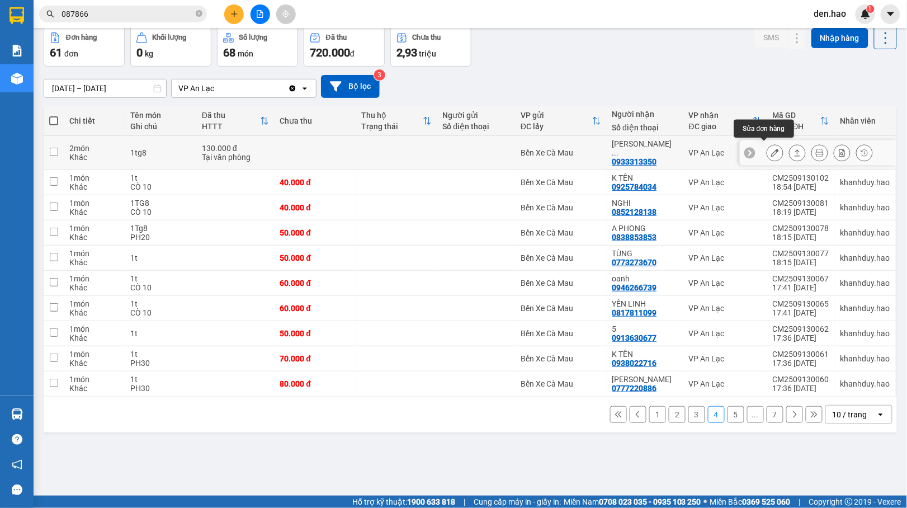
click at [771, 149] on icon at bounding box center [775, 153] width 8 height 8
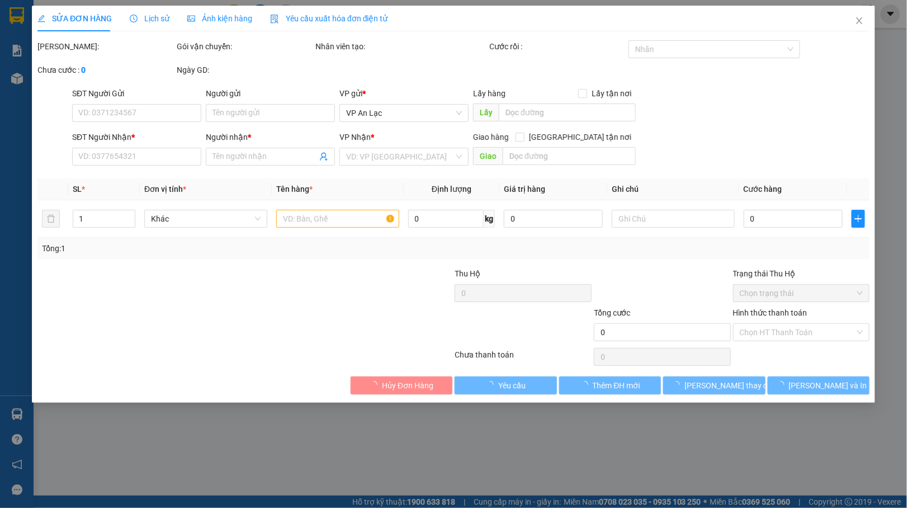
type input "0933313350"
type input "[PERSON_NAME] ￼"
type input "130.000"
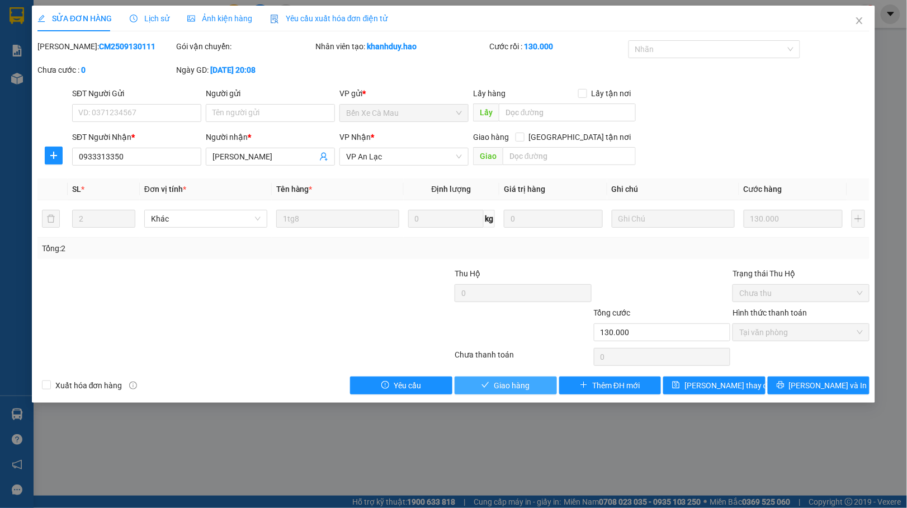
drag, startPoint x: 503, startPoint y: 387, endPoint x: 504, endPoint y: 373, distance: 13.4
click at [503, 383] on span "Giao hàng" at bounding box center [512, 385] width 36 height 12
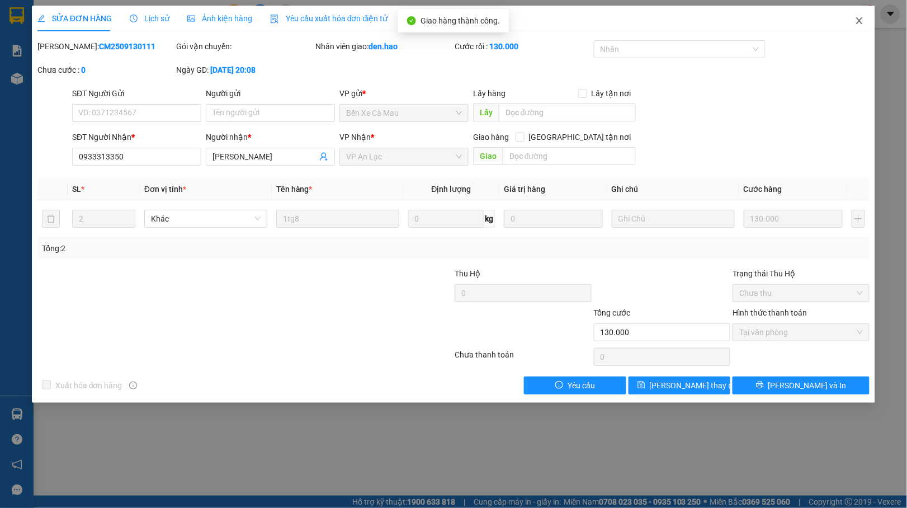
click at [862, 17] on icon "close" at bounding box center [859, 20] width 9 height 9
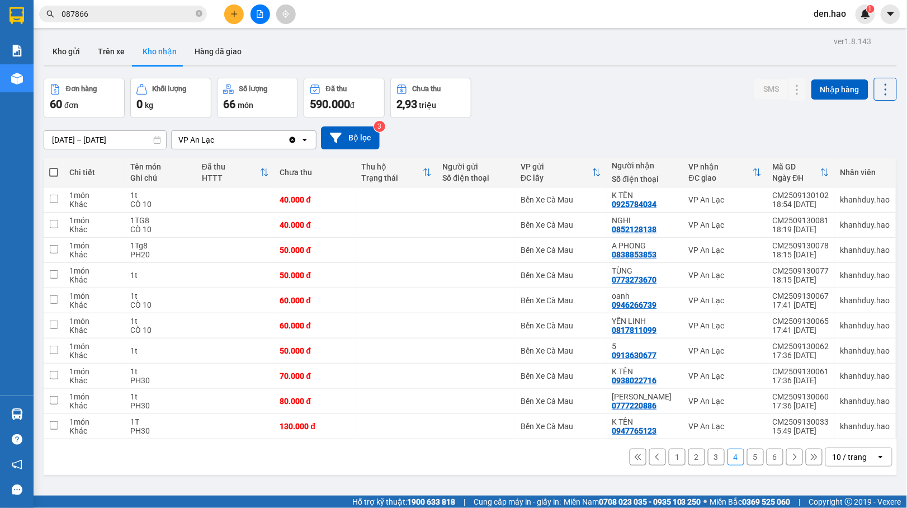
drag, startPoint x: 705, startPoint y: 458, endPoint x: 700, endPoint y: 450, distance: 9.8
click at [708, 457] on button "3" at bounding box center [716, 456] width 17 height 17
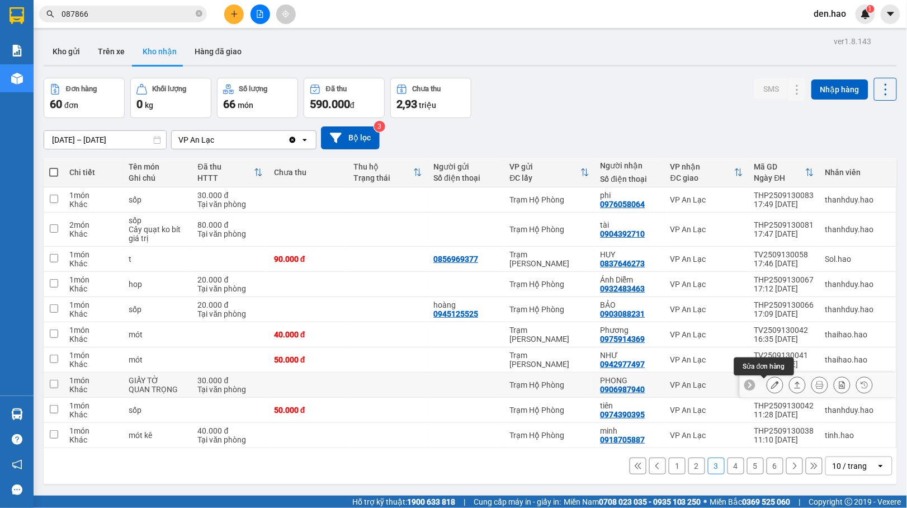
click at [767, 381] on button at bounding box center [775, 385] width 16 height 20
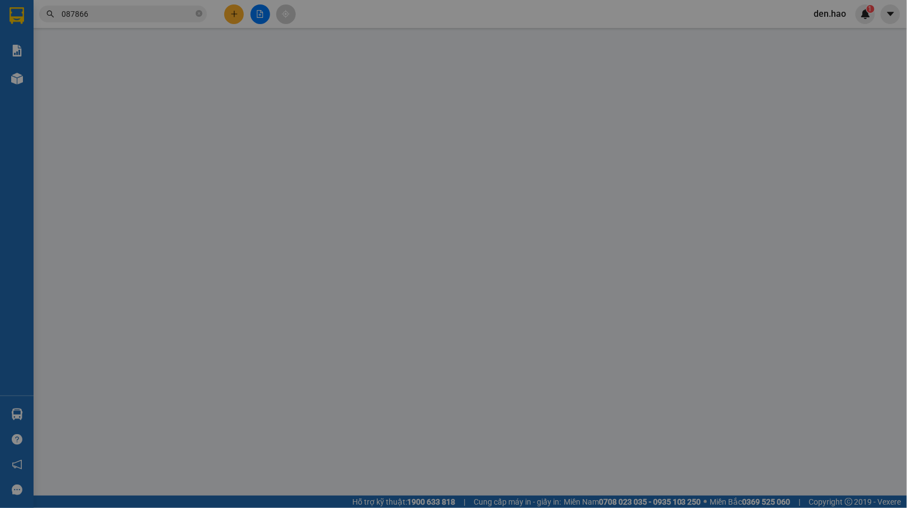
type input "0906987940"
type input "PHONG"
type input "30.000"
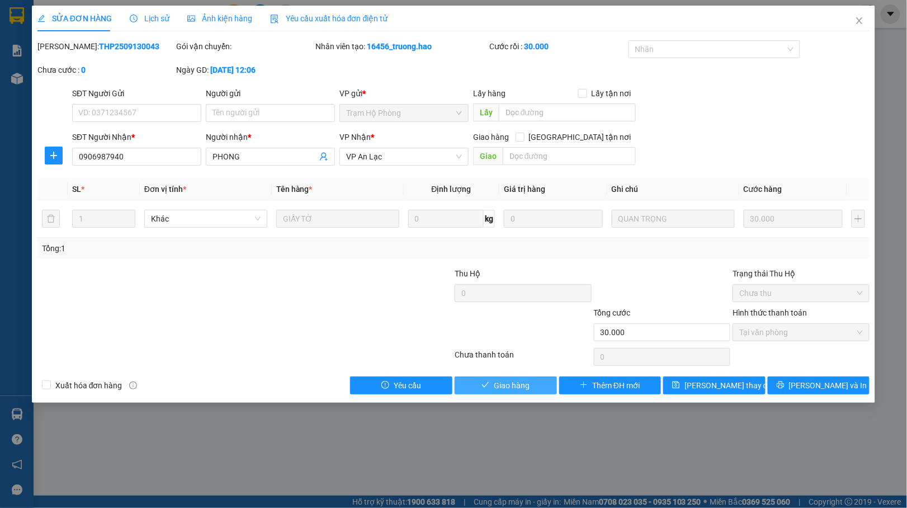
click at [475, 382] on button "Giao hàng" at bounding box center [505, 385] width 102 height 18
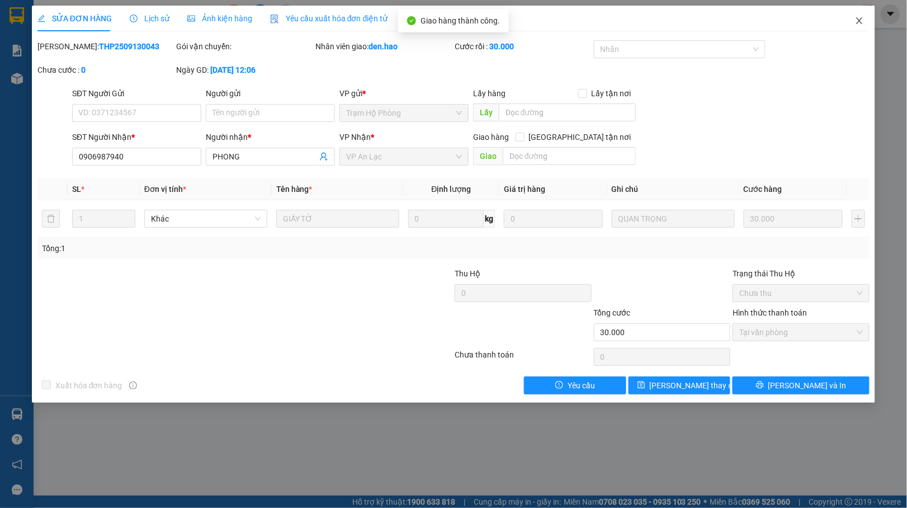
click at [862, 18] on icon "close" at bounding box center [859, 20] width 6 height 7
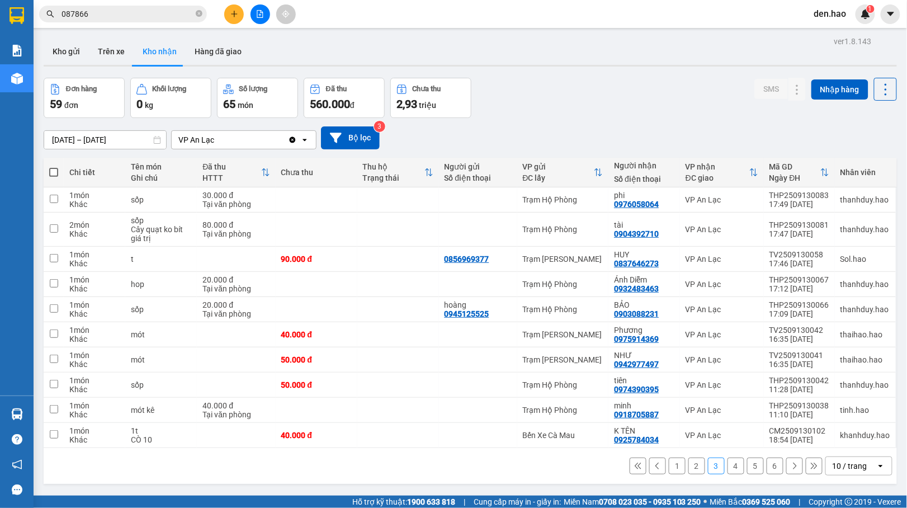
click at [166, 12] on input "087866" at bounding box center [127, 14] width 132 height 12
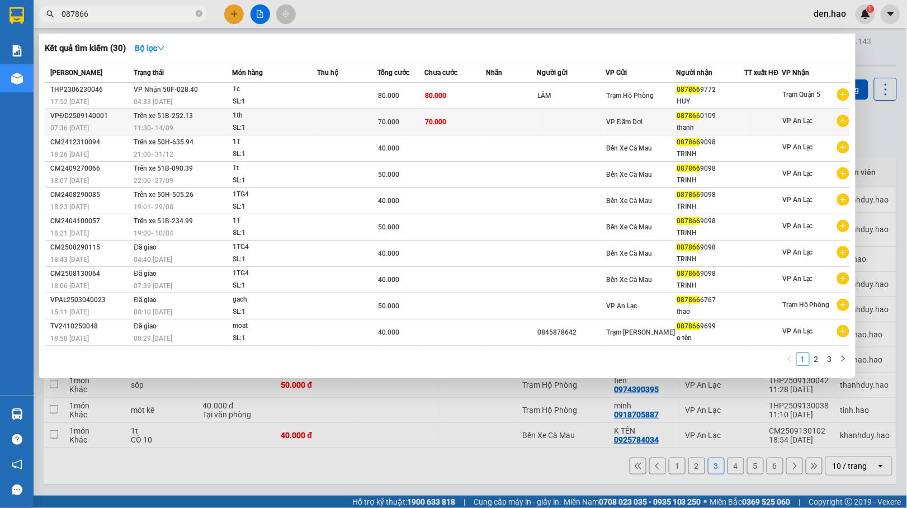
click at [557, 127] on td at bounding box center [571, 122] width 69 height 26
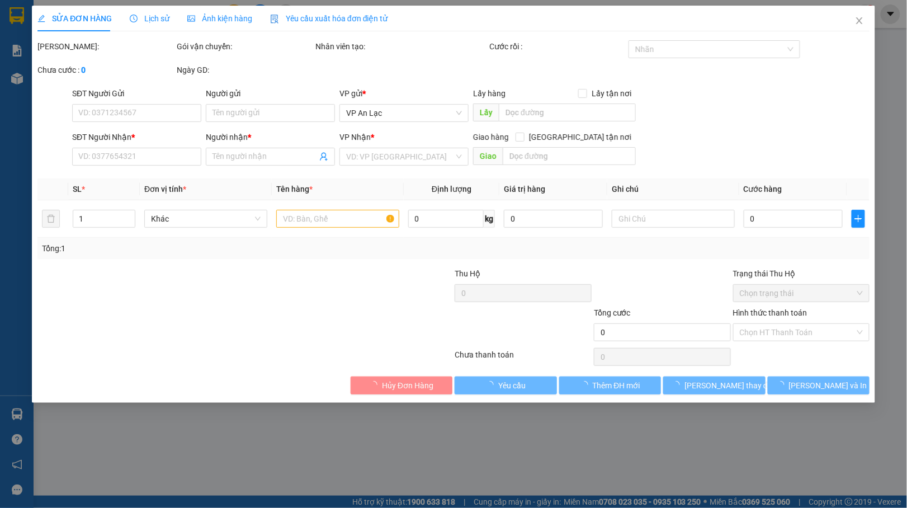
type input "0878660109"
type input "thanh"
type input "70.000"
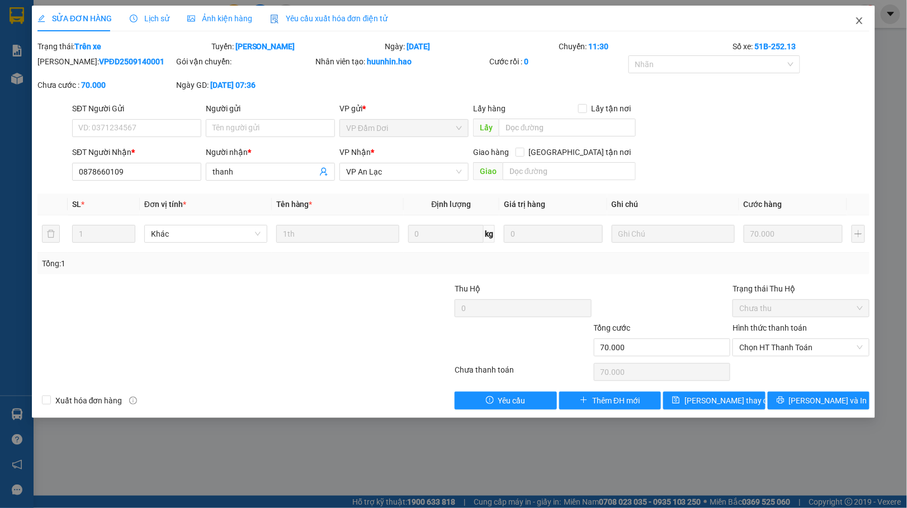
drag, startPoint x: 865, startPoint y: 17, endPoint x: 590, endPoint y: 27, distance: 275.2
click at [865, 16] on span "Close" at bounding box center [859, 21] width 31 height 31
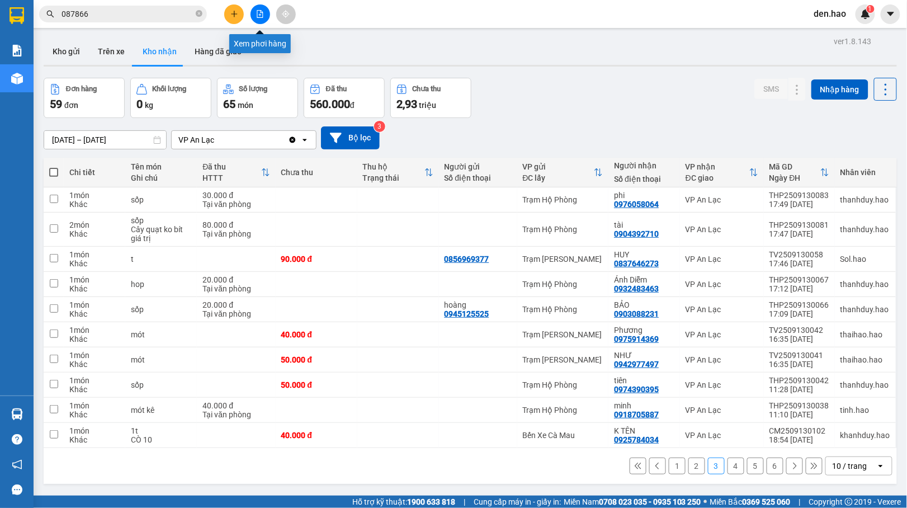
click at [263, 18] on button at bounding box center [260, 14] width 20 height 20
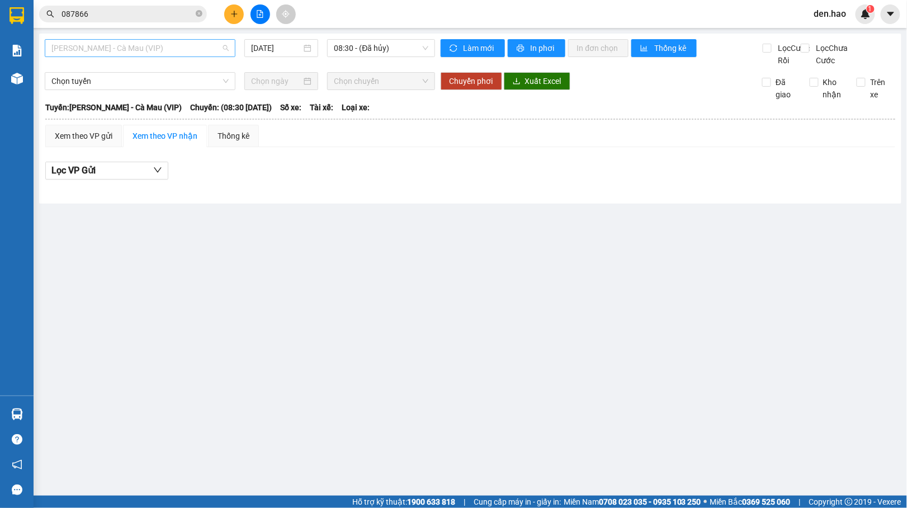
click at [188, 43] on span "[PERSON_NAME] - Cà Mau (VIP)" at bounding box center [139, 48] width 177 height 17
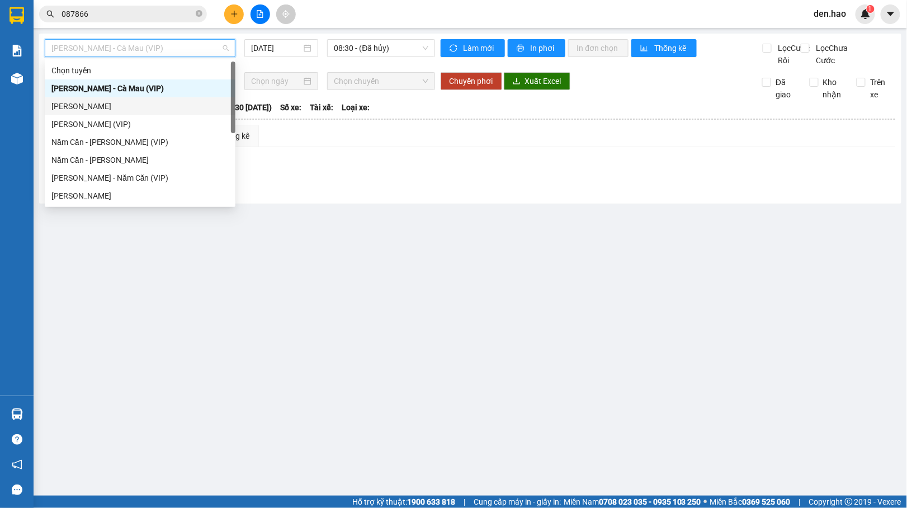
click at [119, 104] on div "[PERSON_NAME]" at bounding box center [139, 106] width 177 height 12
type input "[DATE]"
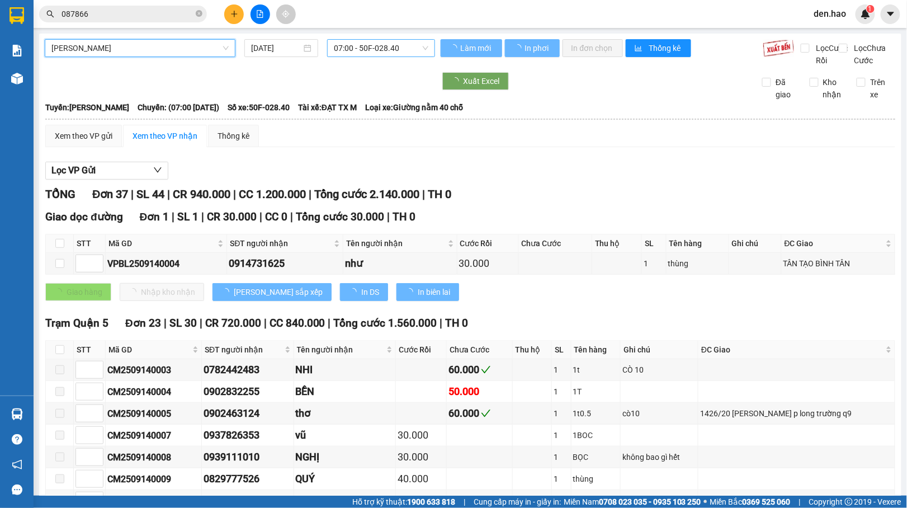
click at [399, 43] on span "07:00 - 50F-028.40" at bounding box center [381, 48] width 94 height 17
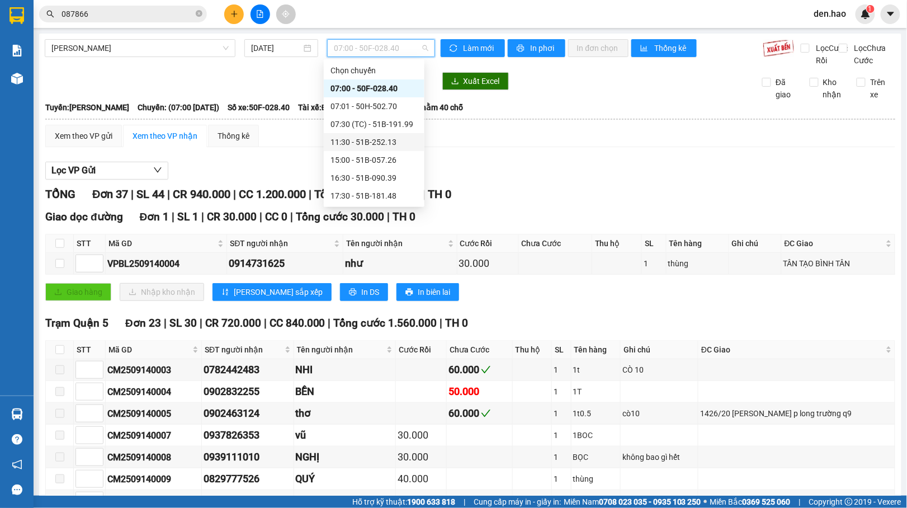
click at [381, 142] on div "11:30 - 51B-252.13" at bounding box center [373, 142] width 87 height 12
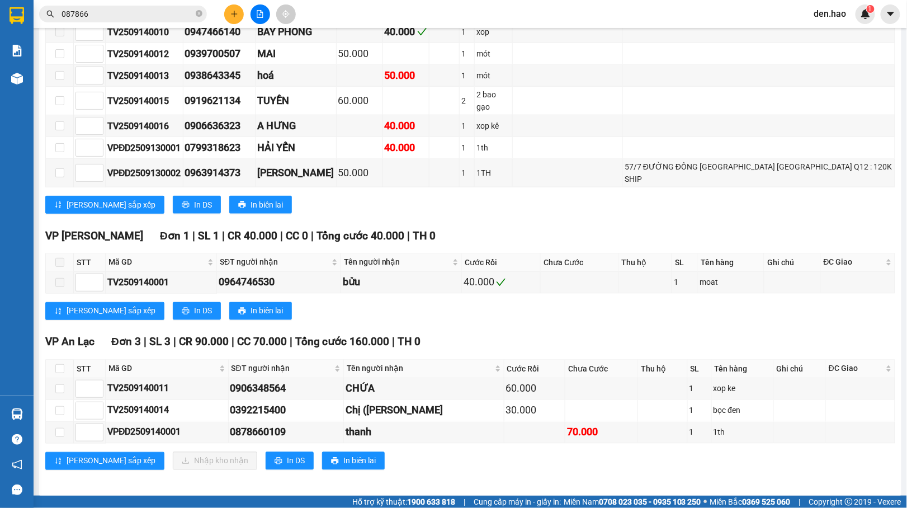
scroll to position [454, 0]
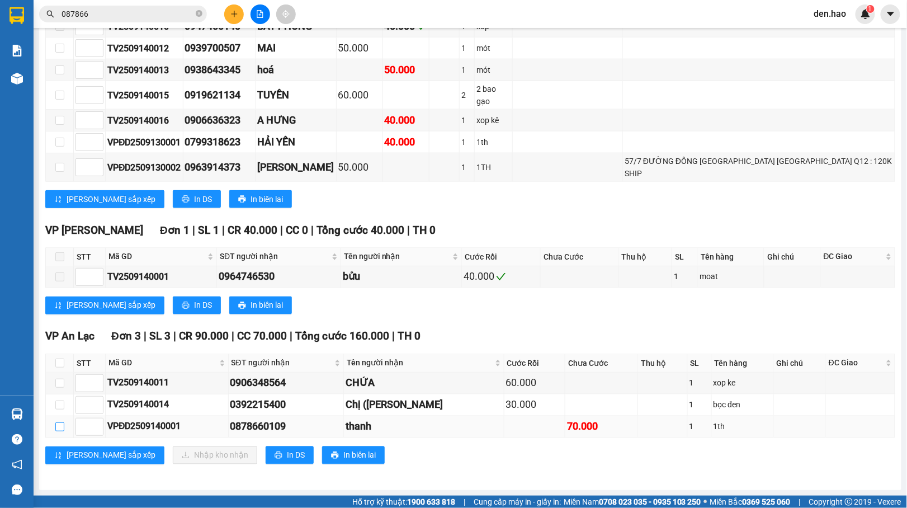
click at [57, 428] on input "checkbox" at bounding box center [59, 426] width 9 height 9
checkbox input "true"
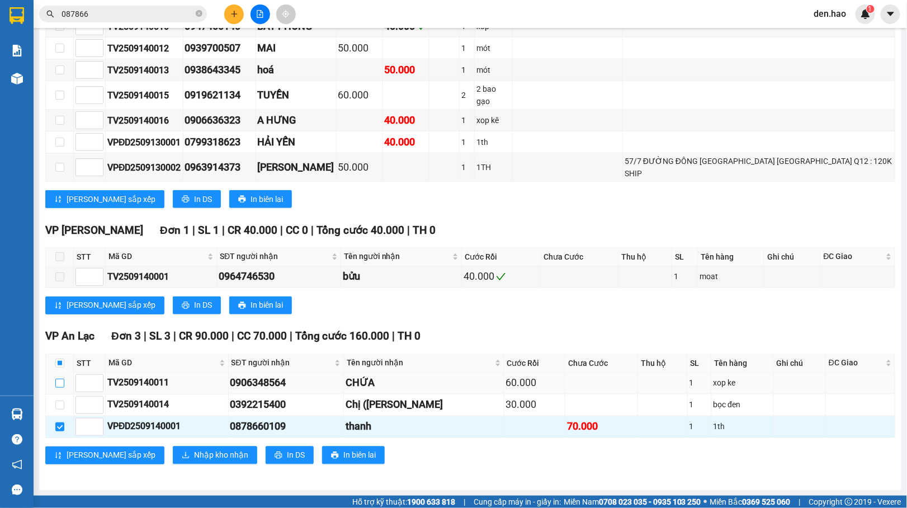
click at [63, 379] on input "checkbox" at bounding box center [59, 382] width 9 height 9
checkbox input "true"
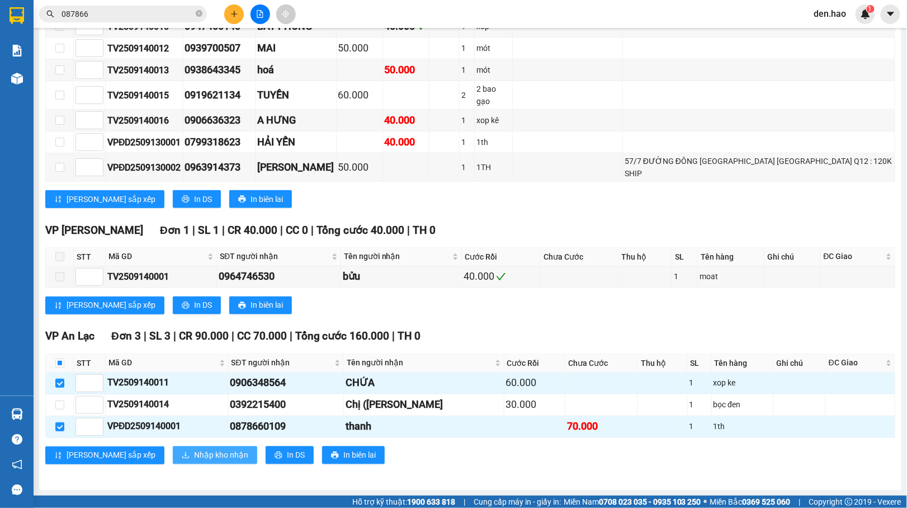
click at [194, 454] on span "Nhập kho nhận" at bounding box center [221, 455] width 54 height 12
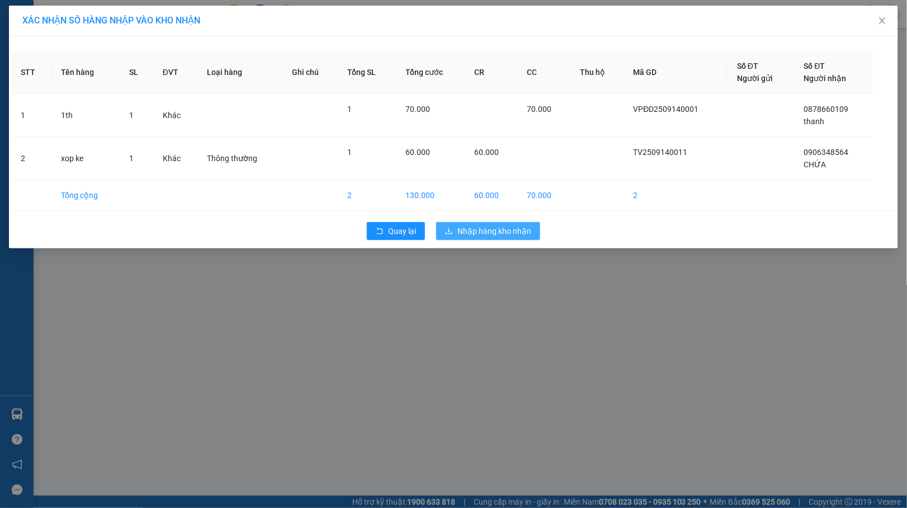
click at [506, 224] on button "Nhập hàng kho nhận" at bounding box center [488, 231] width 104 height 18
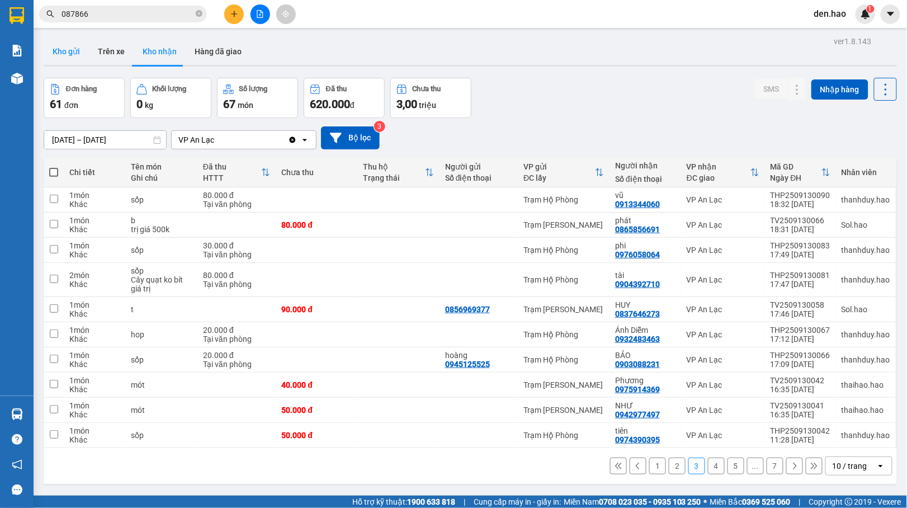
click at [72, 52] on button "Kho gửi" at bounding box center [66, 51] width 45 height 27
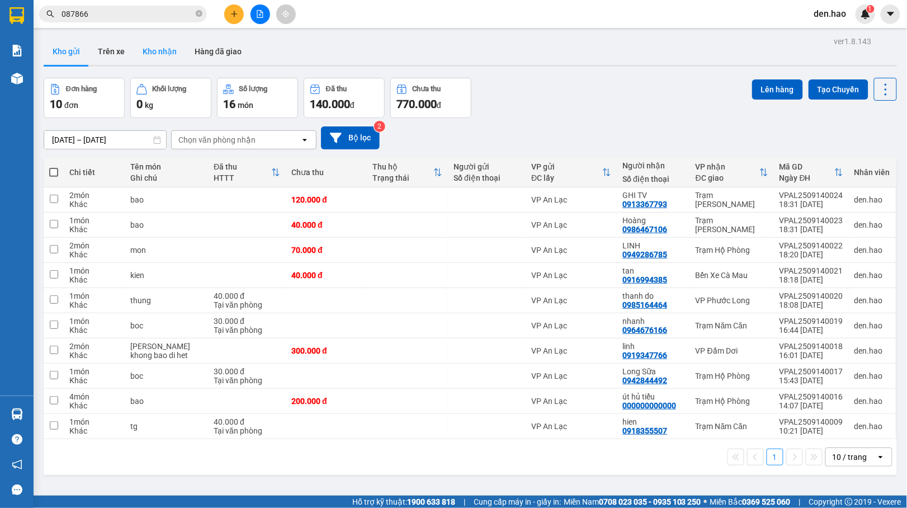
click at [152, 54] on button "Kho nhận" at bounding box center [160, 51] width 52 height 27
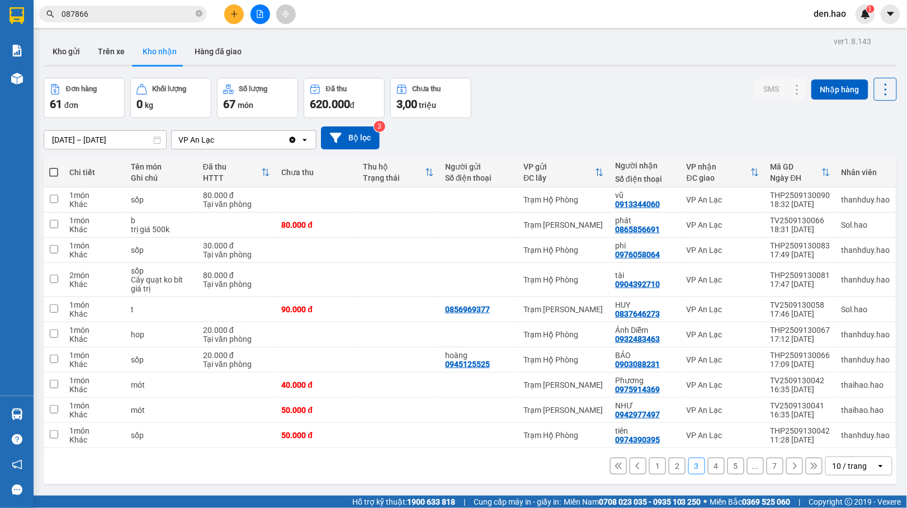
click at [649, 466] on button "1" at bounding box center [657, 465] width 17 height 17
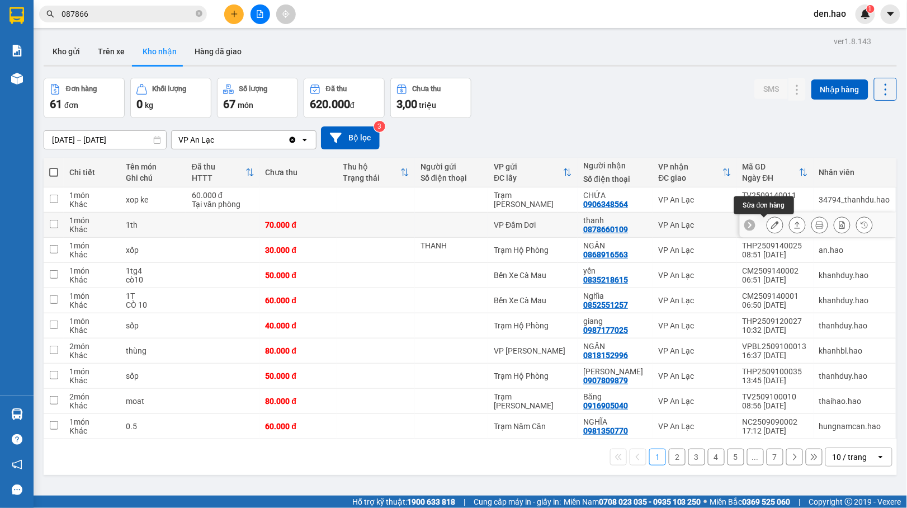
click at [767, 225] on button at bounding box center [775, 225] width 16 height 20
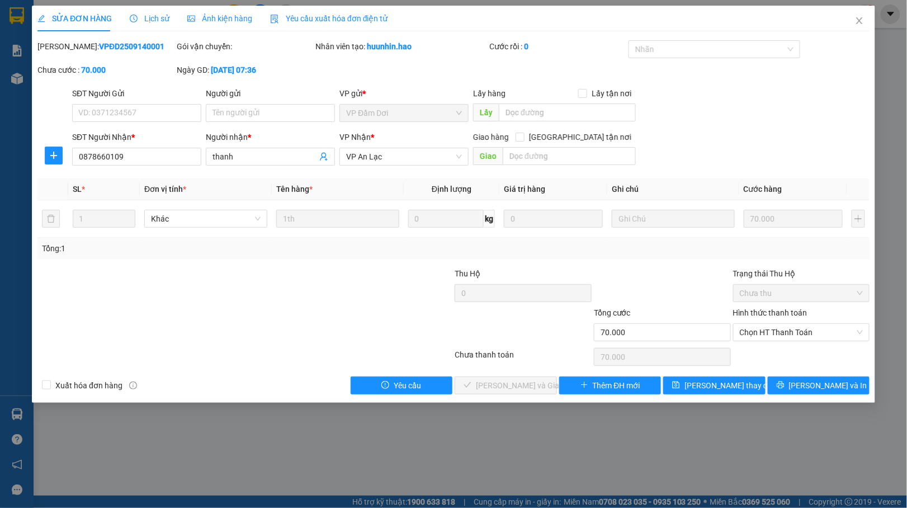
type input "0878660109"
type input "thanh"
type input "70.000"
click at [810, 334] on span "Chọn HT Thanh Toán" at bounding box center [801, 332] width 124 height 17
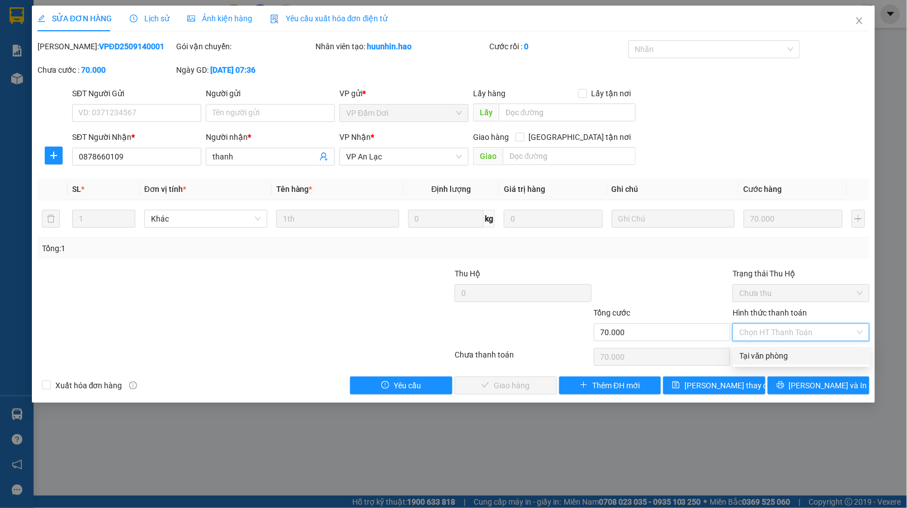
drag, startPoint x: 788, startPoint y: 351, endPoint x: 735, endPoint y: 361, distance: 54.6
click at [779, 352] on div "Tại văn phòng" at bounding box center [802, 355] width 124 height 12
type input "0"
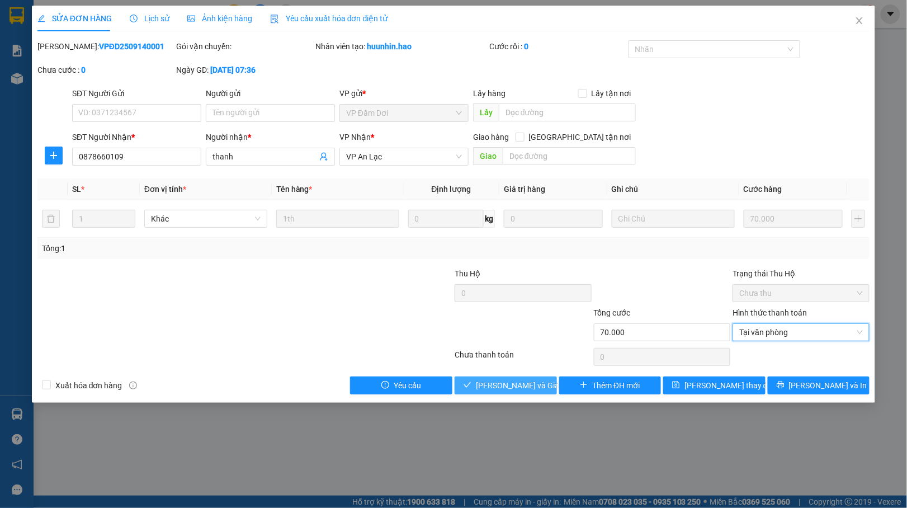
click at [514, 381] on span "[PERSON_NAME] và Giao hàng" at bounding box center [529, 385] width 107 height 12
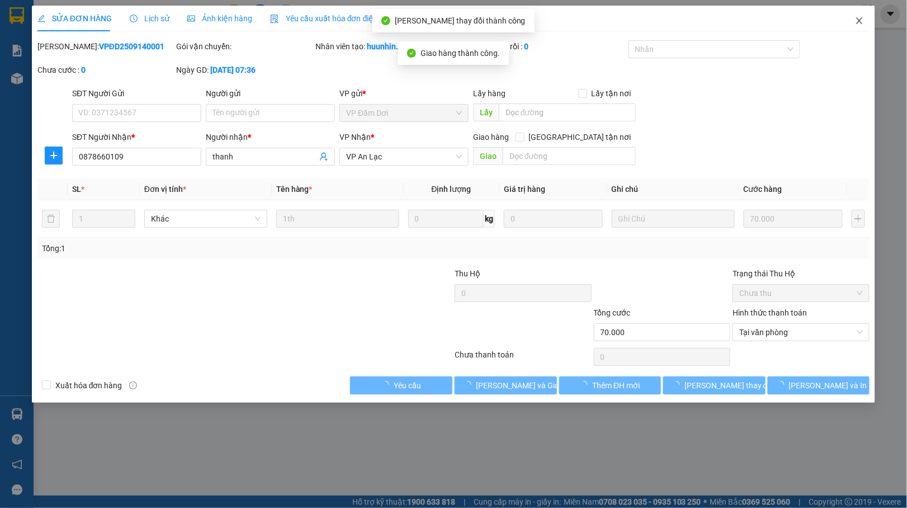
click at [859, 30] on span "Close" at bounding box center [859, 21] width 31 height 31
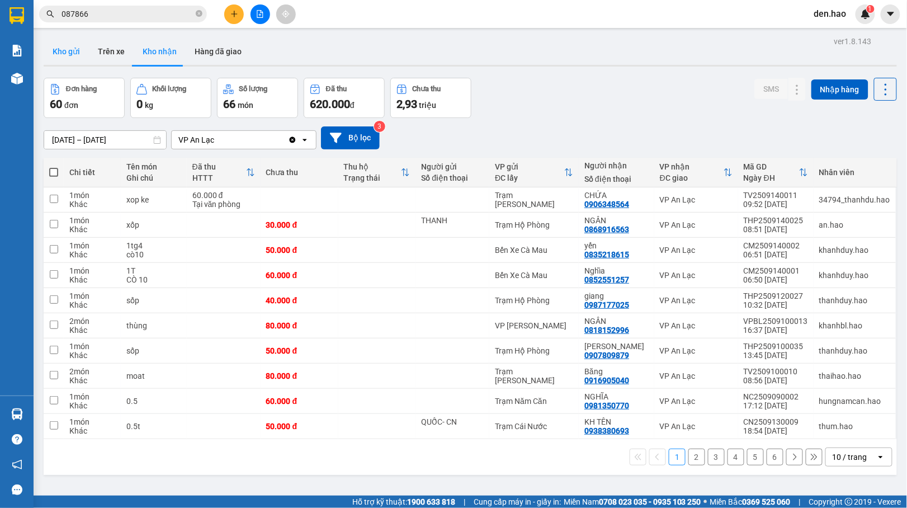
click at [68, 45] on button "Kho gửi" at bounding box center [66, 51] width 45 height 27
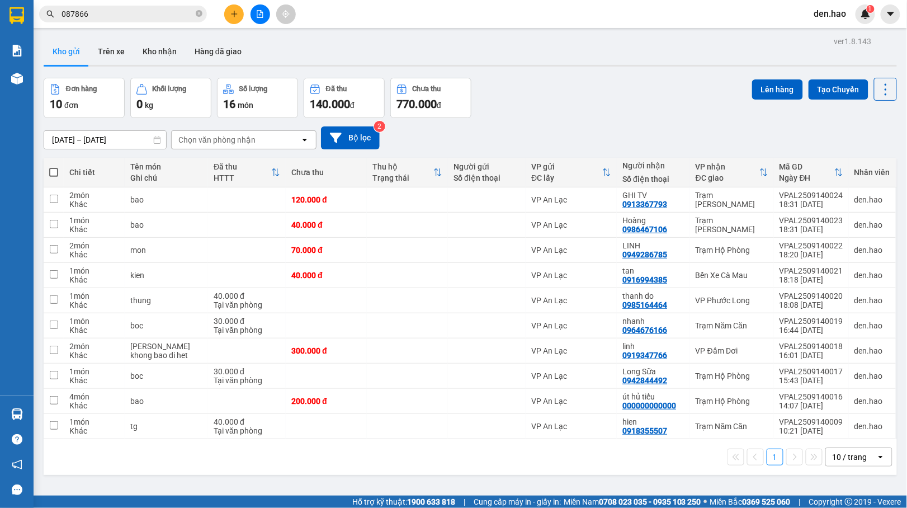
click at [242, 13] on button at bounding box center [234, 14] width 20 height 20
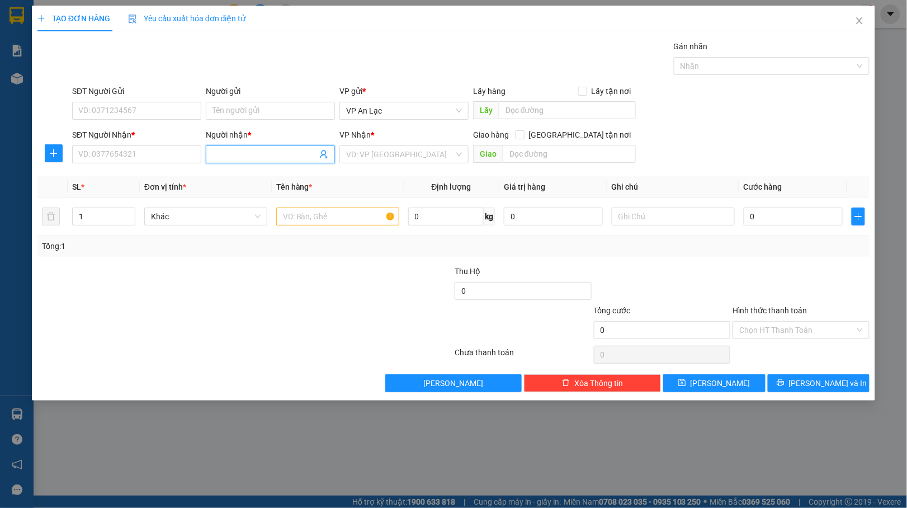
click at [233, 153] on input "Người nhận *" at bounding box center [264, 154] width 105 height 12
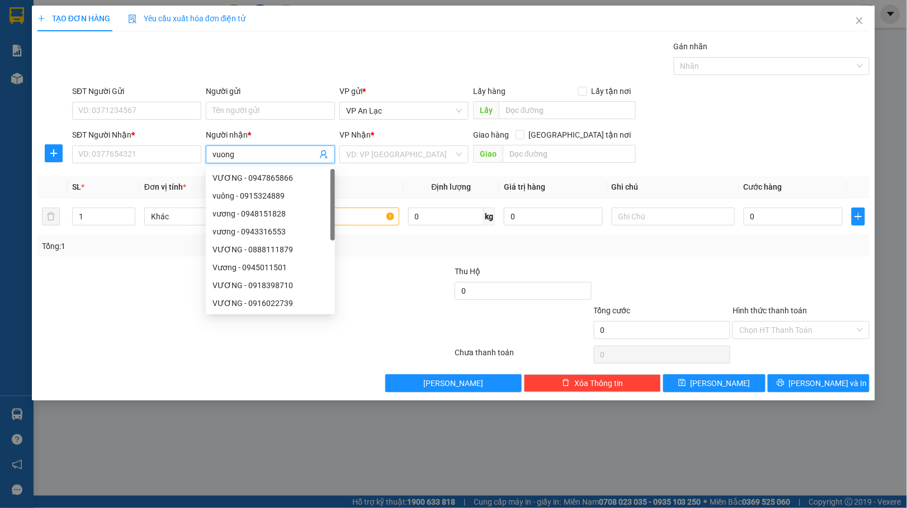
type input "vuong"
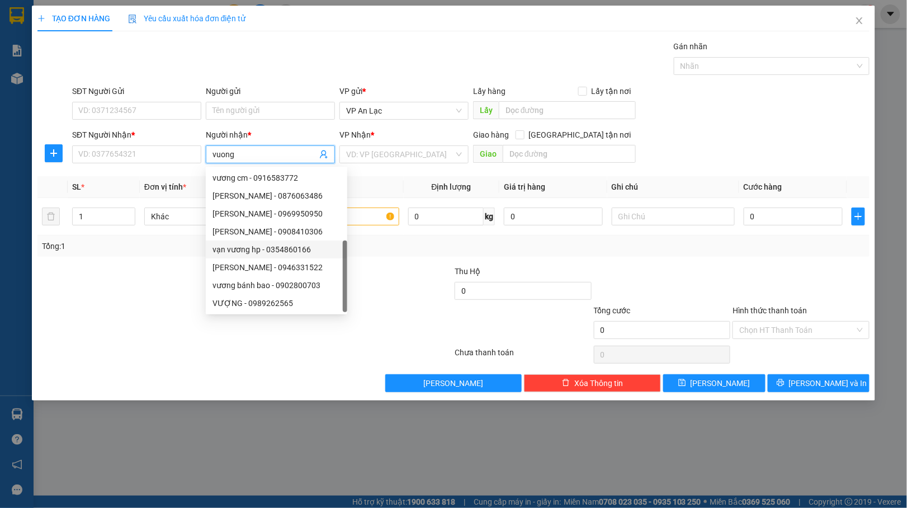
scroll to position [36, 0]
click at [263, 252] on div "vương bánh bao - 0902800703" at bounding box center [276, 249] width 128 height 12
type input "0902800703"
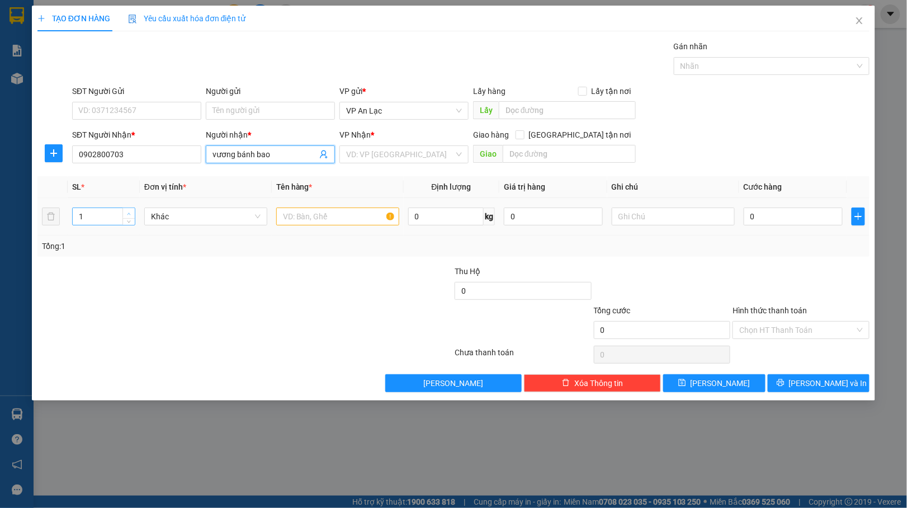
type input "vương bánh bao"
click at [128, 211] on span "up" at bounding box center [129, 213] width 7 height 7
click at [127, 211] on span "up" at bounding box center [129, 213] width 7 height 7
type input "5"
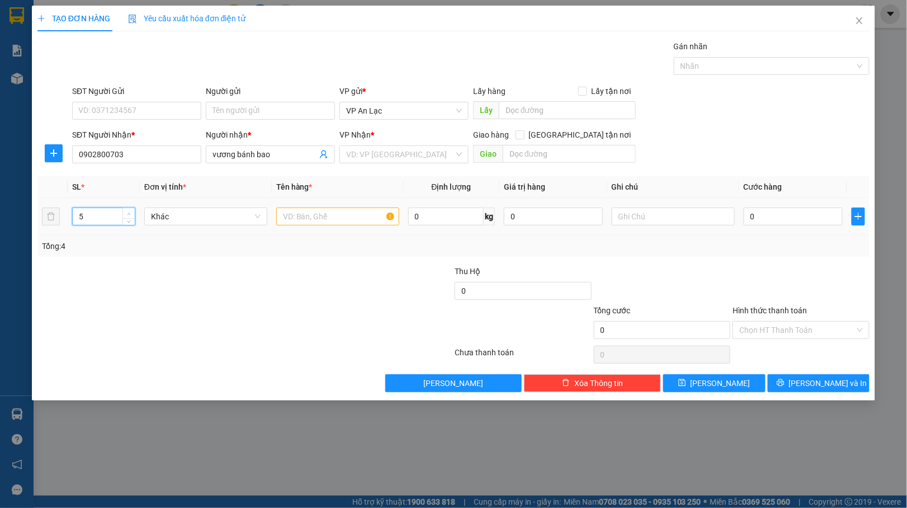
click at [127, 211] on span "up" at bounding box center [129, 213] width 7 height 7
click at [311, 209] on input "text" at bounding box center [337, 216] width 123 height 18
type input "thung"
click at [745, 215] on input "0" at bounding box center [792, 216] width 99 height 18
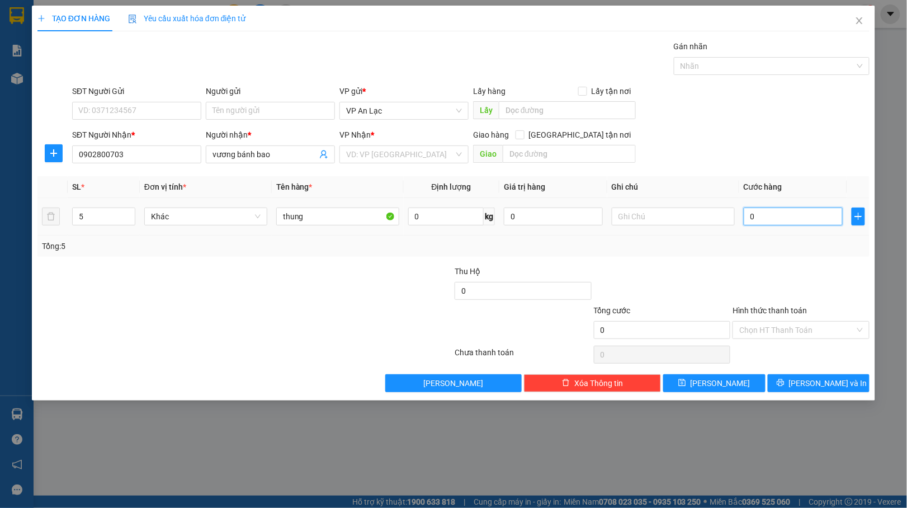
type input "10"
type input "150"
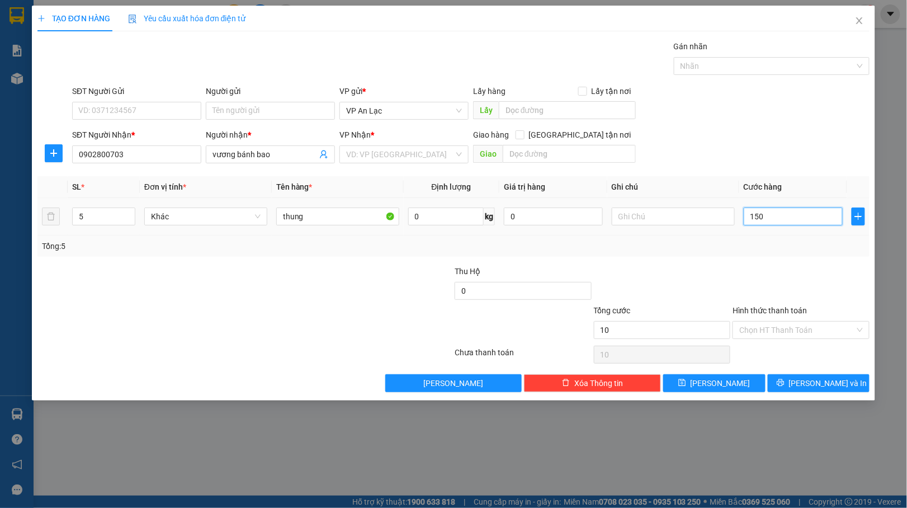
type input "150"
click at [787, 334] on input "Hình thức thanh toán" at bounding box center [797, 329] width 116 height 17
type input "150.000"
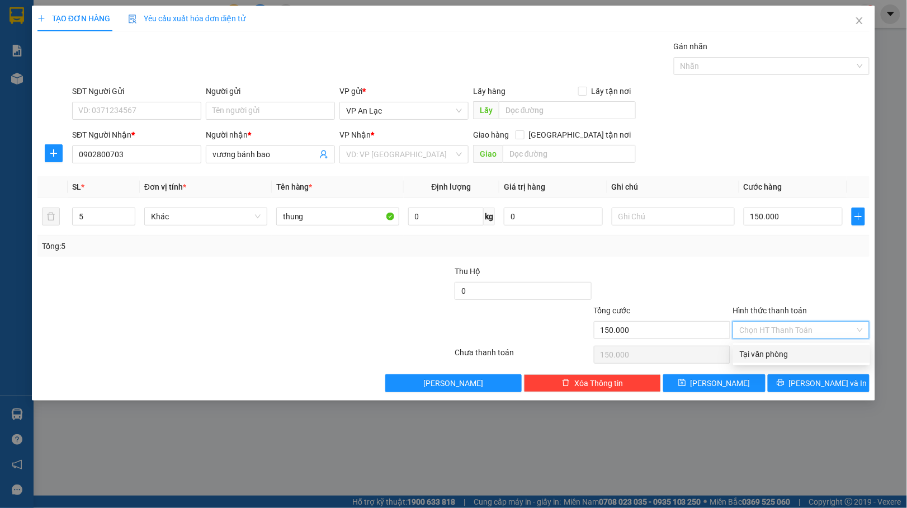
click at [788, 354] on div "Tại văn phòng" at bounding box center [802, 354] width 124 height 12
type input "0"
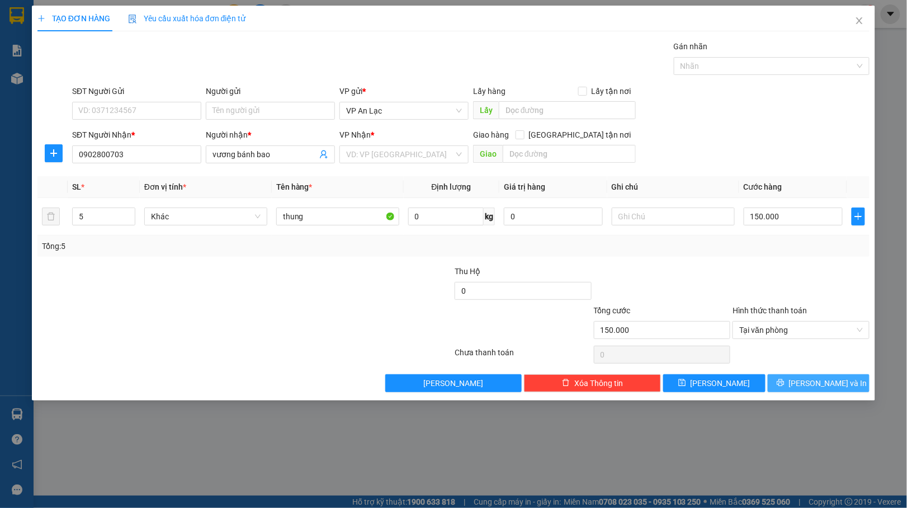
click at [822, 380] on span "[PERSON_NAME] và In" at bounding box center [828, 383] width 78 height 12
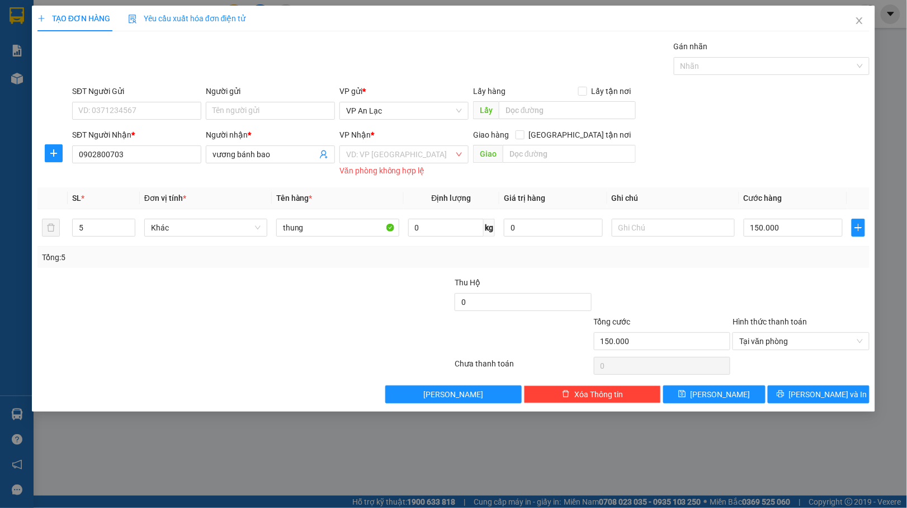
click at [389, 166] on div "Văn phòng không hợp lệ" at bounding box center [403, 170] width 129 height 13
click at [409, 154] on input "search" at bounding box center [400, 154] width 108 height 17
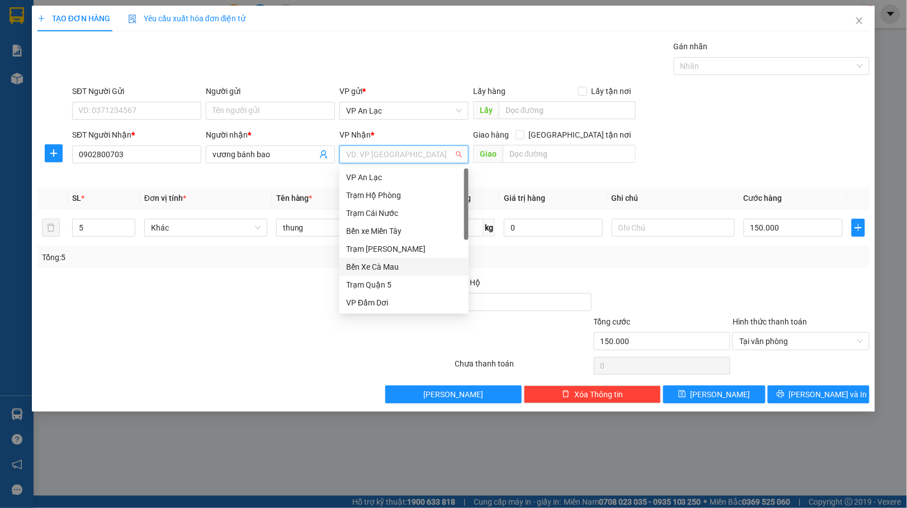
click at [385, 264] on div "Bến Xe Cà Mau" at bounding box center [404, 267] width 116 height 12
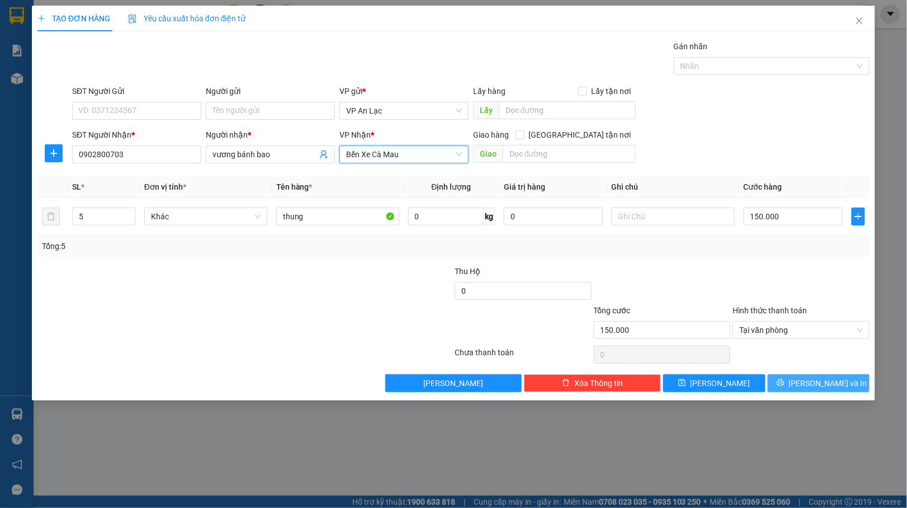
click at [833, 378] on span "[PERSON_NAME] và In" at bounding box center [828, 383] width 78 height 12
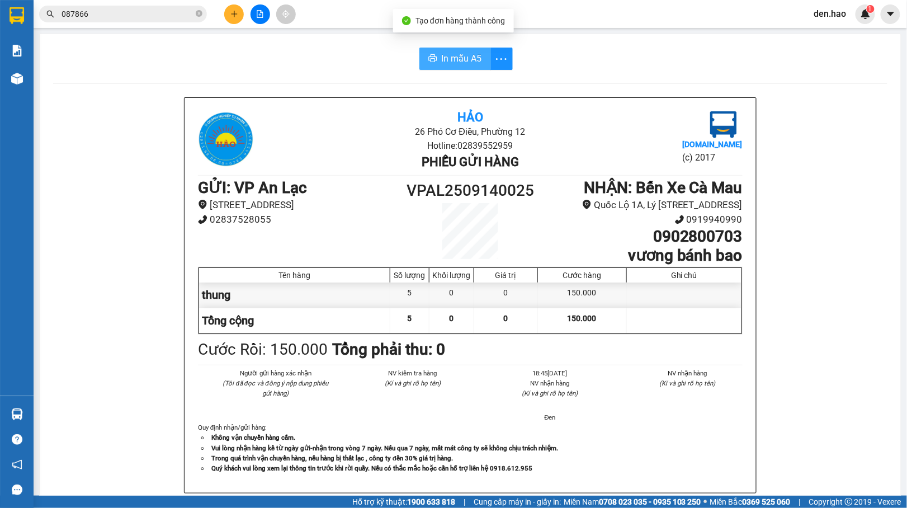
click at [454, 63] on span "In mẫu A5" at bounding box center [462, 58] width 40 height 14
click at [230, 16] on icon "plus" at bounding box center [234, 14] width 8 height 8
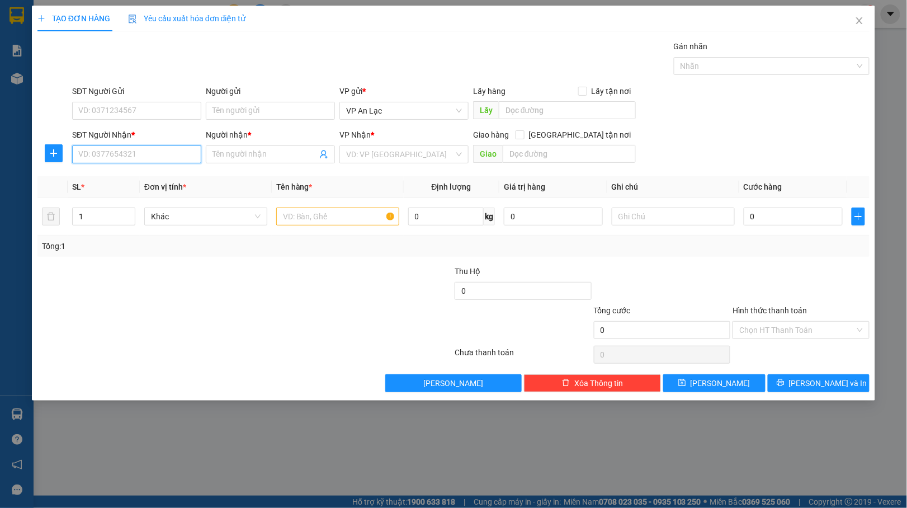
click at [110, 153] on input "SĐT Người Nhận *" at bounding box center [136, 154] width 129 height 18
type input "0389690545"
click at [116, 172] on div "0389690545" at bounding box center [137, 178] width 116 height 12
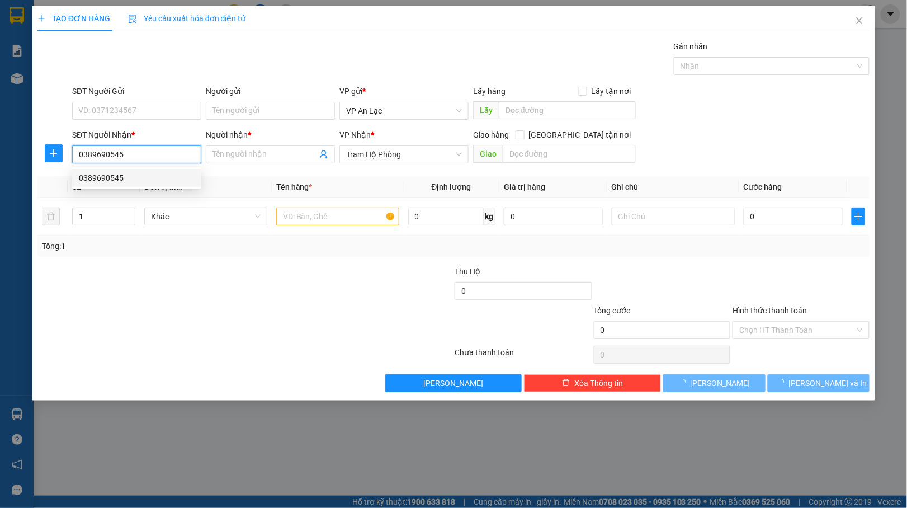
type input "40.000"
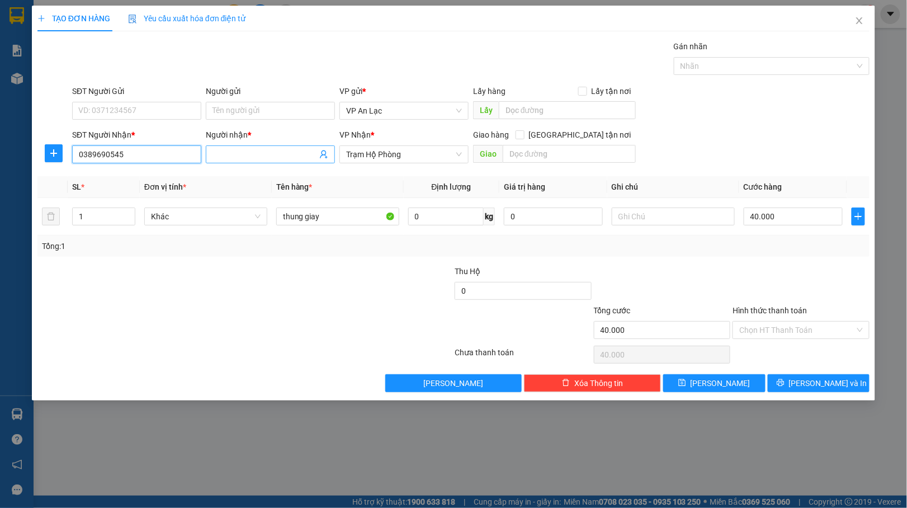
type input "0389690545"
click at [274, 146] on span at bounding box center [270, 154] width 129 height 18
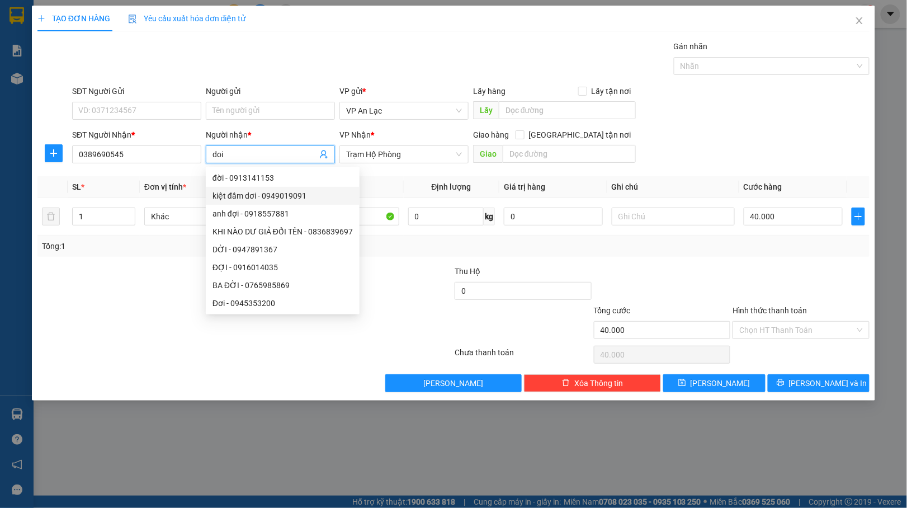
type input "doi"
click at [780, 141] on div "SĐT Người Nhận * 0389690545 Người nhận * doi VP Nhận * Trạm Hộ Phòng Giao hàng …" at bounding box center [471, 148] width 802 height 39
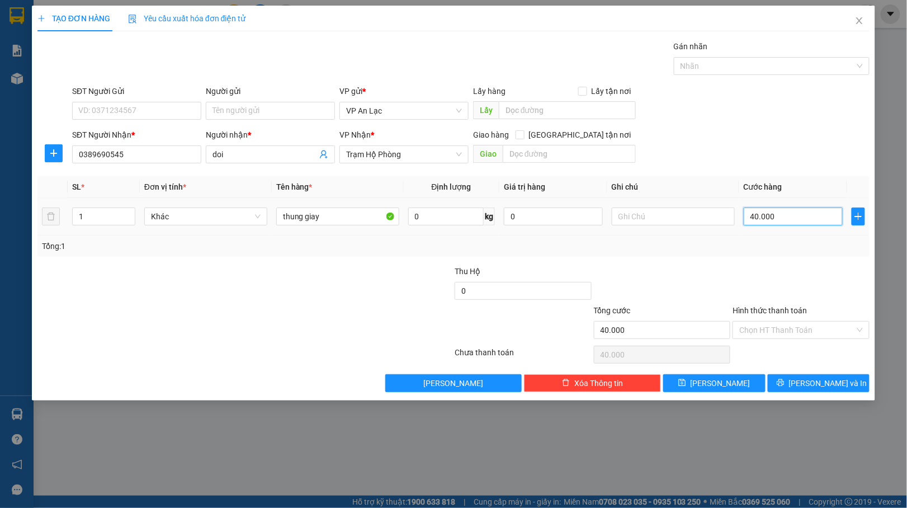
click at [785, 215] on input "40.000" at bounding box center [792, 216] width 99 height 18
type input "0"
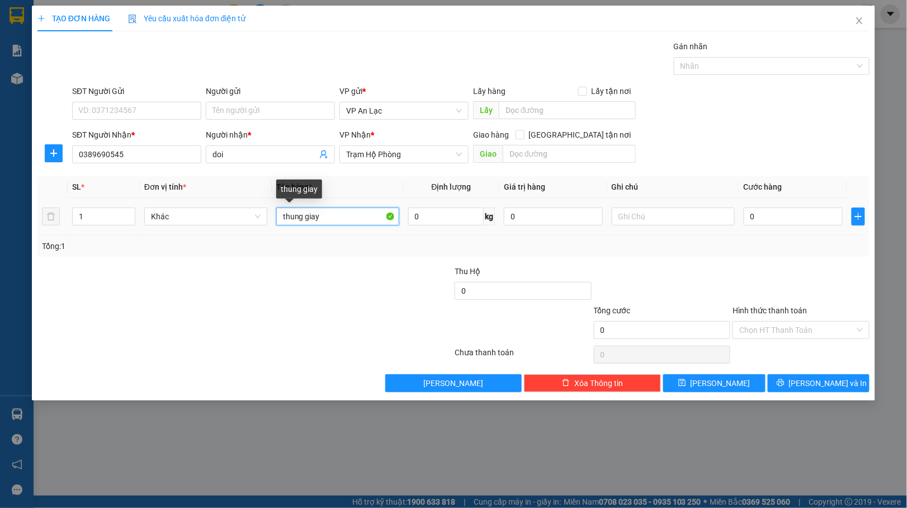
click at [348, 220] on input "thung giay" at bounding box center [337, 216] width 123 height 18
type input "t"
type input "ho so"
click at [745, 215] on input "0" at bounding box center [792, 216] width 99 height 18
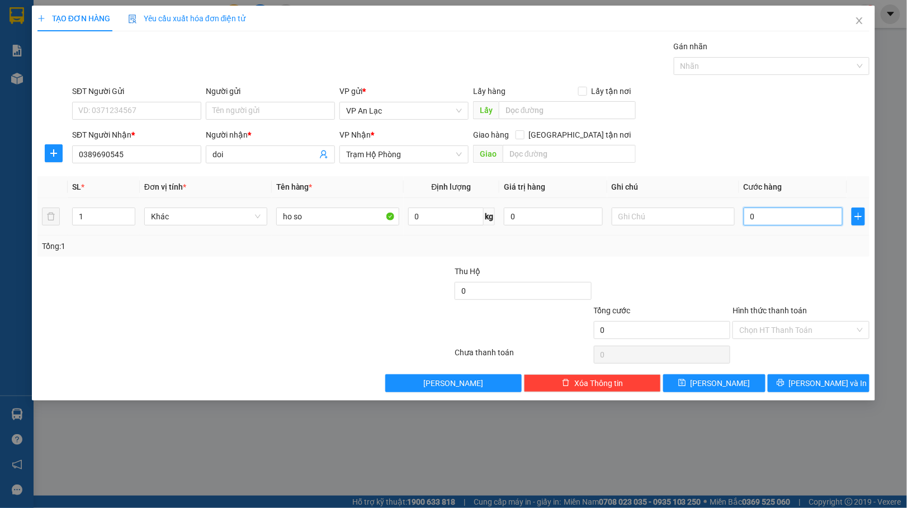
type input "30"
type input "30.000"
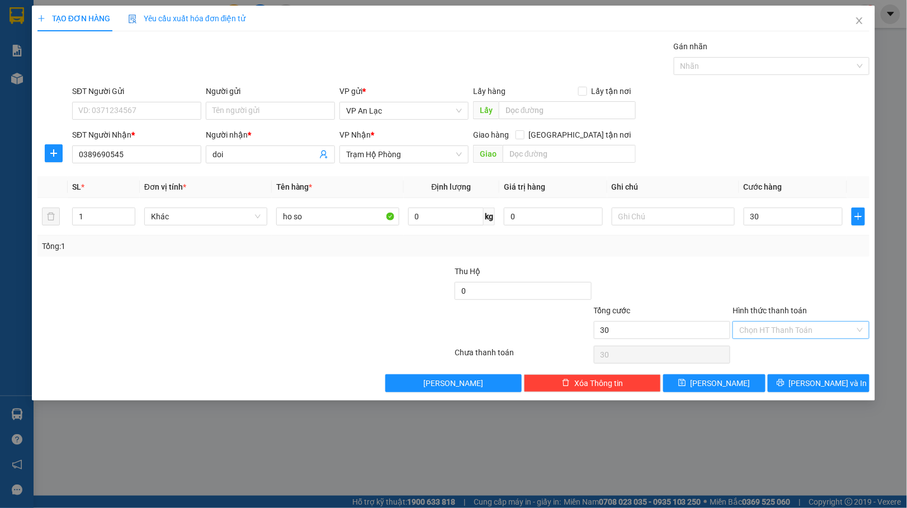
type input "30.000"
click at [826, 331] on input "Hình thức thanh toán" at bounding box center [797, 329] width 116 height 17
click at [788, 351] on div "Tại văn phòng" at bounding box center [802, 354] width 124 height 12
type input "0"
click at [828, 382] on span "[PERSON_NAME] và In" at bounding box center [828, 383] width 78 height 12
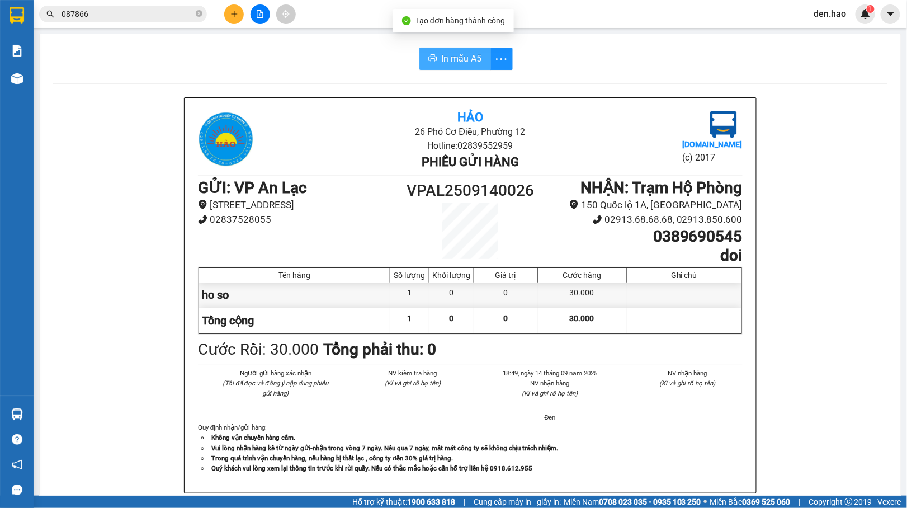
click at [474, 59] on span "In mẫu A5" at bounding box center [462, 58] width 40 height 14
click at [447, 50] on button "In mẫu A5" at bounding box center [455, 59] width 72 height 22
